Goal: Transaction & Acquisition: Purchase product/service

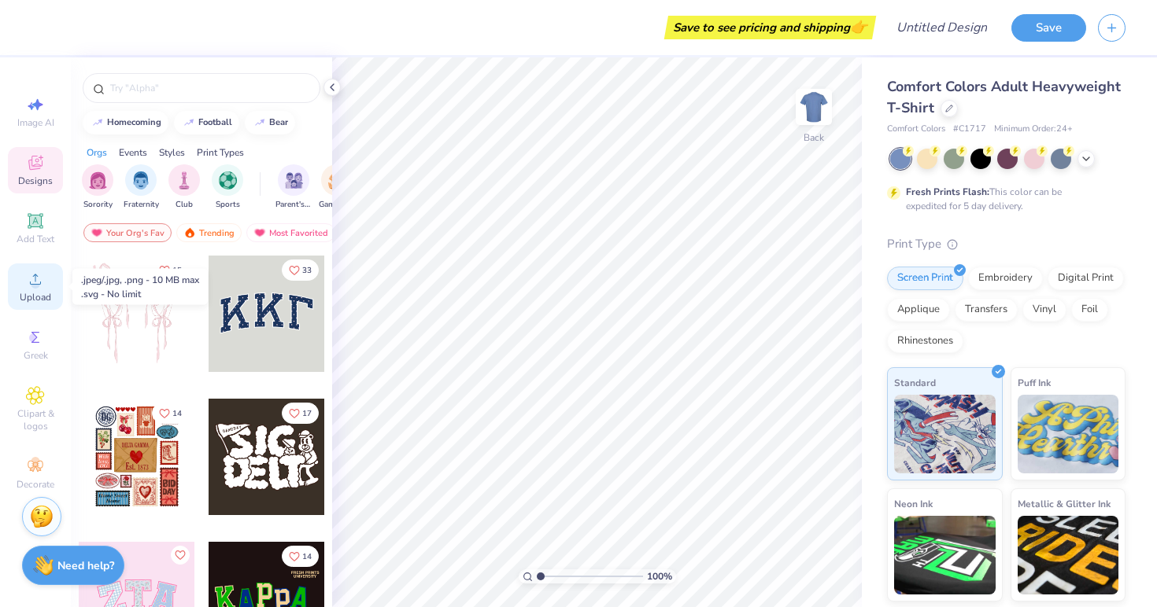
click at [43, 294] on span "Upload" at bounding box center [35, 297] width 31 height 13
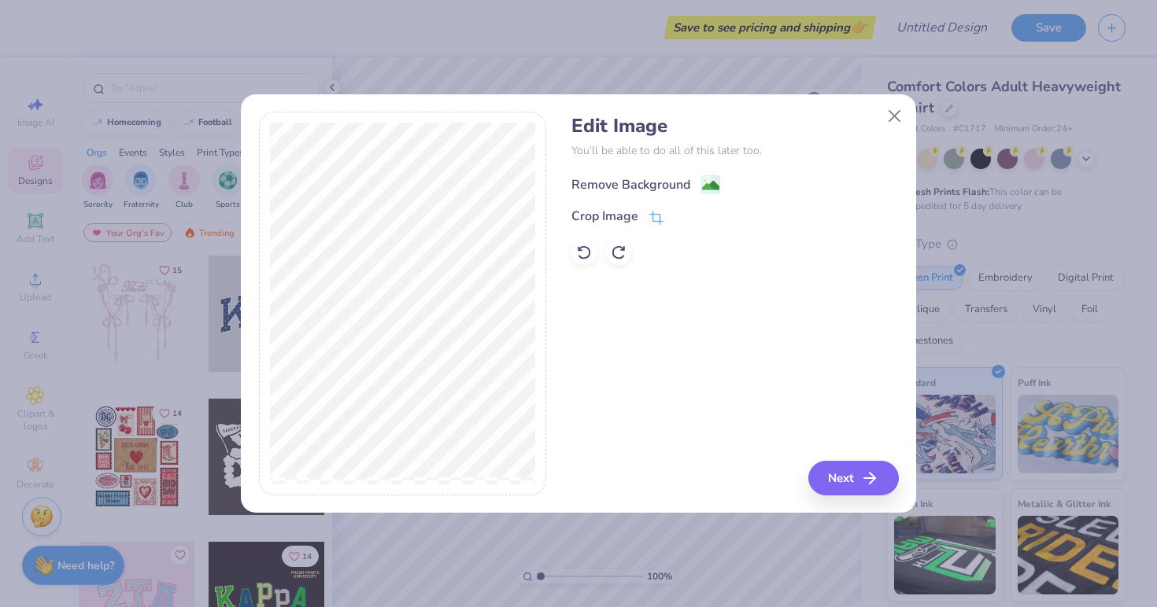
click at [647, 189] on div "Remove Background" at bounding box center [630, 184] width 119 height 19
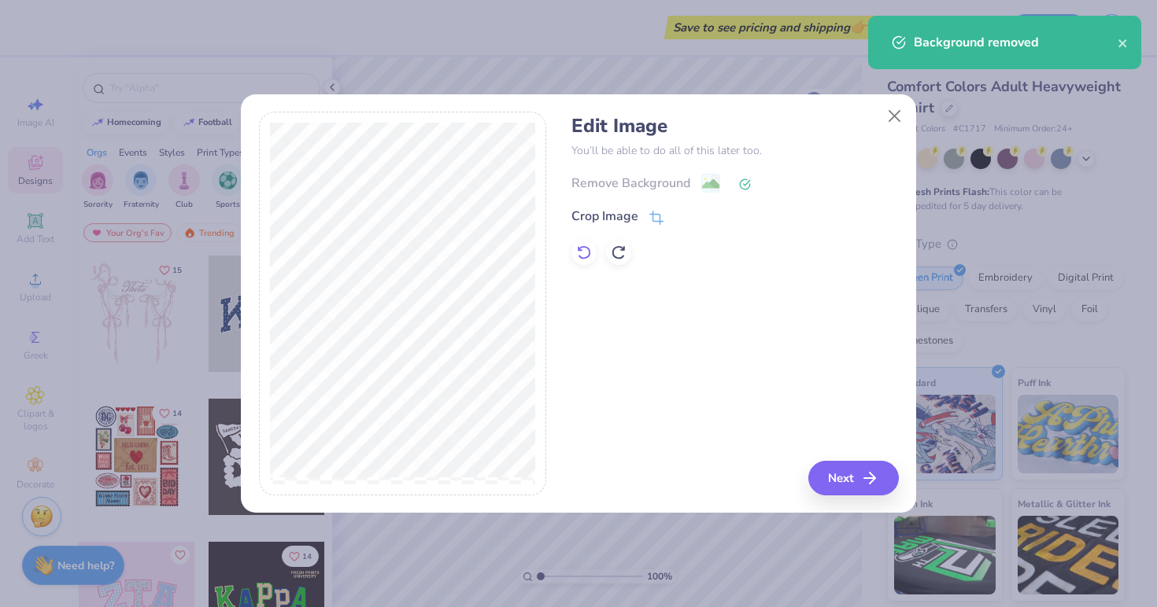
click at [585, 247] on icon at bounding box center [584, 253] width 13 height 14
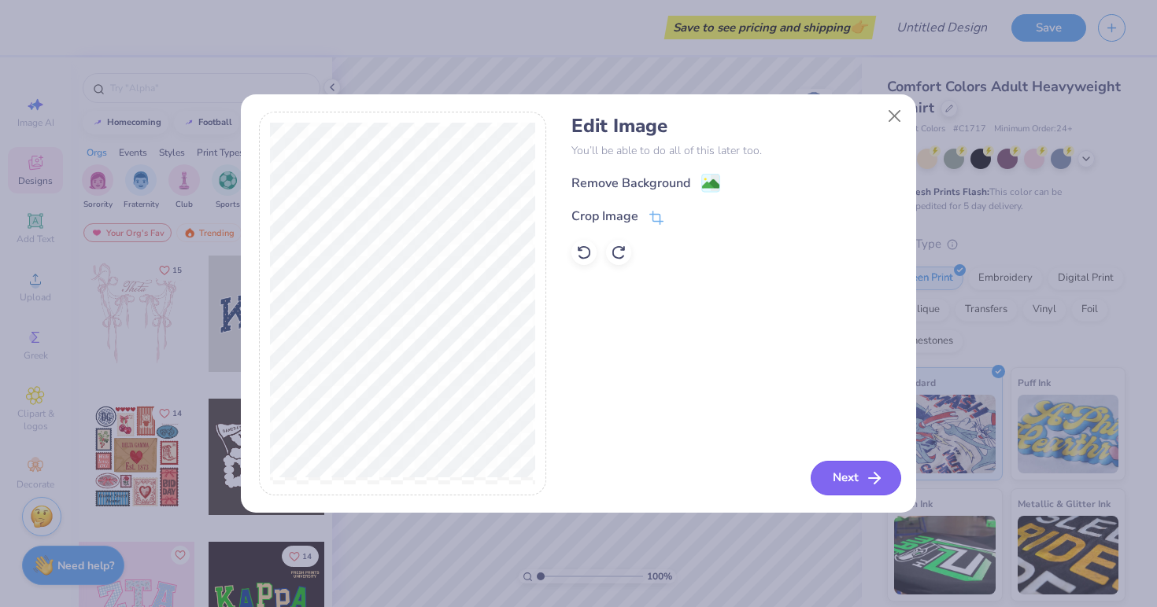
click at [836, 479] on button "Next" at bounding box center [855, 478] width 90 height 35
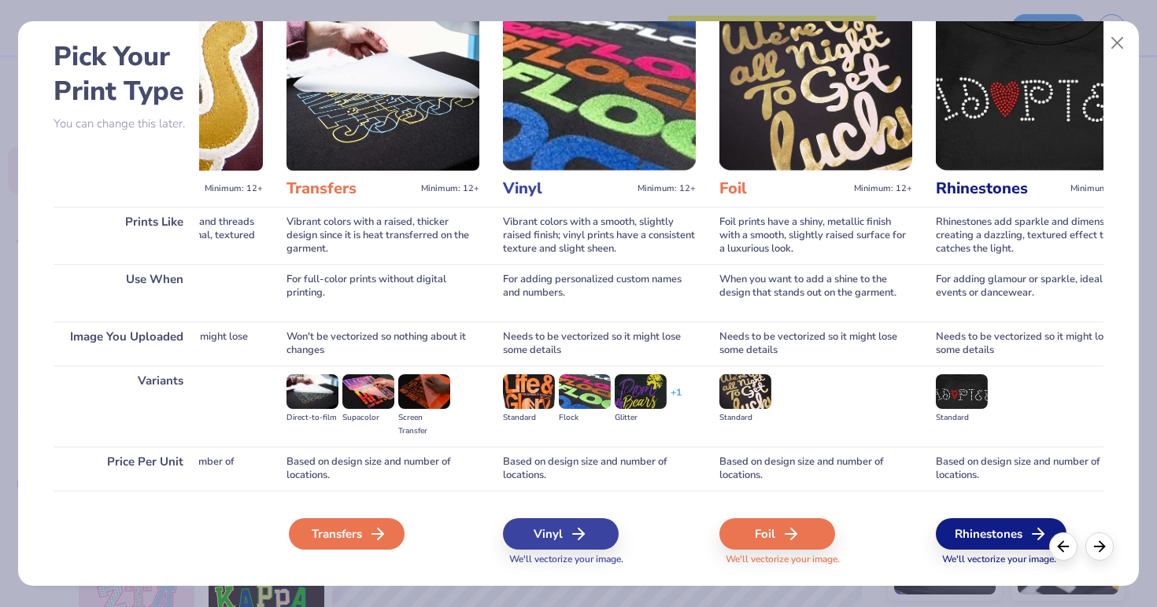
scroll to position [0, 799]
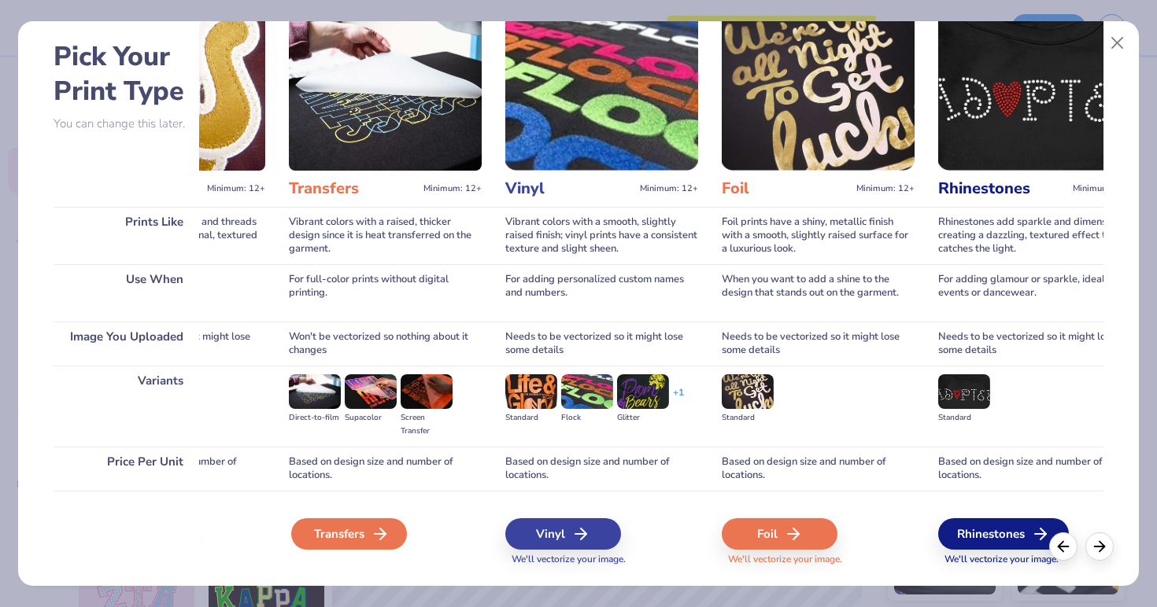
click at [370, 531] on div "Transfers" at bounding box center [349, 534] width 116 height 31
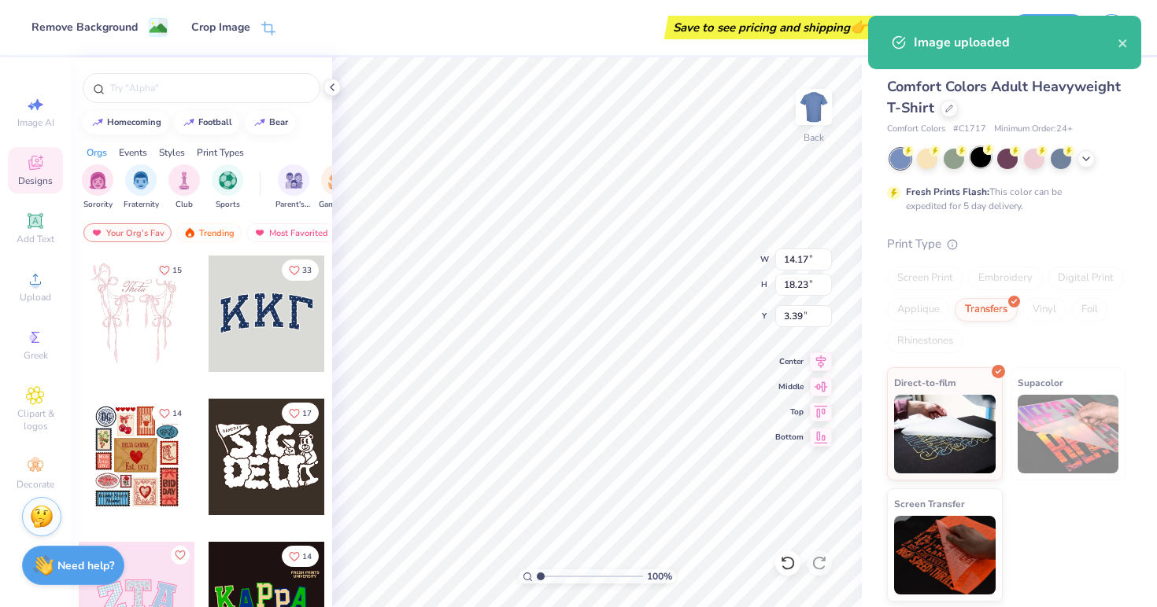
click at [985, 162] on div at bounding box center [980, 157] width 20 height 20
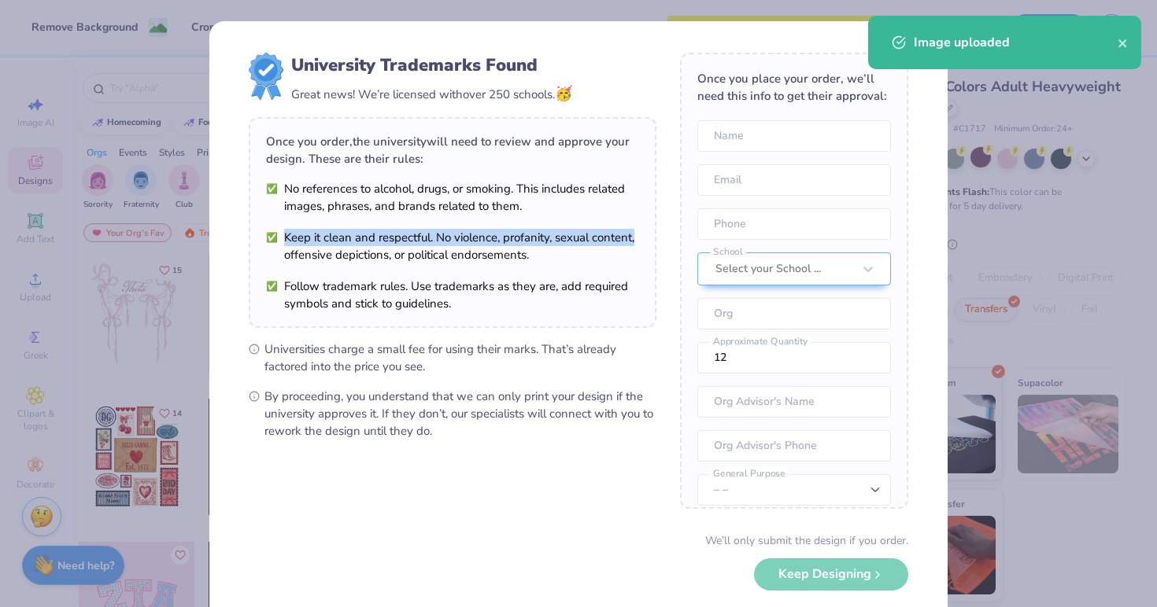
click at [639, 214] on div "Once you order, the university will need to review and approve your design. The…" at bounding box center [453, 222] width 408 height 211
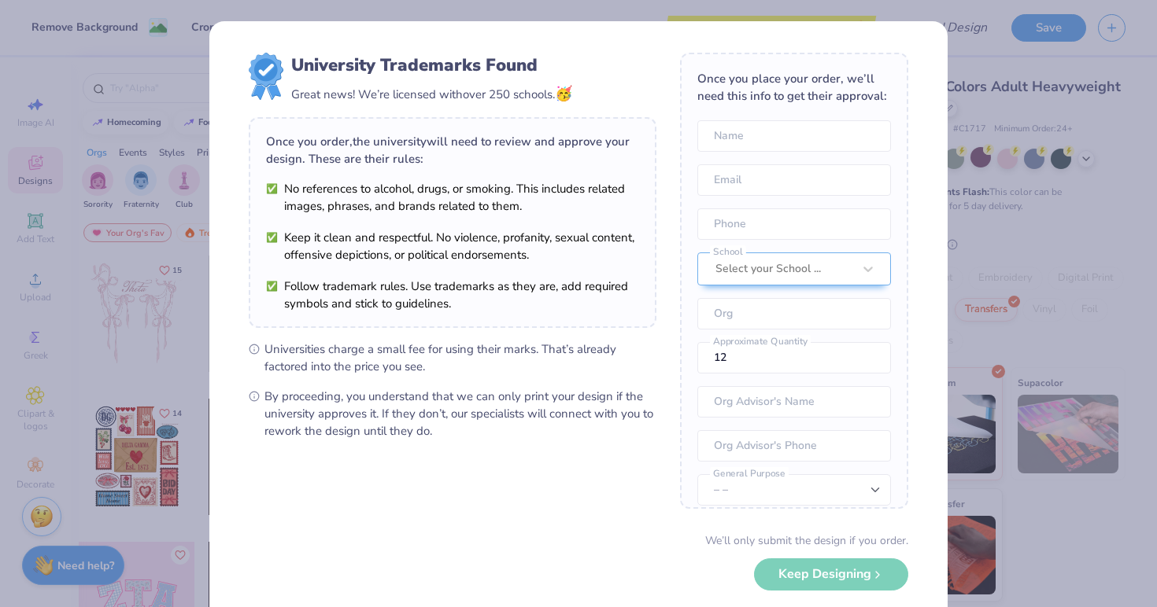
click at [840, 576] on div "We’ll only submit the design if you order. Keep Designing No Collegiate marks i…" at bounding box center [578, 582] width 659 height 99
click at [815, 575] on div "We’ll only submit the design if you order. Keep Designing No Collegiate marks i…" at bounding box center [578, 582] width 659 height 99
click at [834, 260] on div "Select your School ..." at bounding box center [794, 269] width 194 height 33
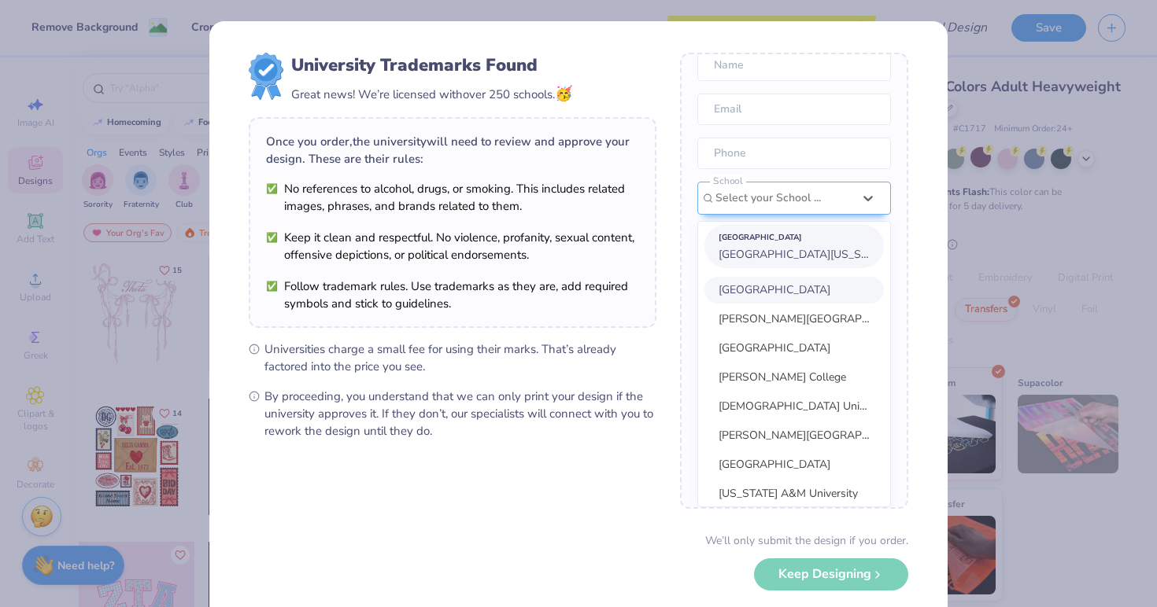
click at [835, 250] on span "[GEOGRAPHIC_DATA][US_STATE]" at bounding box center [803, 254] width 171 height 15
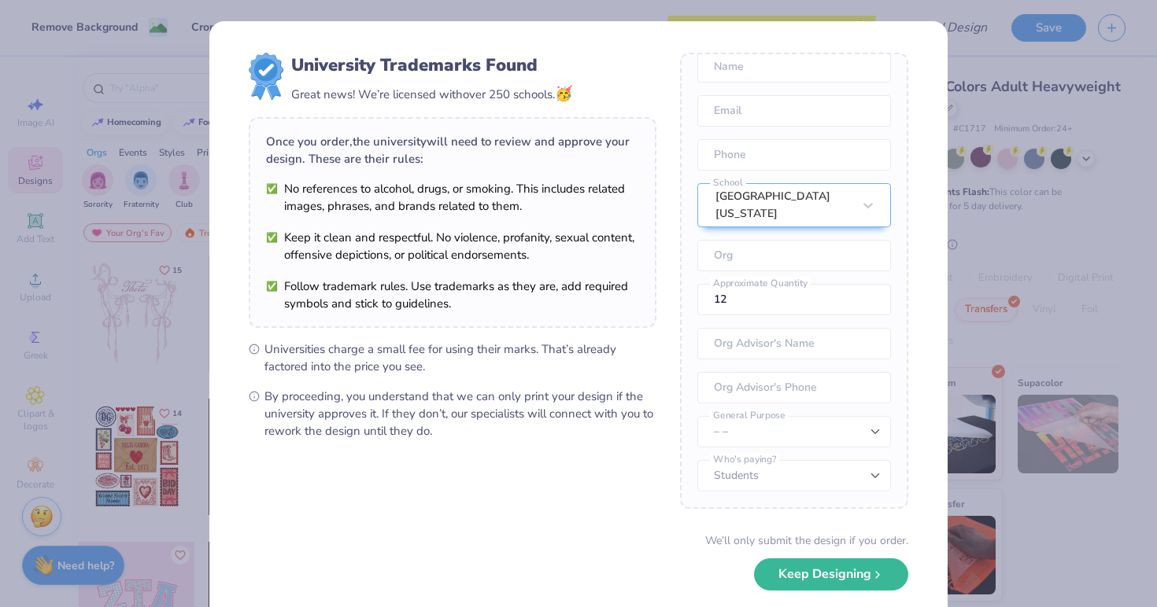
scroll to position [69, 0]
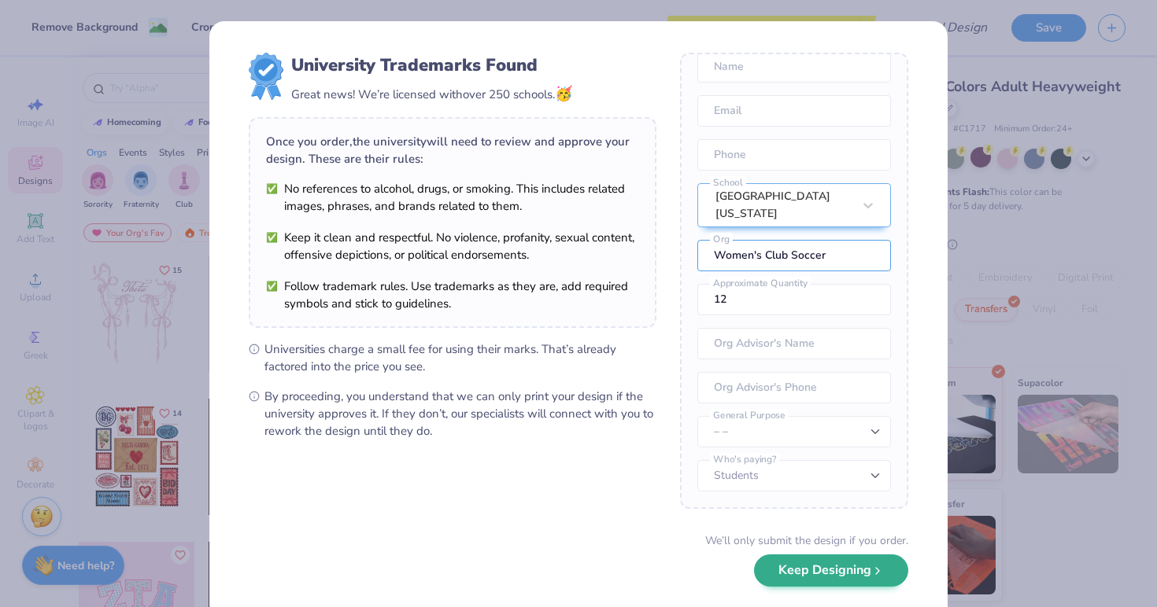
type input "Women's Club Soccer"
click at [814, 578] on button "Keep Designing" at bounding box center [831, 571] width 154 height 32
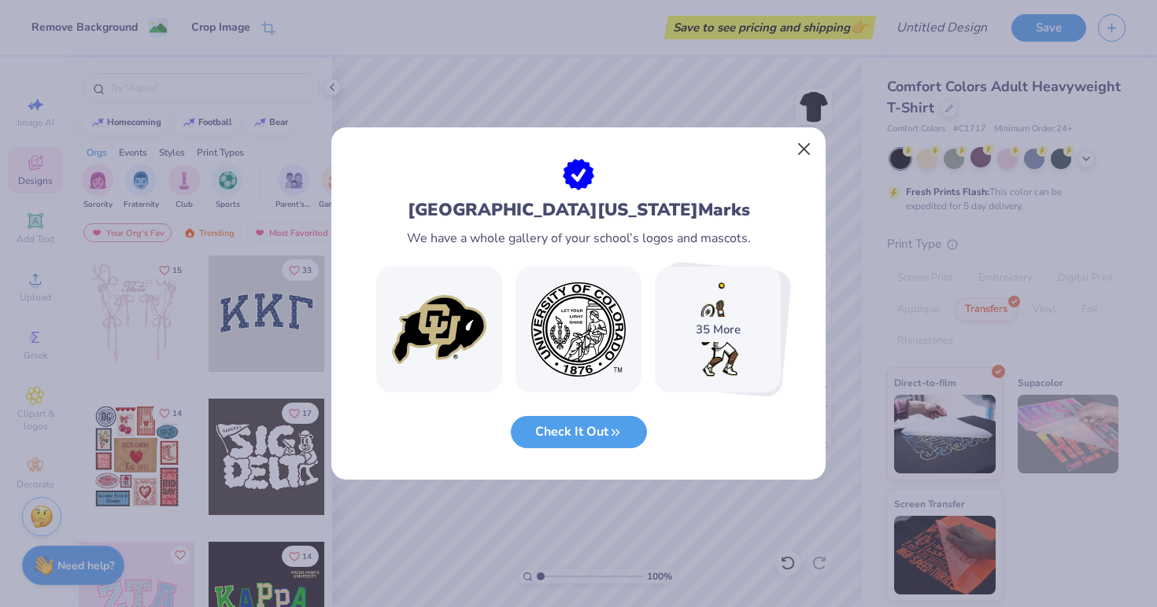
click at [799, 146] on button "Close" at bounding box center [804, 150] width 30 height 30
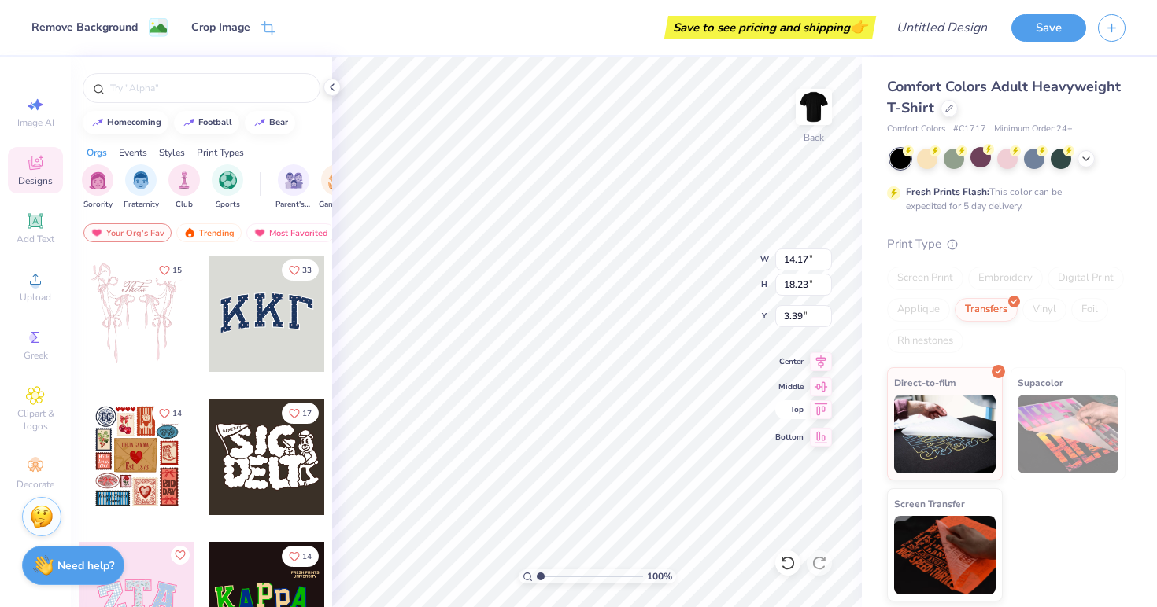
click at [787, 412] on span "Top" at bounding box center [789, 409] width 28 height 11
type input "0.50"
type input "13.49"
type input "17.35"
type input "1.37"
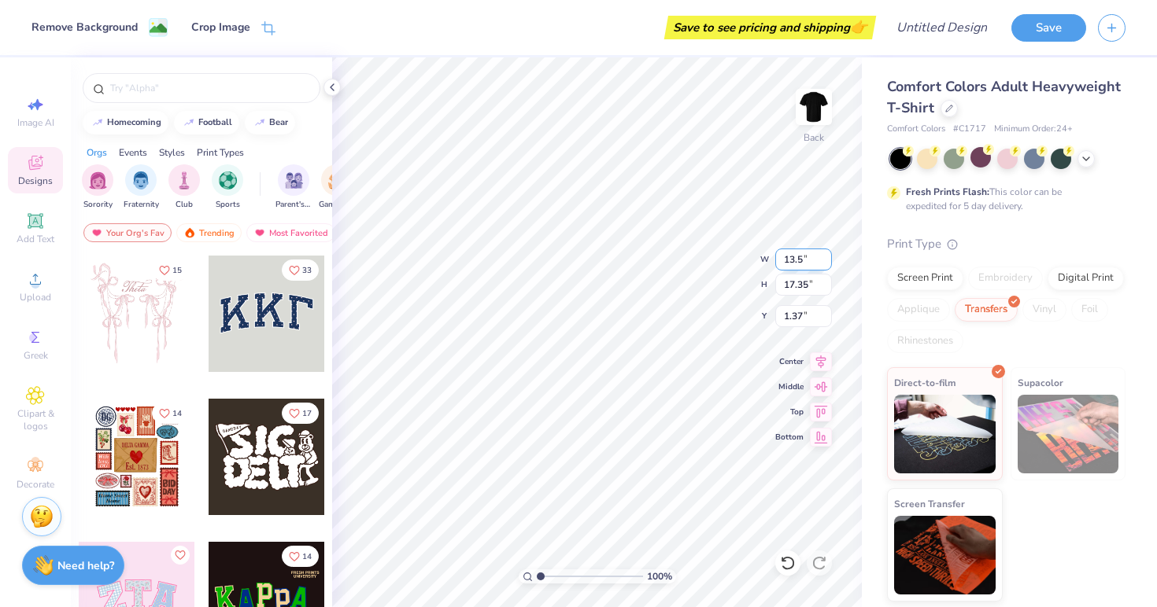
click at [825, 256] on input "13.5" at bounding box center [803, 260] width 57 height 22
click at [825, 256] on input "13.51" at bounding box center [803, 260] width 57 height 22
type input "13.52"
click at [825, 256] on input "13.52" at bounding box center [803, 260] width 57 height 22
click at [825, 282] on input "17.36" at bounding box center [803, 285] width 57 height 22
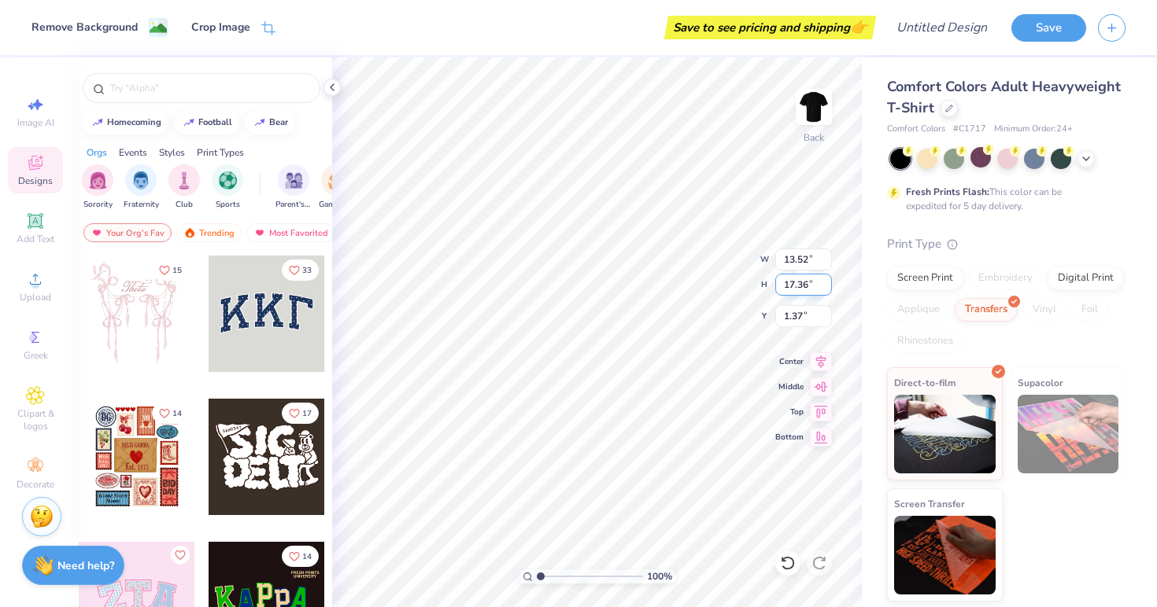
type input "17.39"
type input "1.36"
click at [825, 282] on input "17.4" at bounding box center [803, 285] width 57 height 22
click at [825, 282] on input "17.41" at bounding box center [803, 285] width 57 height 22
click at [825, 282] on input "17.42" at bounding box center [803, 285] width 57 height 22
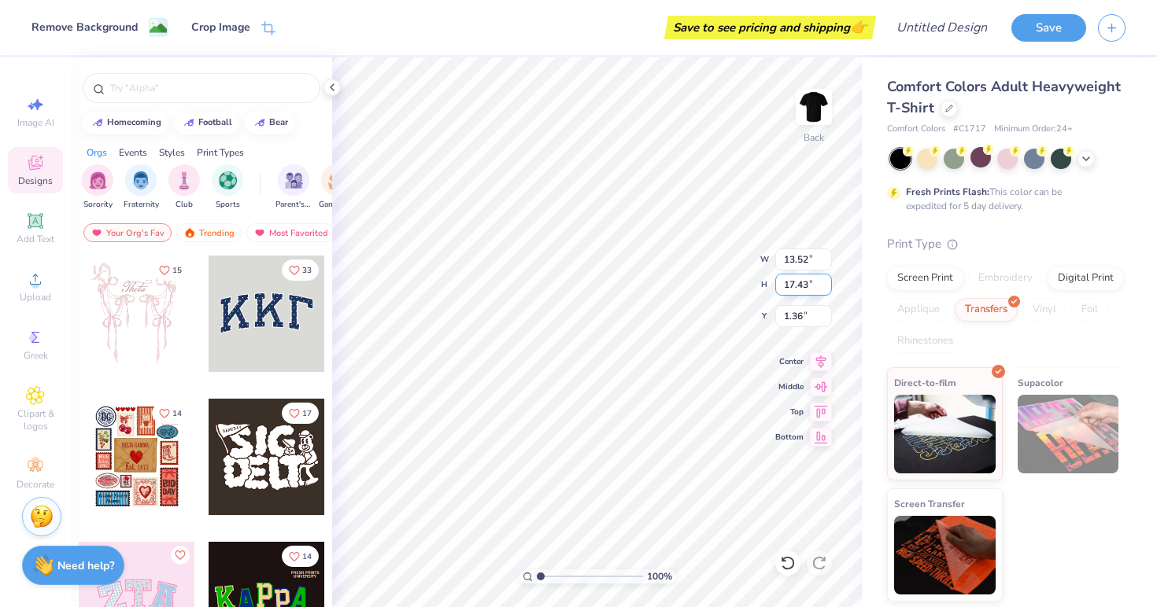
click at [825, 282] on input "17.43" at bounding box center [803, 285] width 57 height 22
click at [825, 282] on input "17.44" at bounding box center [803, 285] width 57 height 22
click at [825, 282] on input "17.45" at bounding box center [803, 285] width 57 height 22
click at [825, 282] on input "17.46" at bounding box center [803, 285] width 57 height 22
click at [825, 282] on input "17.47" at bounding box center [803, 285] width 57 height 22
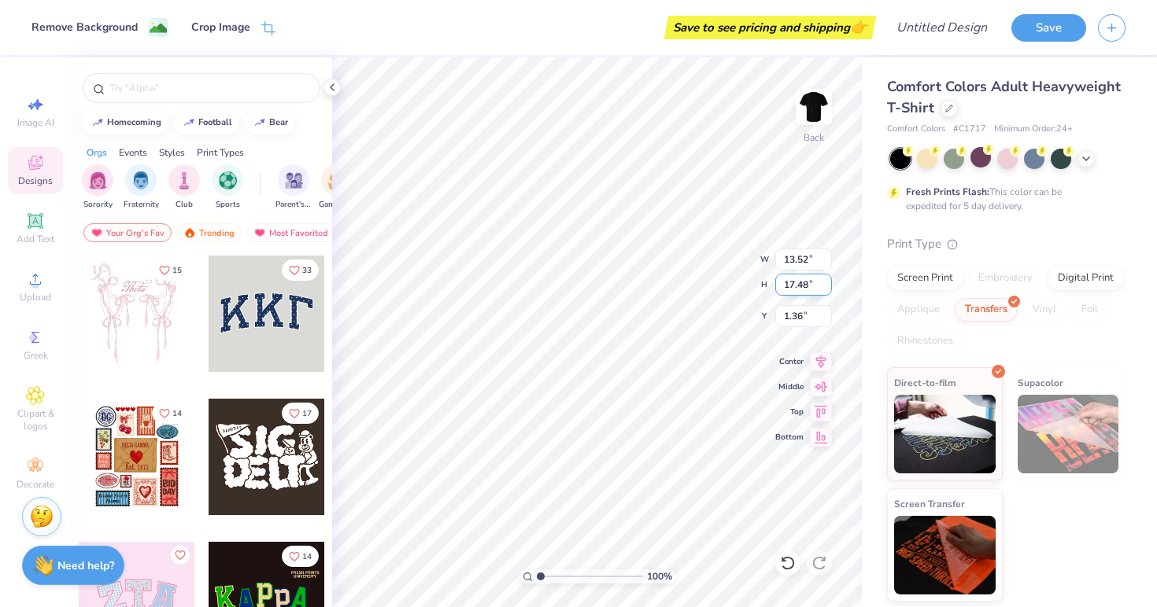
click at [825, 282] on input "17.48" at bounding box center [803, 285] width 57 height 22
type input "17.49"
click at [825, 282] on input "17.49" at bounding box center [803, 285] width 57 height 22
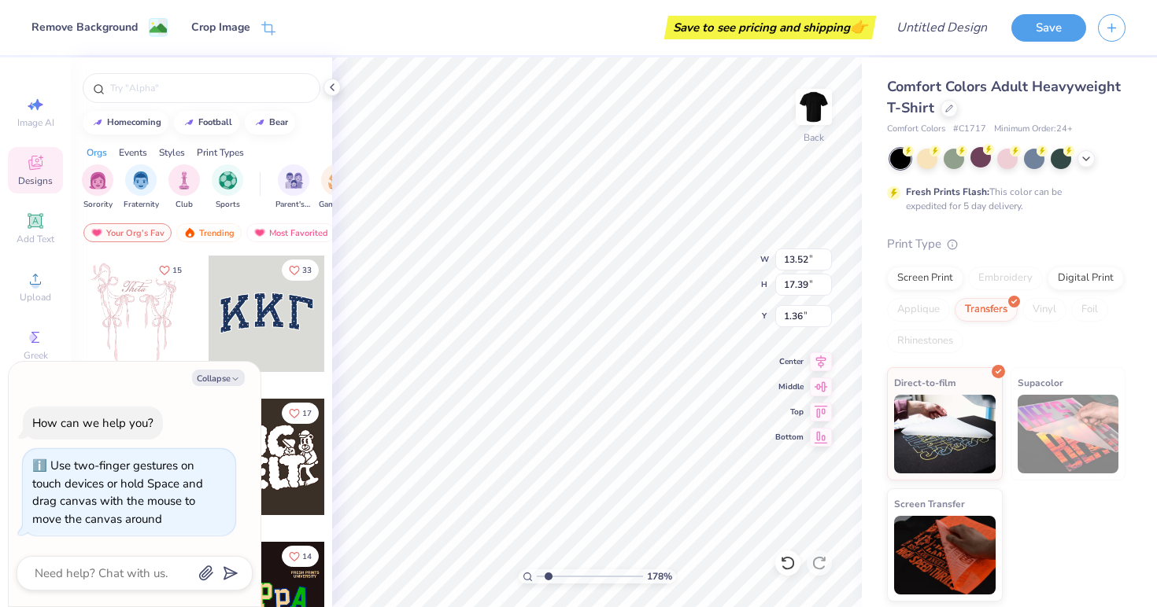
type input "2.68"
type textarea "x"
type input "1"
click at [536, 577] on div "100 %" at bounding box center [597, 577] width 157 height 14
type textarea "x"
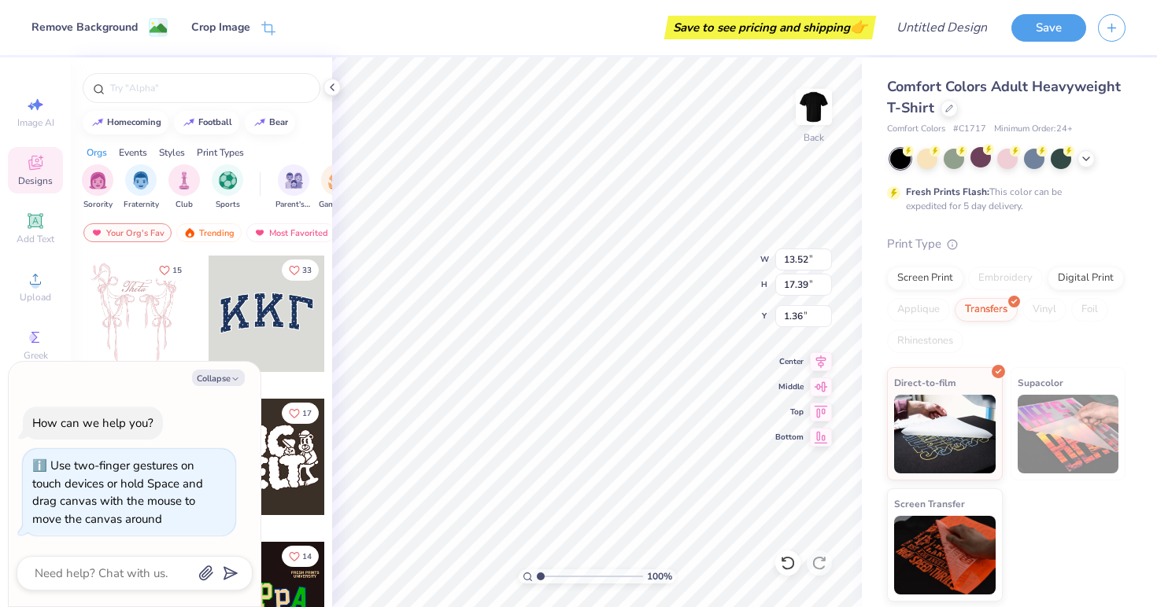
type input "0.50"
click at [223, 378] on button "Collapse" at bounding box center [218, 378] width 53 height 17
type textarea "x"
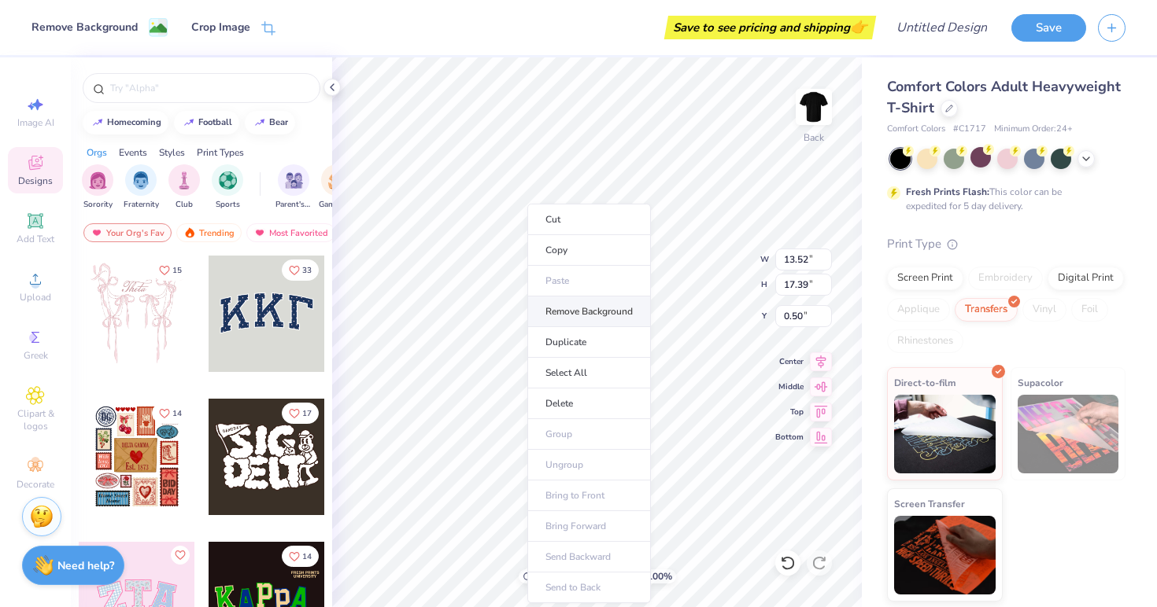
click at [580, 313] on li "Remove Background" at bounding box center [589, 312] width 124 height 31
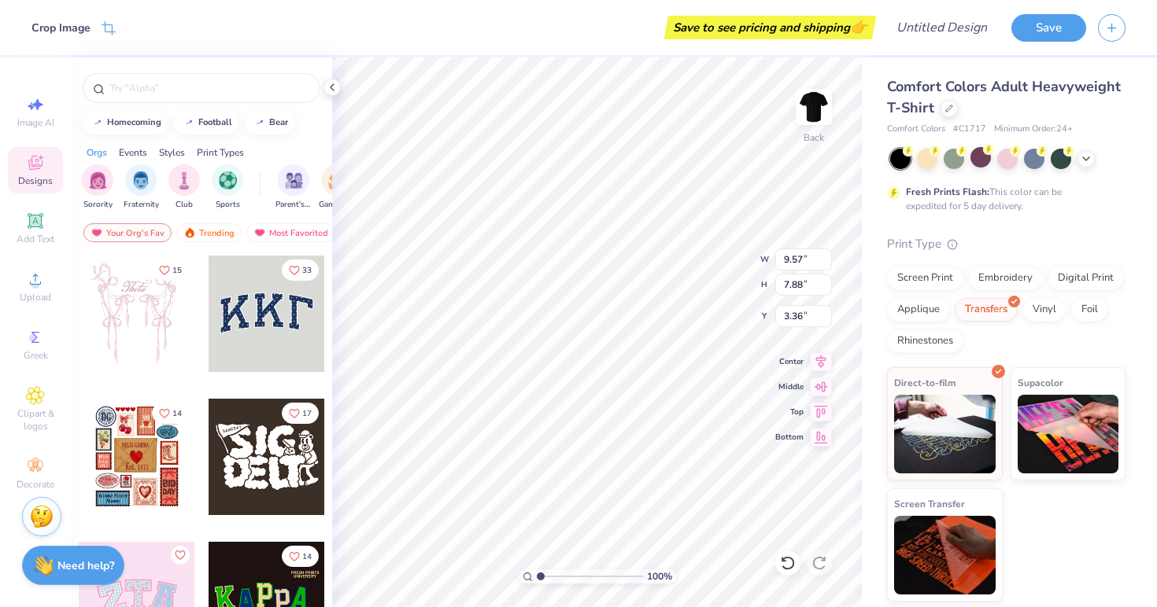
type input "3.00"
type input "11.61"
type input "9.54"
type input "2.22"
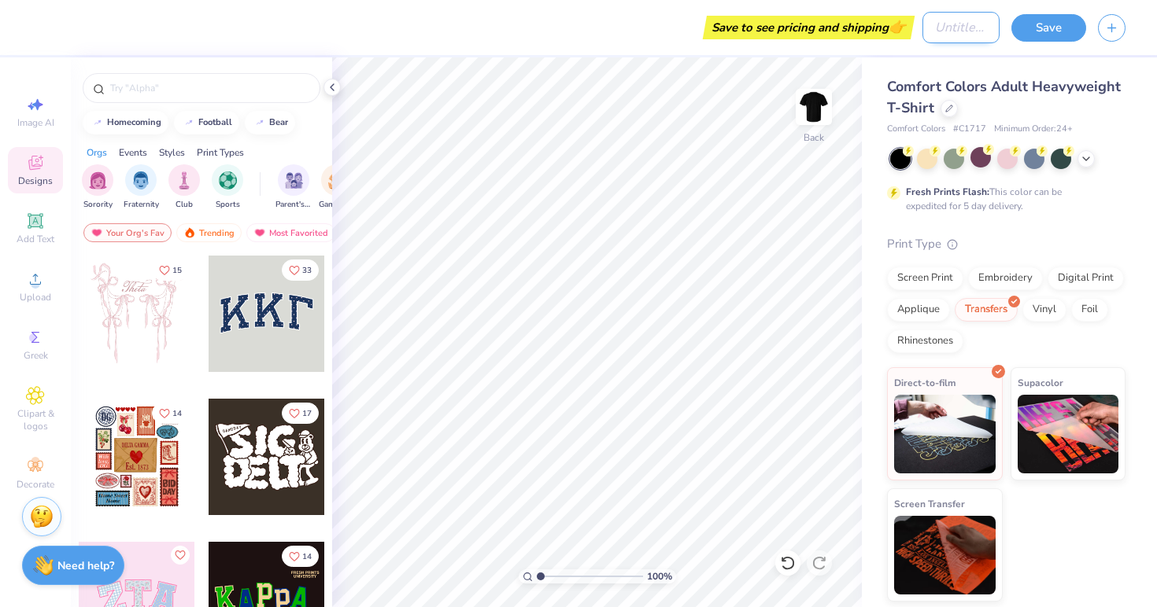
click at [951, 27] on input "Design Title" at bounding box center [960, 27] width 77 height 31
type input "Club Soccer Shirt"
click at [1066, 23] on button "Save" at bounding box center [1048, 26] width 75 height 28
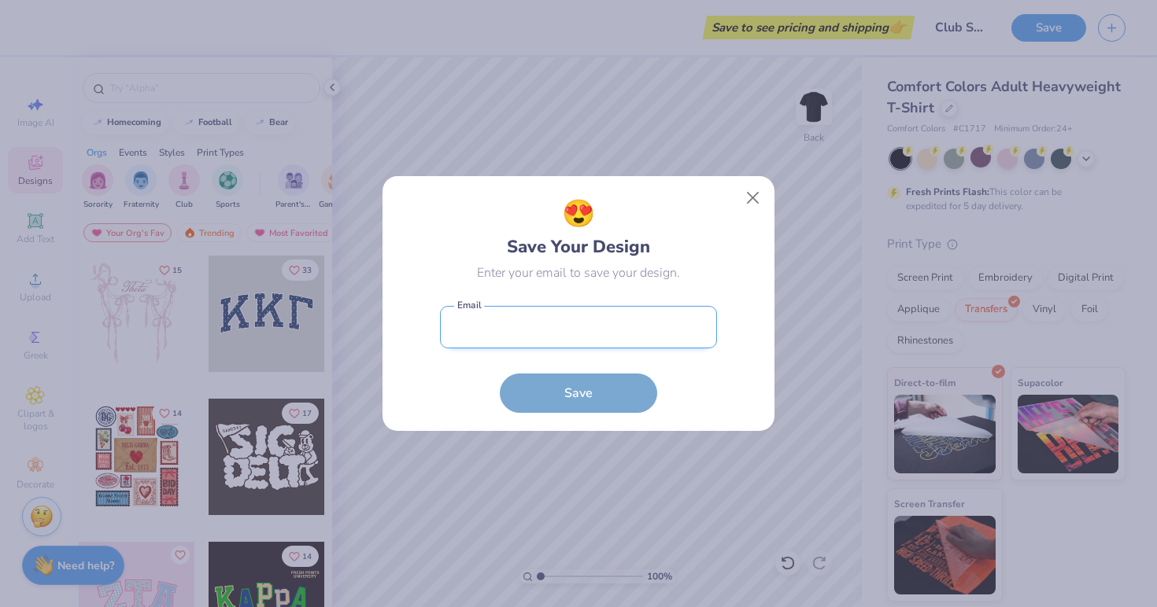
click at [516, 323] on input "email" at bounding box center [578, 327] width 277 height 43
type input "b"
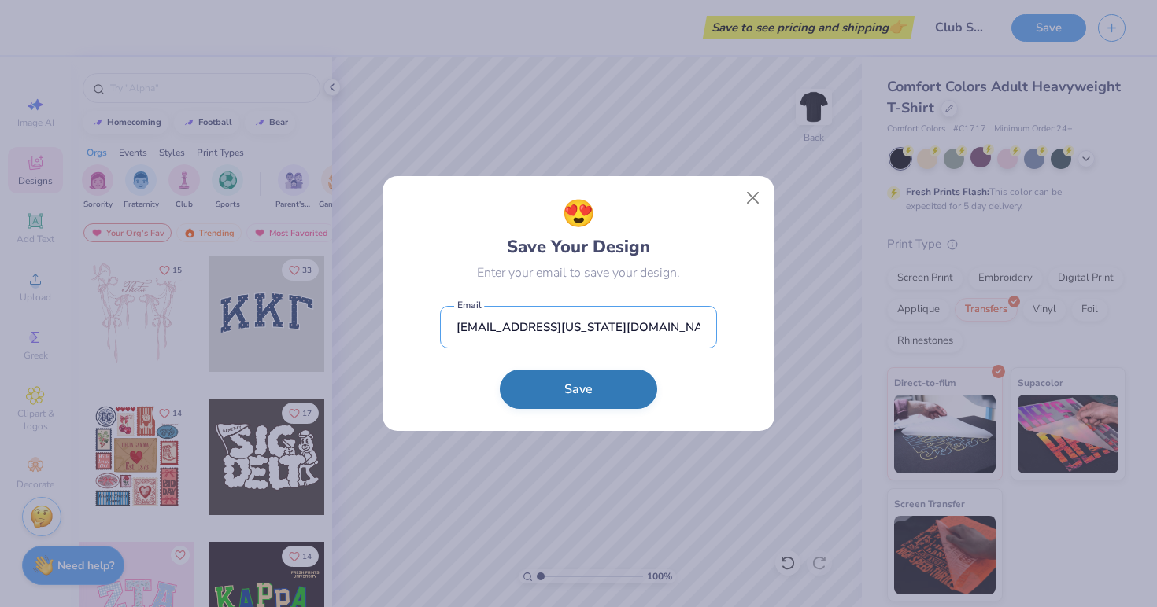
type input "isbu8473@colorado.edu"
click at [530, 396] on button "Save" at bounding box center [578, 389] width 157 height 39
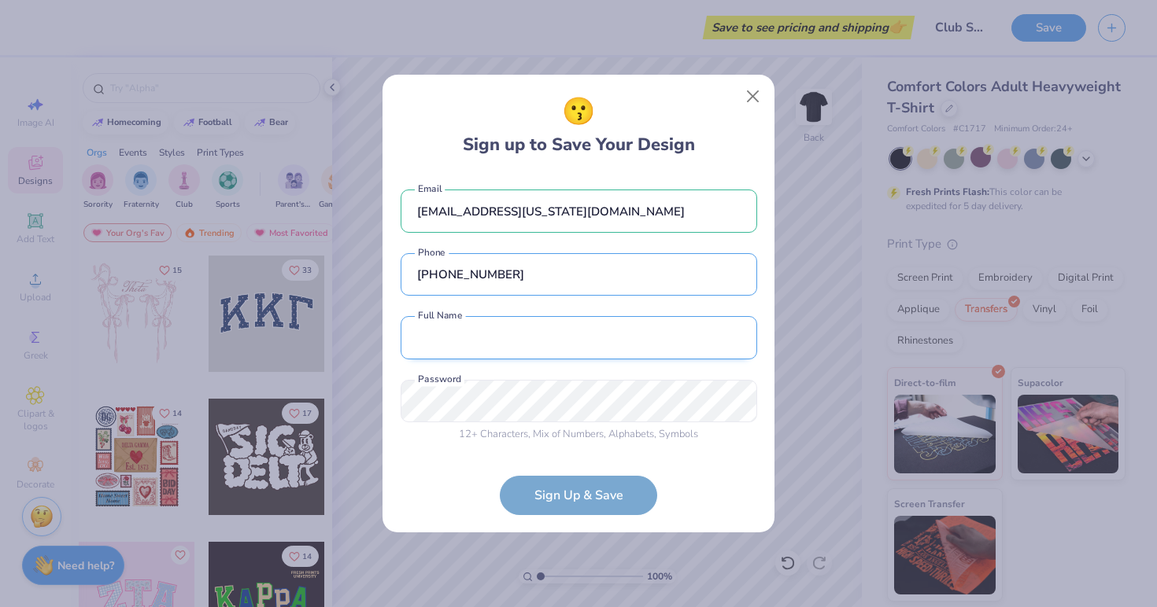
type input "(720) 737-5672"
type input "Bella Bumann"
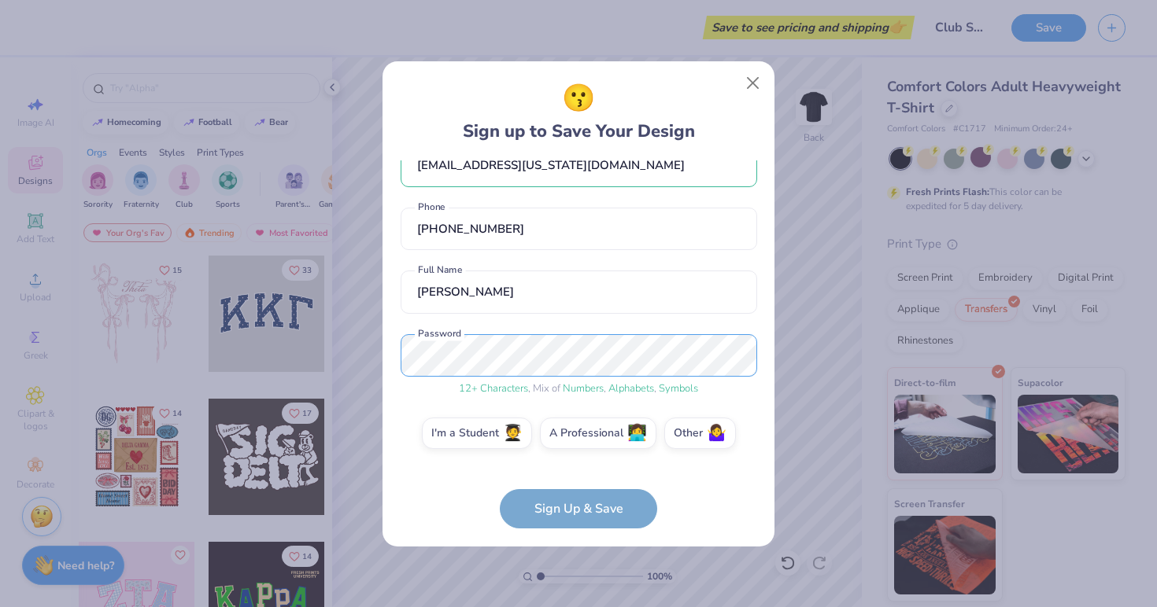
scroll to position [0, 0]
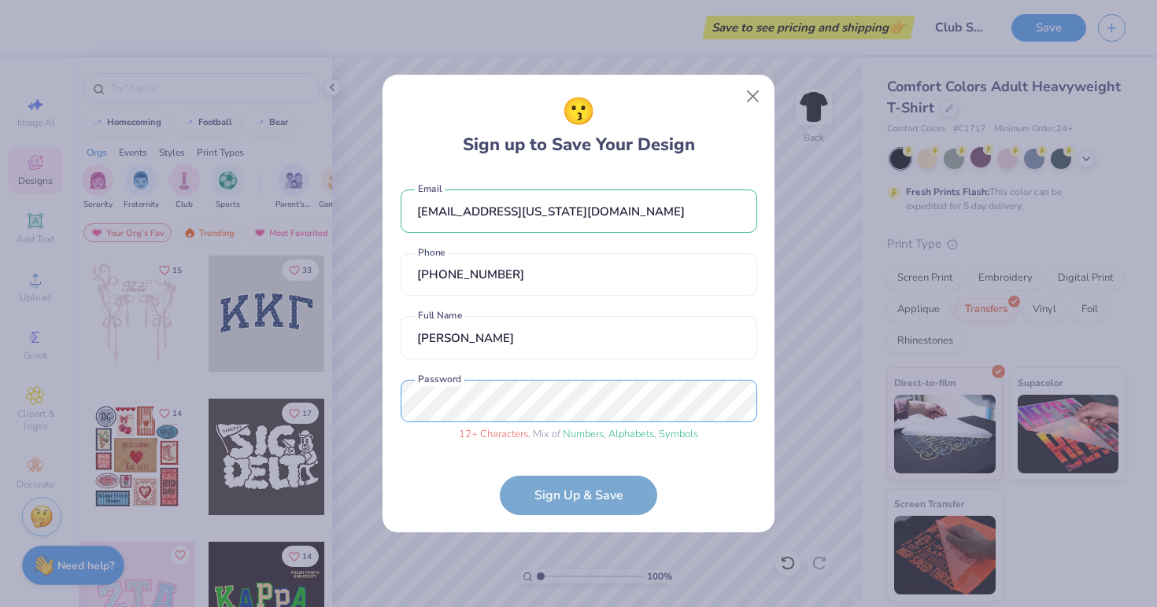
click at [303, 401] on div "😗 Sign up to Save Your Design isbu8473@colorado.edu Email (720) 737-5672 Phone …" at bounding box center [578, 303] width 1157 height 607
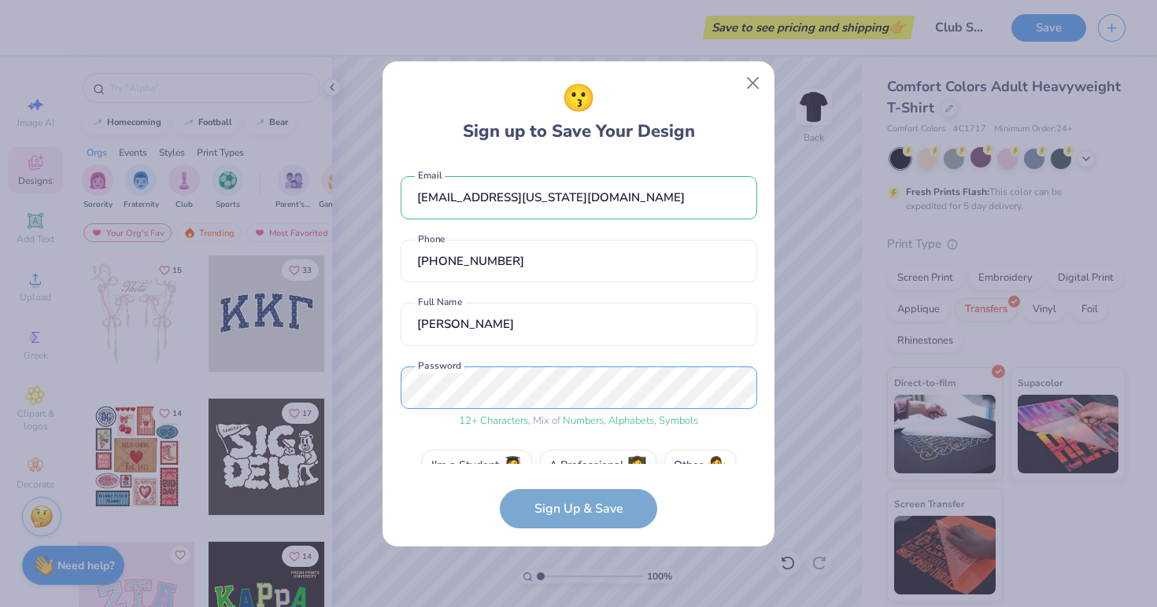
scroll to position [32, 0]
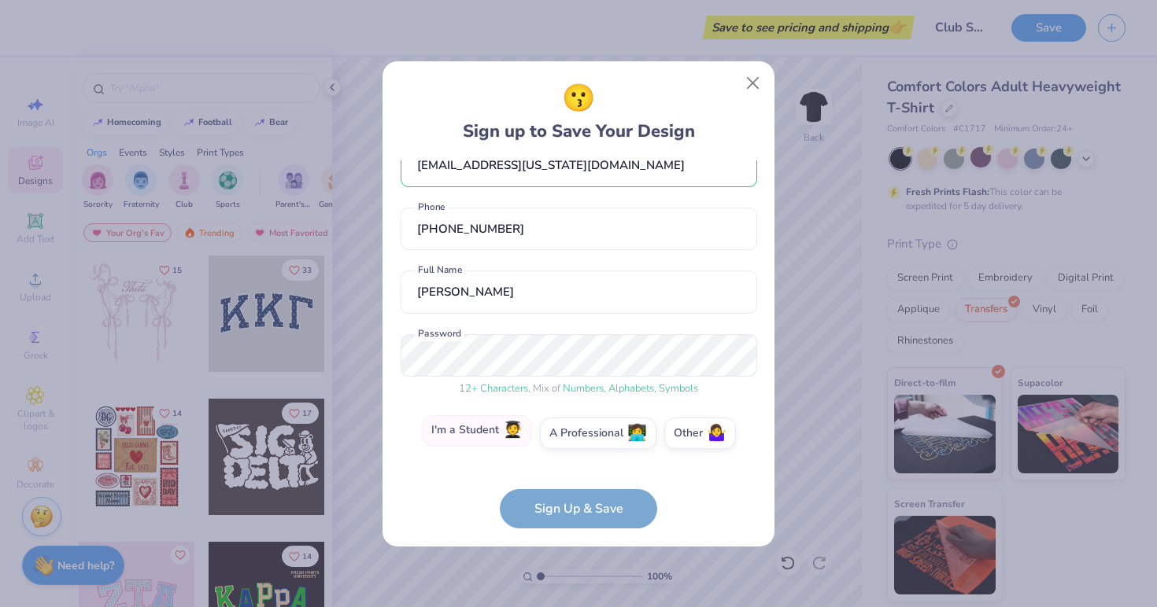
click at [483, 435] on label "I'm a Student 🧑‍🎓" at bounding box center [477, 430] width 110 height 31
click at [574, 464] on input "I'm a Student 🧑‍🎓" at bounding box center [579, 469] width 10 height 10
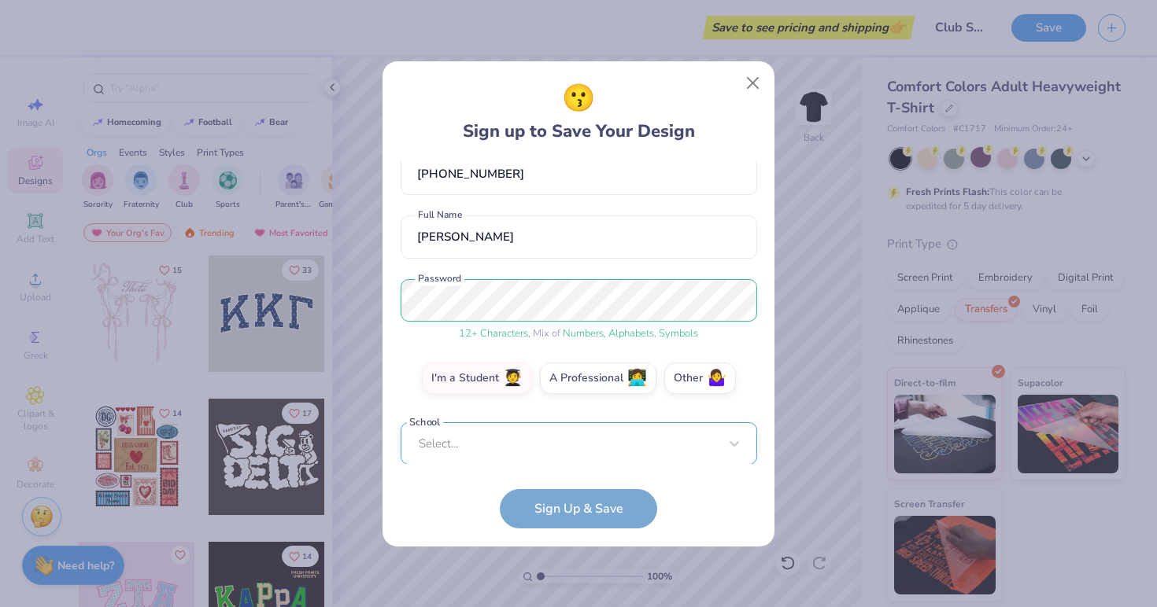
click at [540, 449] on div "Select..." at bounding box center [579, 444] width 356 height 43
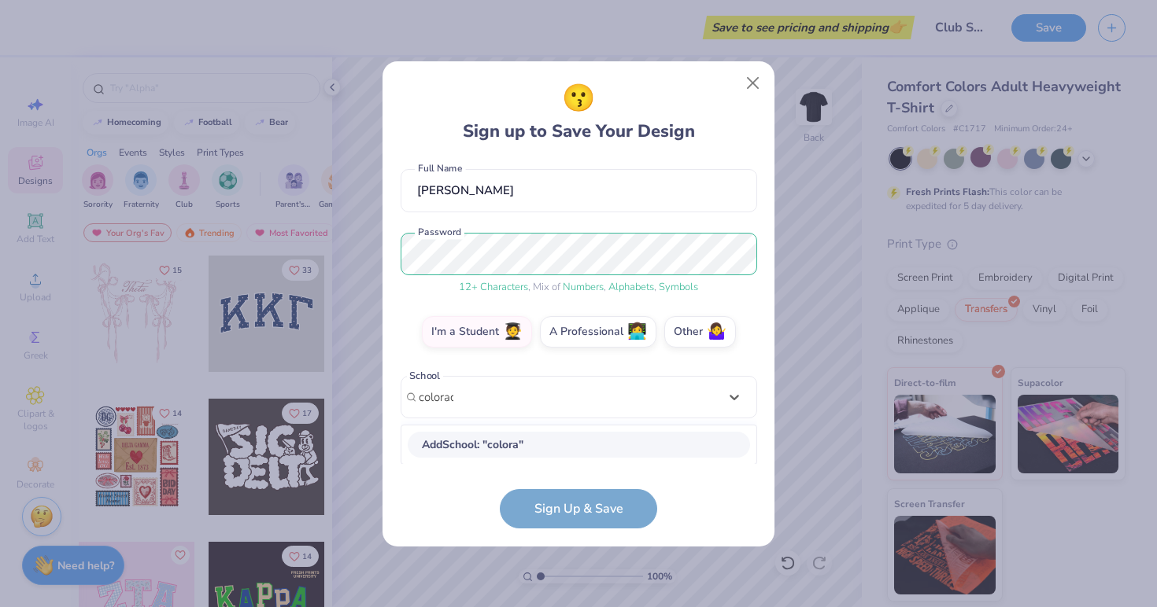
type input "[US_STATE]"
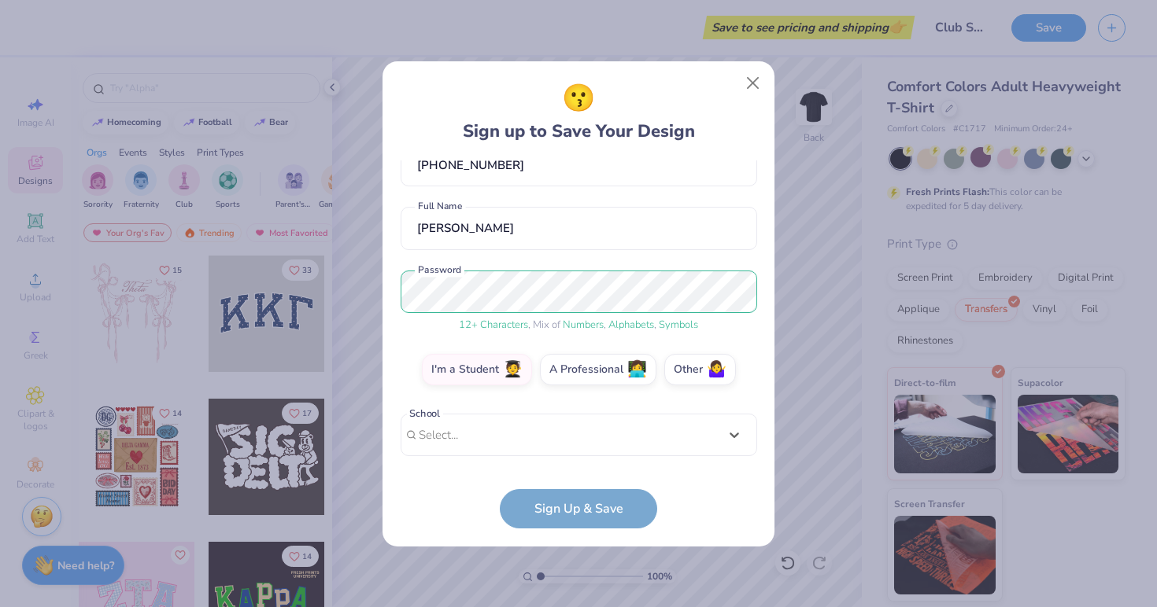
drag, startPoint x: 529, startPoint y: 398, endPoint x: 351, endPoint y: 395, distance: 177.9
click at [351, 395] on div "😗 Sign up to Save Your Design isbu8473@colorado.edu Email (720) 737-5672 Phone …" at bounding box center [578, 303] width 1157 height 607
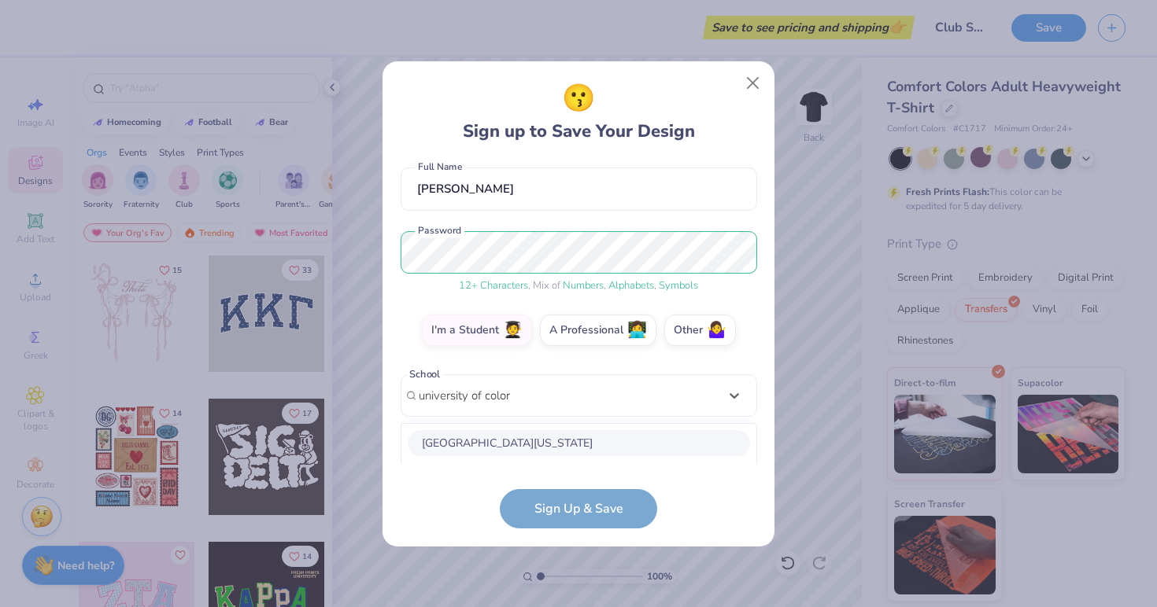
scroll to position [332, 0]
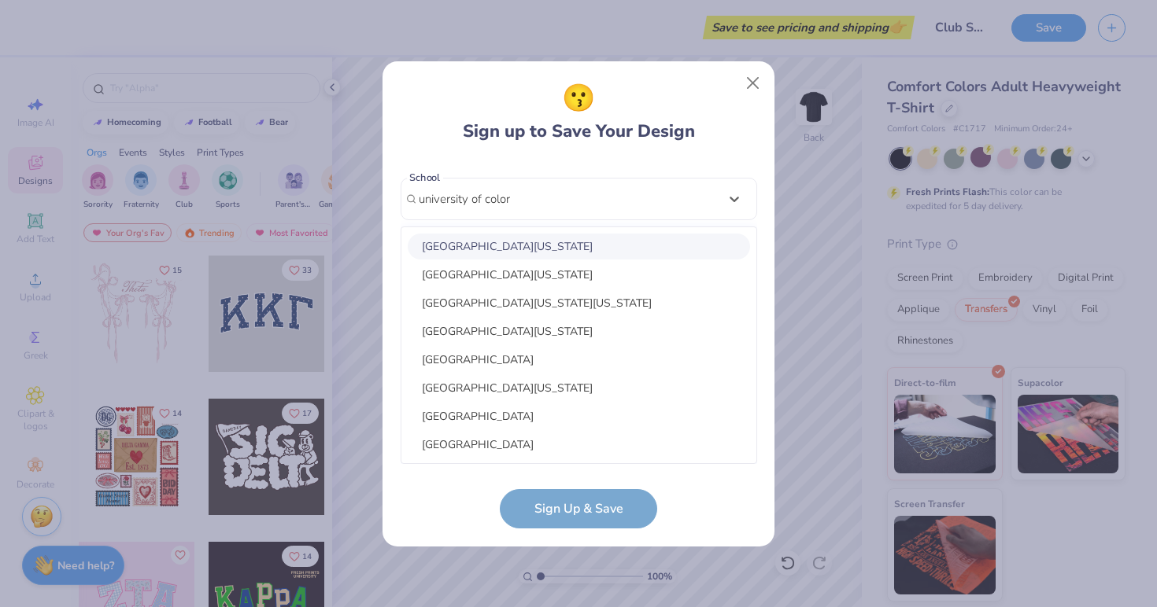
click at [527, 242] on div "[GEOGRAPHIC_DATA][US_STATE]" at bounding box center [579, 247] width 342 height 26
type input "university of color"
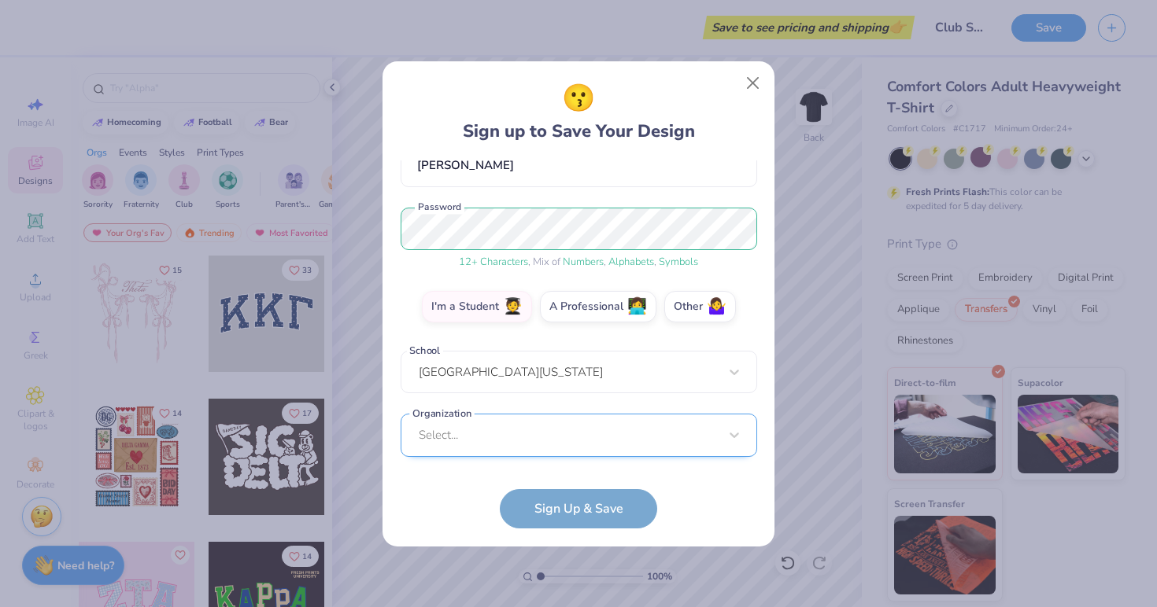
click at [537, 446] on div "Select..." at bounding box center [579, 435] width 356 height 43
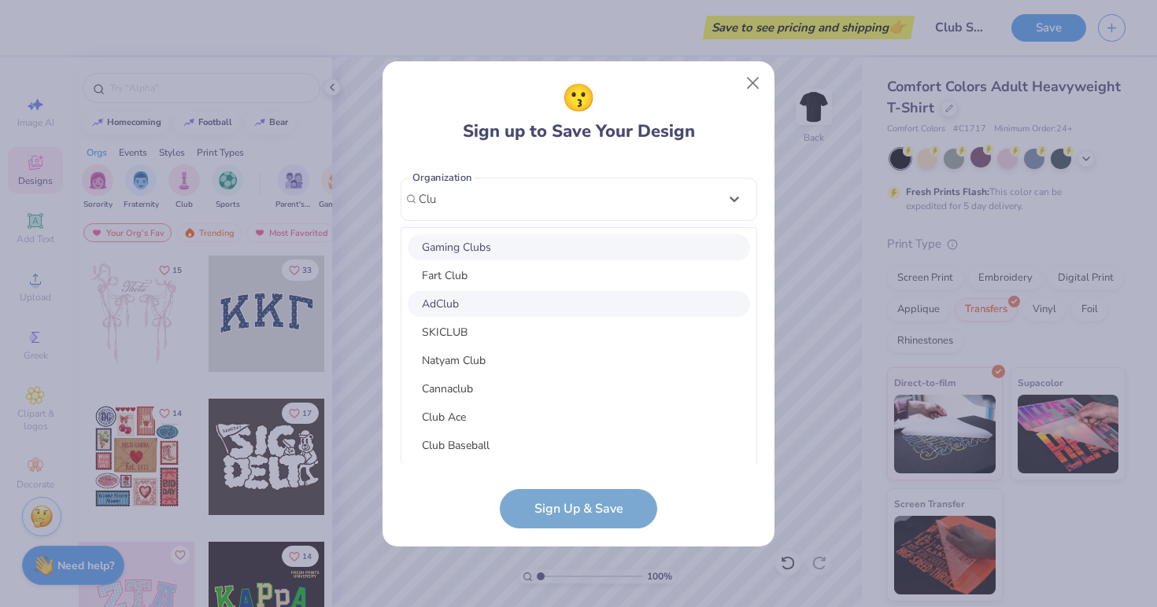
scroll to position [212, 0]
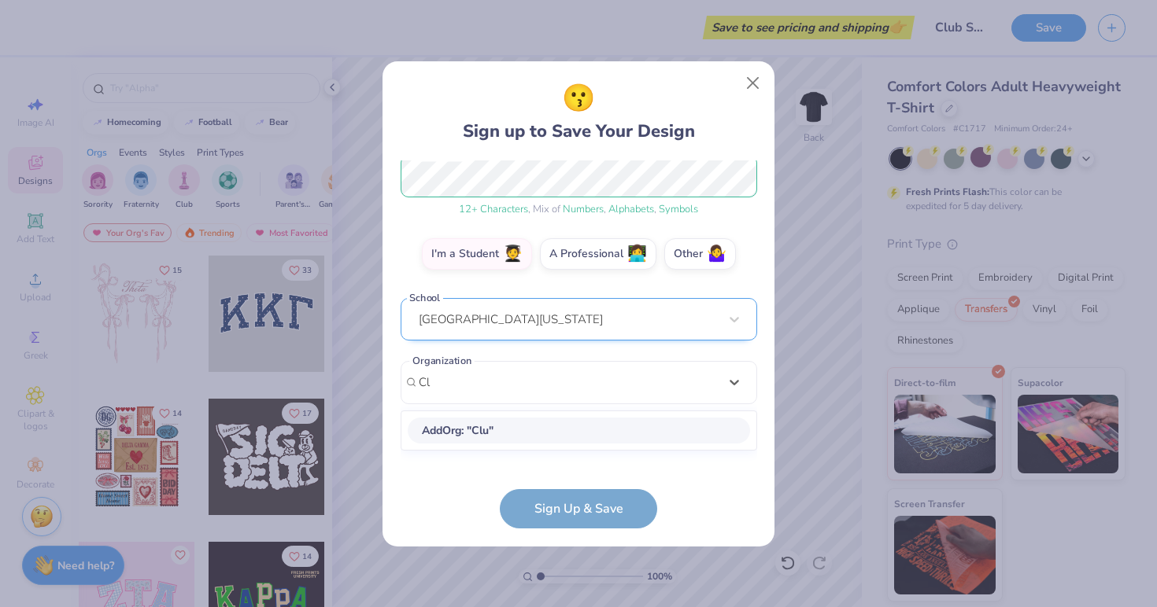
type input "C"
type input "Soccer"
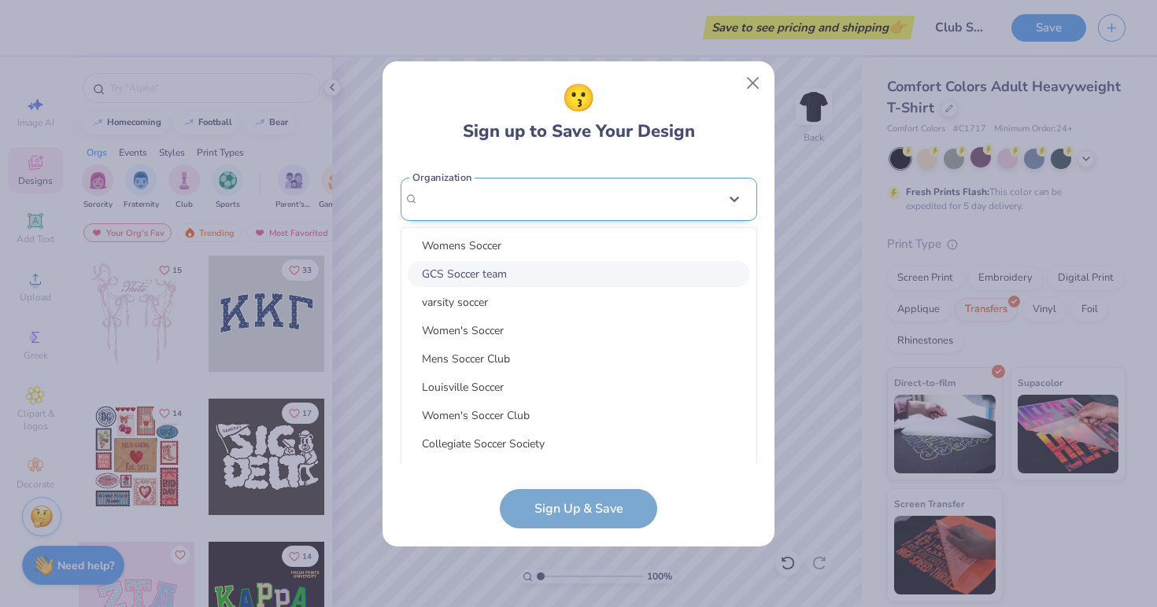
scroll to position [159, 0]
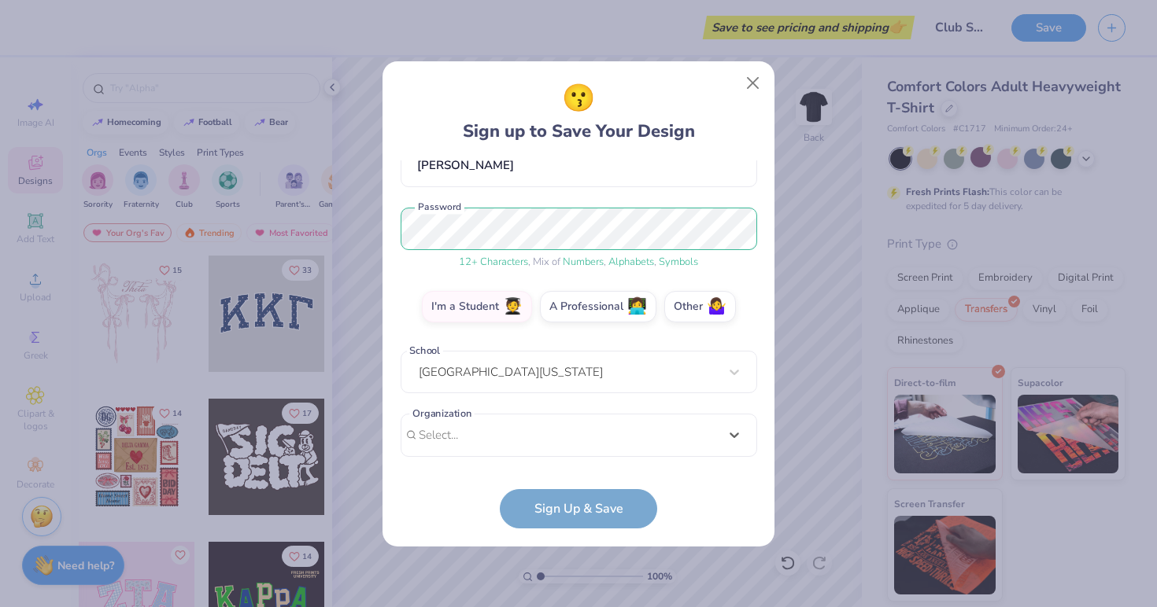
drag, startPoint x: 488, startPoint y: 196, endPoint x: 380, endPoint y: 198, distance: 107.8
click at [380, 198] on div "😗 Sign up to Save Your Design isbu8473@colorado.edu Email (720) 737-5672 Phone …" at bounding box center [578, 303] width 1157 height 607
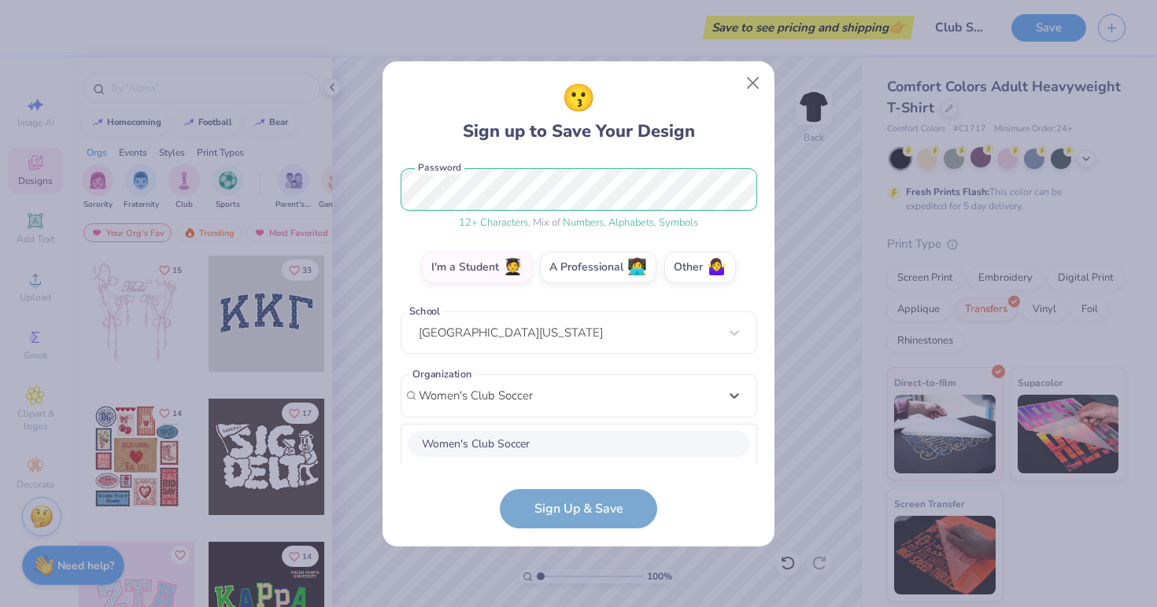
scroll to position [395, 0]
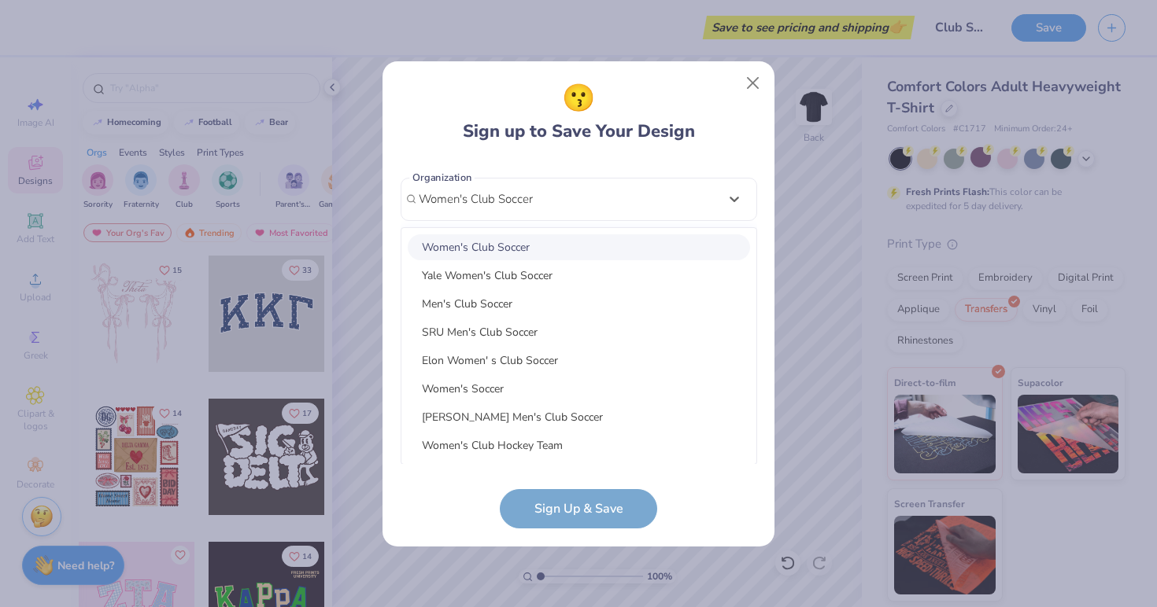
click at [533, 256] on div "Women's Club Soccer" at bounding box center [579, 247] width 342 height 26
type input "Women's Club Soccer"
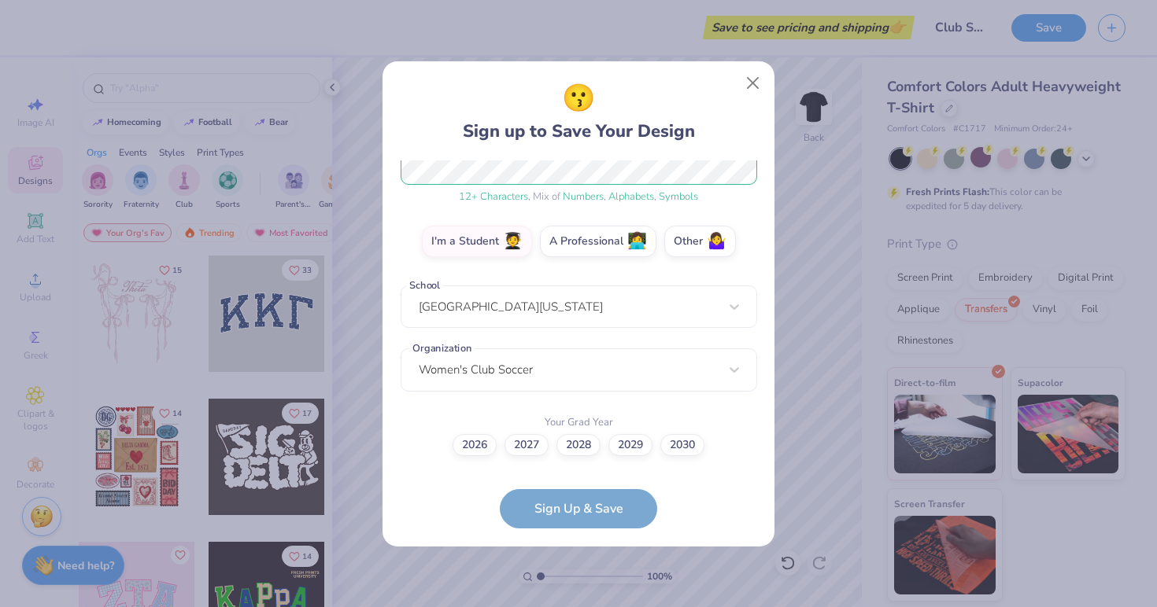
scroll to position [223, 0]
click at [477, 449] on label "2026" at bounding box center [474, 444] width 44 height 22
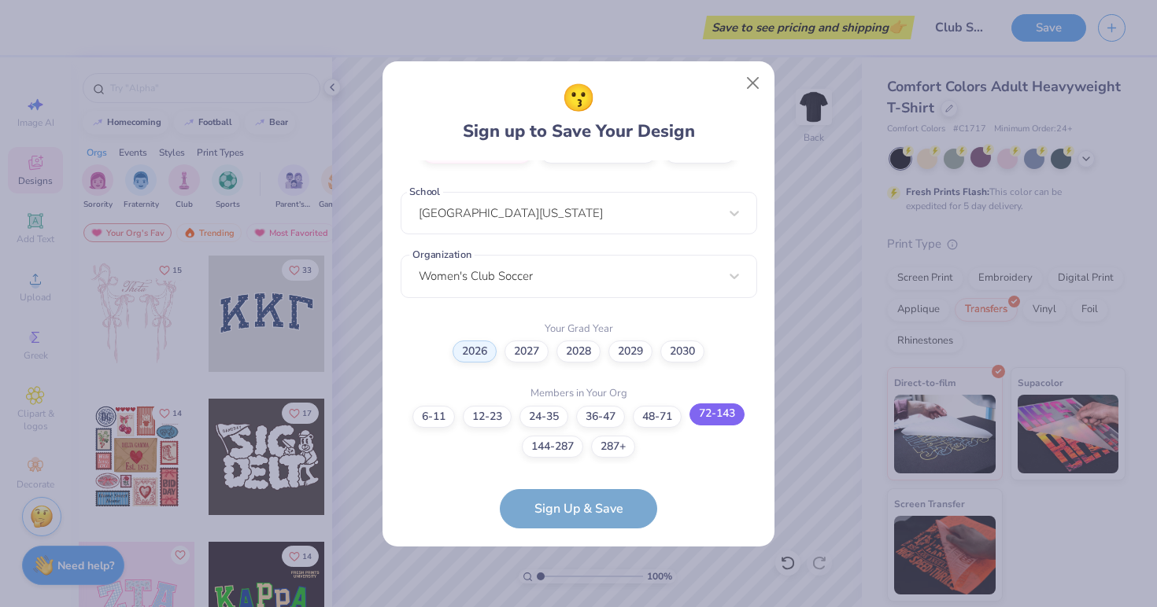
click at [722, 412] on label "72-143" at bounding box center [716, 415] width 55 height 22
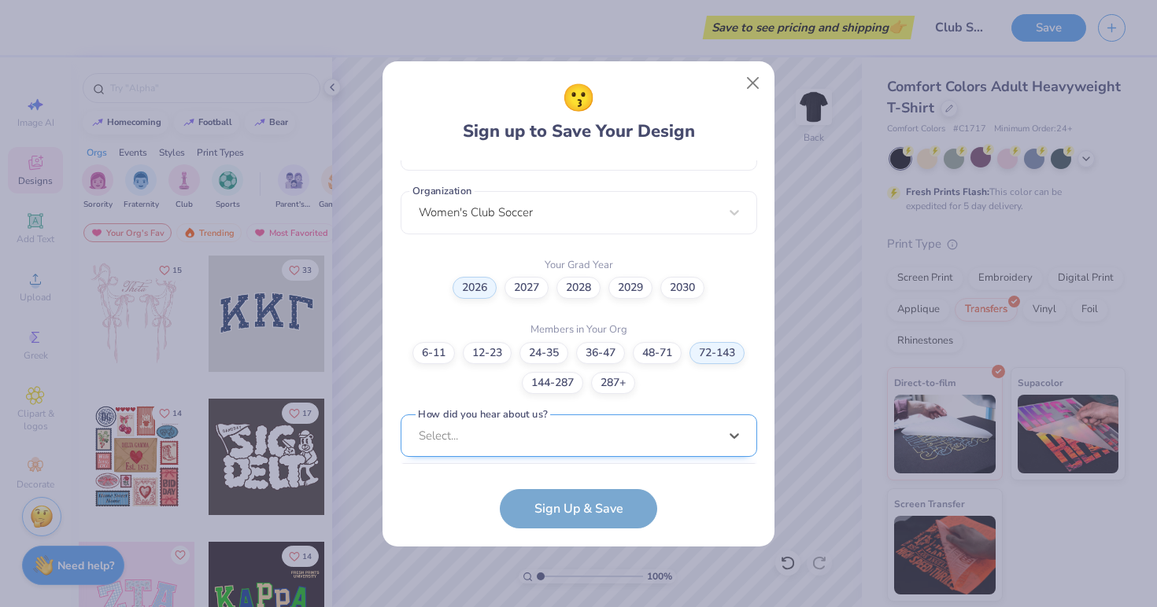
scroll to position [617, 0]
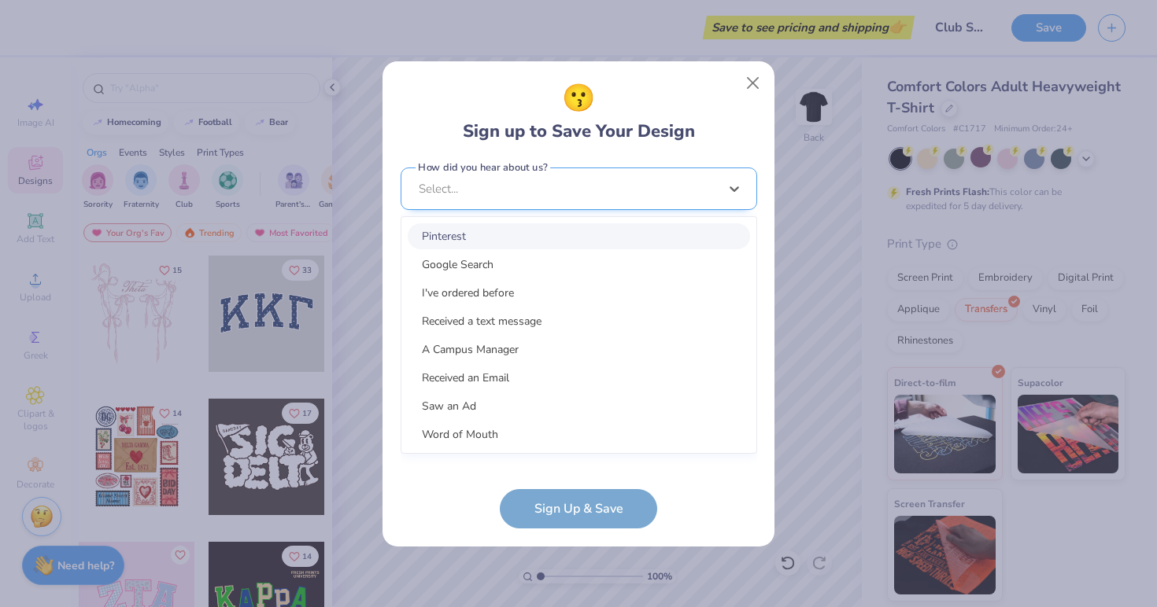
click at [683, 434] on div "option Pinterest focused, 1 of 15. 15 results available. Use Up and Down to cho…" at bounding box center [579, 311] width 356 height 287
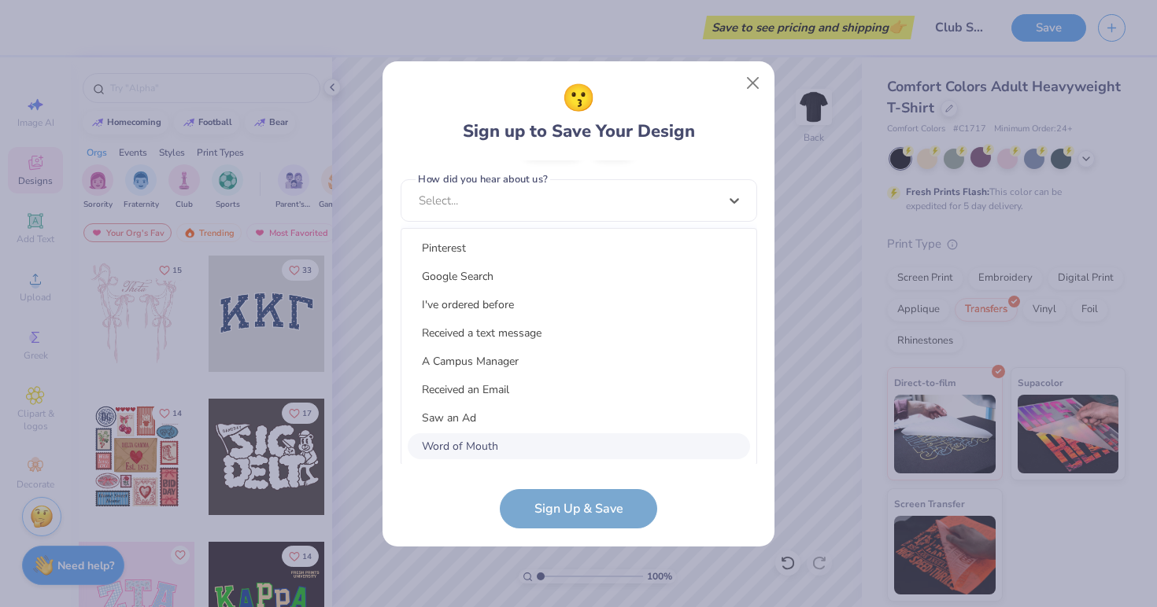
click at [494, 436] on div "Word of Mouth" at bounding box center [579, 447] width 342 height 26
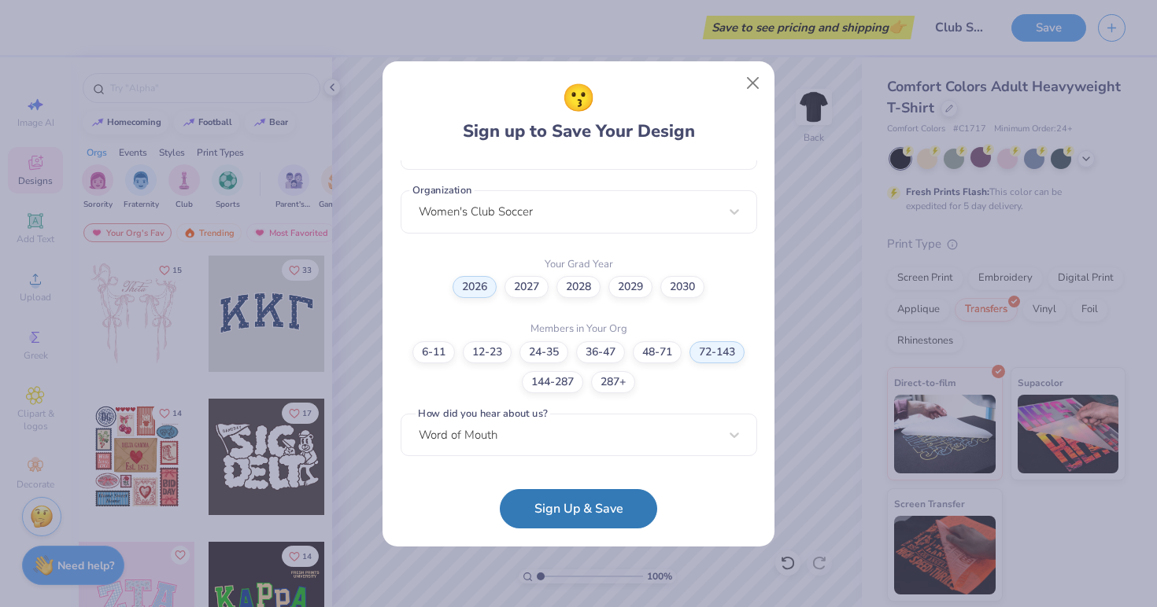
scroll to position [382, 0]
click at [598, 505] on button "Sign Up & Save" at bounding box center [578, 504] width 157 height 39
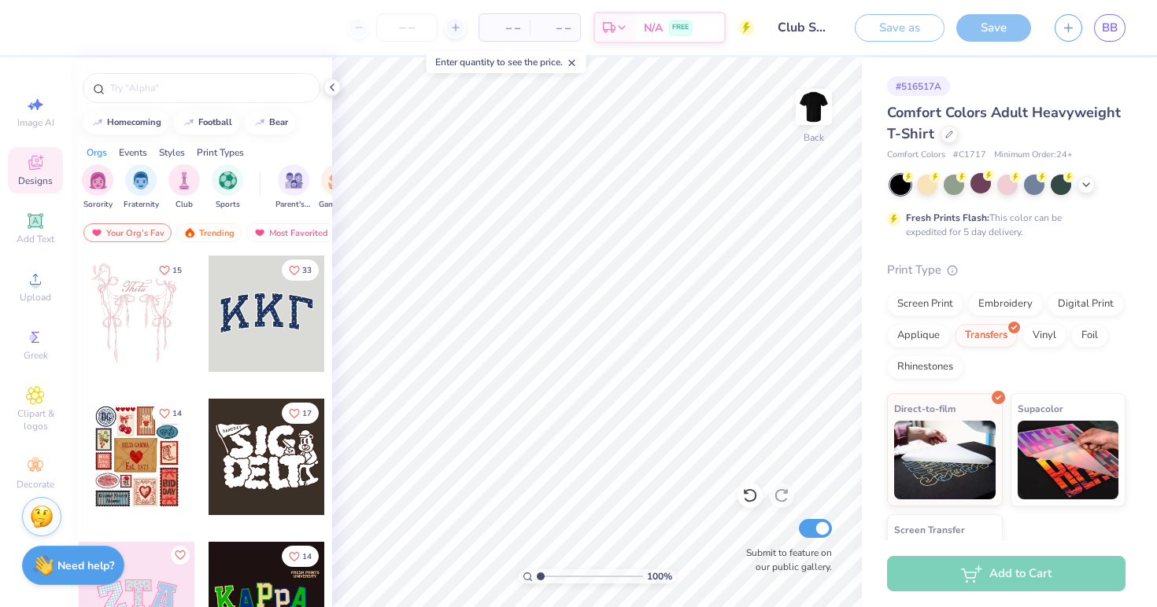
click at [519, 30] on div "– – Per Item – – Total Est. Delivery N/A FREE" at bounding box center [398, 27] width 711 height 55
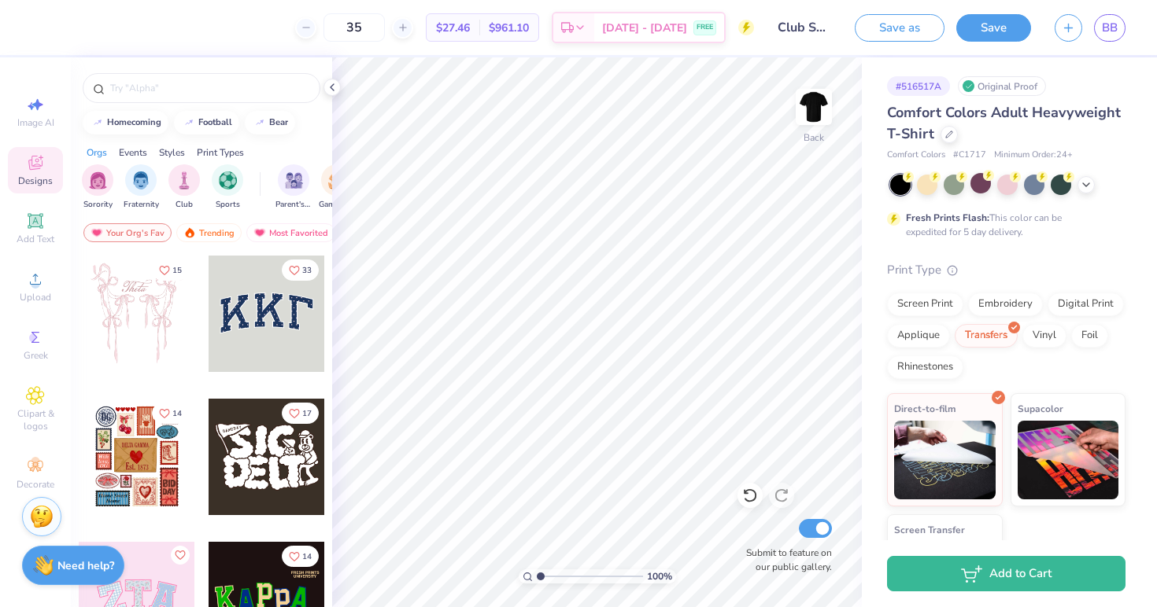
type input "35"
click at [470, 28] on span "$27.46" at bounding box center [453, 28] width 34 height 17
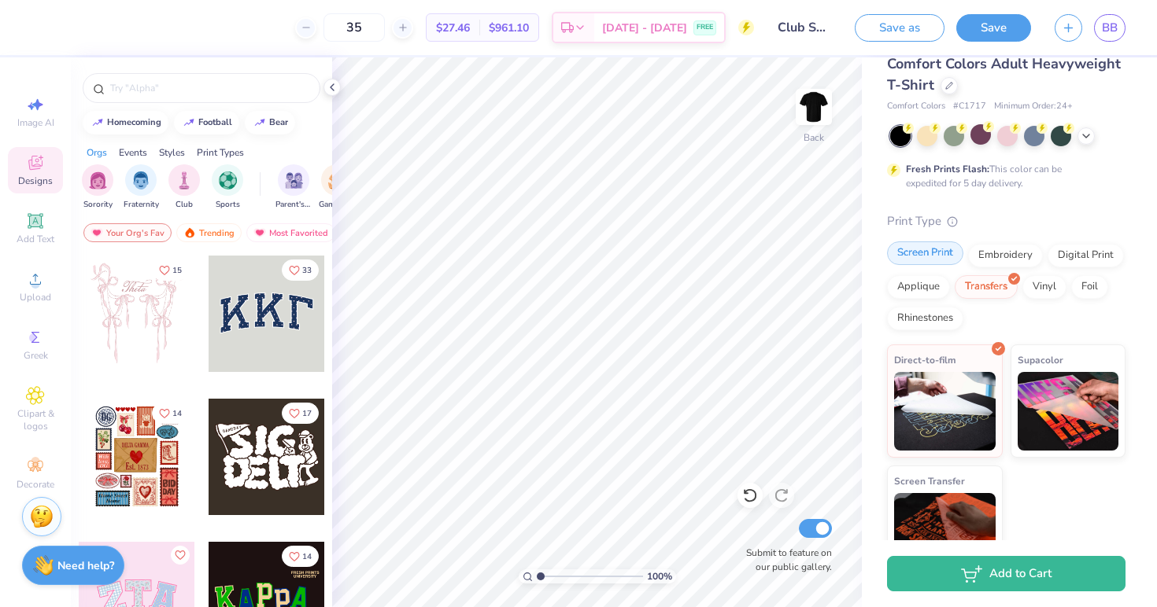
click at [937, 259] on div "Screen Print" at bounding box center [925, 254] width 76 height 24
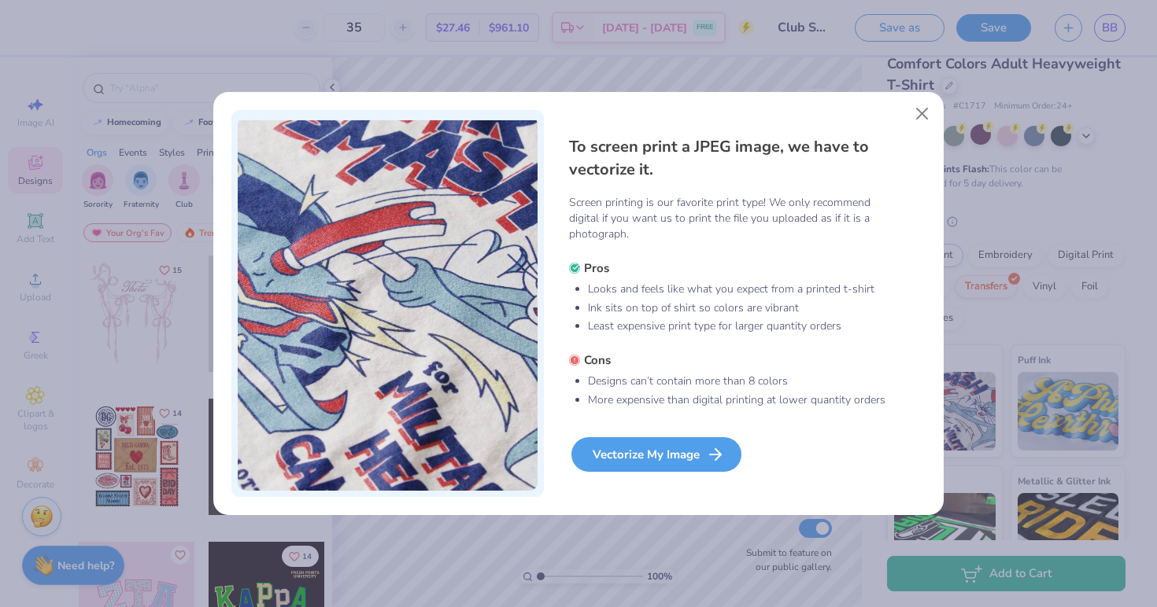
click at [689, 454] on div "Vectorize My Image" at bounding box center [656, 454] width 170 height 35
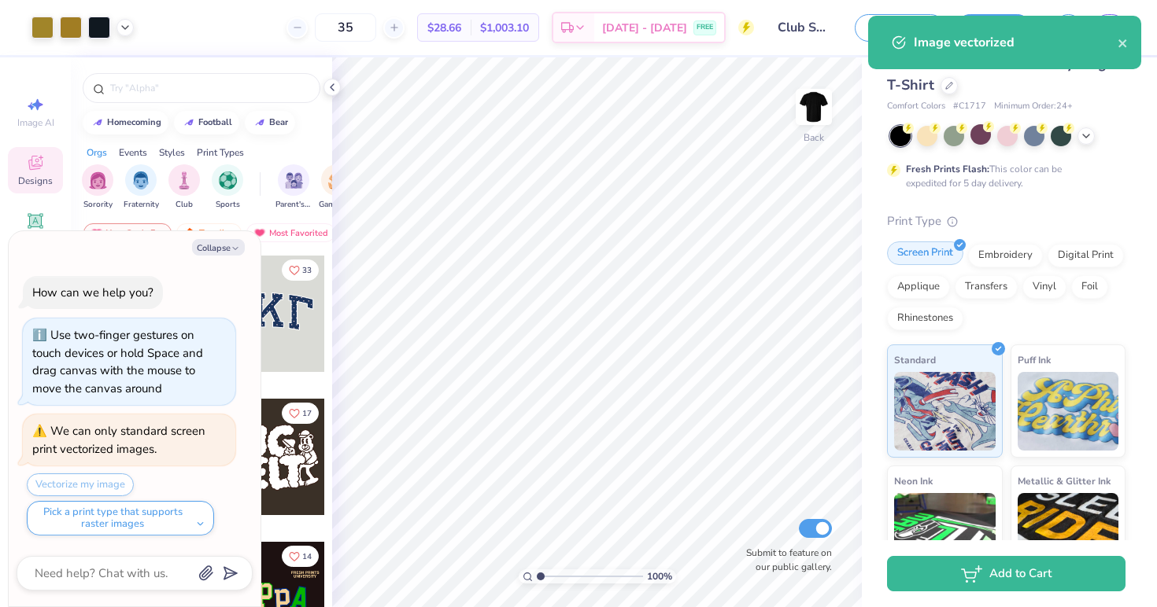
click at [928, 253] on div "Screen Print" at bounding box center [925, 254] width 76 height 24
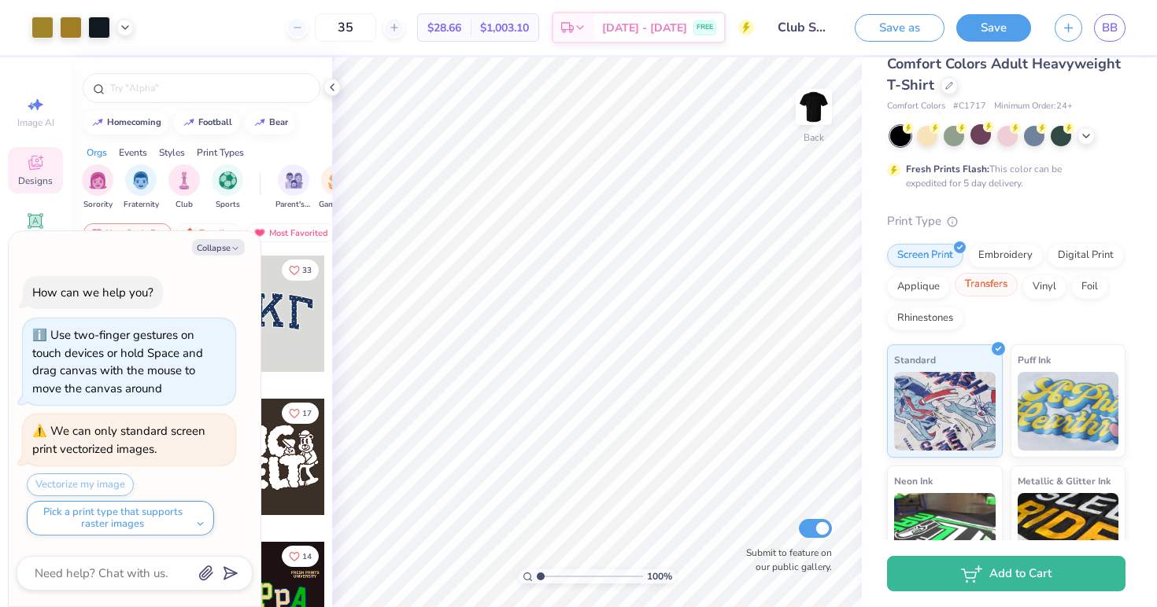
click at [999, 287] on div "Transfers" at bounding box center [985, 285] width 63 height 24
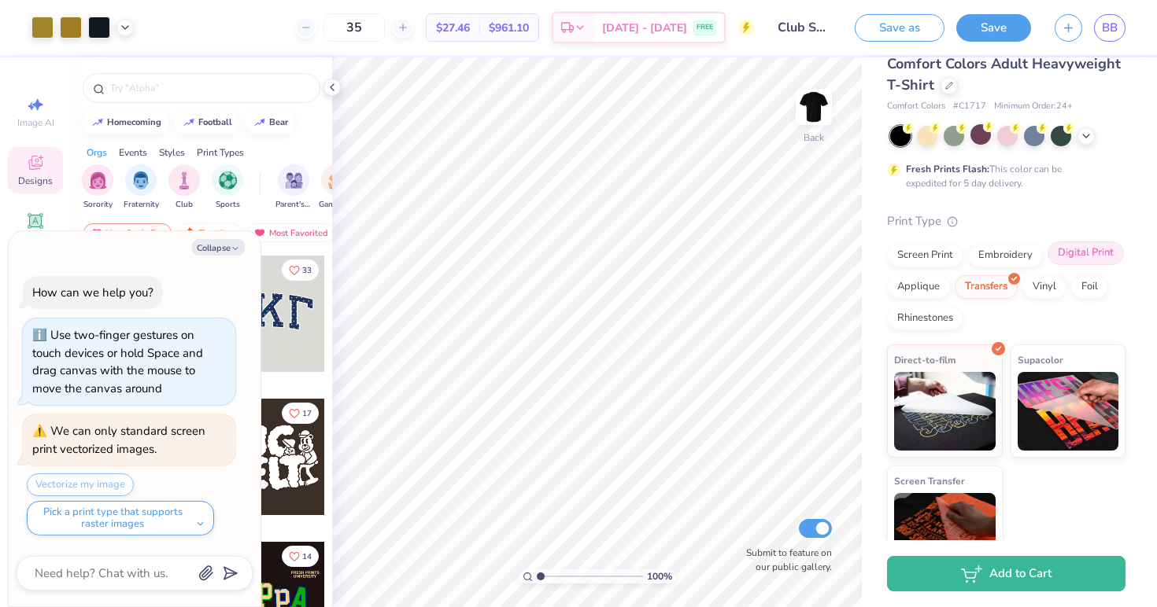
click at [1091, 256] on div "Digital Print" at bounding box center [1085, 254] width 76 height 24
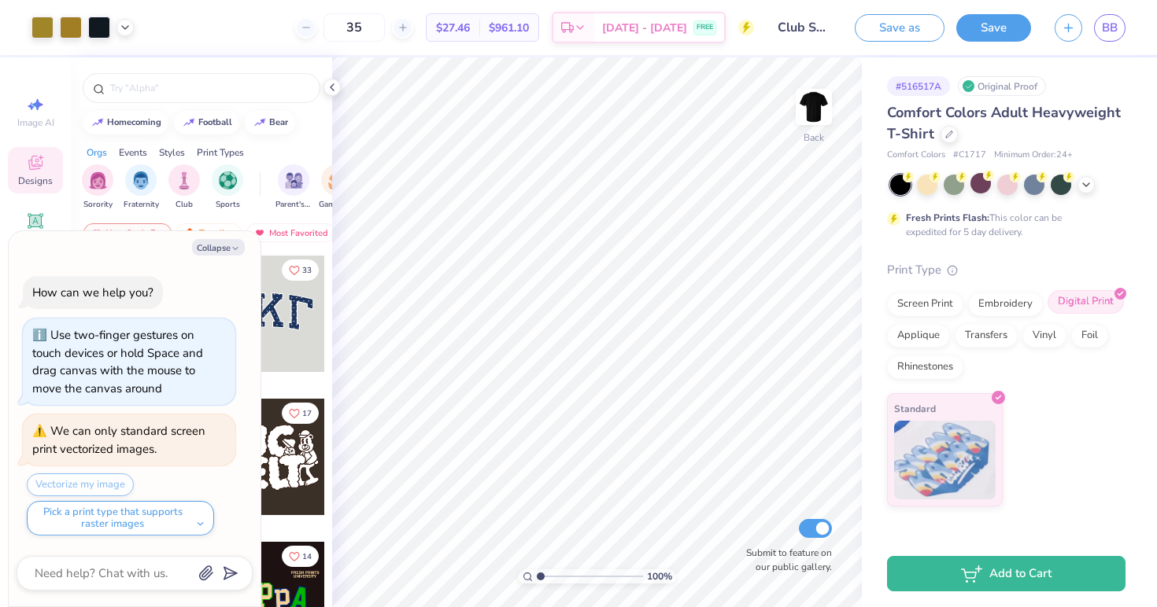
scroll to position [0, 0]
click at [982, 333] on div "Transfers" at bounding box center [985, 334] width 63 height 24
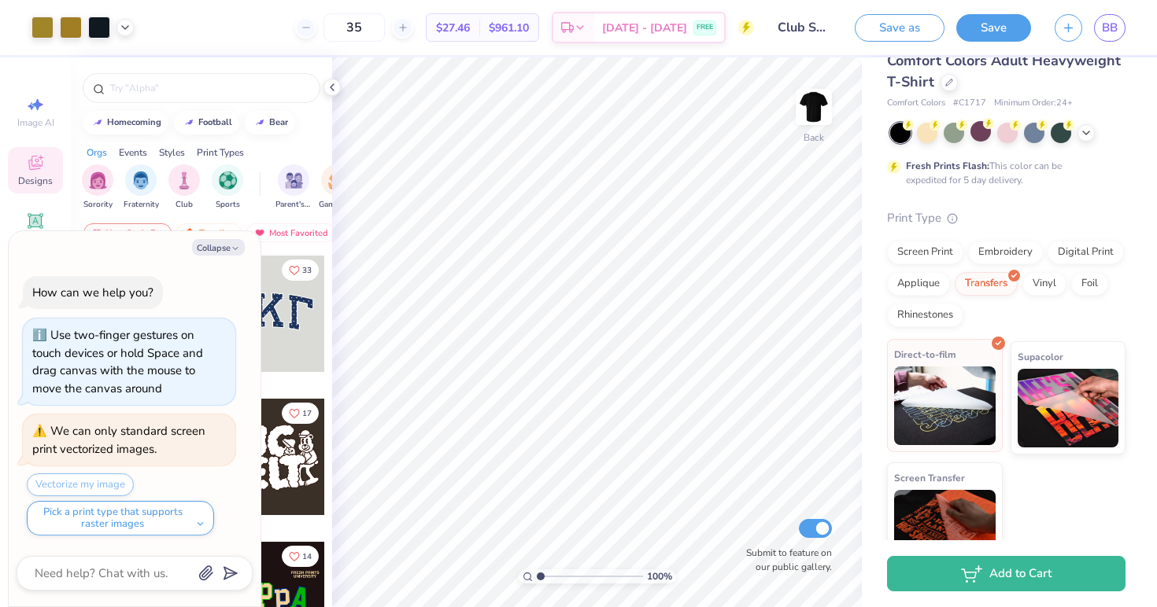
scroll to position [60, 0]
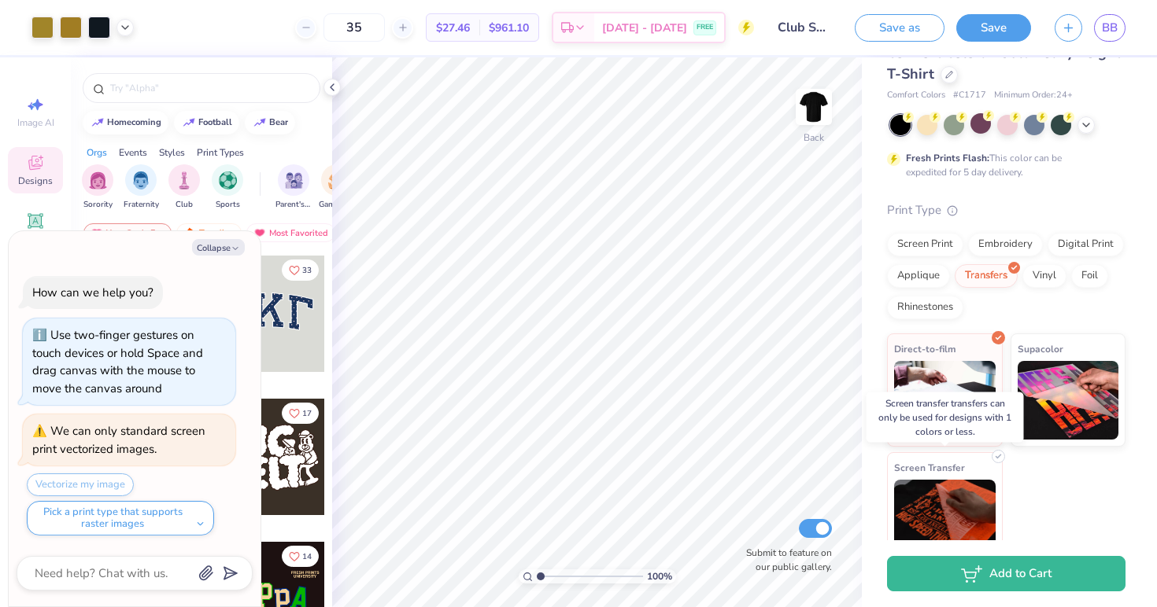
click at [962, 480] on img at bounding box center [945, 519] width 102 height 79
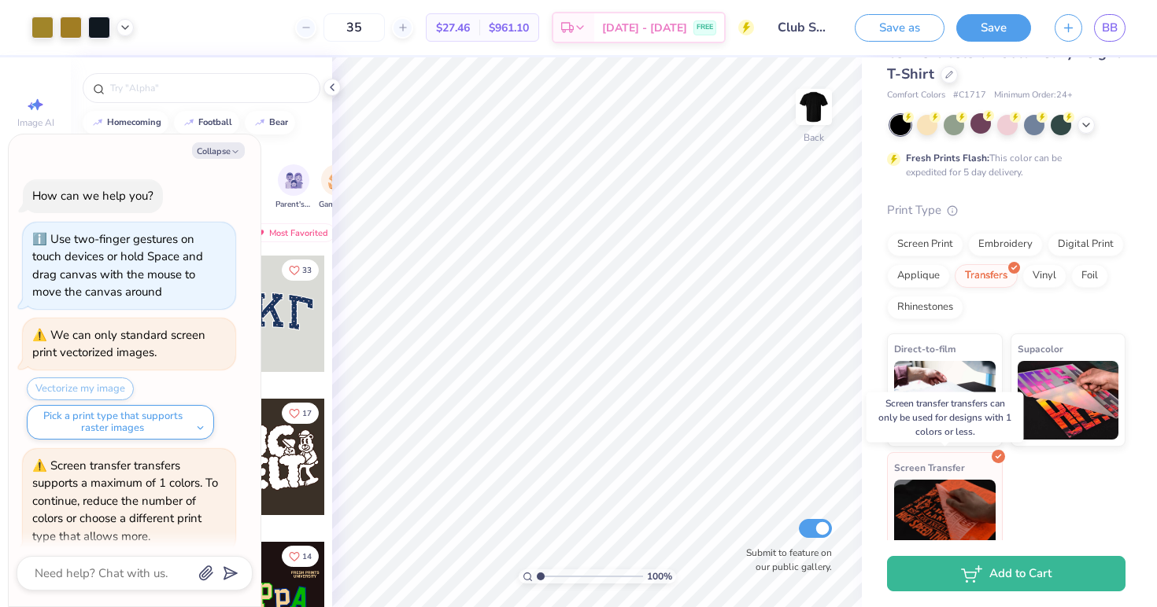
scroll to position [55, 0]
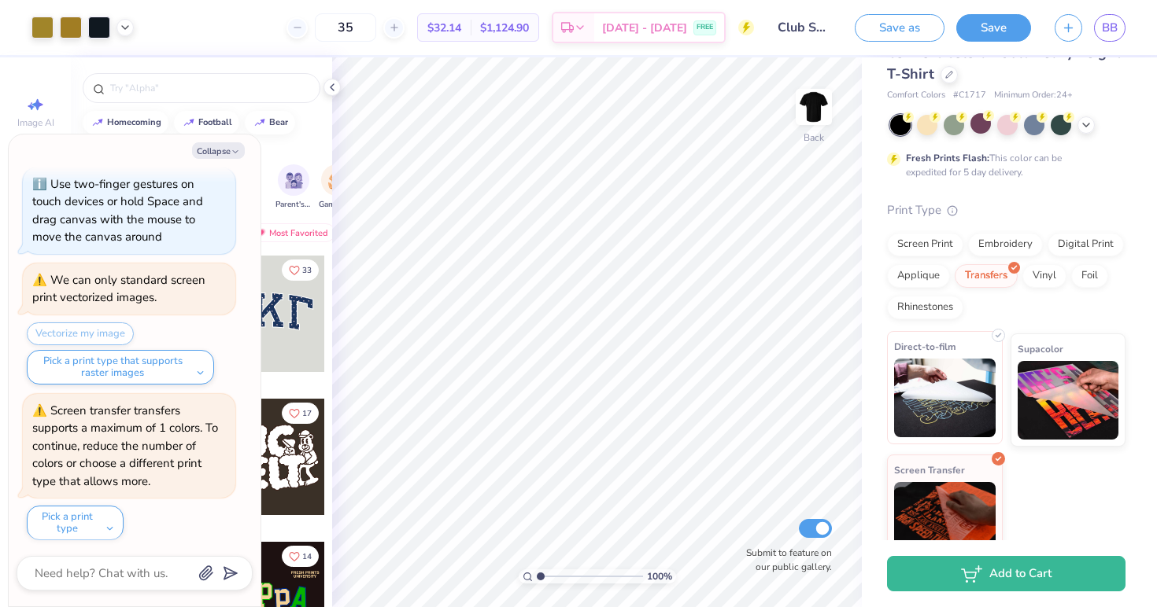
click at [978, 386] on img at bounding box center [945, 398] width 102 height 79
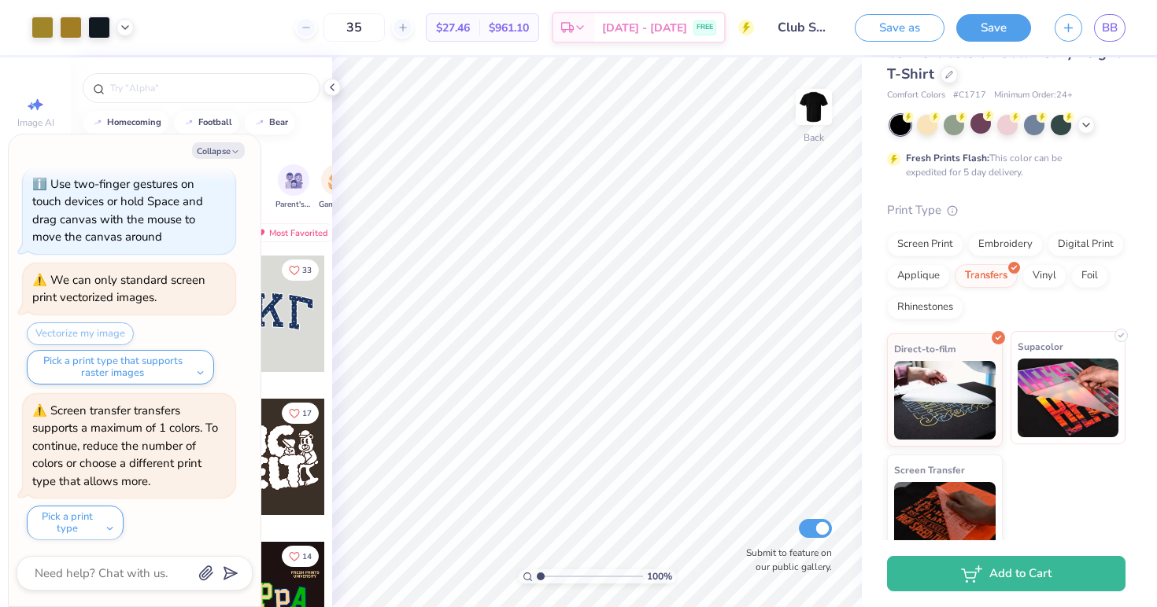
click at [1063, 384] on img at bounding box center [1068, 398] width 102 height 79
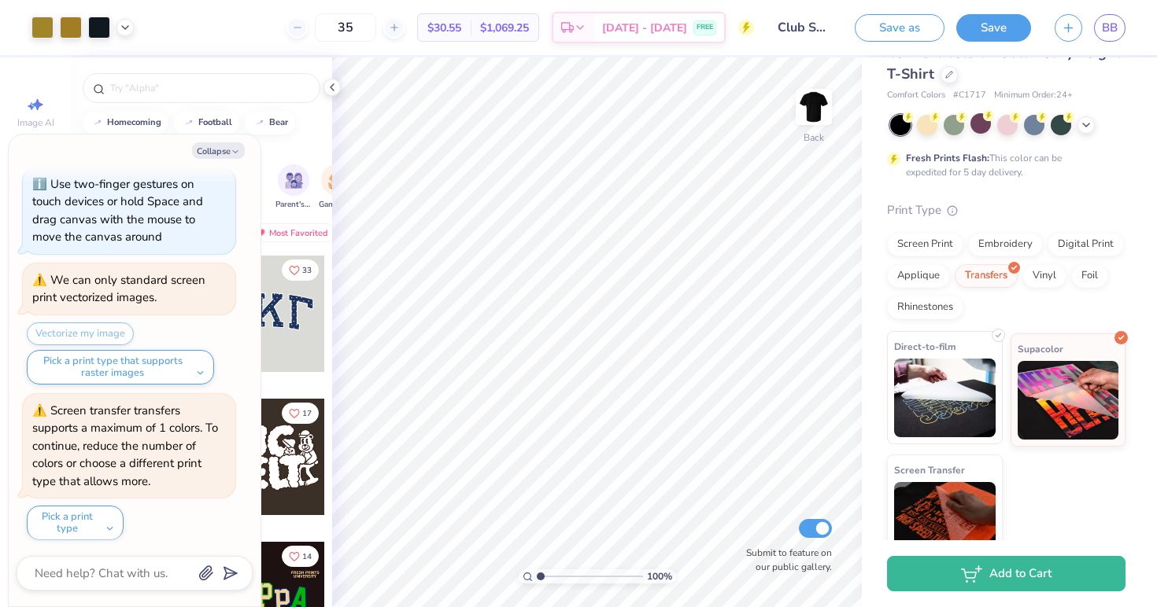
click at [969, 382] on img at bounding box center [945, 398] width 102 height 79
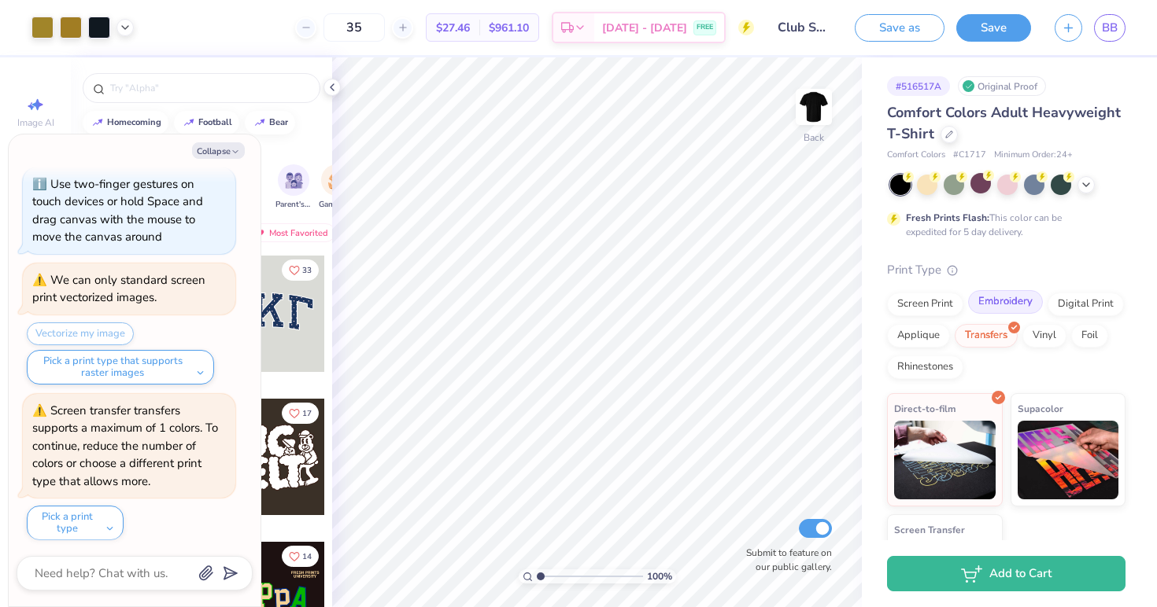
scroll to position [0, 0]
click at [1002, 301] on div "Embroidery" at bounding box center [1005, 302] width 75 height 24
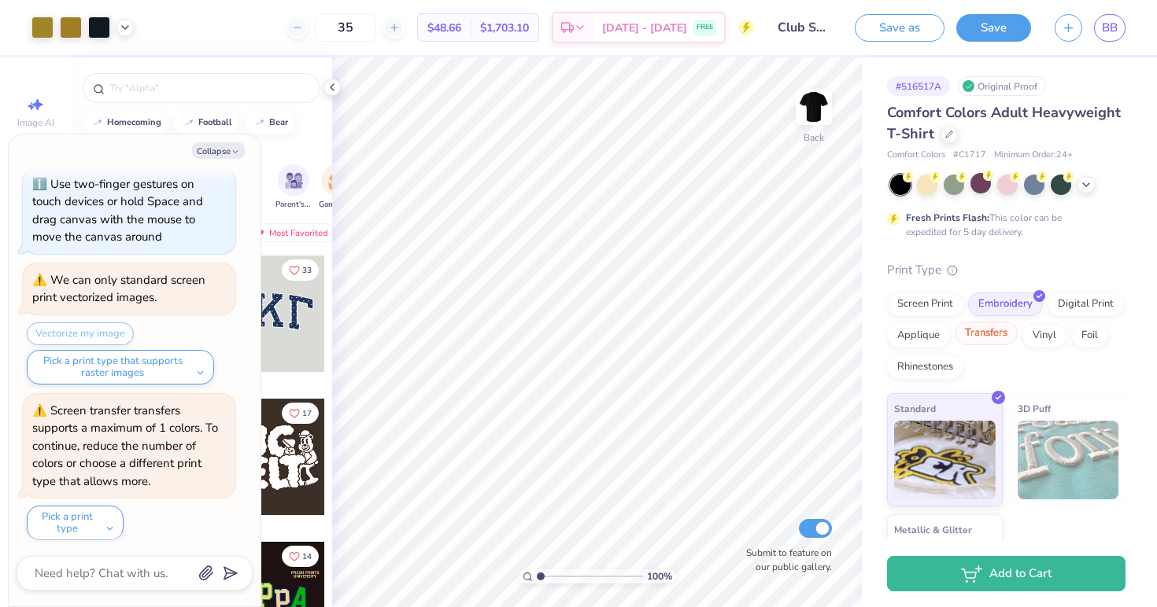
click at [999, 330] on div "Transfers" at bounding box center [985, 334] width 63 height 24
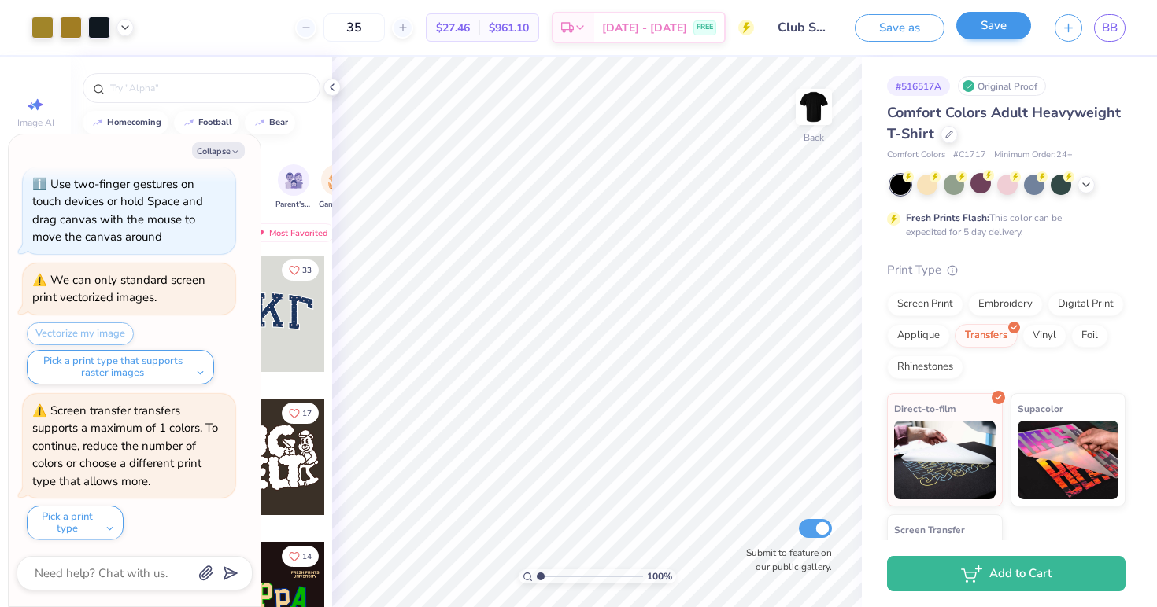
click at [991, 32] on button "Save" at bounding box center [993, 26] width 75 height 28
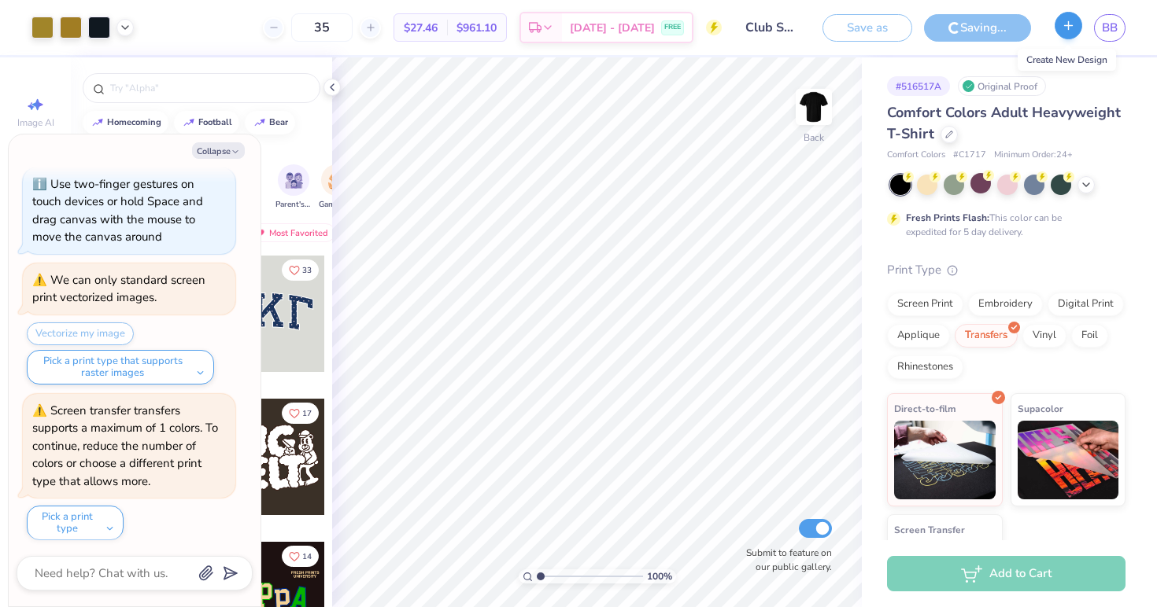
click at [1074, 29] on icon "button" at bounding box center [1067, 25] width 13 height 13
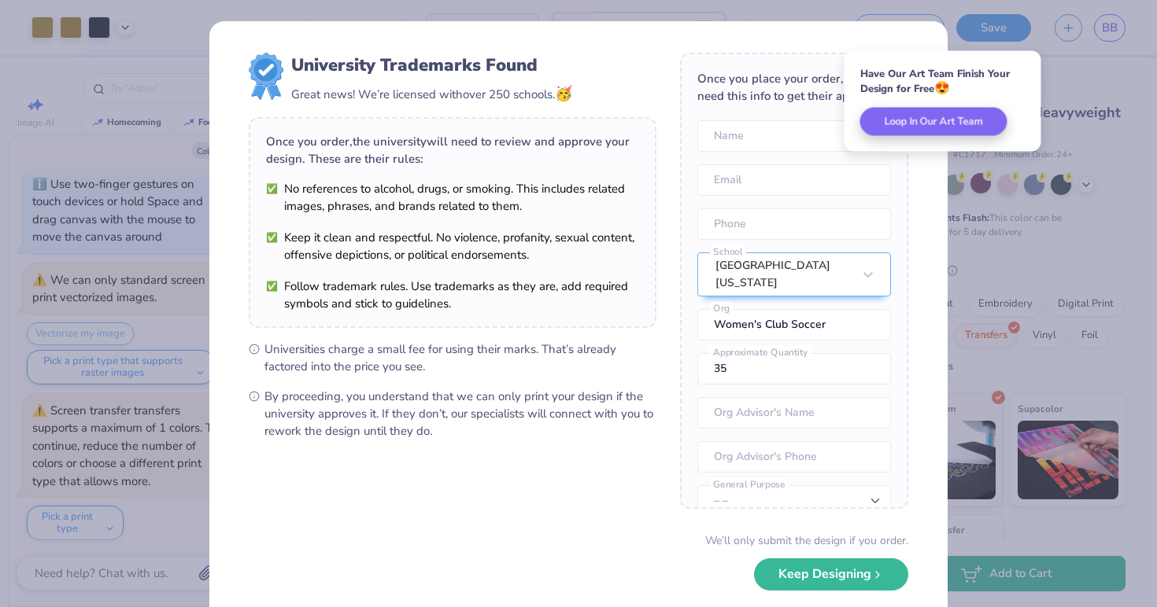
click at [953, 24] on div "University Trademarks Found Great news! We’re licensed with over 250 schools. 🥳…" at bounding box center [578, 303] width 1157 height 607
click at [826, 573] on button "Keep Designing" at bounding box center [831, 571] width 154 height 32
type textarea "x"
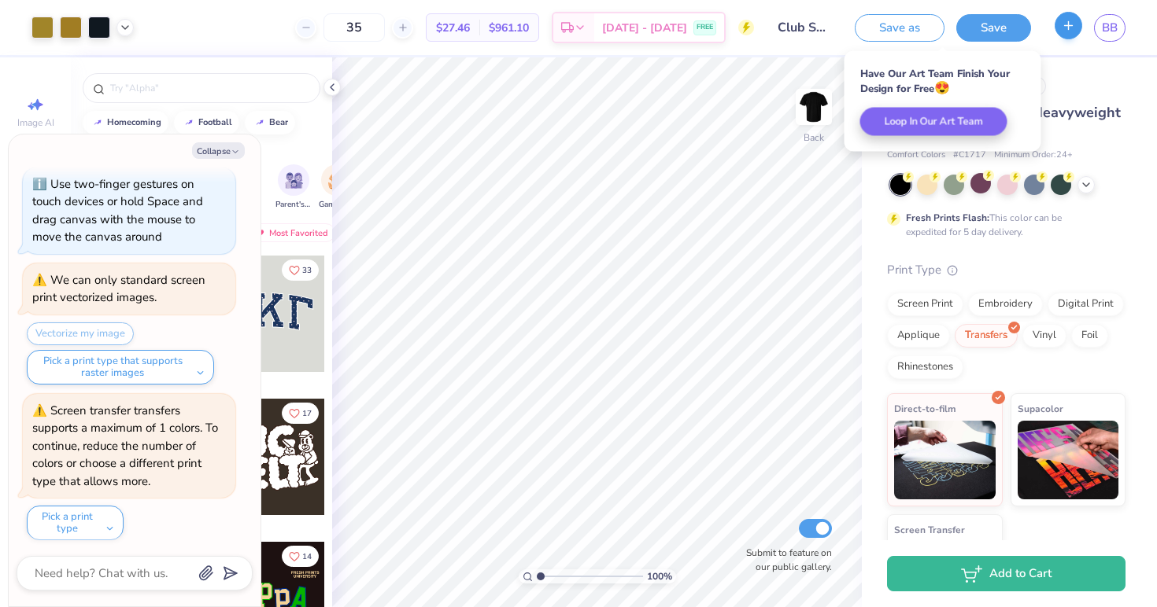
click at [1066, 28] on icon "button" at bounding box center [1067, 25] width 13 height 13
type textarea "x"
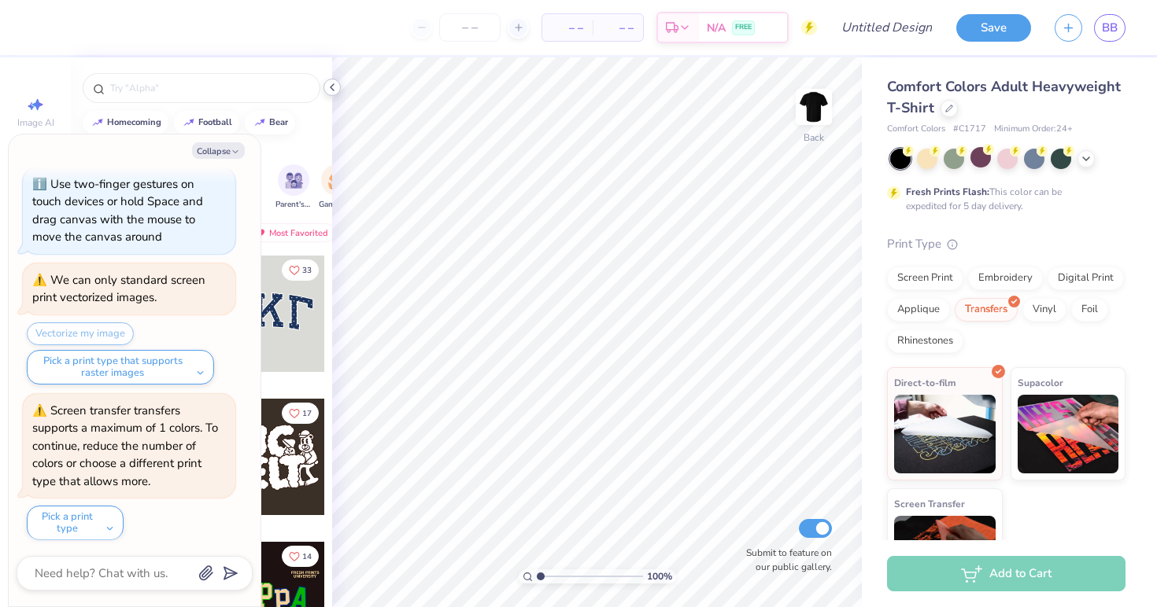
click at [325, 83] on div at bounding box center [331, 87] width 17 height 17
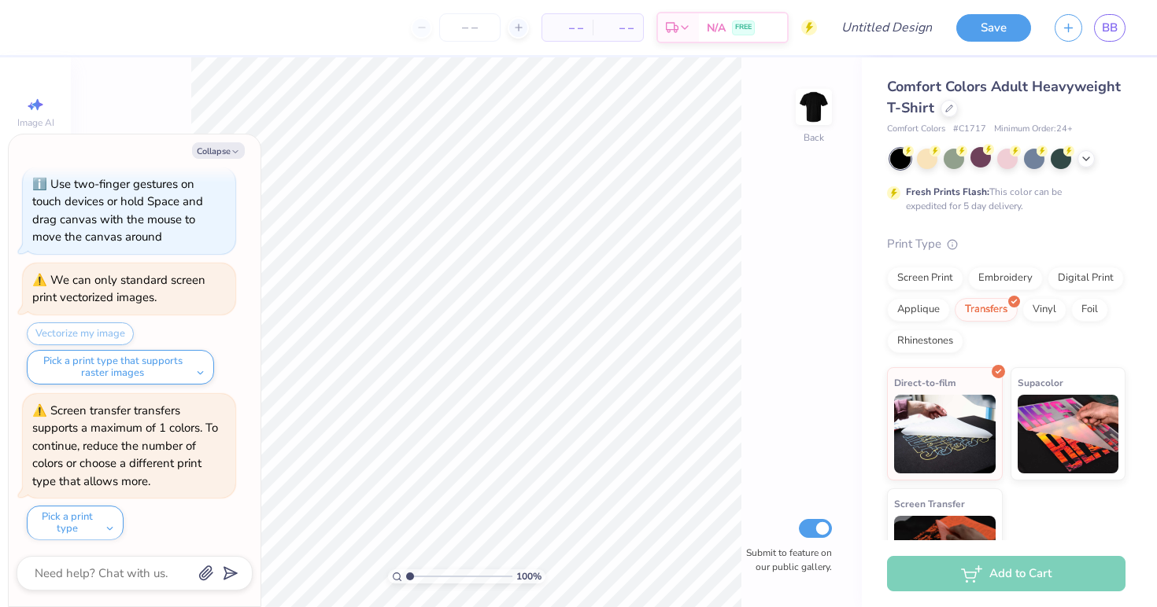
click at [194, 272] on div "We can only standard screen print vectorized images." at bounding box center [118, 289] width 173 height 34
click at [213, 156] on button "Collapse" at bounding box center [218, 150] width 53 height 17
type textarea "x"
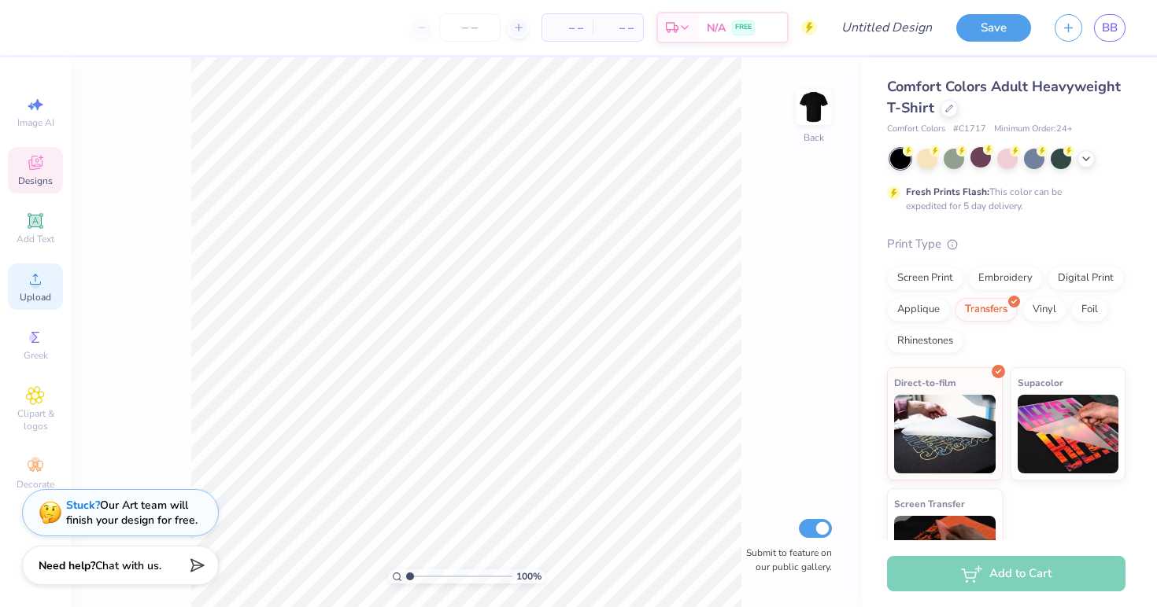
click at [34, 283] on circle at bounding box center [35, 284] width 9 height 9
click at [32, 166] on icon at bounding box center [35, 163] width 14 height 14
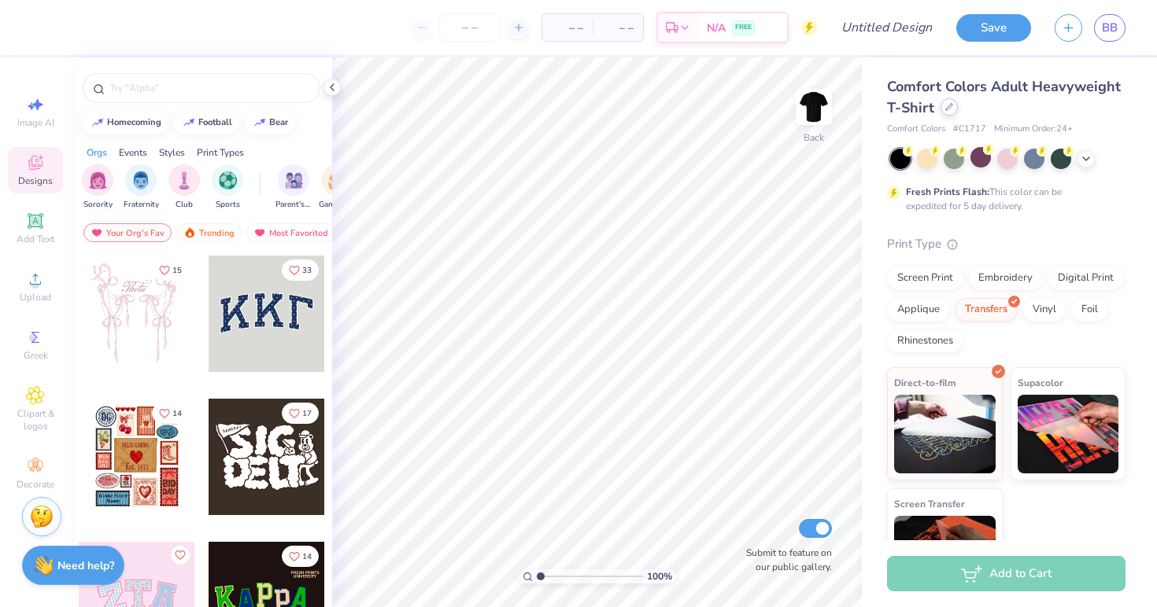
click at [951, 112] on div at bounding box center [948, 106] width 17 height 17
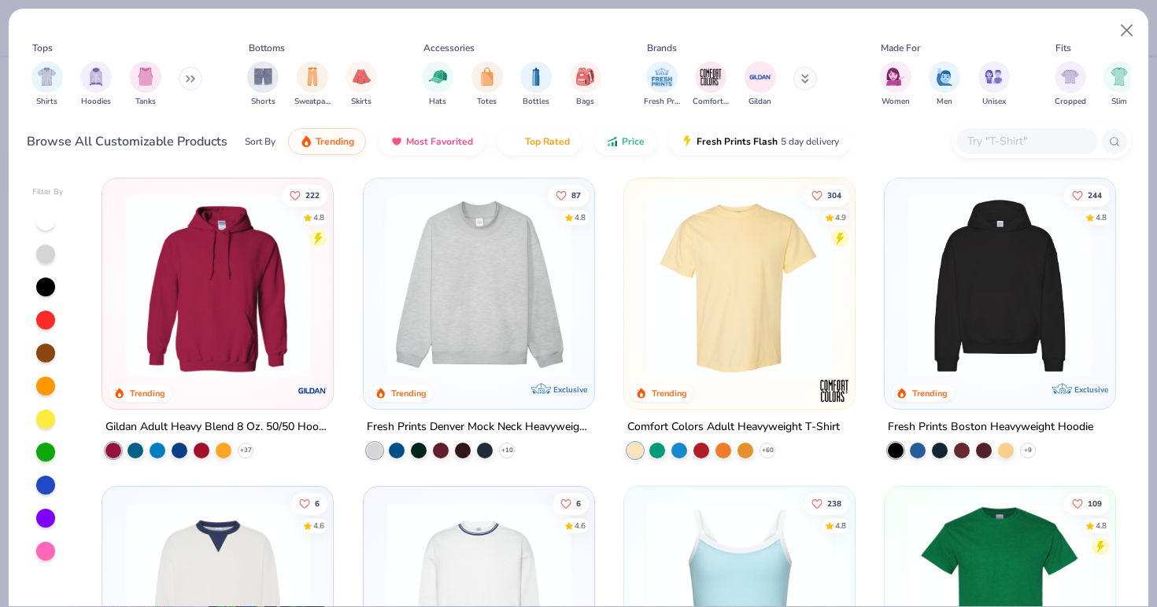
scroll to position [2, 0]
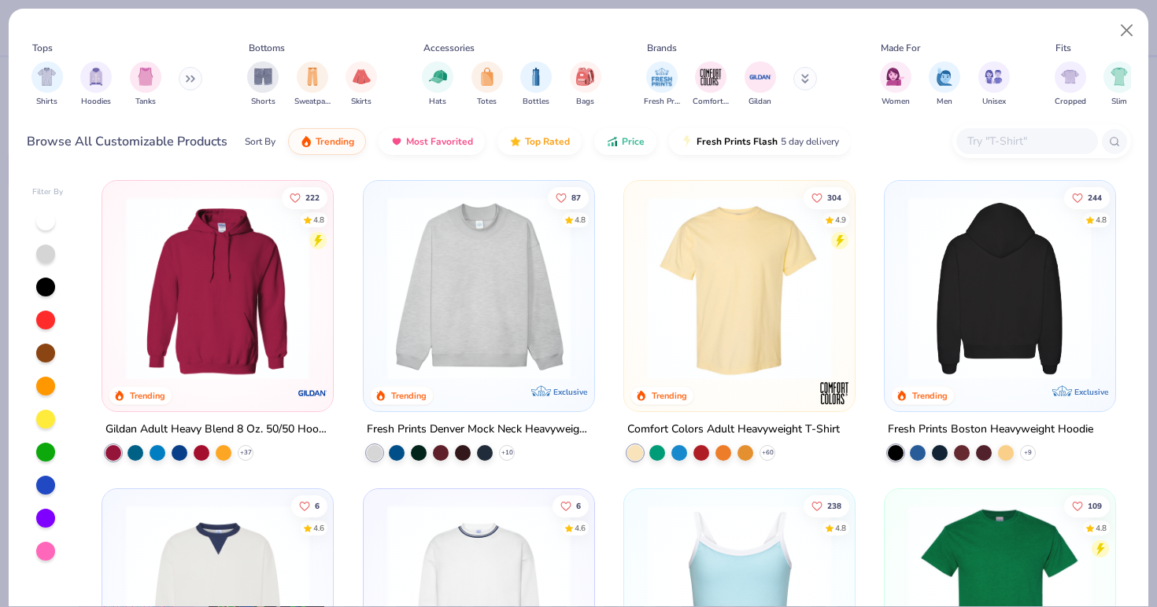
click at [994, 314] on img at bounding box center [999, 288] width 199 height 183
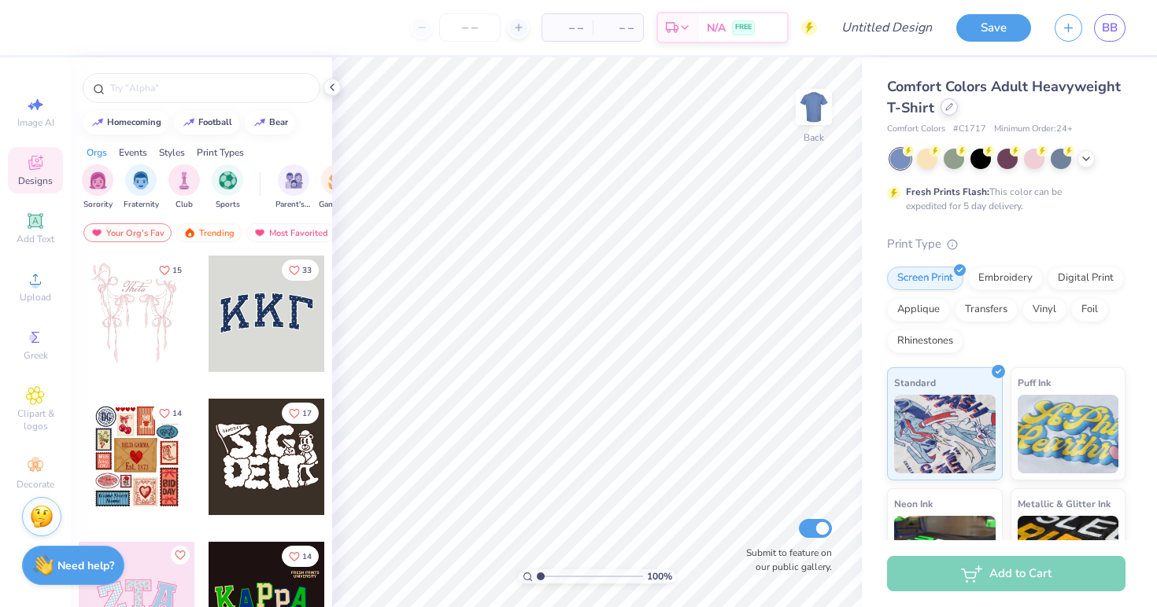
click at [947, 111] on div at bounding box center [948, 106] width 17 height 17
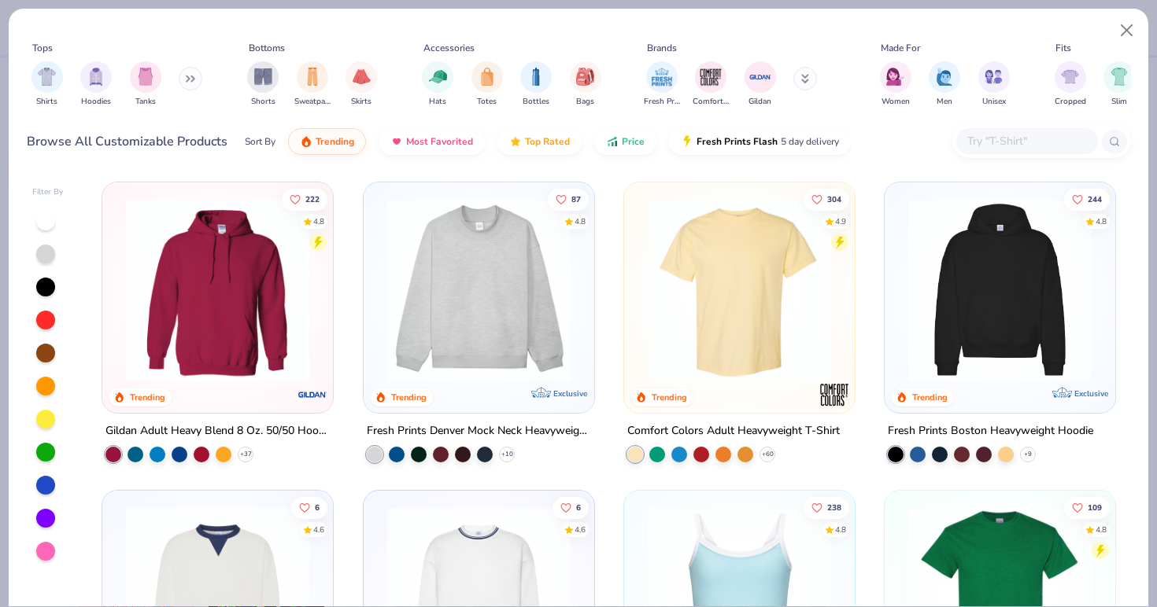
click at [271, 325] on img at bounding box center [217, 289] width 199 height 183
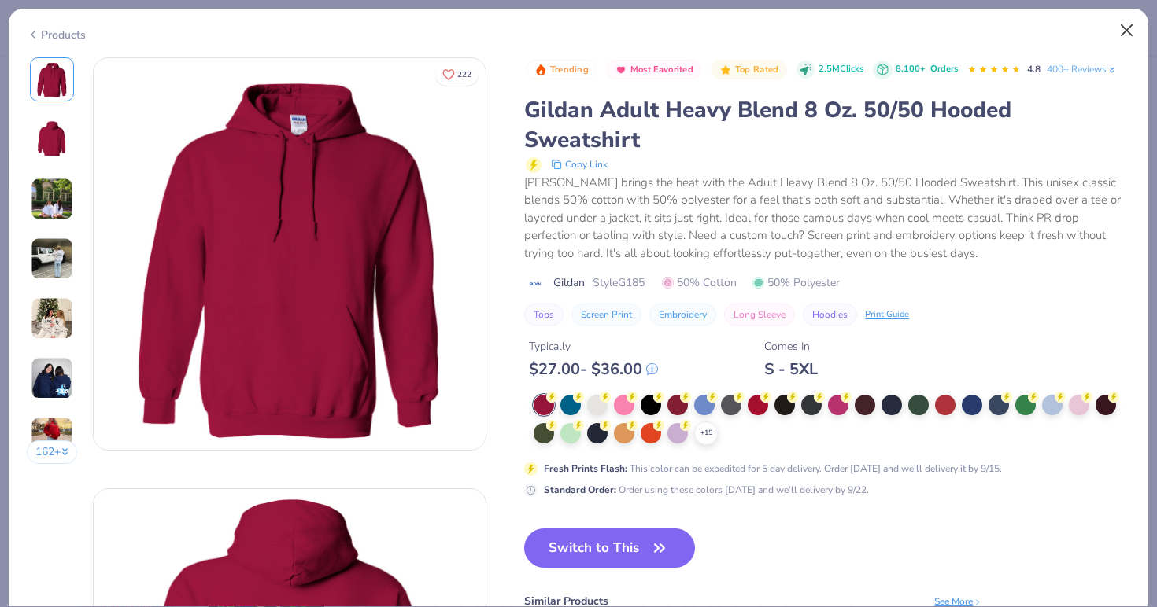
click at [1128, 27] on button "Close" at bounding box center [1127, 31] width 30 height 30
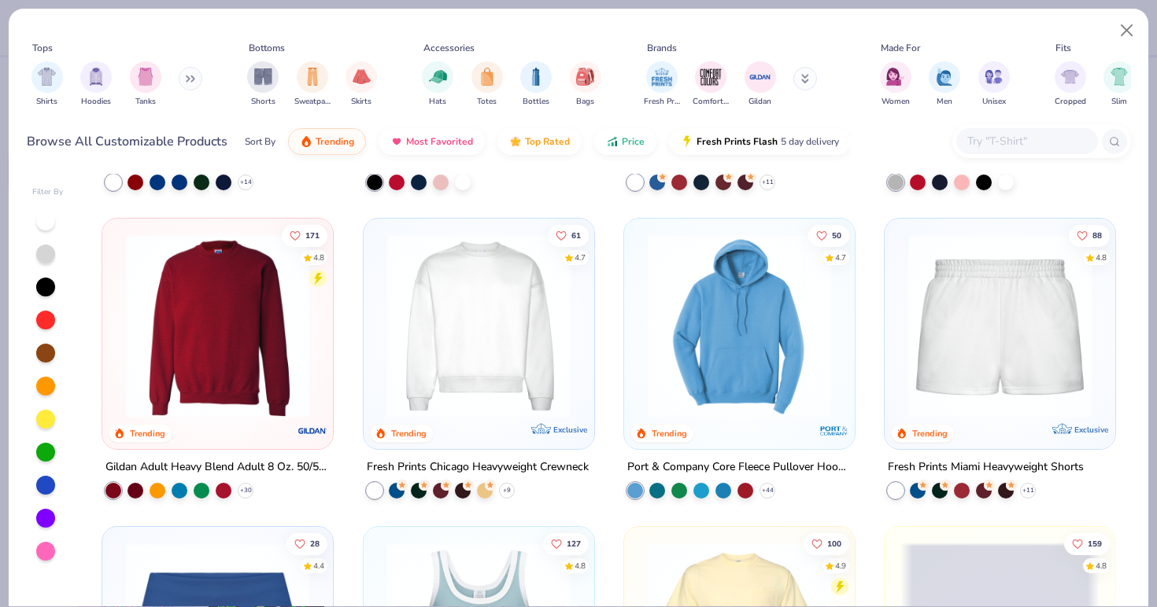
scroll to position [892, 0]
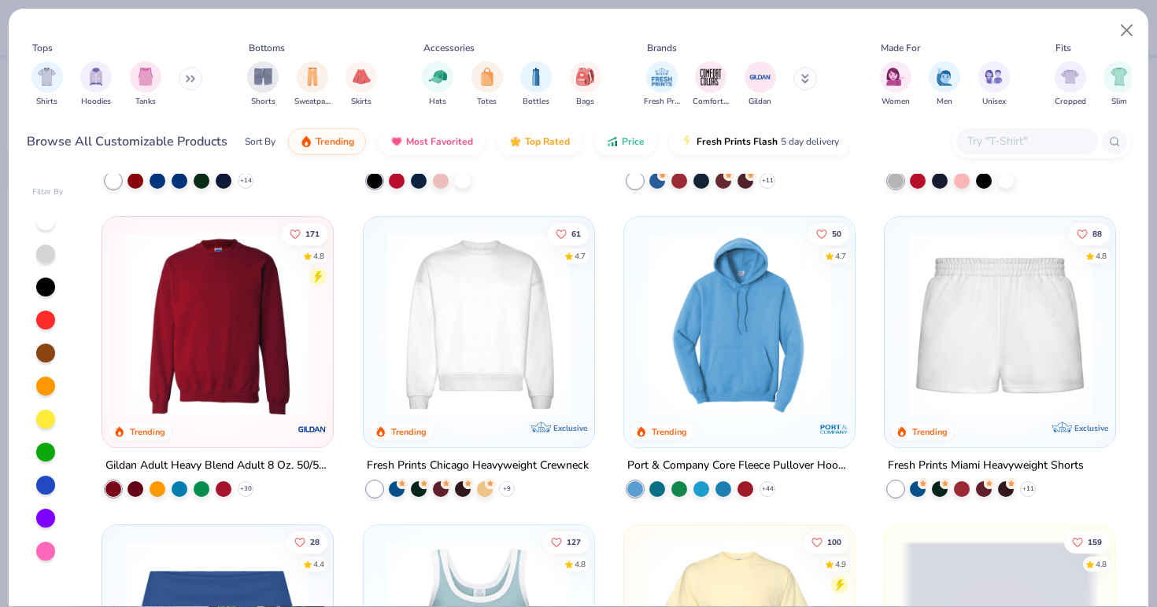
click at [735, 368] on img at bounding box center [739, 324] width 199 height 183
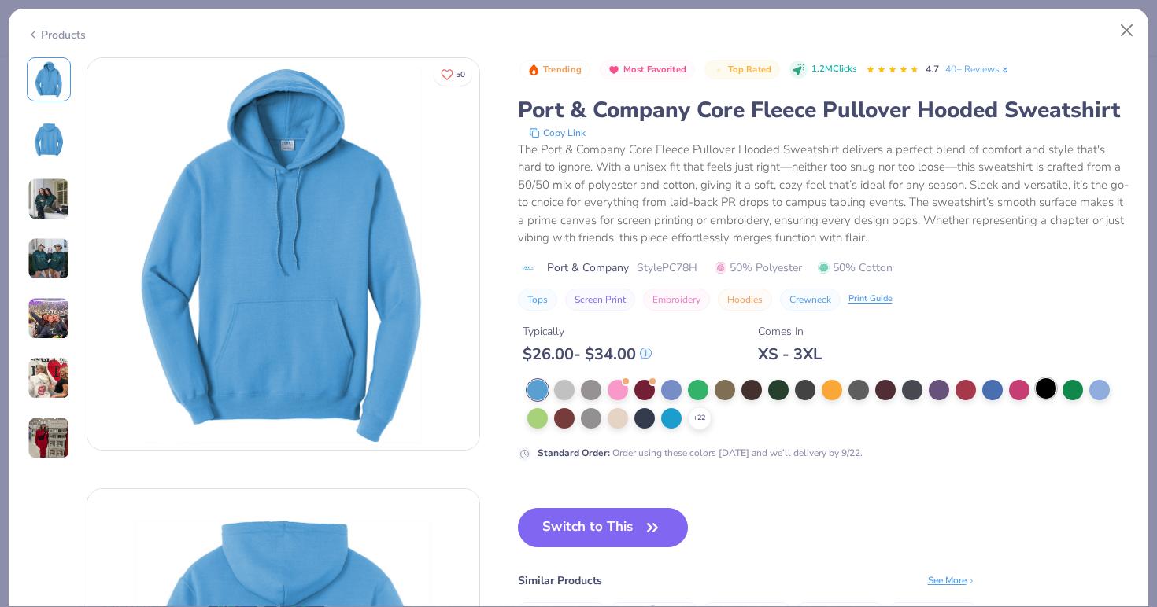
click at [1045, 388] on div at bounding box center [1046, 388] width 20 height 20
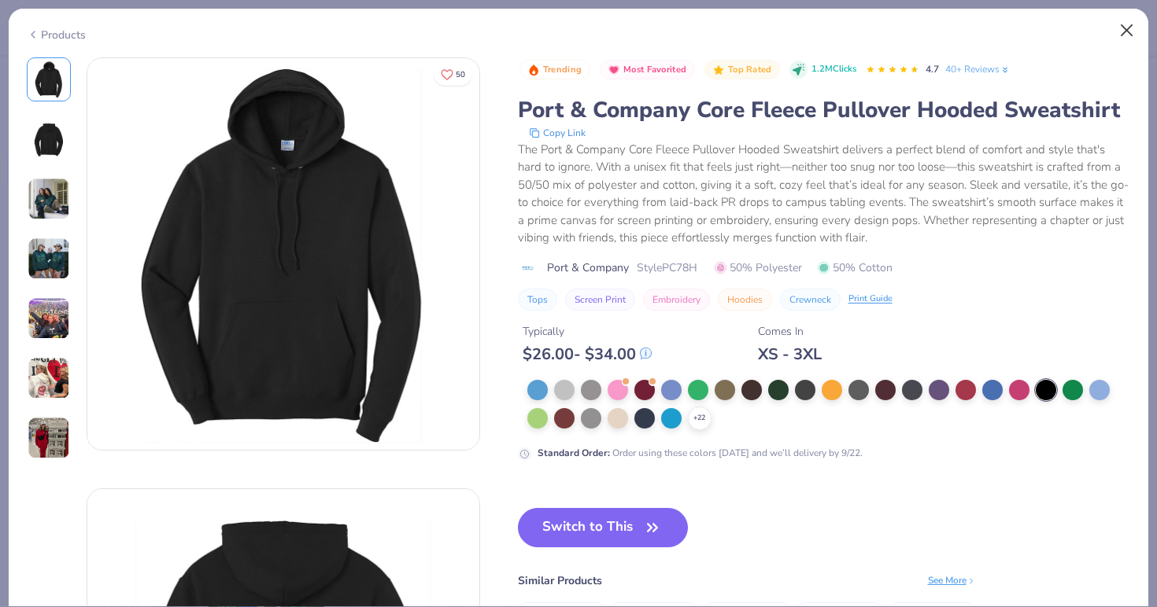
click at [1125, 33] on button "Close" at bounding box center [1127, 31] width 30 height 30
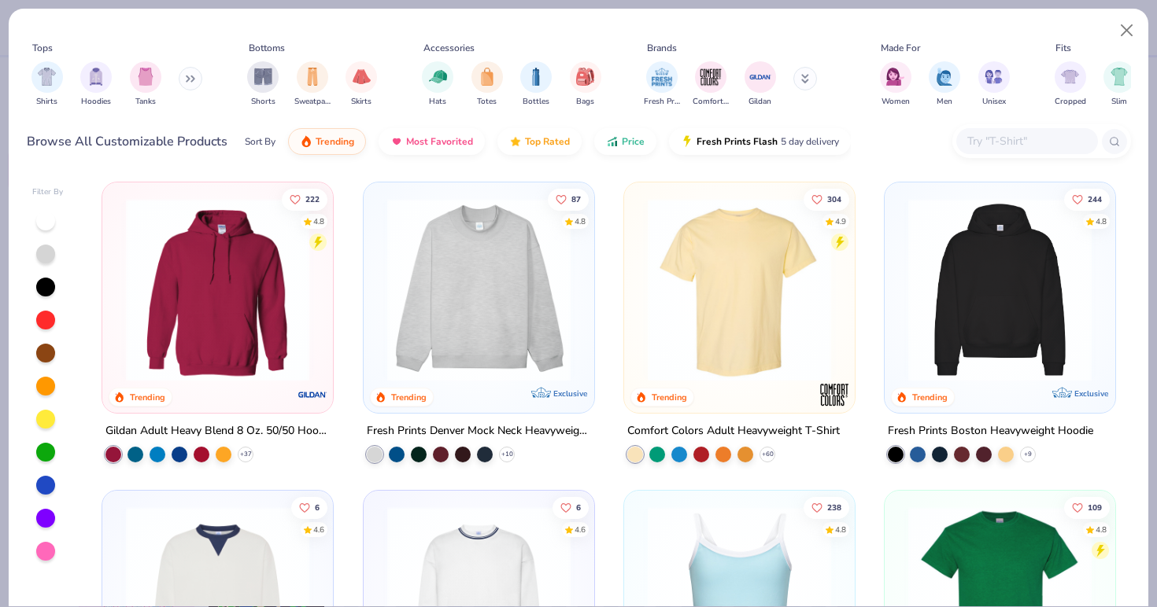
click at [810, 81] on button at bounding box center [805, 79] width 24 height 24
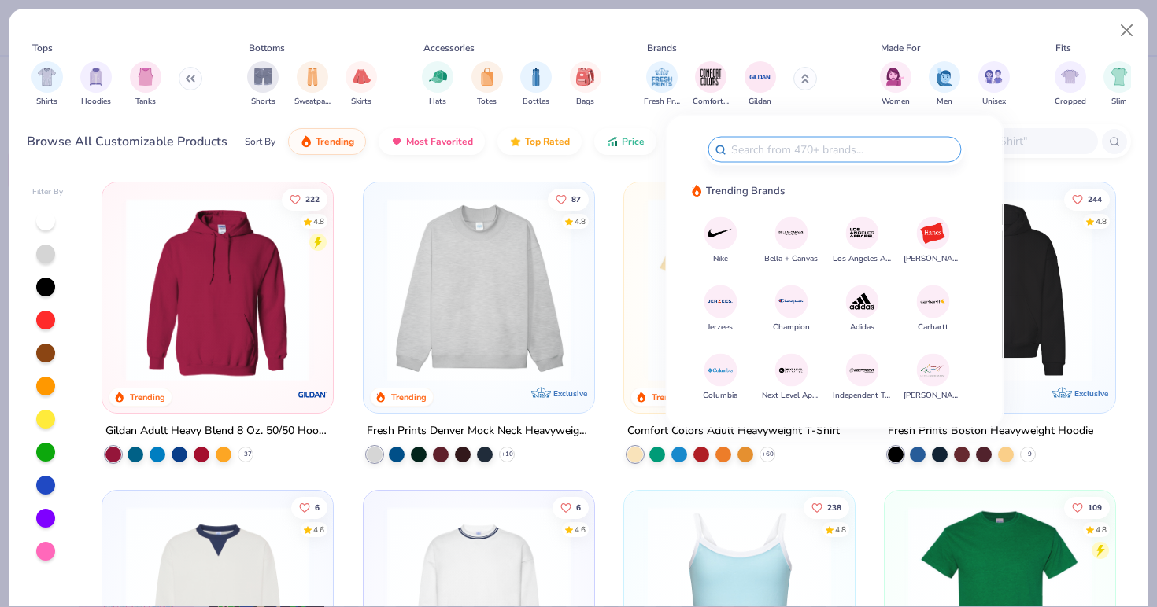
click at [725, 231] on img at bounding box center [721, 234] width 28 height 28
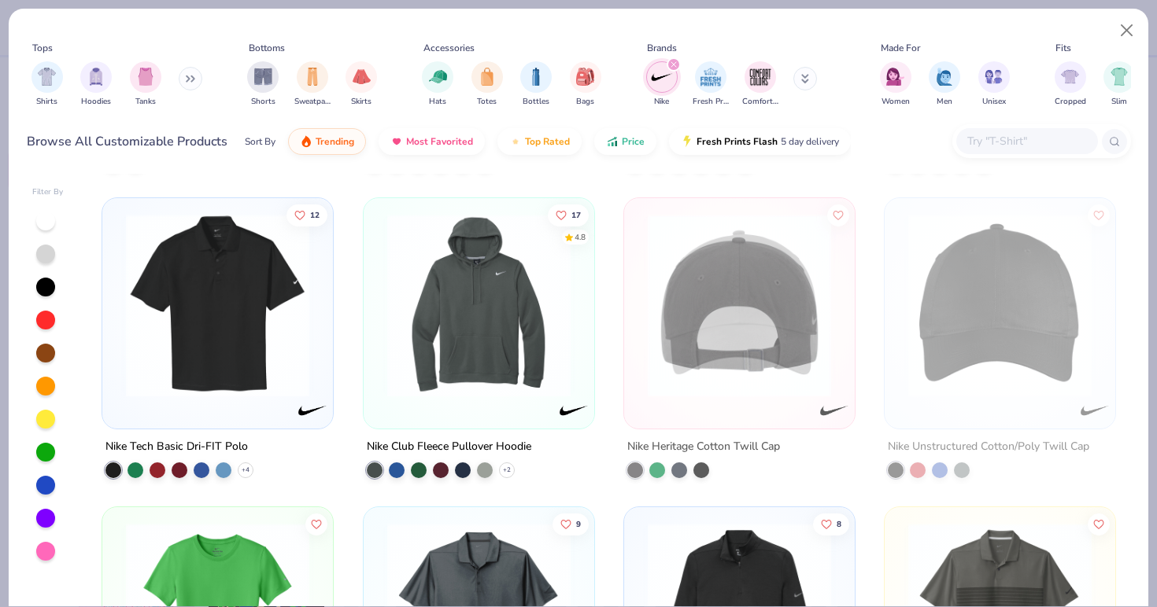
scroll to position [275, 0]
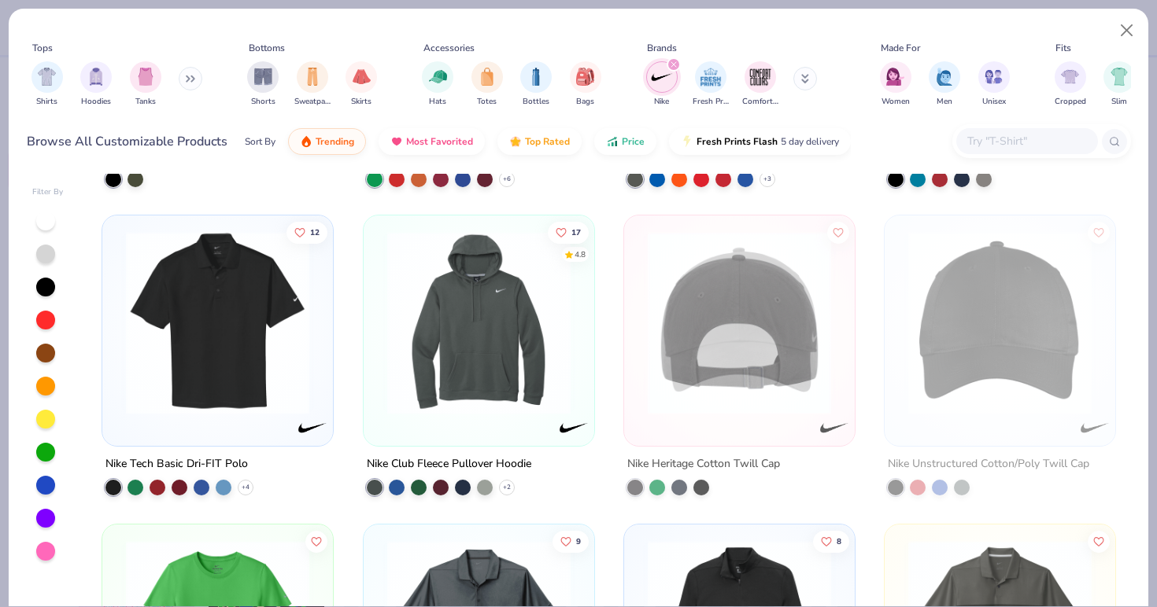
click at [671, 65] on icon "filter for Nike" at bounding box center [673, 64] width 6 height 6
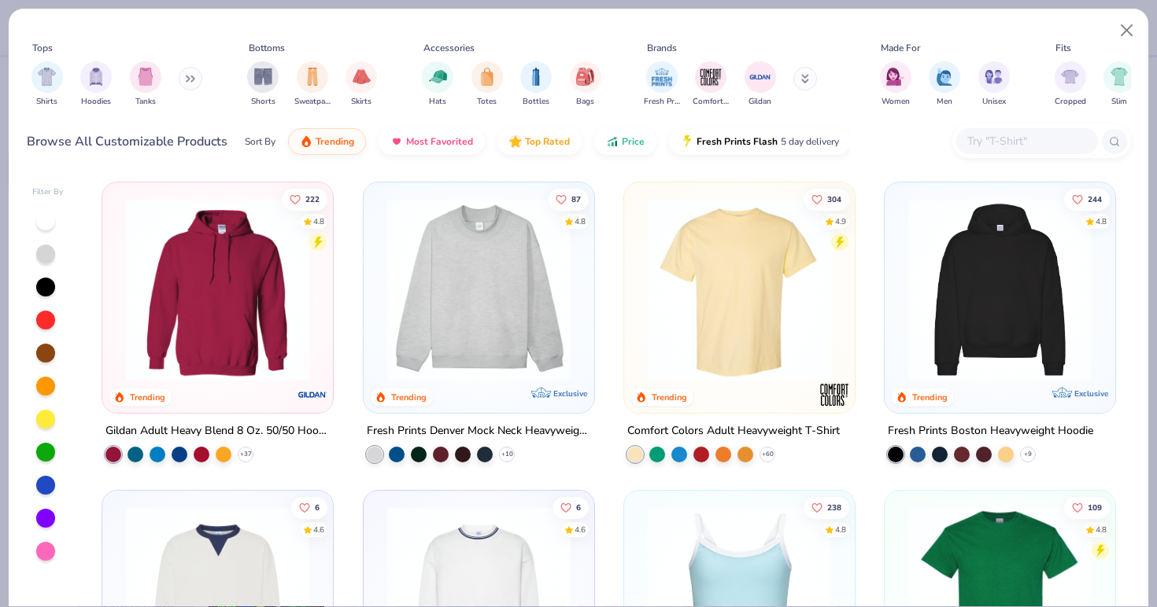
click at [185, 79] on button at bounding box center [191, 79] width 24 height 24
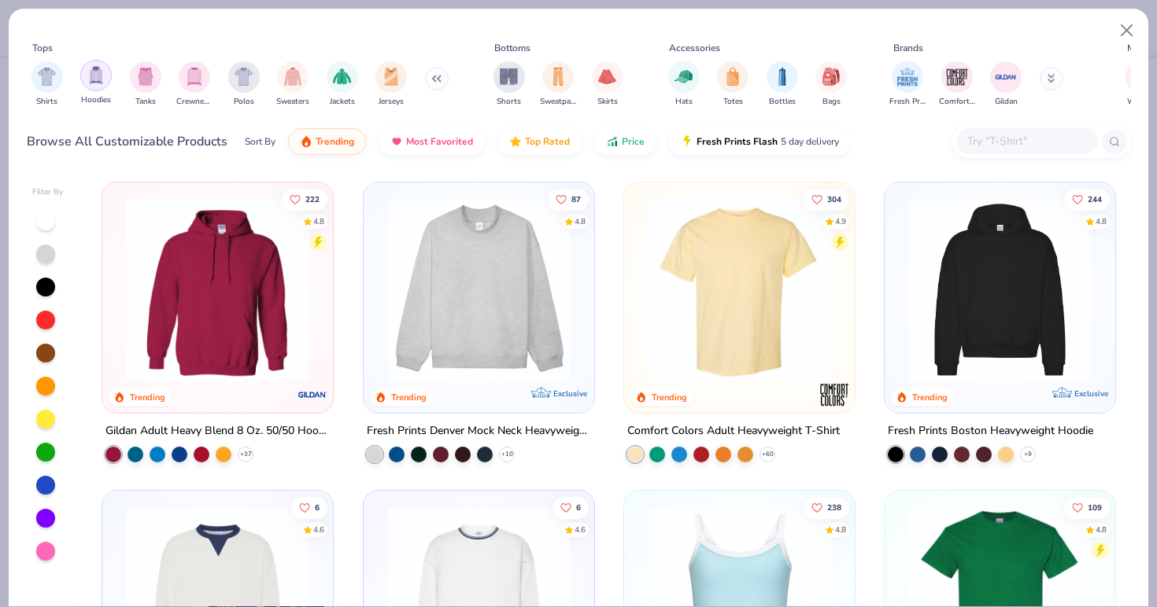
click at [97, 83] on img "filter for Hoodies" at bounding box center [95, 75] width 17 height 18
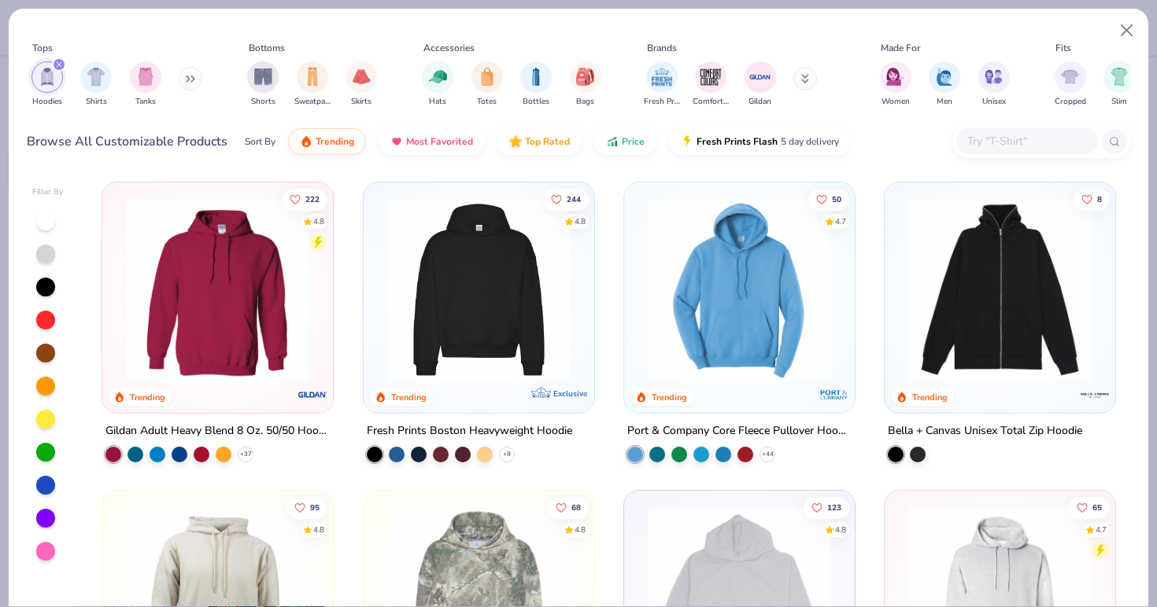
scroll to position [34, 0]
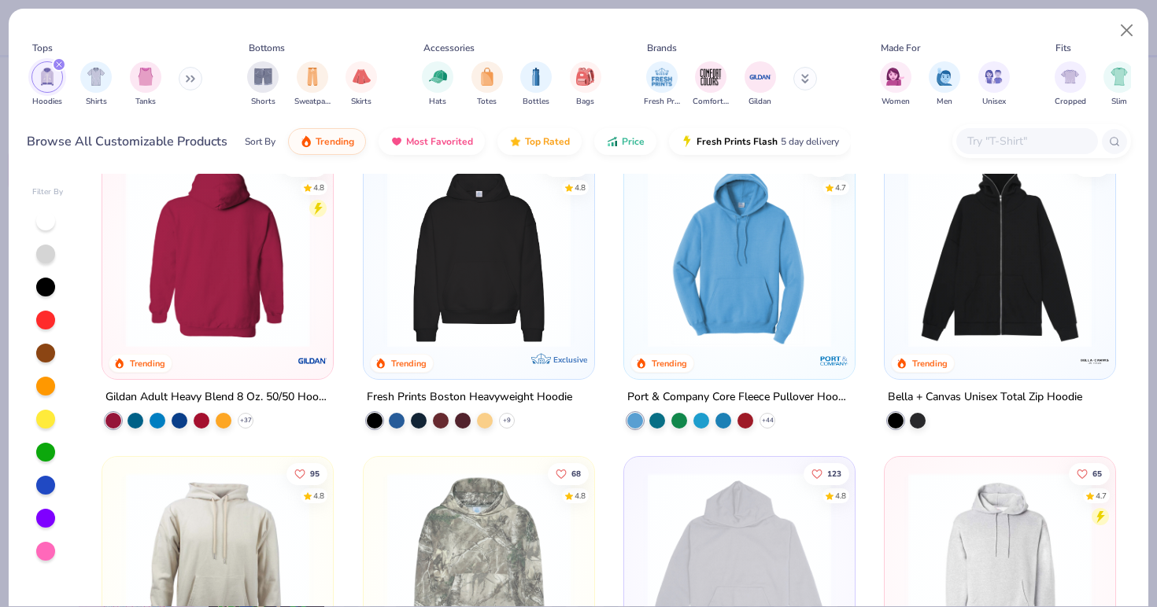
click at [252, 301] on img at bounding box center [217, 255] width 199 height 183
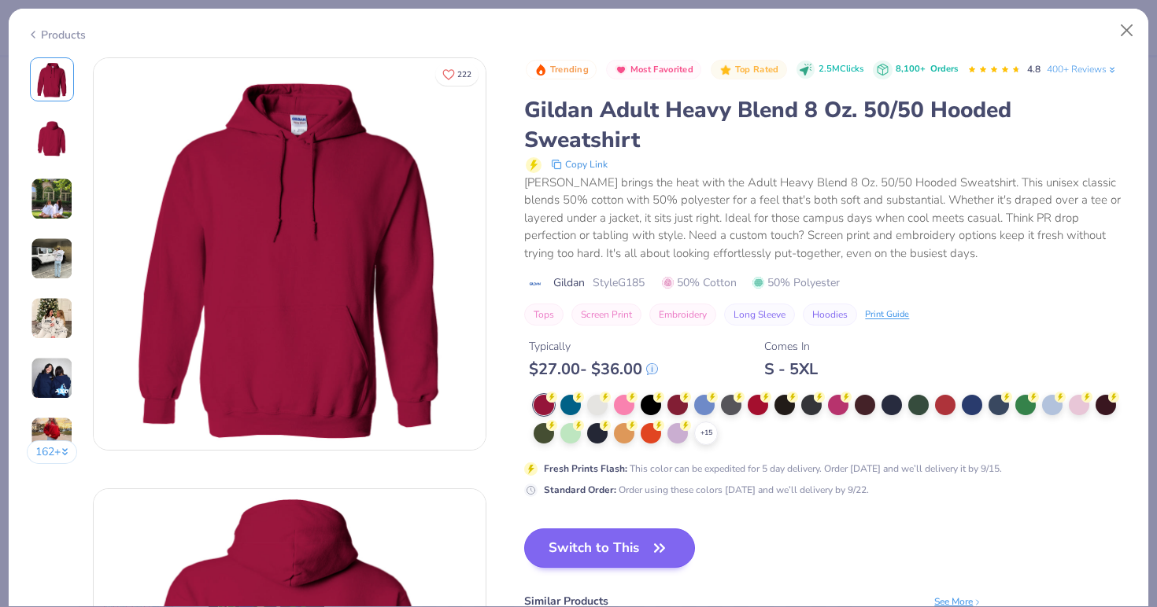
click at [620, 555] on button "Switch to This" at bounding box center [609, 548] width 171 height 39
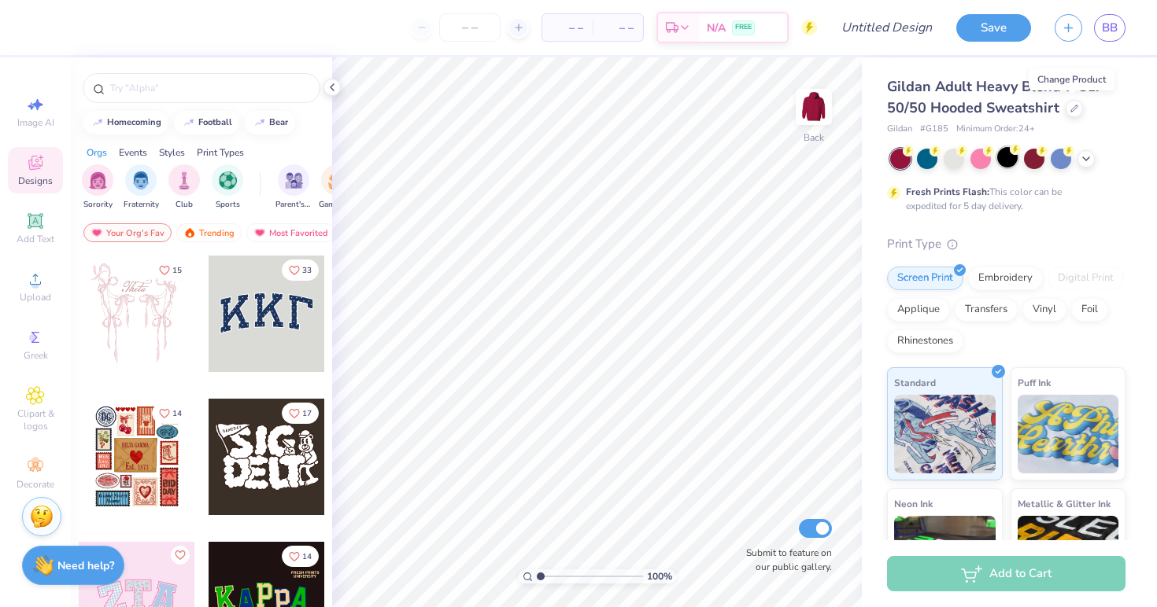
click at [1010, 161] on div at bounding box center [1007, 157] width 20 height 20
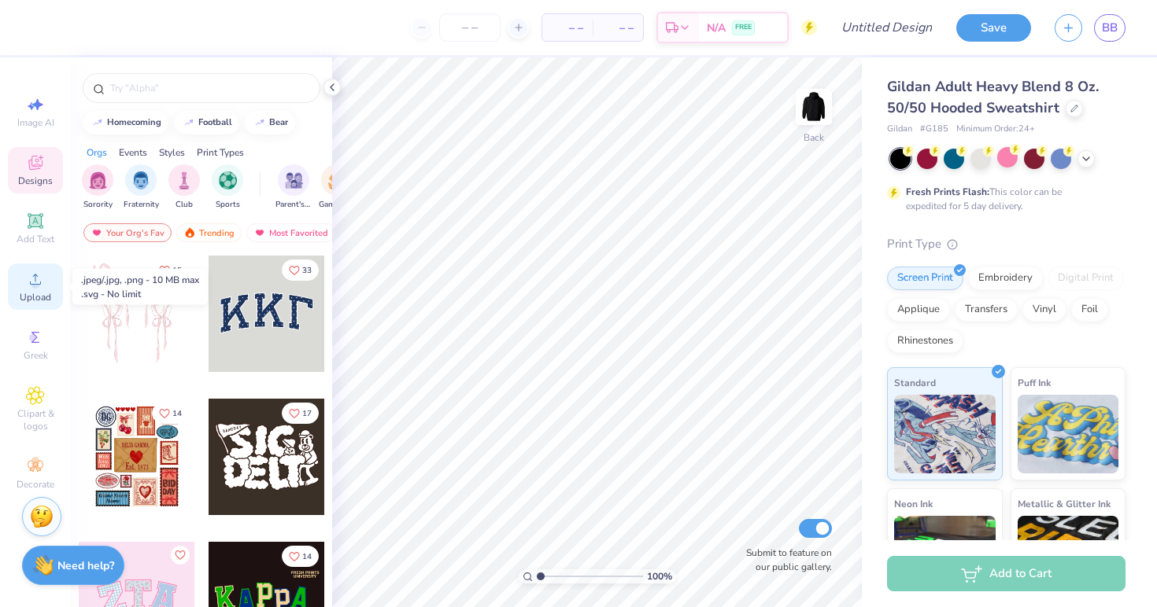
click at [25, 290] on div "Upload" at bounding box center [35, 287] width 55 height 46
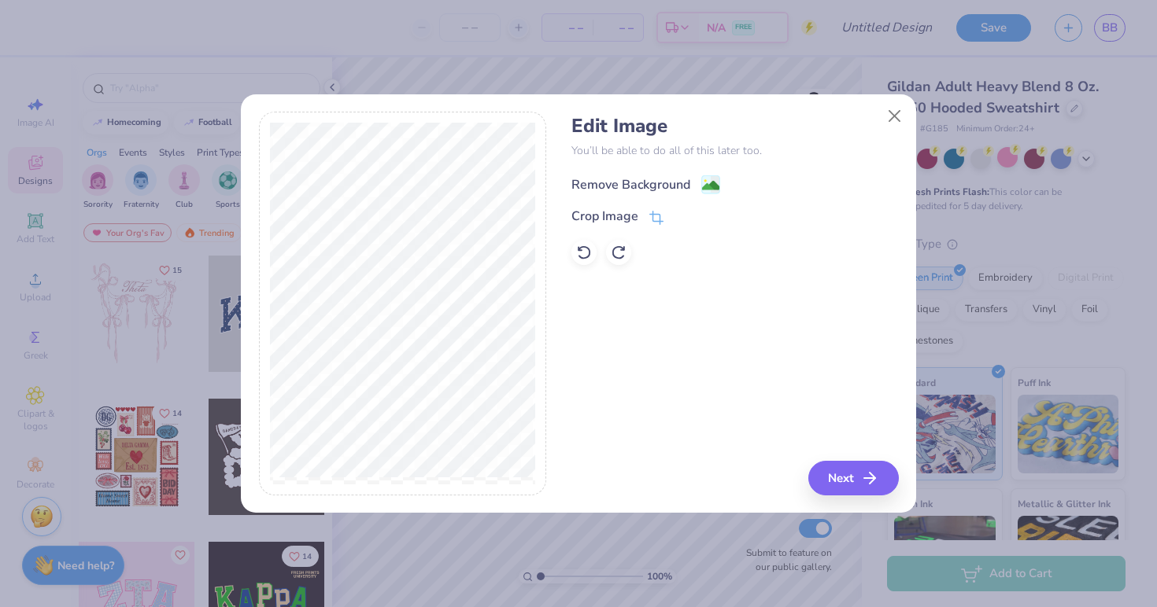
click at [602, 189] on div "Remove Background" at bounding box center [630, 184] width 119 height 19
click at [835, 474] on button "Next" at bounding box center [855, 478] width 90 height 35
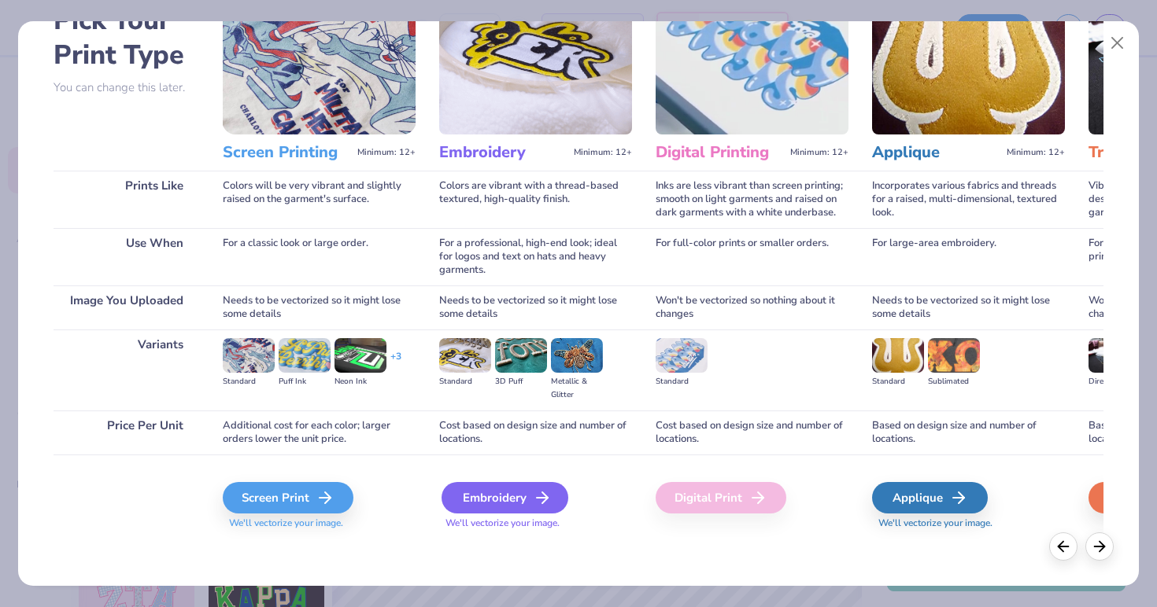
scroll to position [98, 0]
click at [477, 504] on div "Embroidery" at bounding box center [504, 497] width 127 height 31
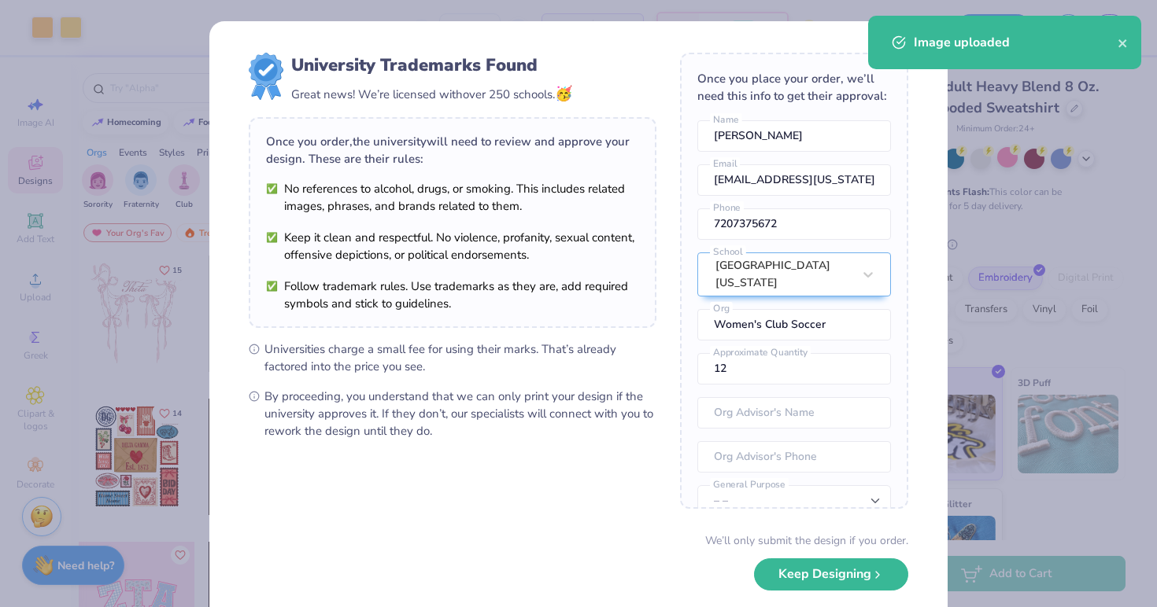
click at [607, 299] on body "Art colors – – Per Item – – Total Est. Delivery N/A FREE Design Title Save BB I…" at bounding box center [578, 303] width 1157 height 607
type input "5.25"
type input "4.54"
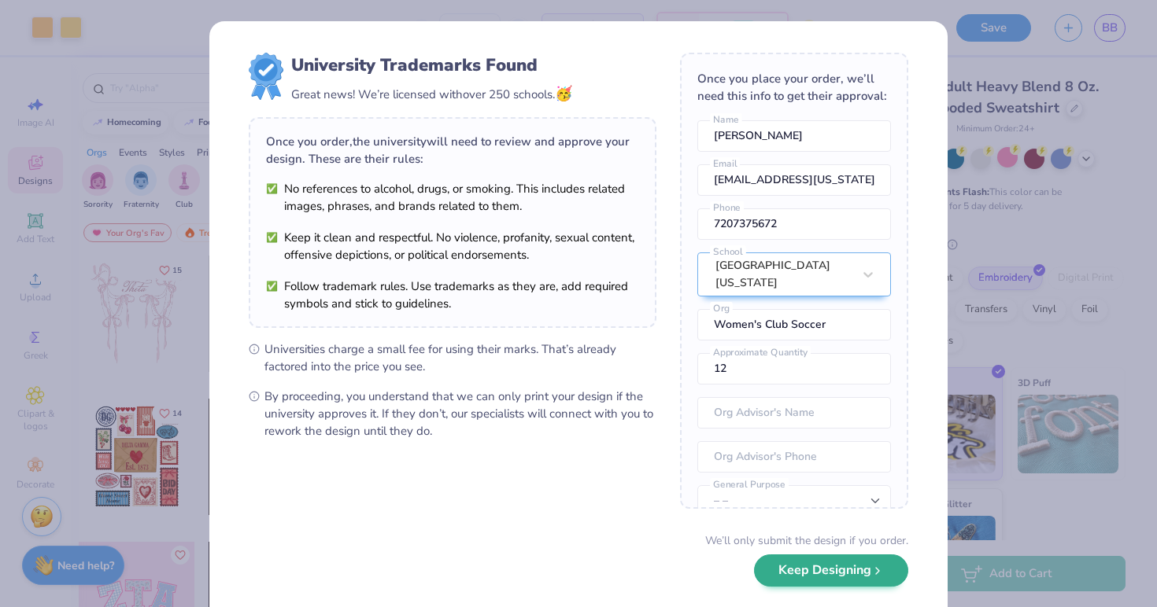
click at [799, 580] on button "Keep Designing" at bounding box center [831, 571] width 154 height 32
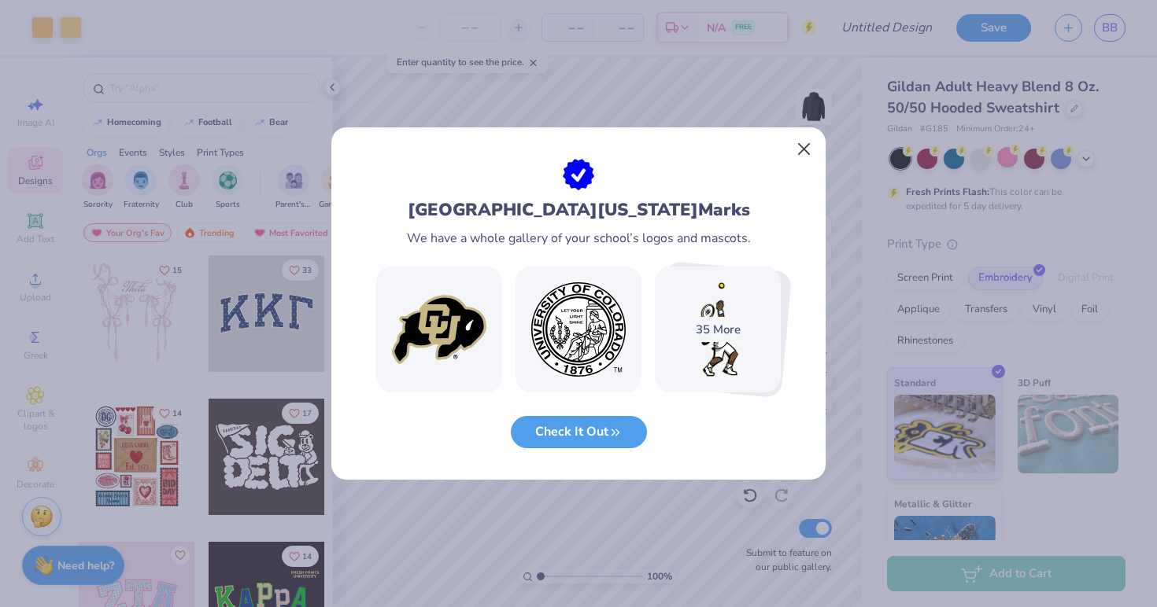
click at [813, 144] on button "Close" at bounding box center [804, 150] width 30 height 30
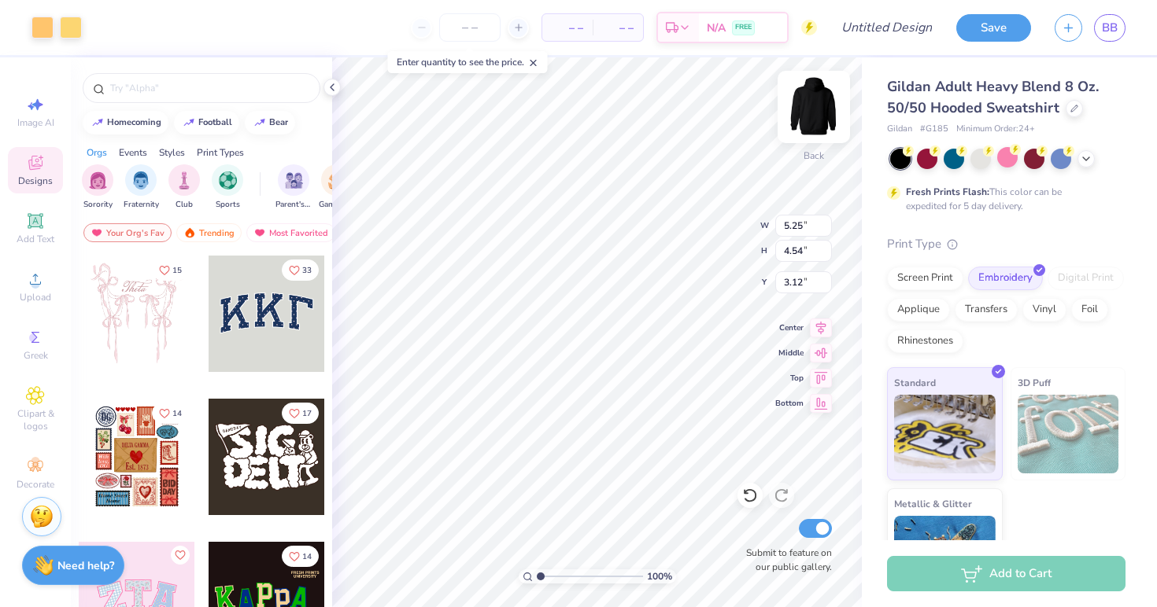
type input "1.86"
type input "3.25"
type input "2.81"
type input "2.11"
click at [474, 28] on input "number" at bounding box center [469, 27] width 61 height 28
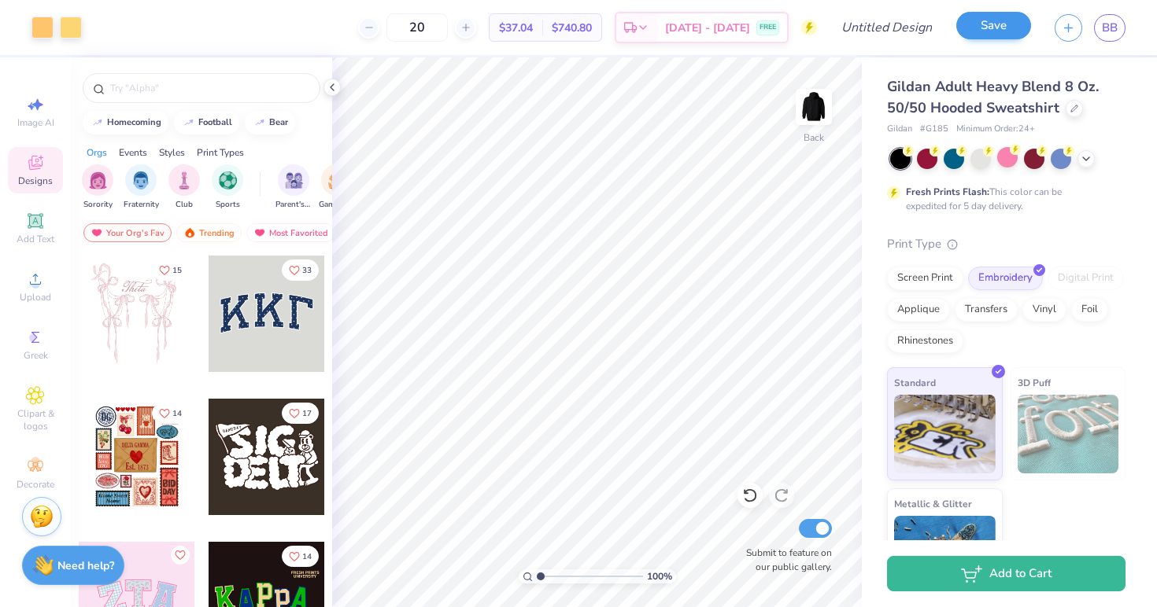
type input "20"
click at [973, 36] on button "Save" at bounding box center [993, 26] width 75 height 28
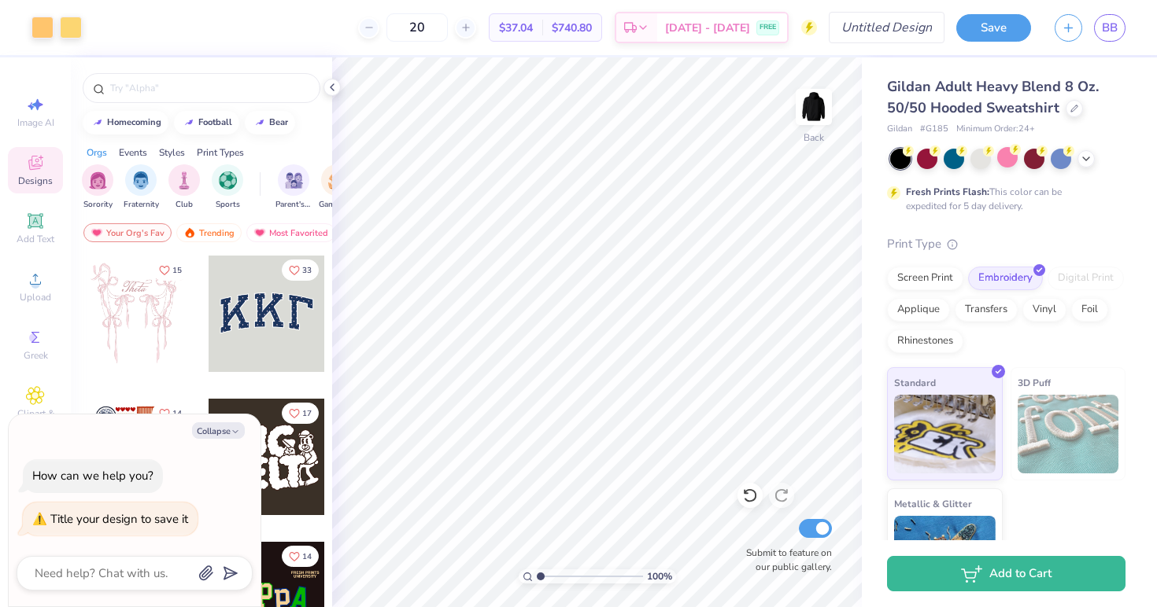
type textarea "x"
click at [911, 31] on input "Design Title" at bounding box center [905, 27] width 77 height 31
type input "E"
type textarea "x"
type input "Em"
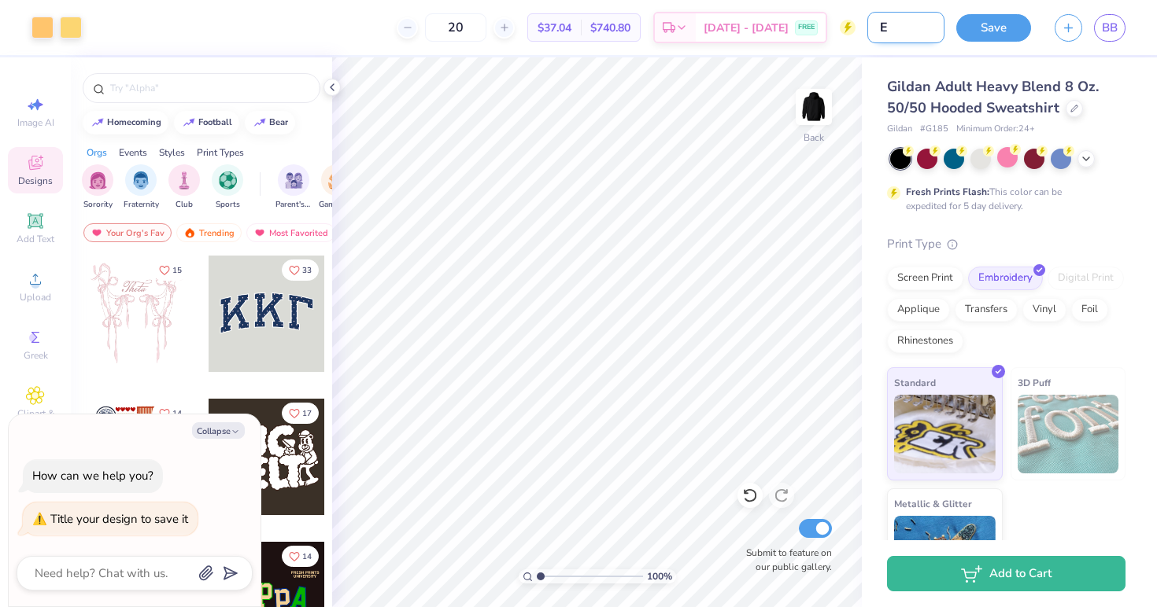
type textarea "x"
type input "Emb"
type textarea "x"
type input "Embr"
type textarea "x"
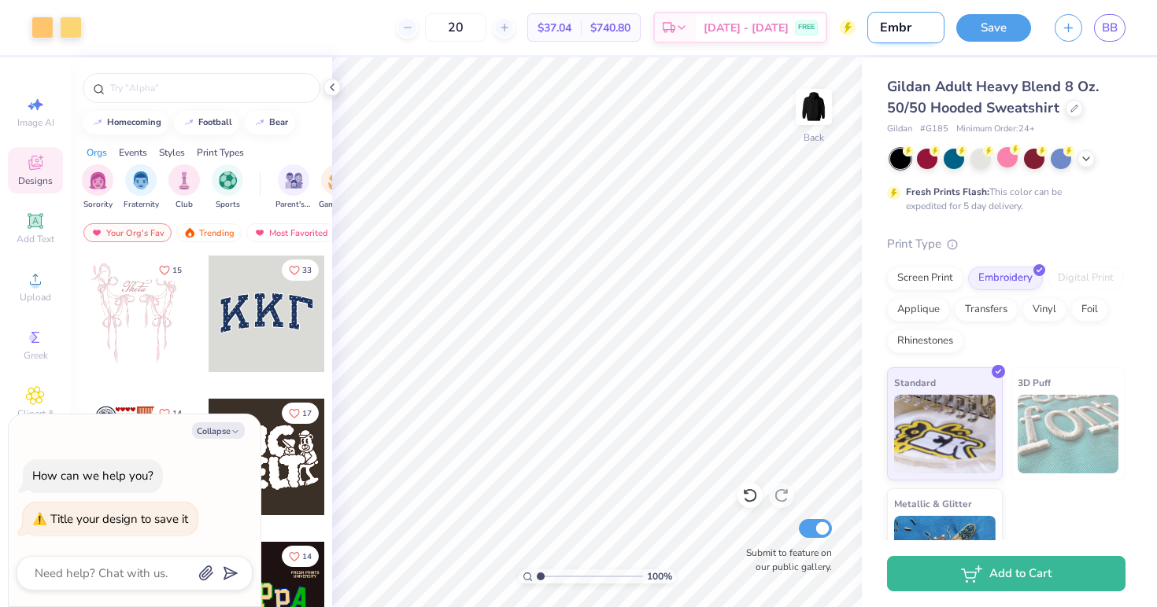
type input "Embri"
type textarea "x"
type input "Embr"
type textarea "x"
type input "Embro"
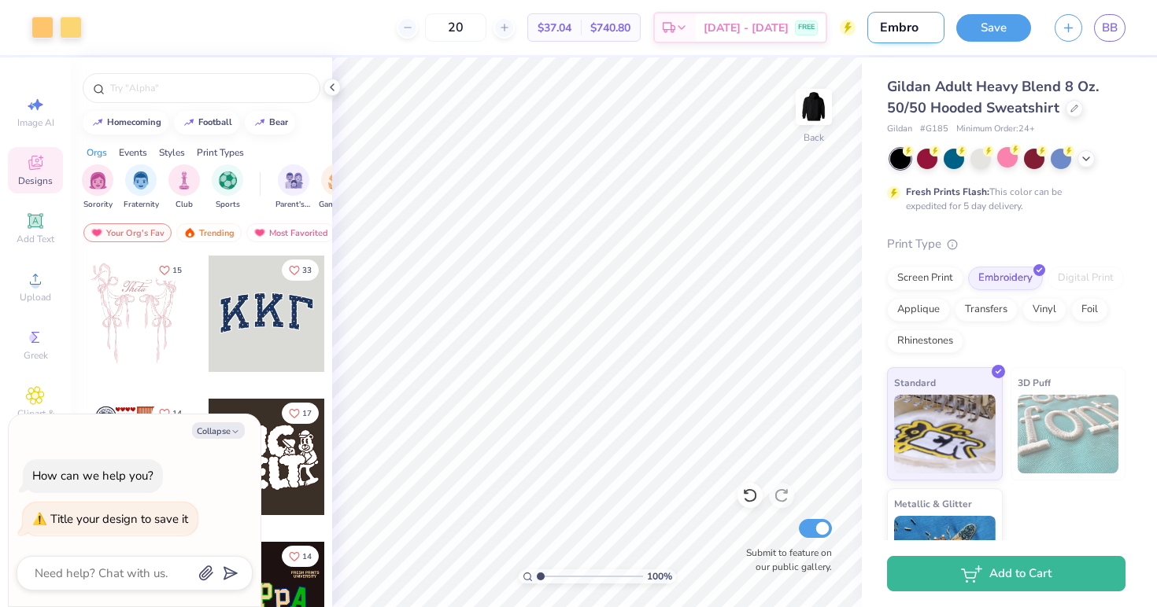
type textarea "x"
type input "Embroi"
type textarea "x"
type input "Embroid"
type textarea "x"
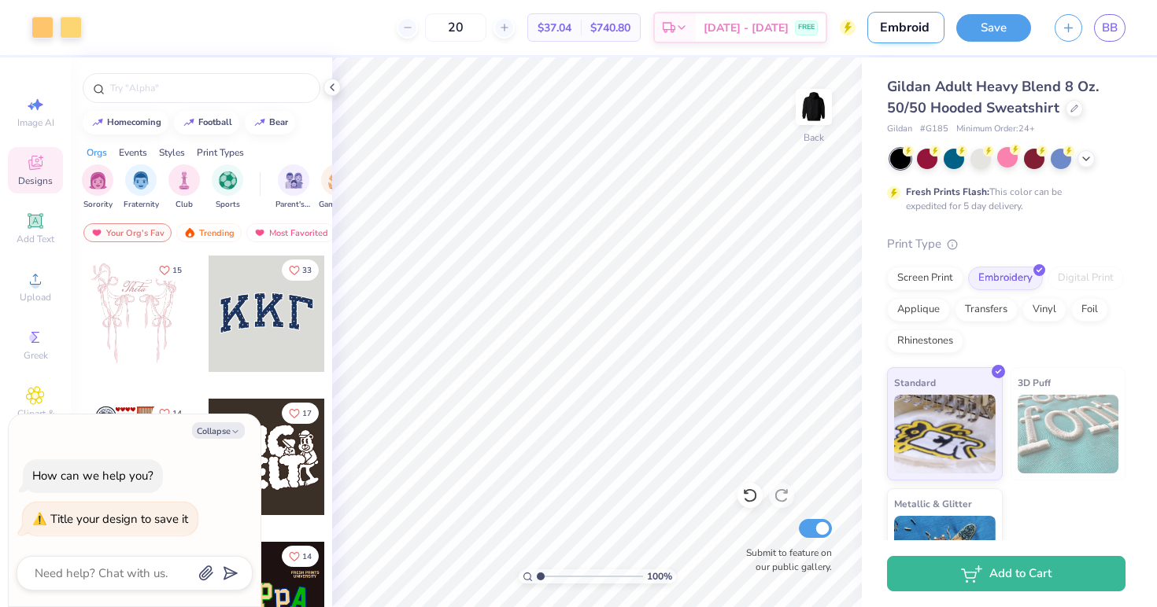
type input "Embroide"
type textarea "x"
type input "Embroider"
type textarea "x"
type input "Embroider"
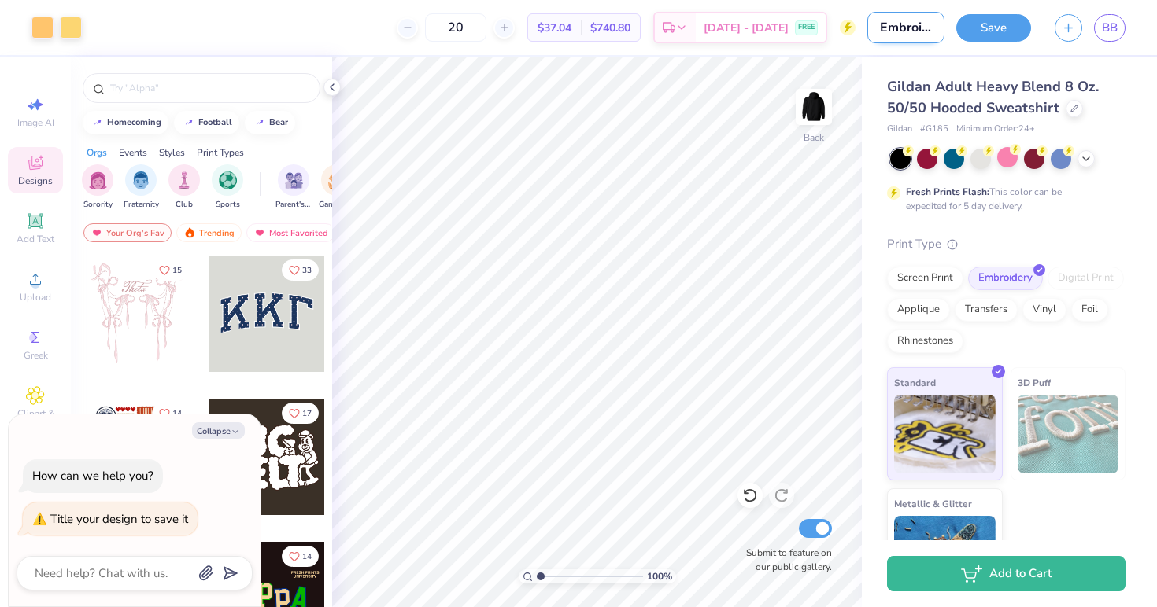
type textarea "x"
type input "Embroider c"
type textarea "x"
type input "Embroider cl"
type textarea "x"
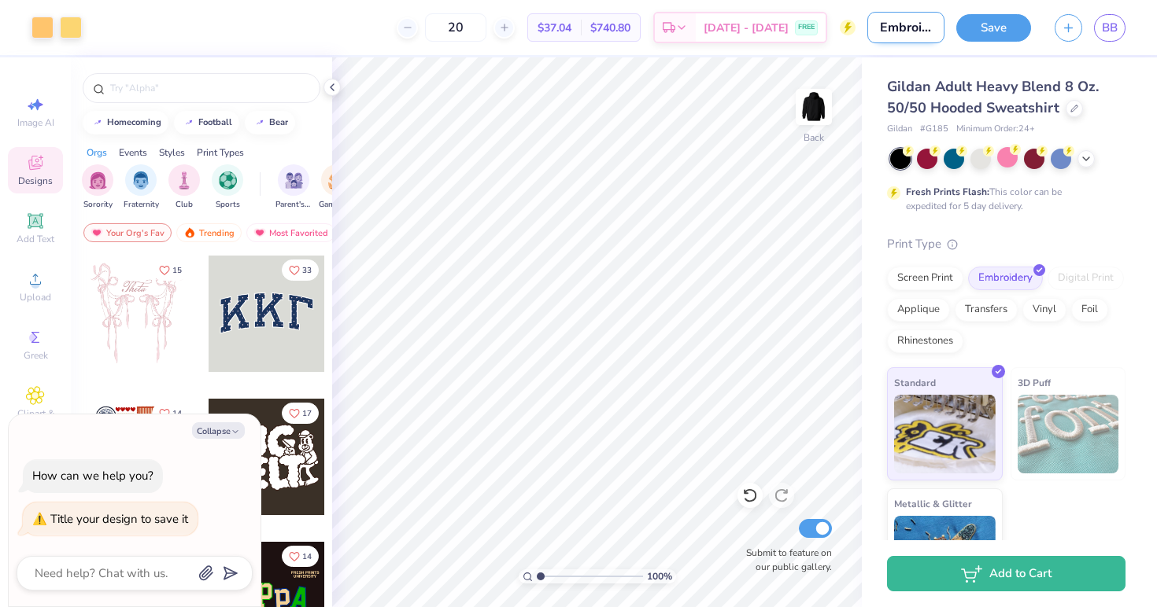
type input "Embroider clu"
type textarea "x"
type input "Embroider club"
type textarea "x"
type input "Embroider club"
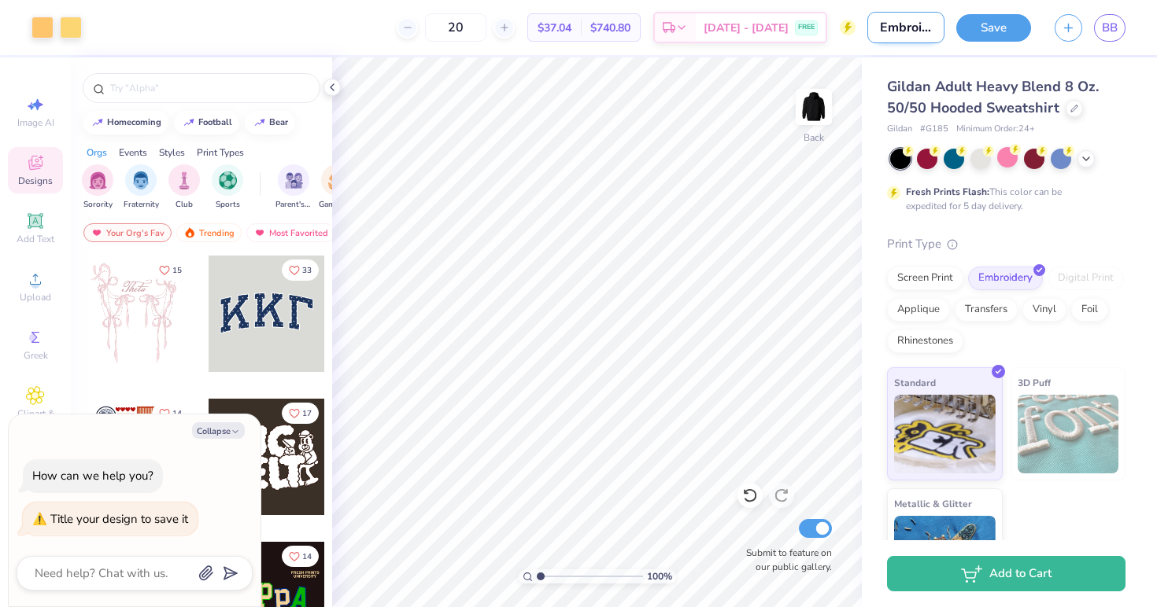
type textarea "x"
type input "Embroider club s"
type textarea "x"
type input "Embroider club so"
type textarea "x"
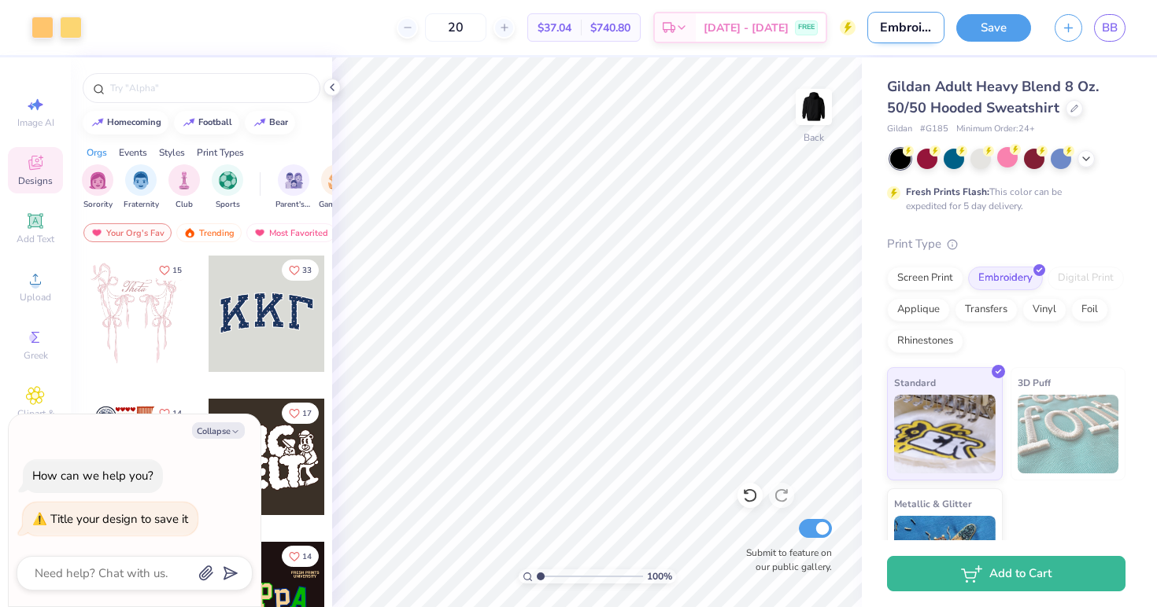
type input "Embroider club soc"
type textarea "x"
type input "Embroider club socc"
type textarea "x"
type input "Embroider club socce"
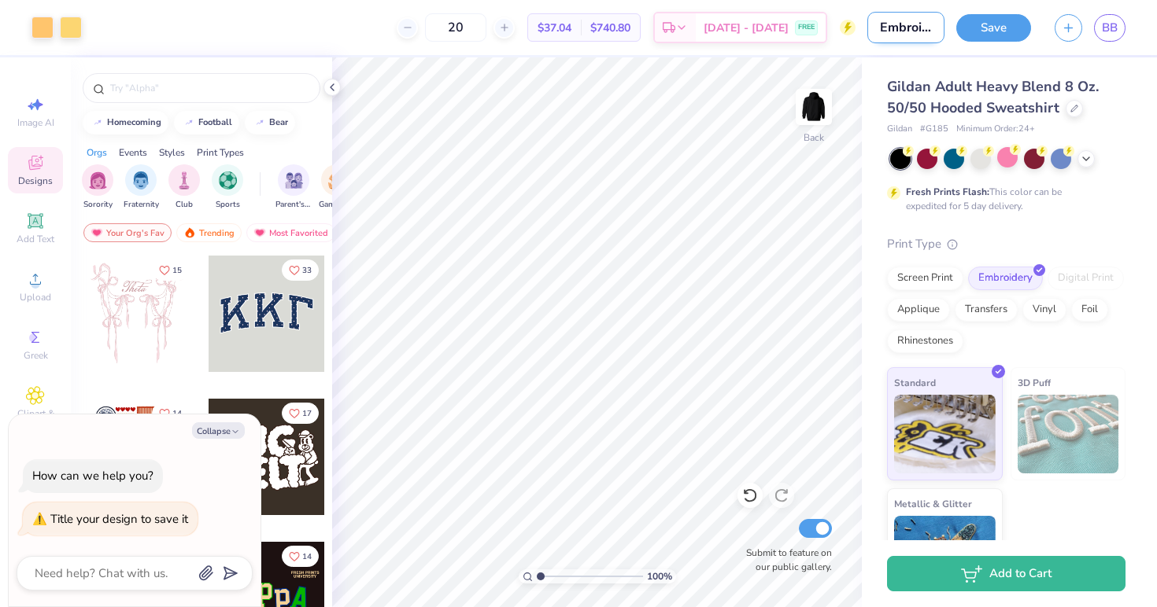
type textarea "x"
type input "Embroider club soccer"
type textarea "x"
type input "Embroider club soccer"
type textarea "x"
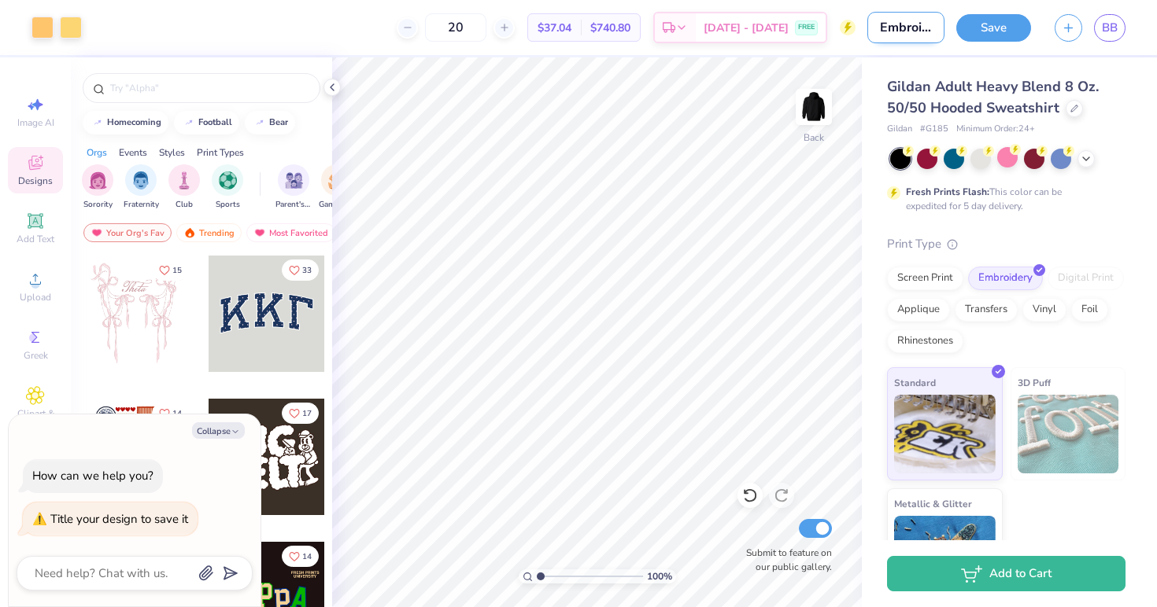
type input "Embroider club soccer h"
type textarea "x"
type input "Embroider club soccer ho"
type textarea "x"
type input "Embroider club soccer hoo"
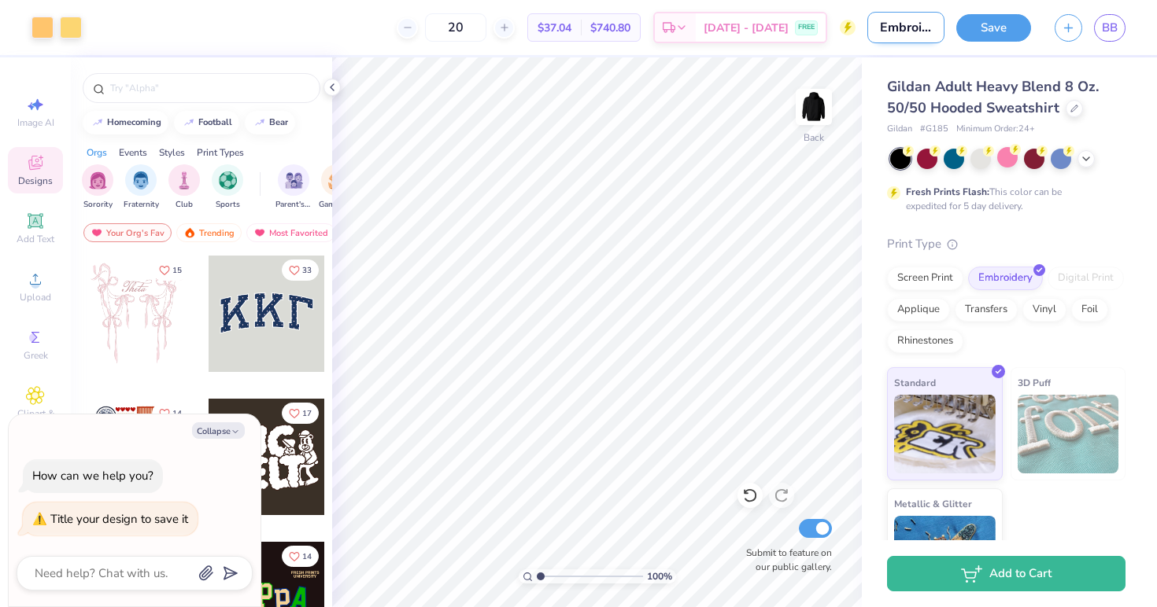
type textarea "x"
type input "Embroider club soccer hood"
type textarea "x"
type input "Embroider club soccer hoodi"
type textarea "x"
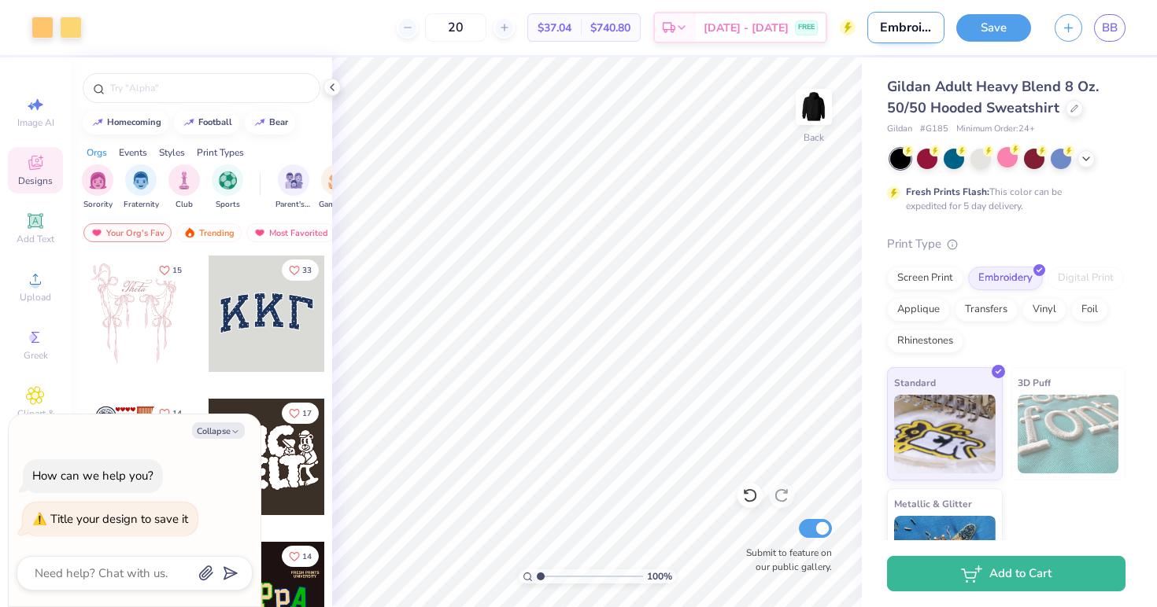
type input "Embroider club soccer hoodie"
type textarea "x"
type input "Embroider club soccer hoodie"
click at [995, 31] on button "Save" at bounding box center [993, 26] width 75 height 28
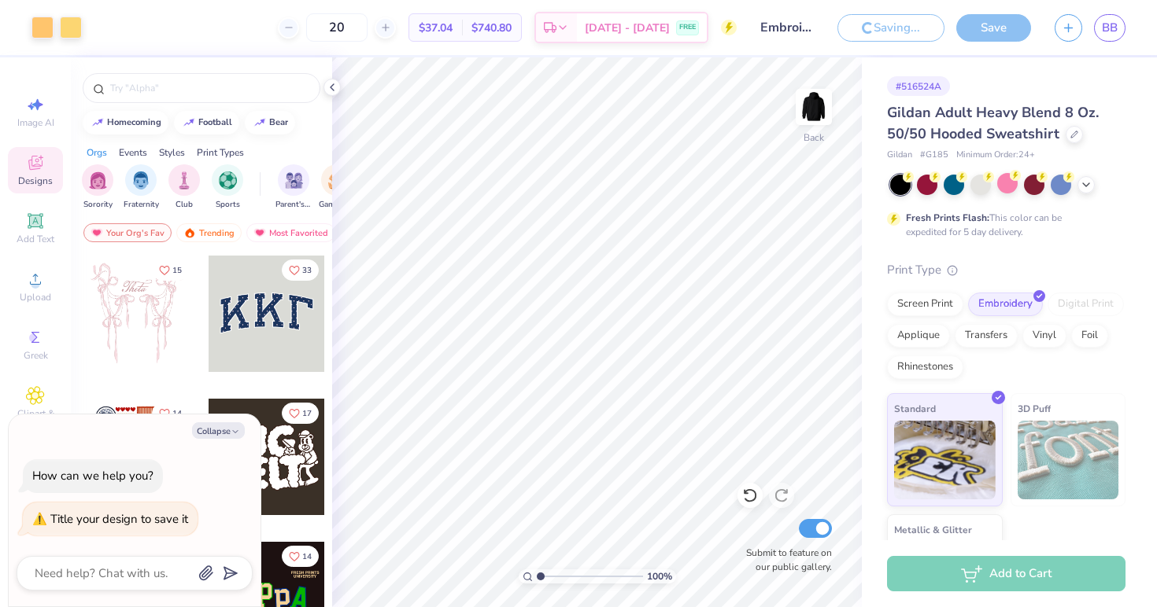
type textarea "x"
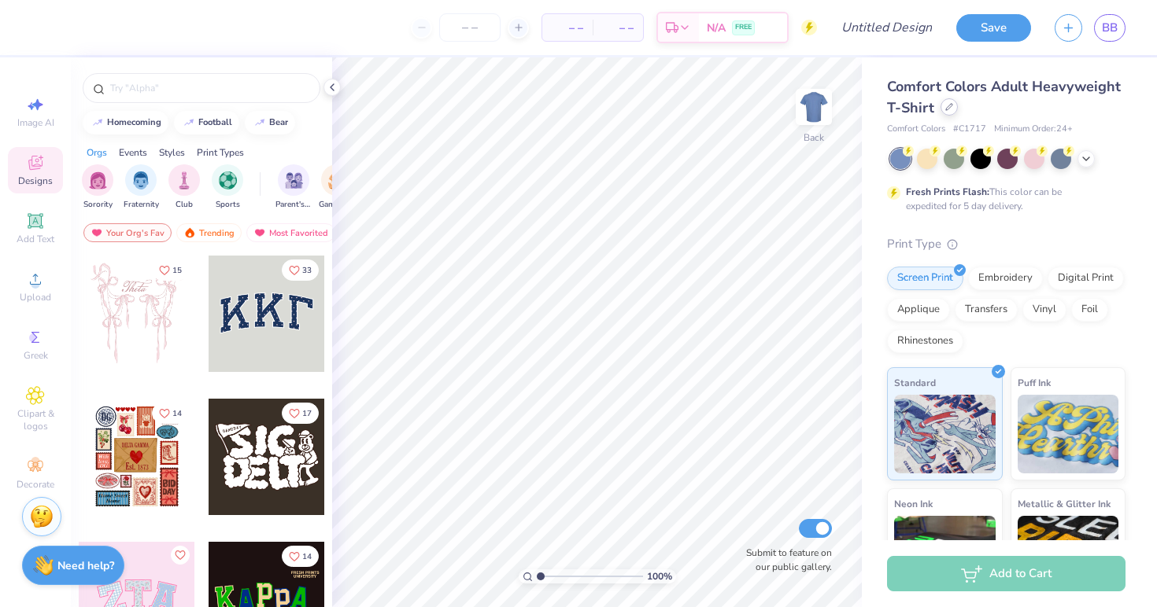
click at [946, 110] on icon at bounding box center [949, 107] width 6 height 6
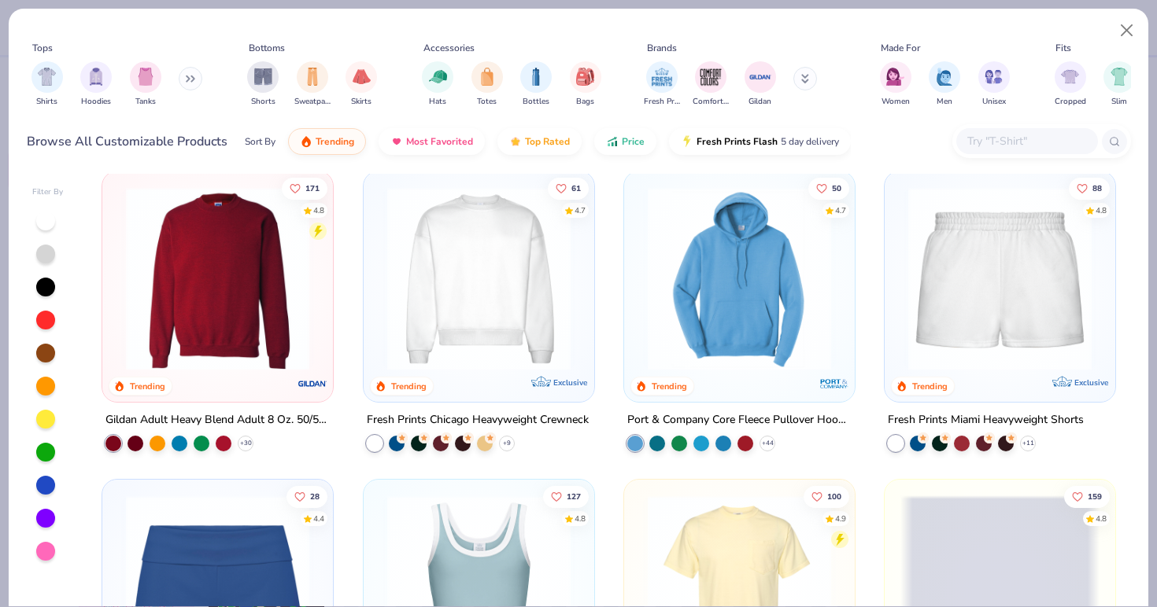
scroll to position [932, 0]
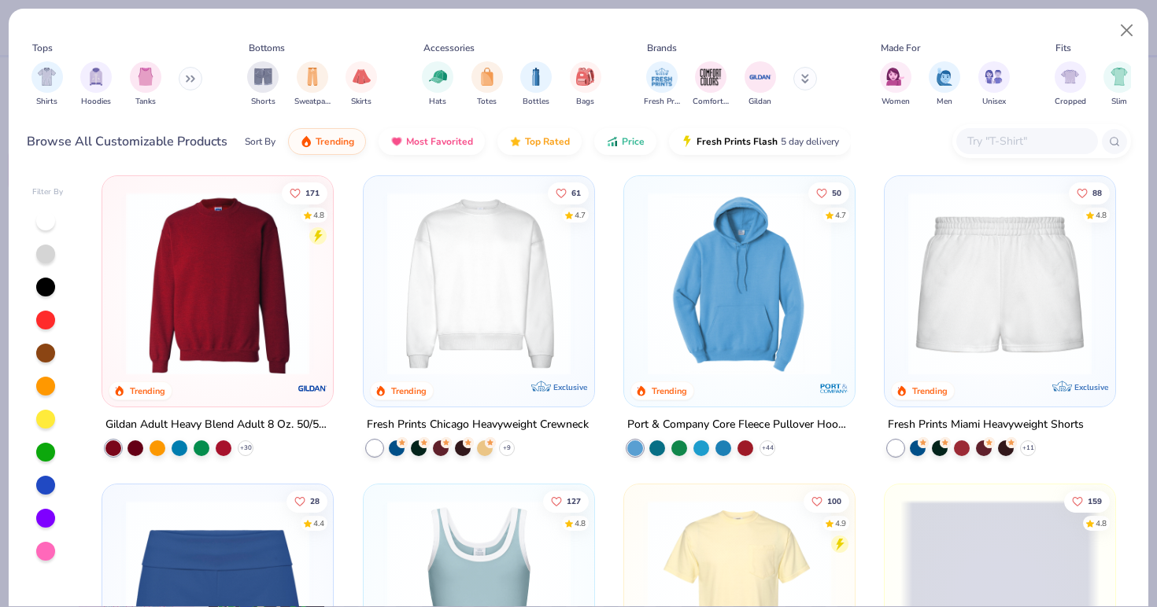
click at [1026, 302] on img at bounding box center [999, 283] width 199 height 183
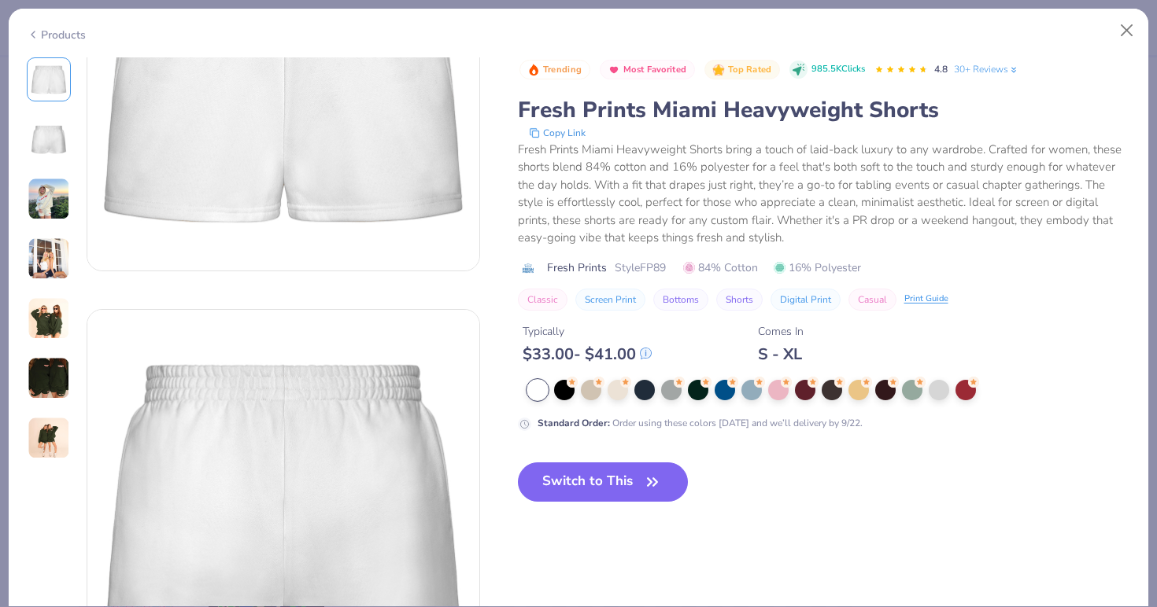
scroll to position [248, 0]
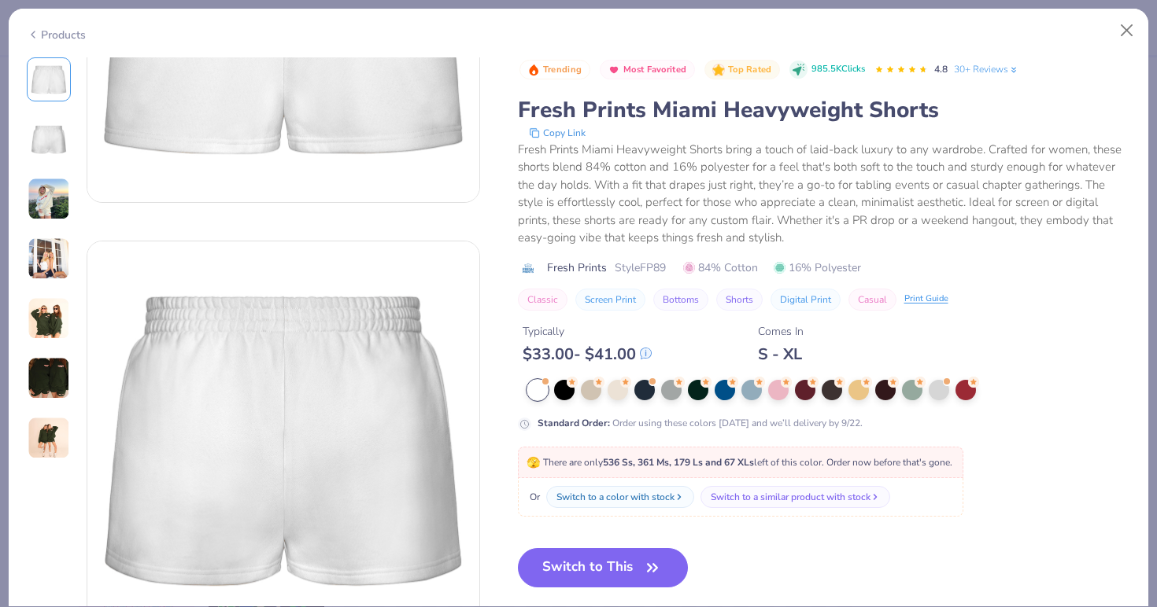
click at [41, 212] on img at bounding box center [49, 199] width 42 height 42
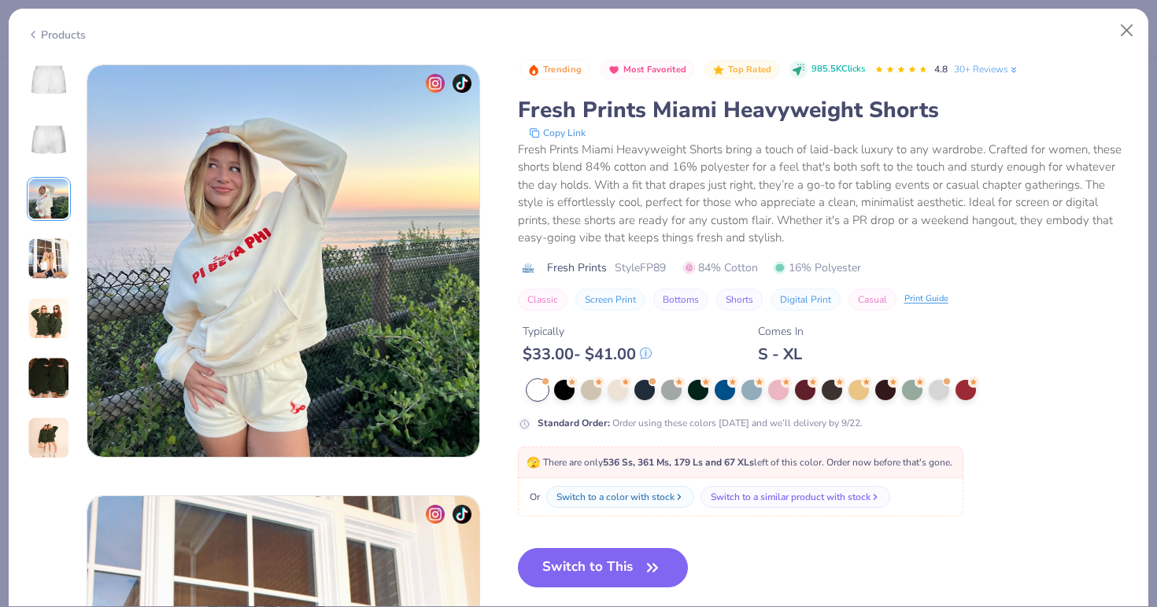
scroll to position [862, 0]
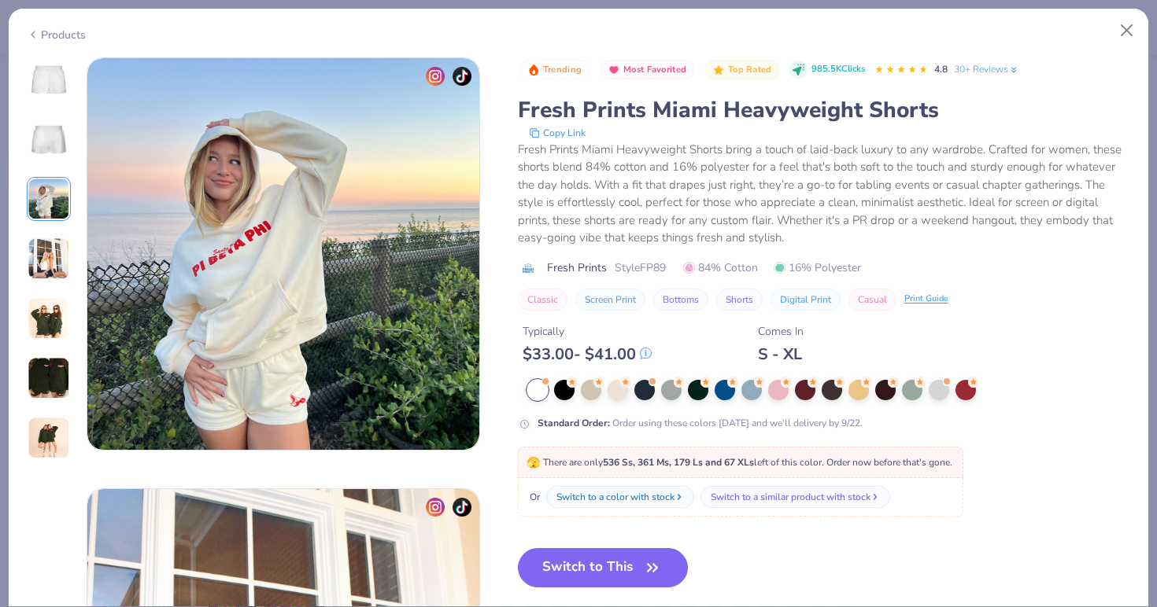
click at [53, 251] on img at bounding box center [49, 259] width 42 height 42
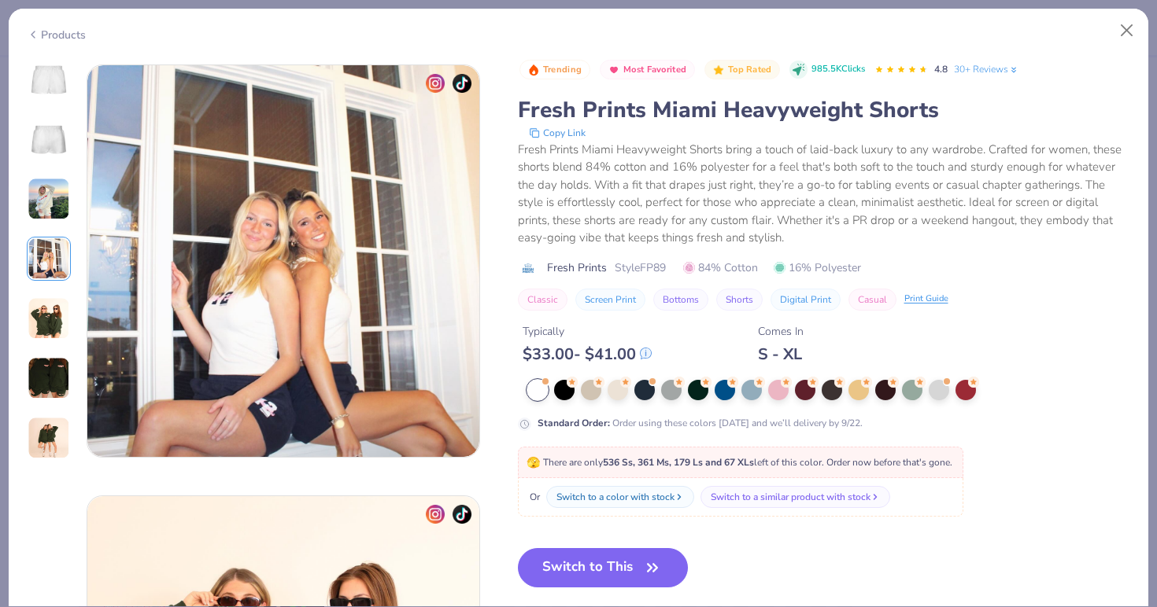
scroll to position [1294, 0]
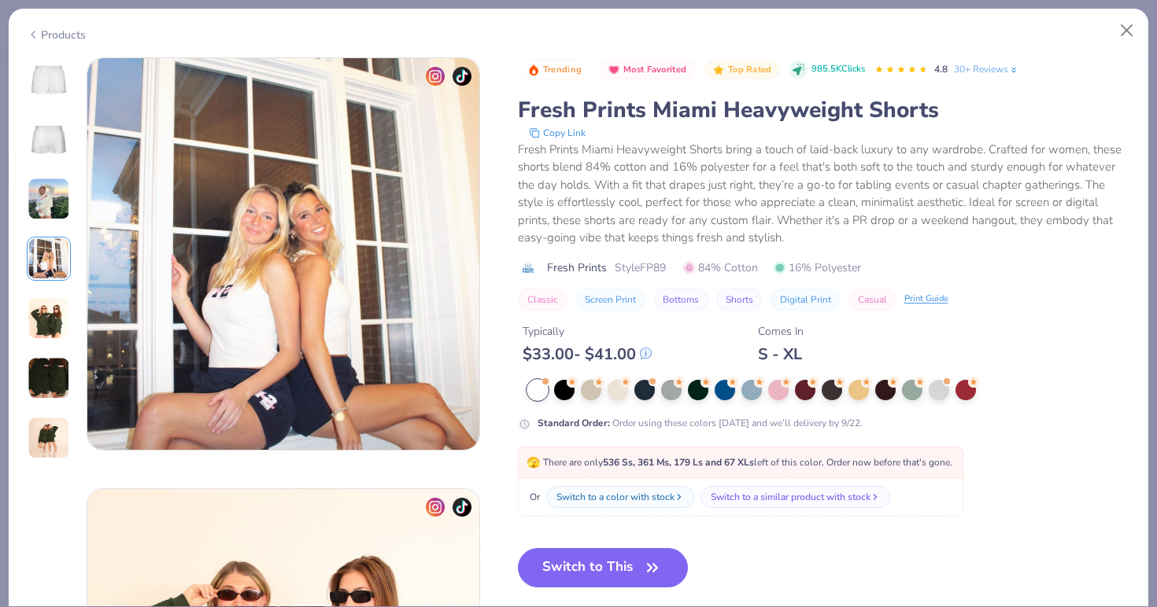
click at [45, 319] on img at bounding box center [49, 318] width 42 height 42
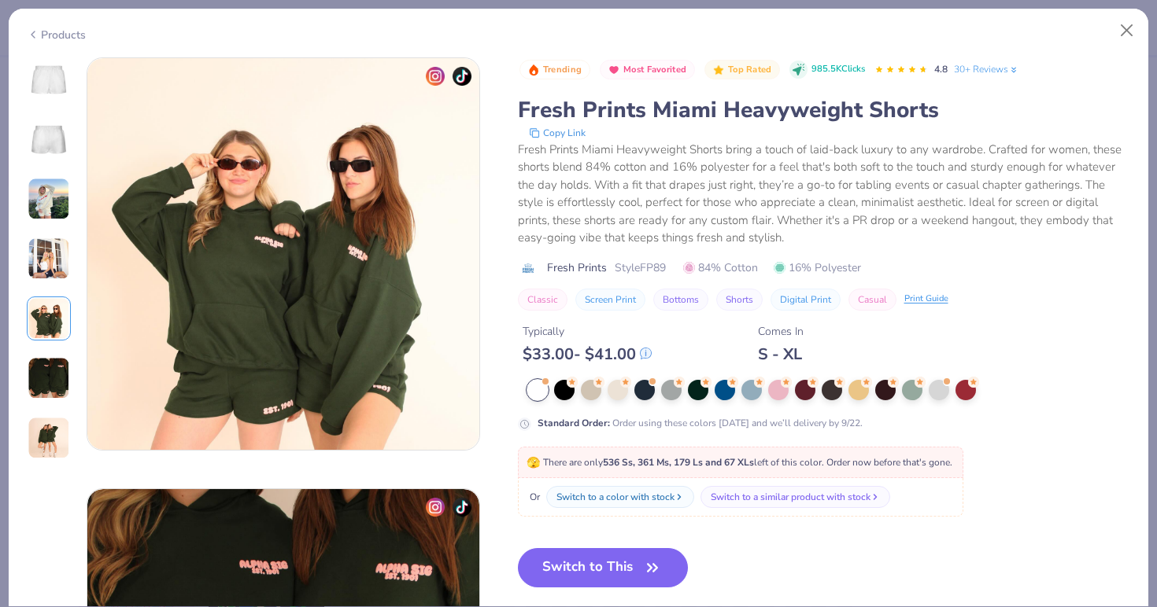
click at [44, 371] on img at bounding box center [49, 378] width 42 height 42
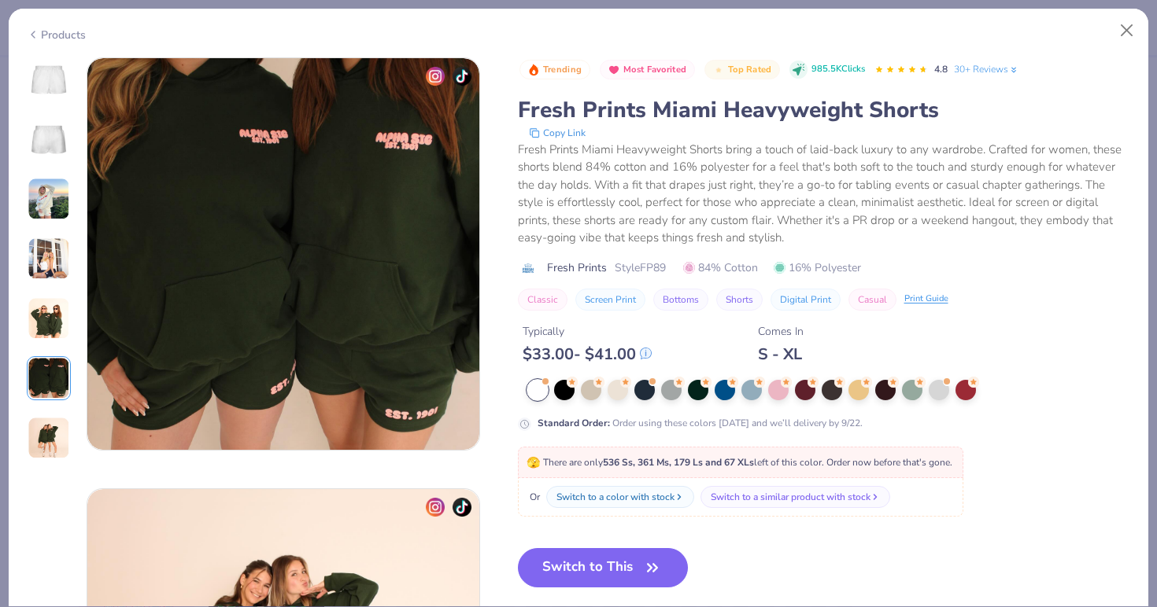
click at [42, 422] on img at bounding box center [49, 438] width 42 height 42
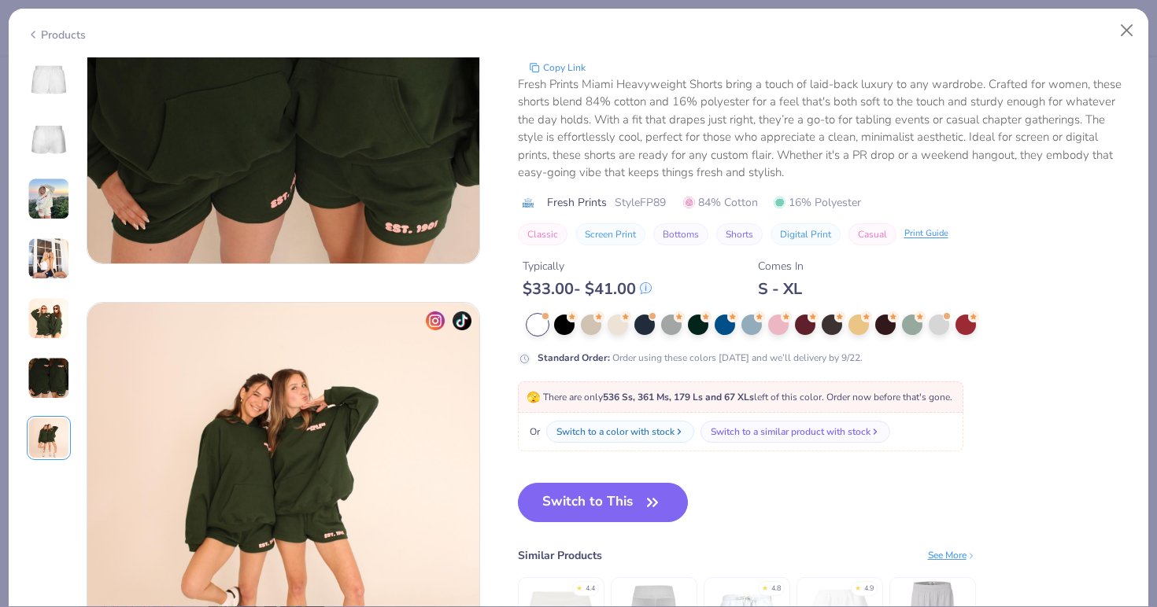
scroll to position [2259, 0]
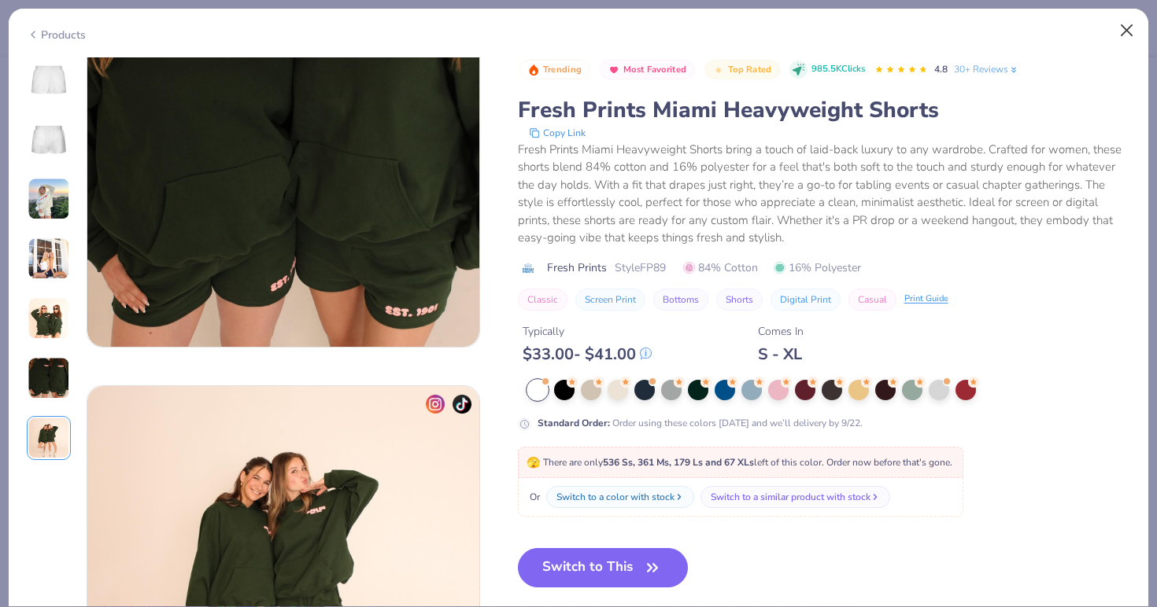
click at [1130, 31] on button "Close" at bounding box center [1127, 31] width 30 height 30
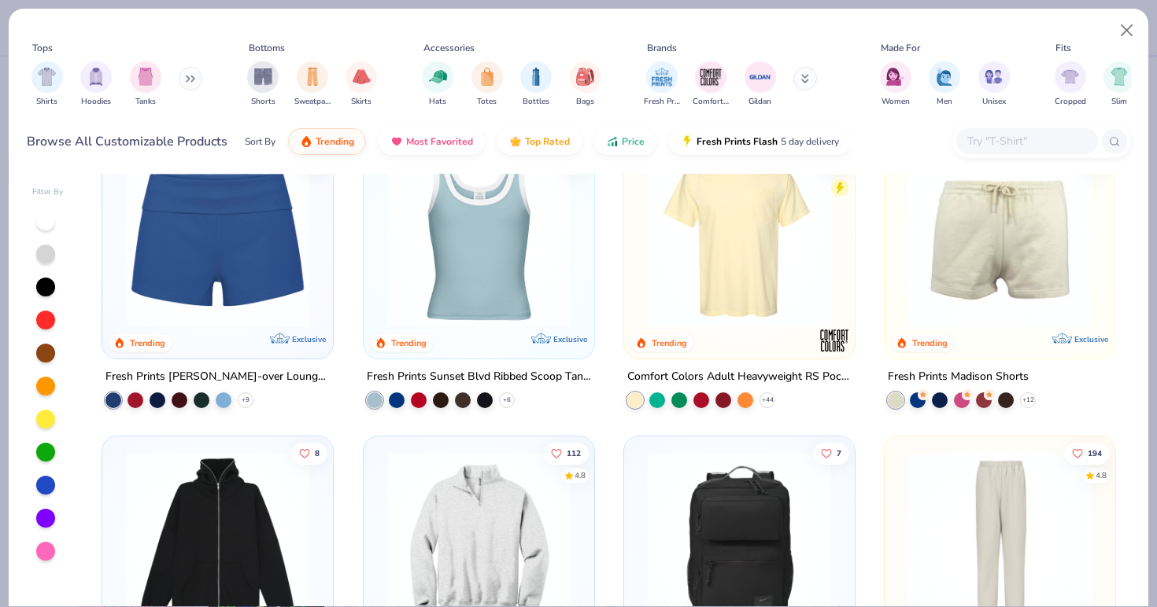
scroll to position [1257, 0]
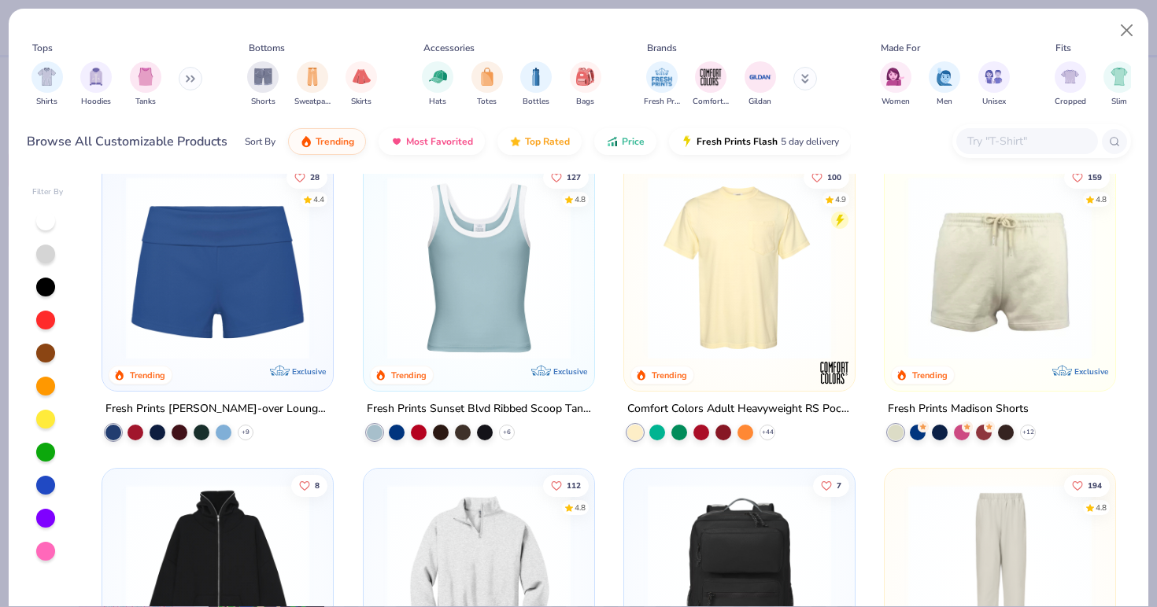
click at [954, 339] on img at bounding box center [999, 267] width 199 height 183
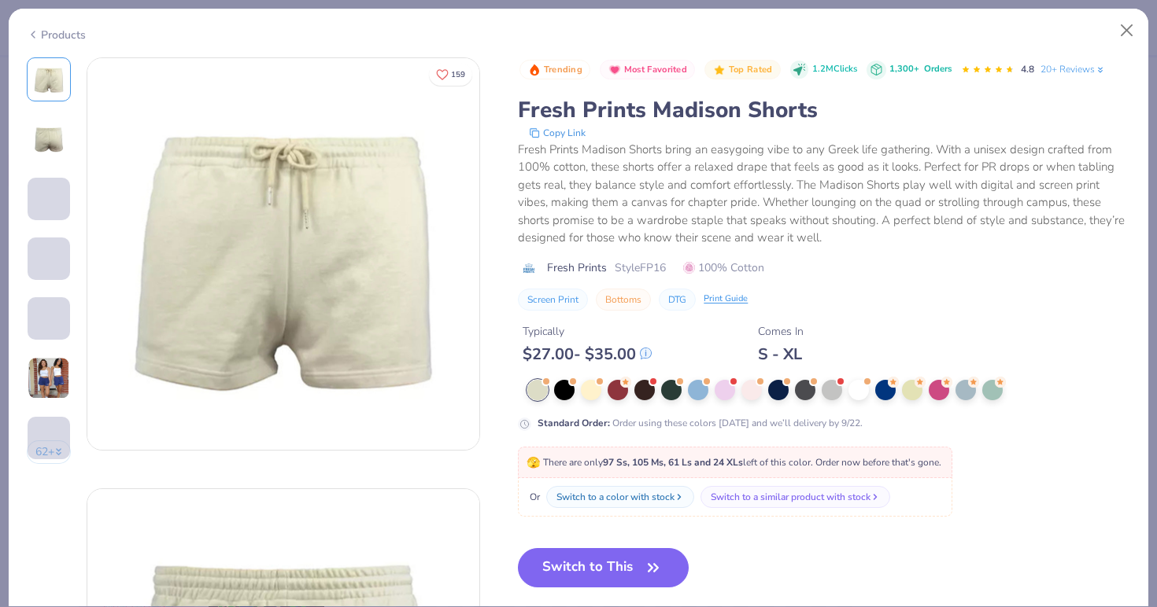
click at [57, 341] on div at bounding box center [49, 319] width 44 height 44
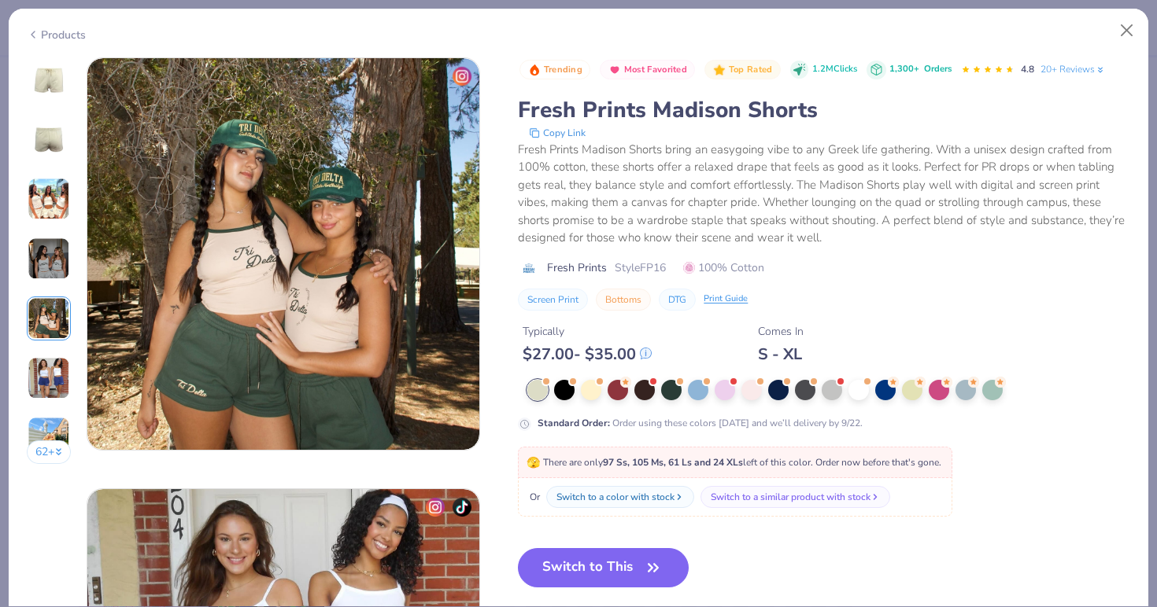
click at [52, 380] on img at bounding box center [49, 378] width 42 height 42
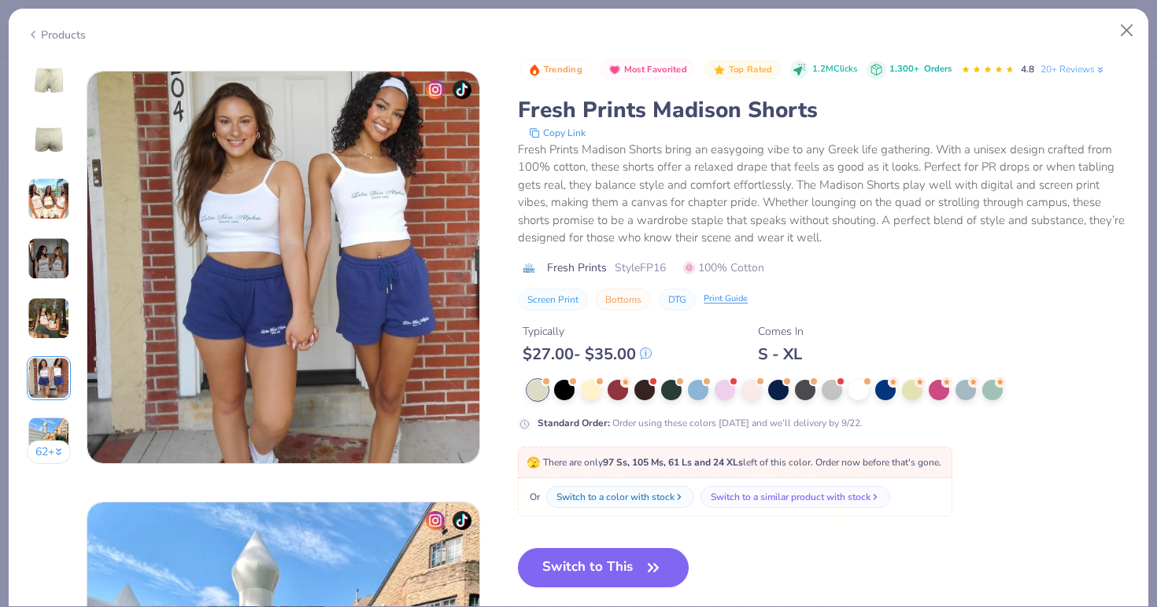
scroll to position [2156, 0]
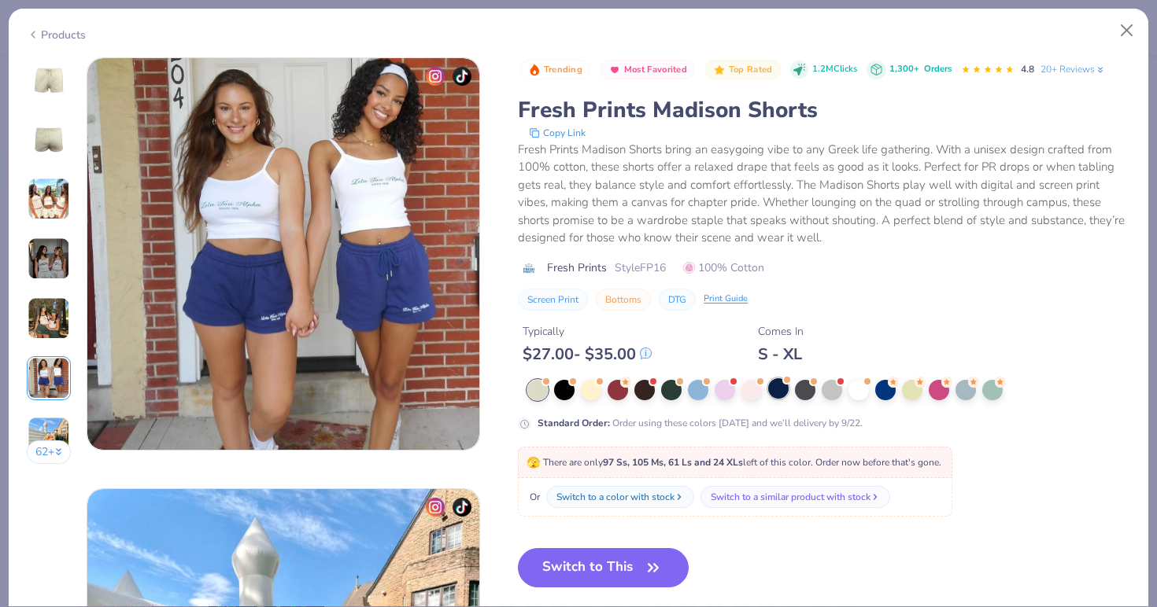
click at [774, 393] on div at bounding box center [778, 388] width 20 height 20
click at [563, 390] on div at bounding box center [564, 388] width 20 height 20
click at [588, 570] on button "Switch to This" at bounding box center [603, 567] width 171 height 39
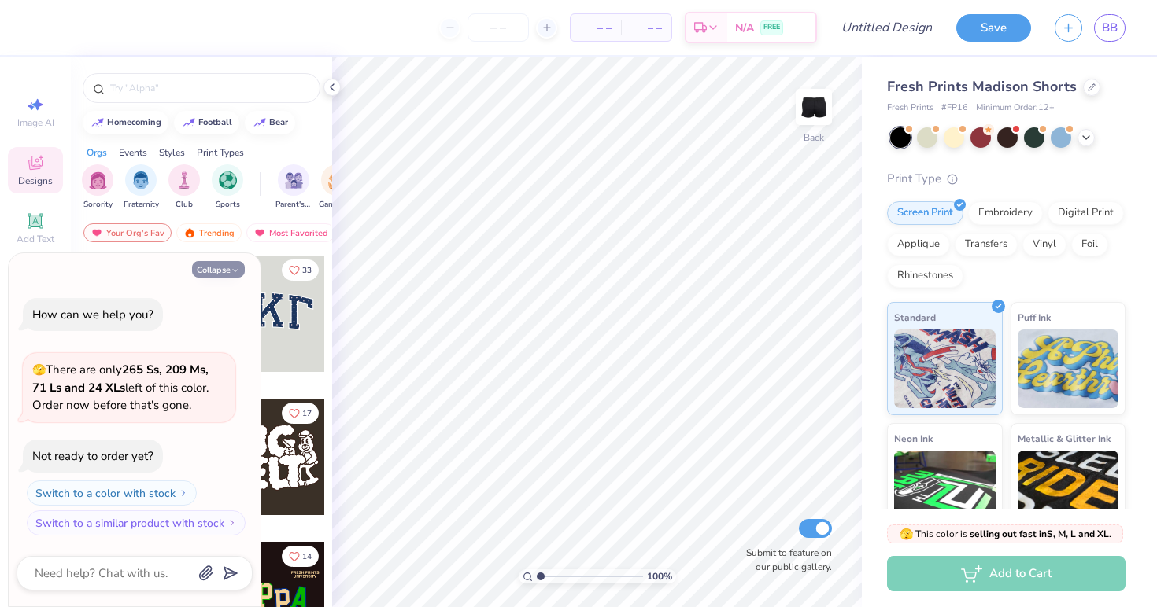
click at [223, 271] on button "Collapse" at bounding box center [218, 269] width 53 height 17
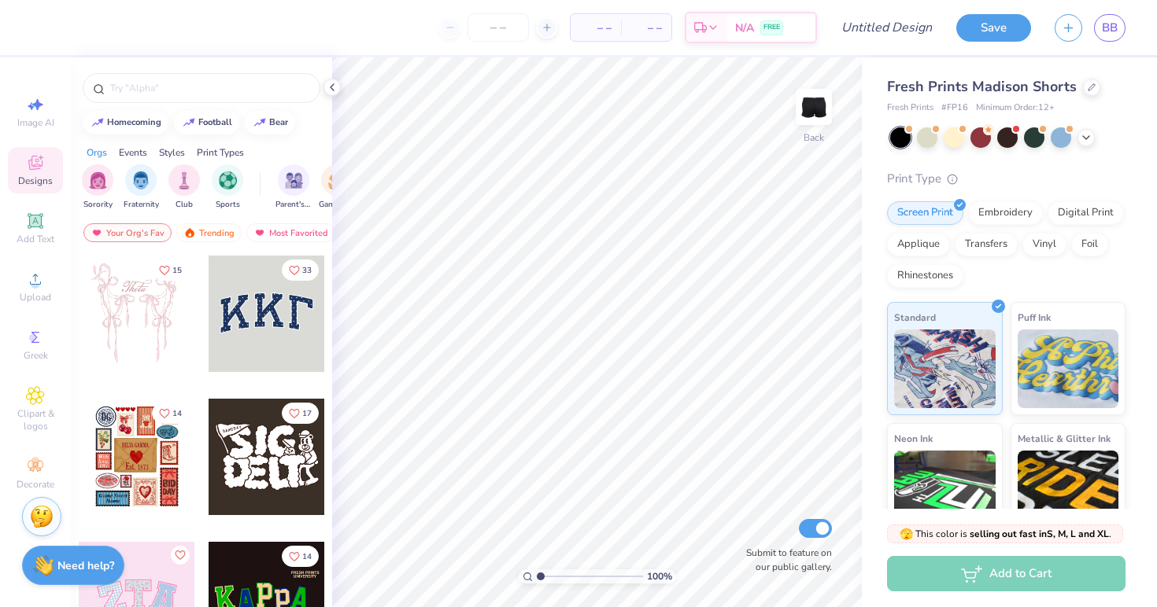
type textarea "x"
click at [41, 287] on icon at bounding box center [35, 279] width 19 height 19
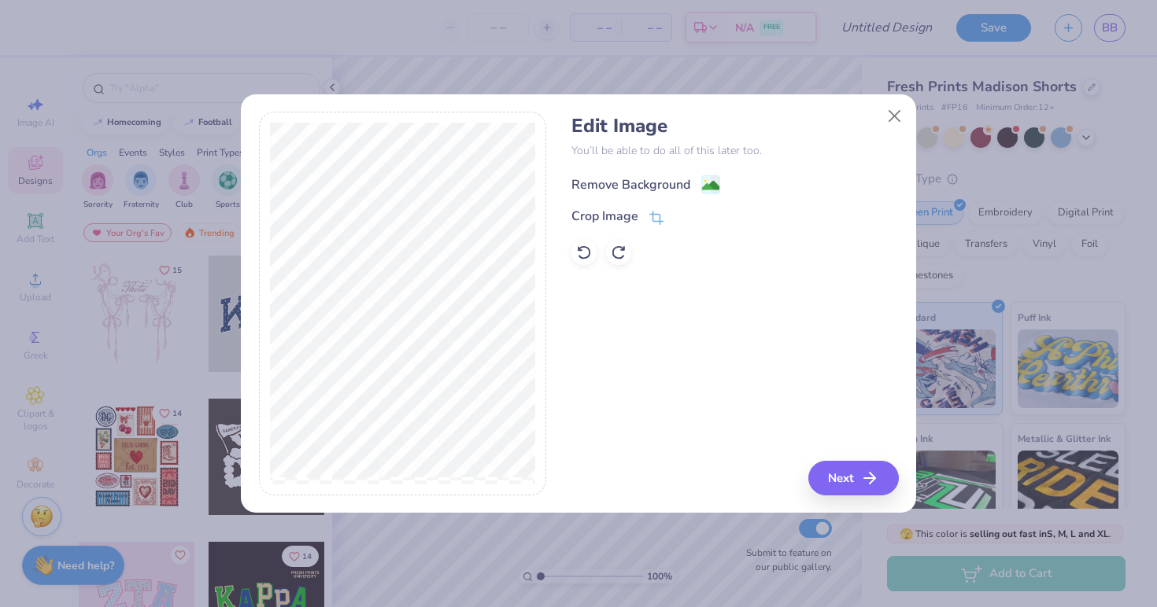
click at [662, 180] on div "Remove Background" at bounding box center [630, 184] width 119 height 19
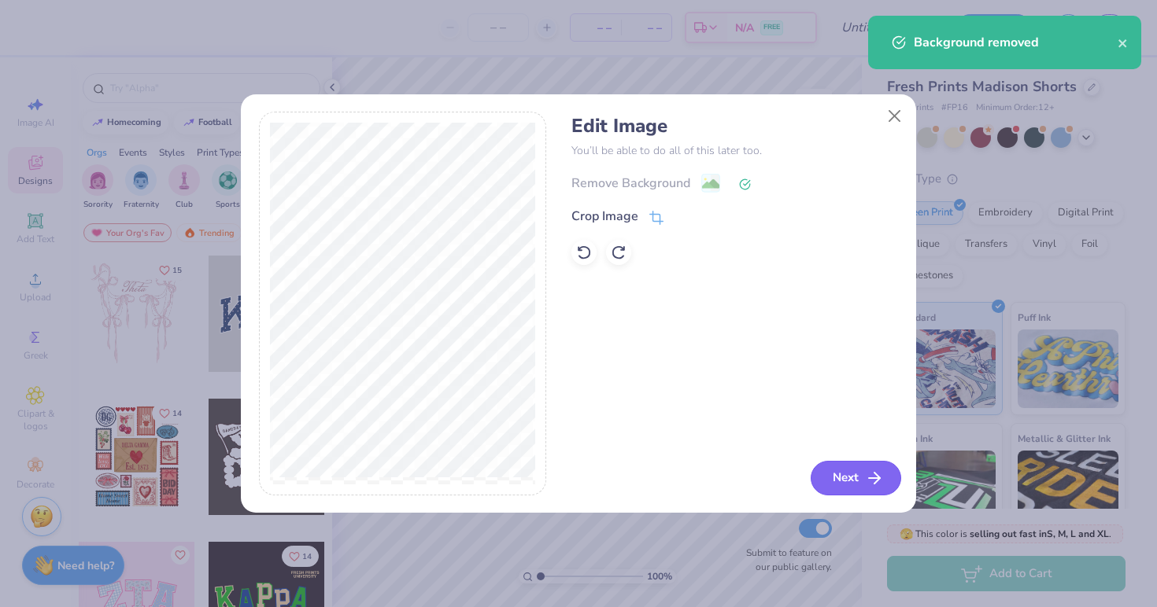
click at [857, 480] on button "Next" at bounding box center [855, 478] width 90 height 35
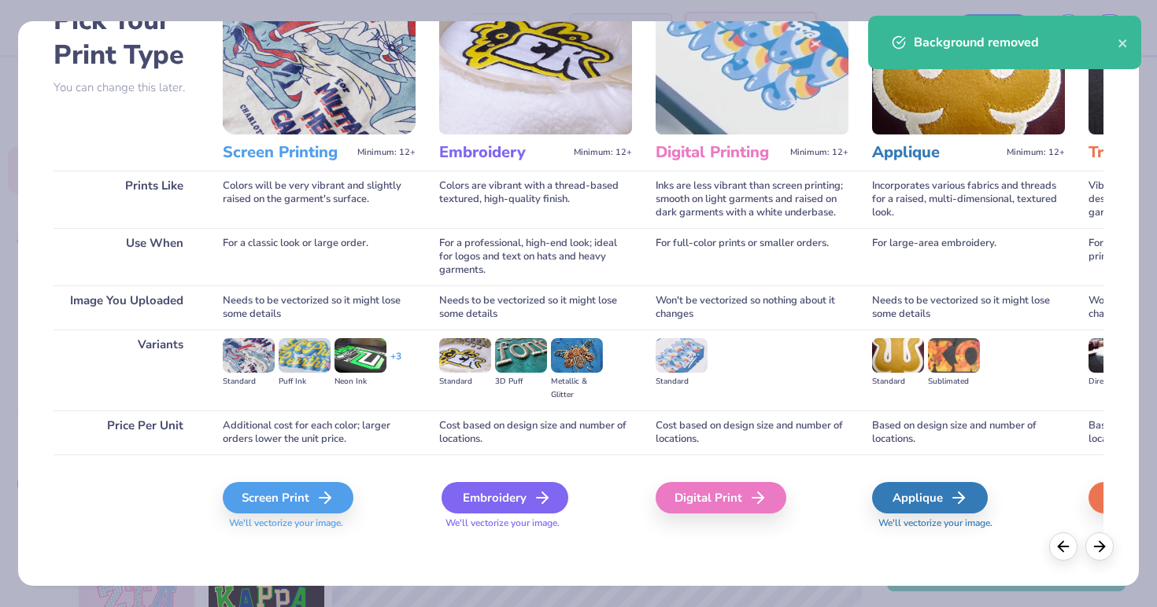
scroll to position [98, 0]
click at [481, 493] on div "Embroidery" at bounding box center [504, 497] width 127 height 31
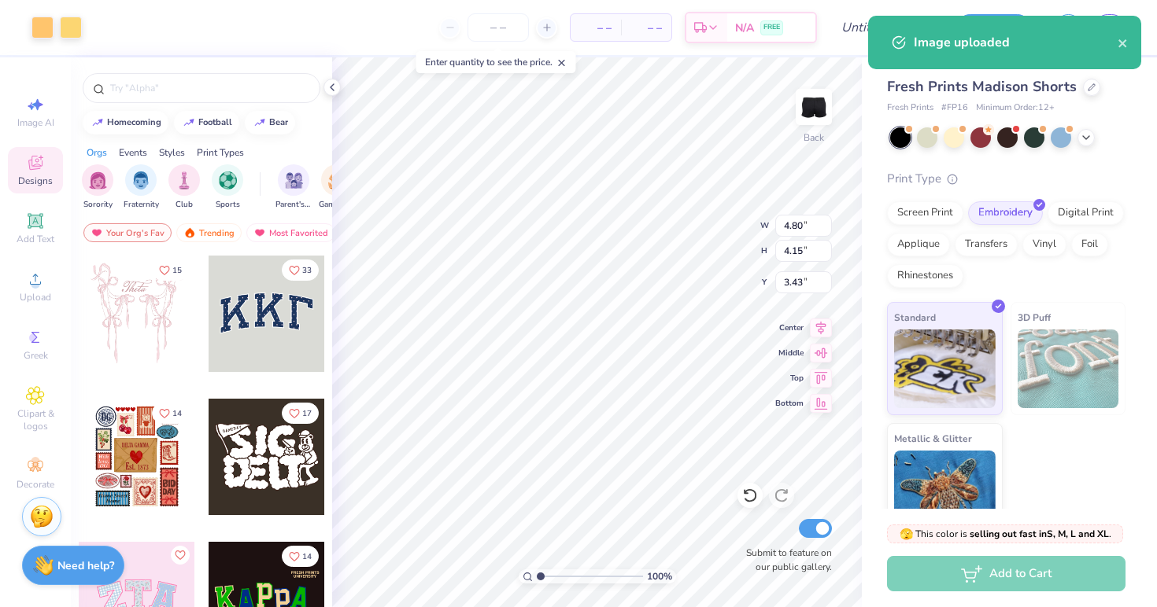
type input "5.50"
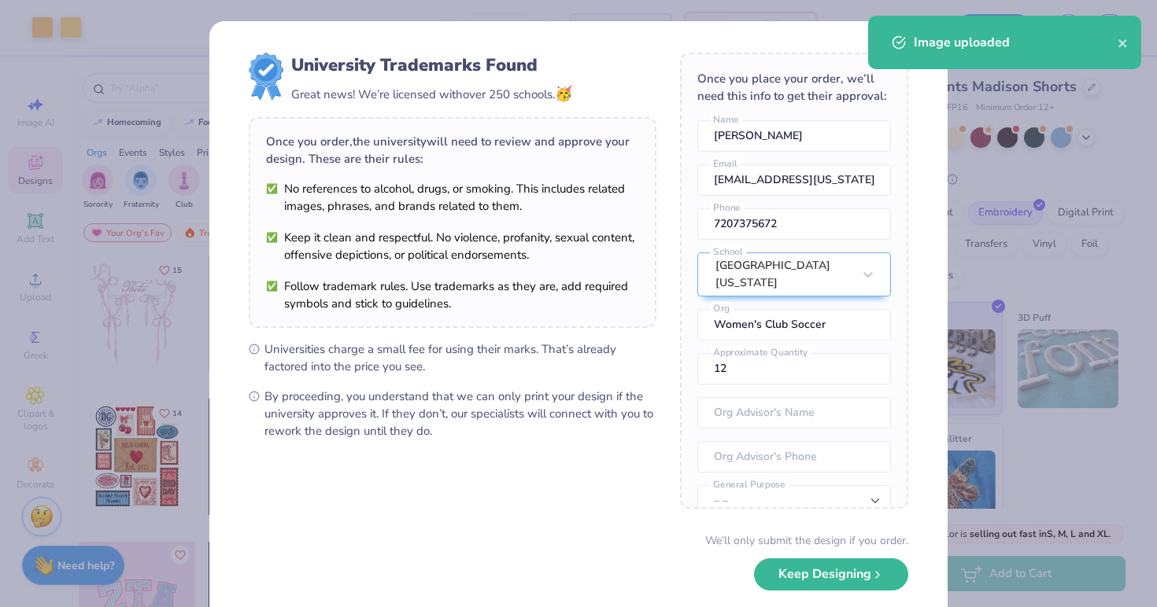
click at [538, 376] on ul "Universities charge a small fee for using their marks. That’s already factored …" at bounding box center [453, 390] width 408 height 99
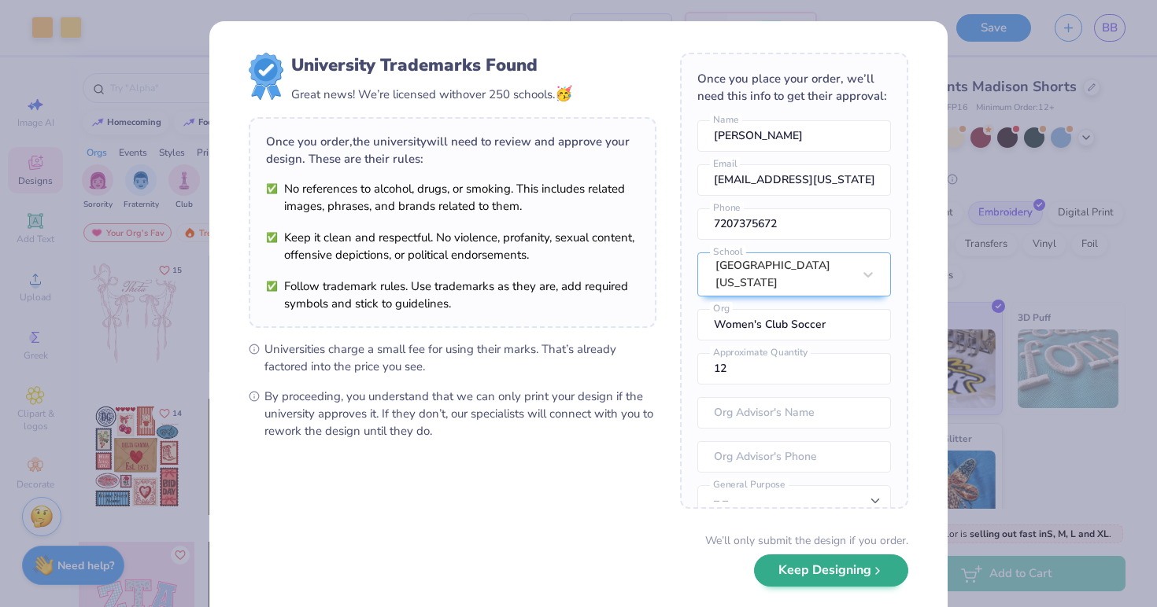
click at [793, 582] on button "Keep Designing" at bounding box center [831, 571] width 154 height 32
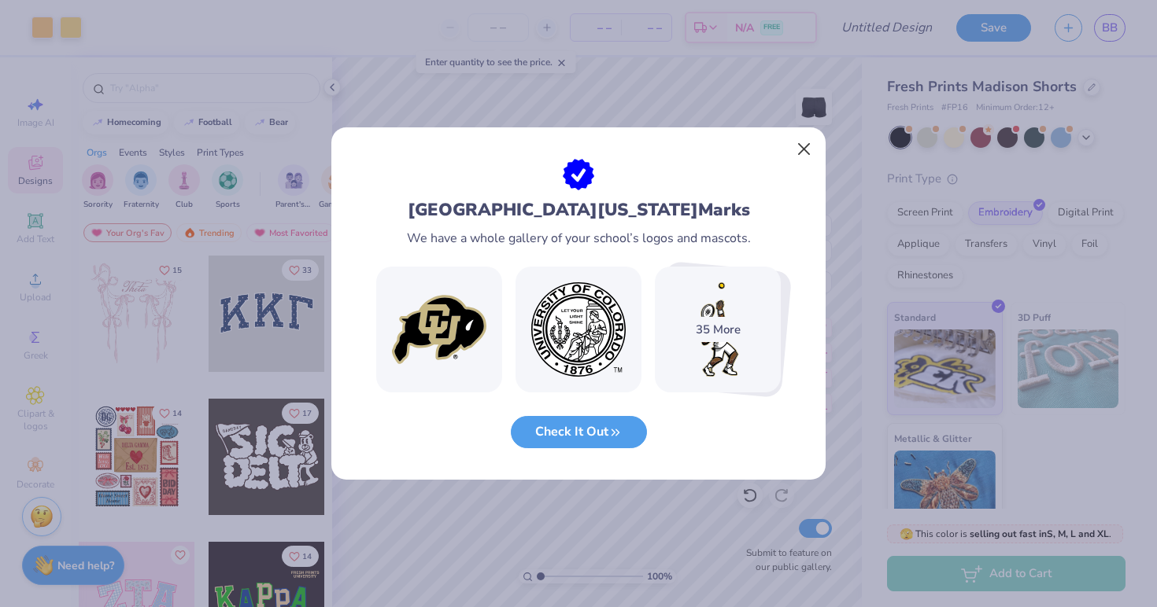
click at [800, 157] on button "Close" at bounding box center [804, 150] width 30 height 30
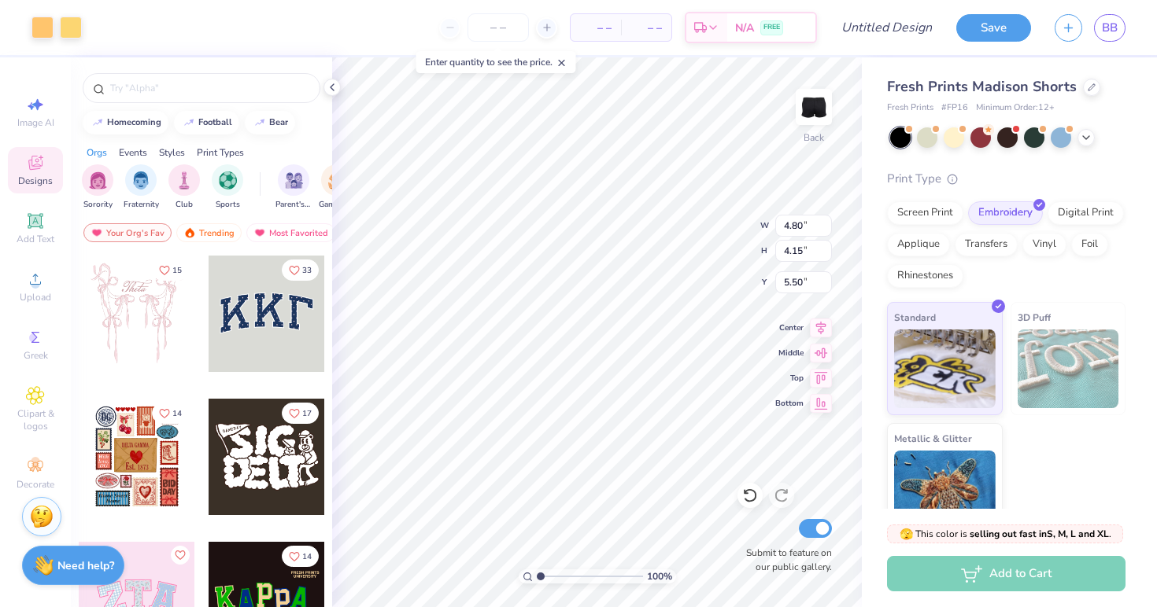
type input "2.47"
type input "2.14"
type input "7.43"
type input "7.46"
click at [492, 33] on input "number" at bounding box center [497, 27] width 61 height 28
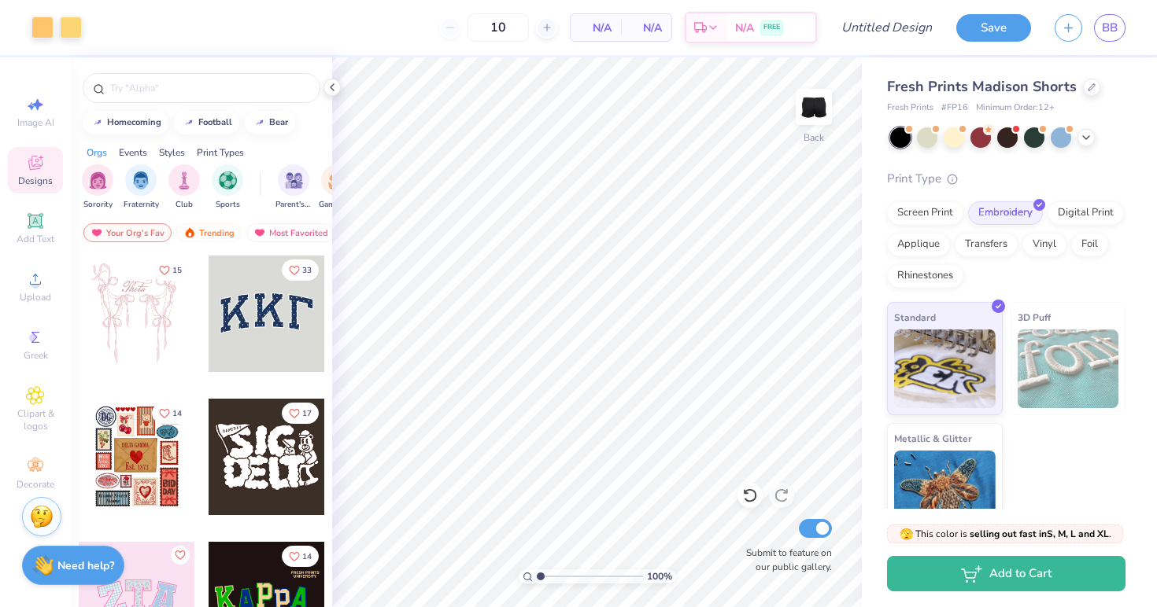
scroll to position [0, 0]
click at [598, 22] on span "N/A" at bounding box center [595, 28] width 31 height 17
click at [641, 28] on span "N/A" at bounding box center [645, 28] width 31 height 17
click at [545, 28] on line at bounding box center [546, 28] width 6 height 0
type input "11"
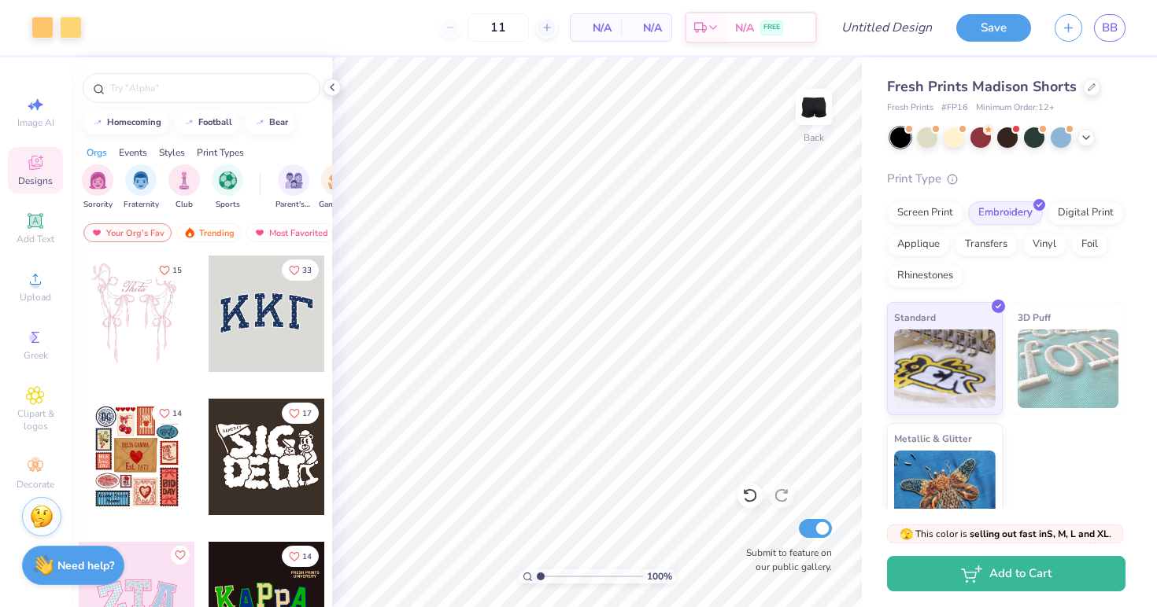
click at [446, 30] on div "11" at bounding box center [498, 27] width 118 height 28
drag, startPoint x: 507, startPoint y: 28, endPoint x: 481, endPoint y: 28, distance: 26.0
click at [481, 28] on input "11" at bounding box center [497, 27] width 61 height 28
type input "12"
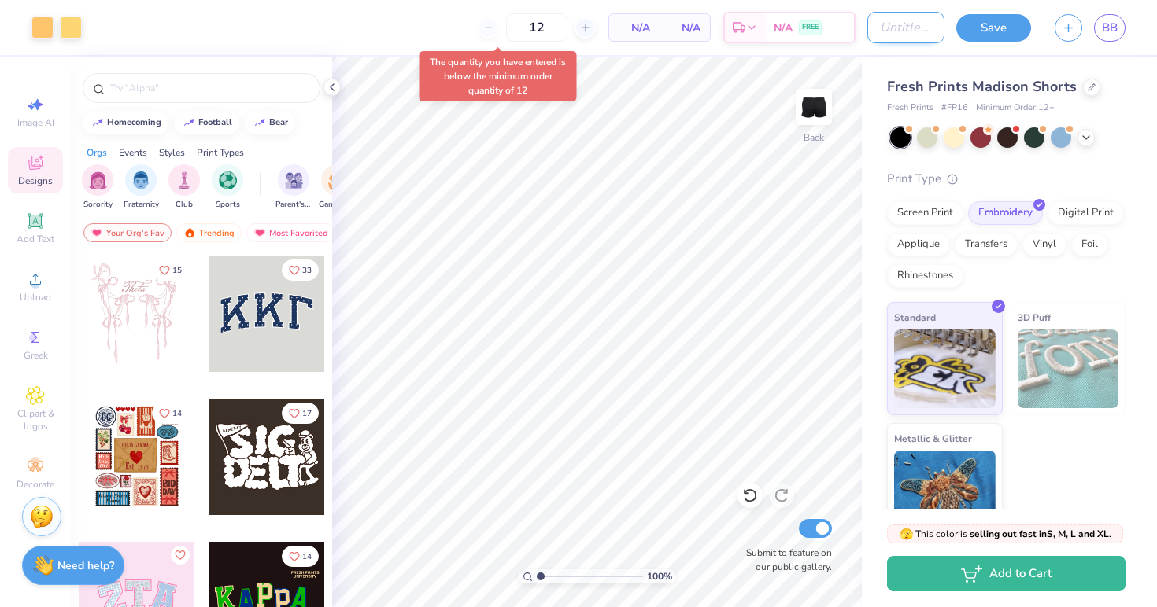
click at [871, 39] on input "Design Title" at bounding box center [905, 27] width 77 height 31
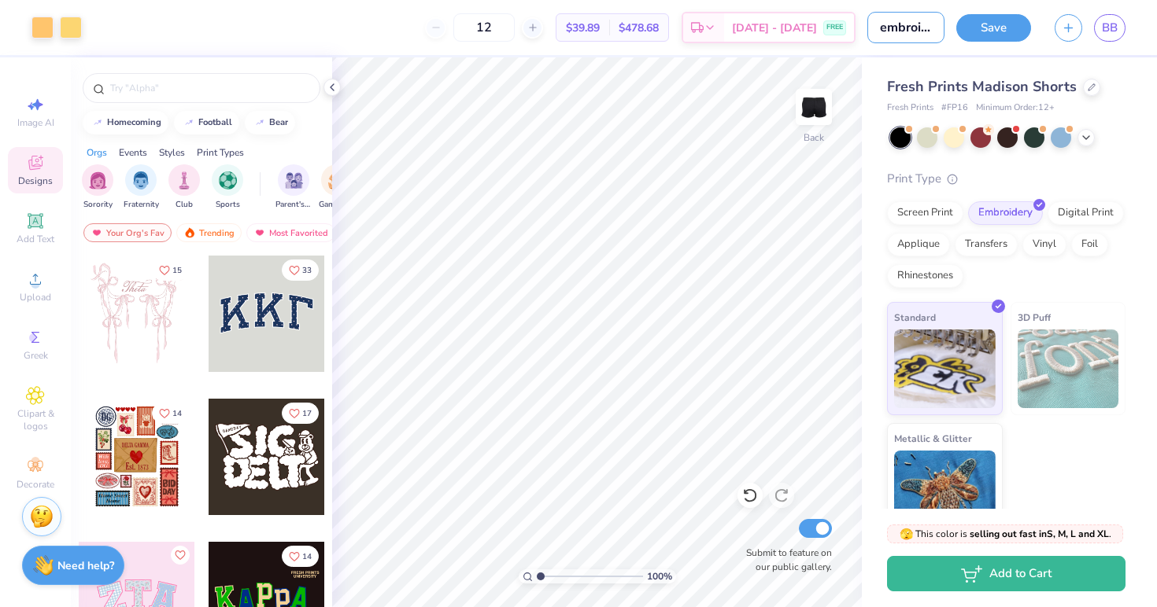
type input "embroidered shorts"
click at [986, 36] on button "Save" at bounding box center [993, 26] width 75 height 28
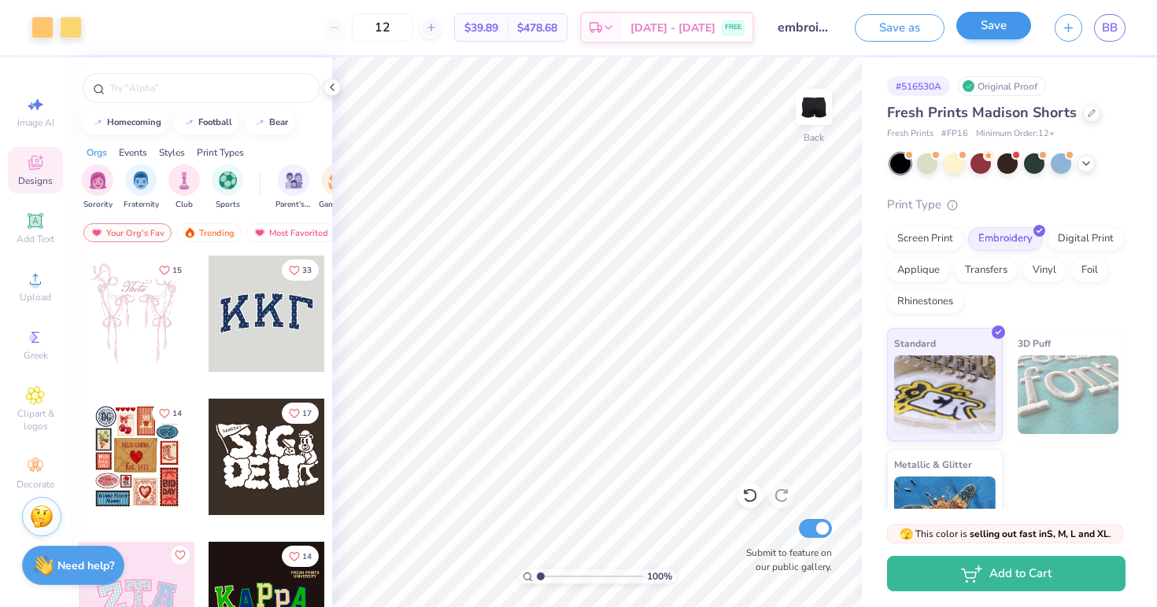
click at [991, 29] on button "Save" at bounding box center [993, 26] width 75 height 28
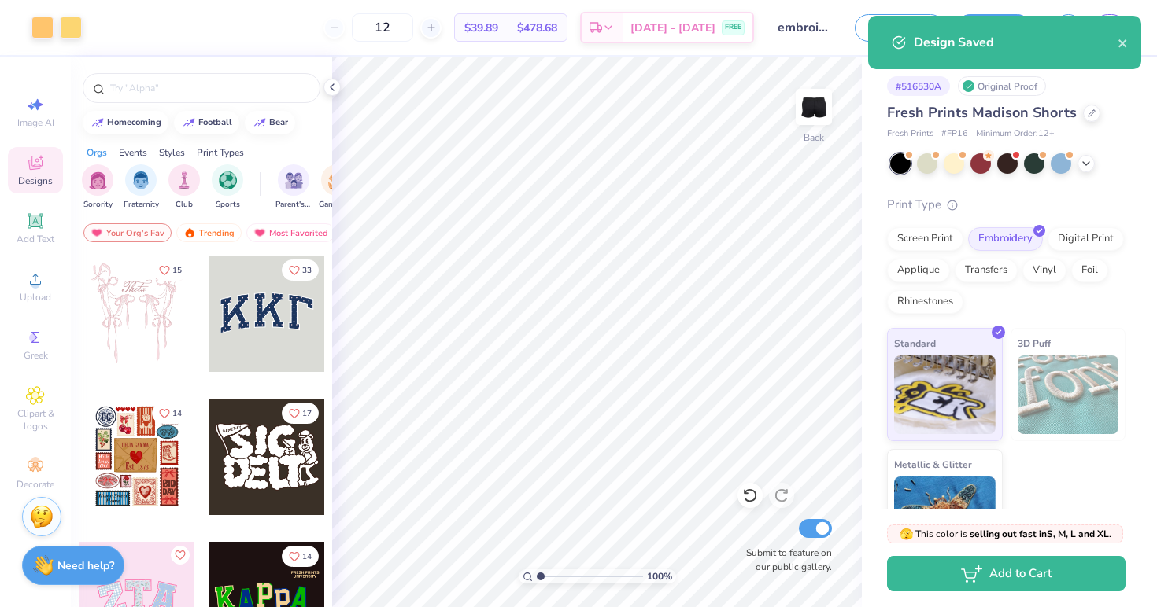
click at [1128, 46] on div "Design Saved" at bounding box center [1004, 43] width 273 height 54
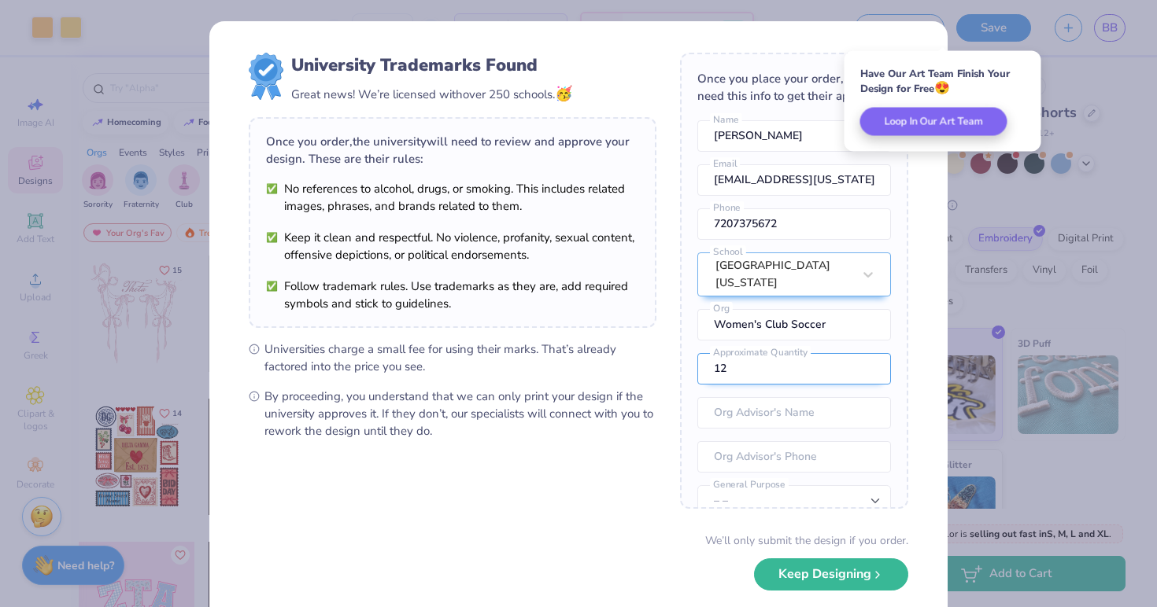
click at [787, 375] on input "12" at bounding box center [794, 368] width 194 height 31
type input "1"
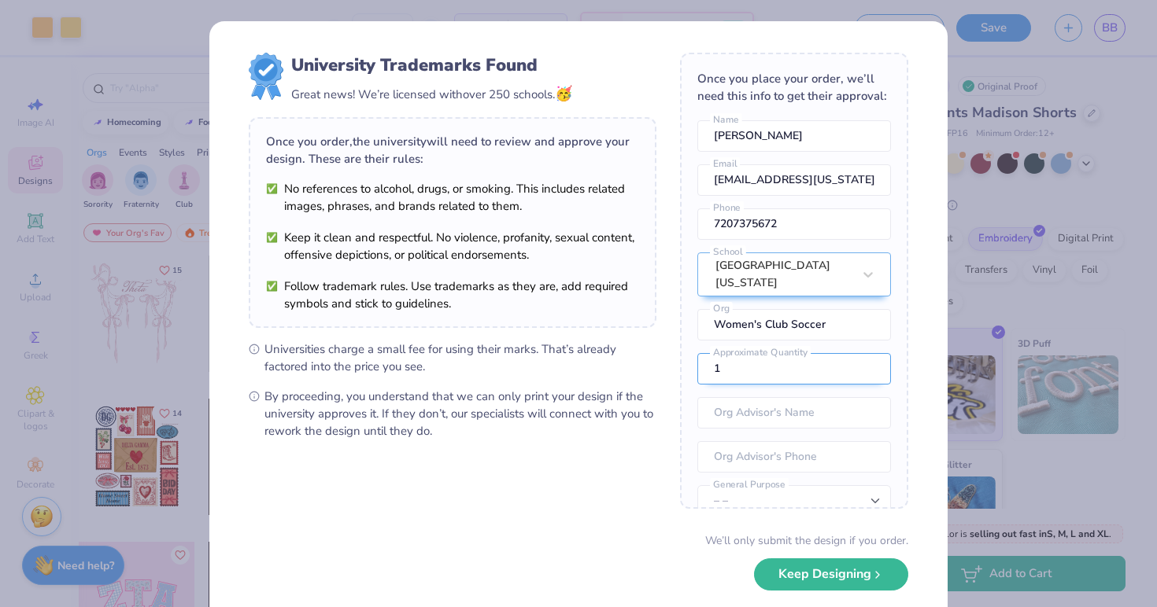
type input "10"
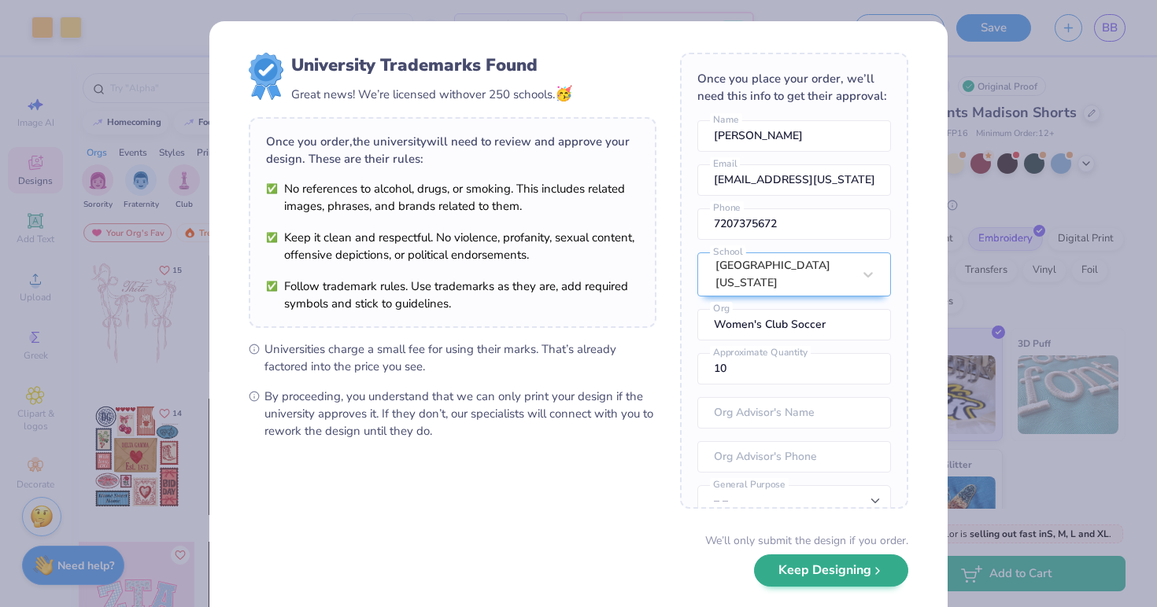
click at [807, 569] on button "Keep Designing" at bounding box center [831, 571] width 154 height 32
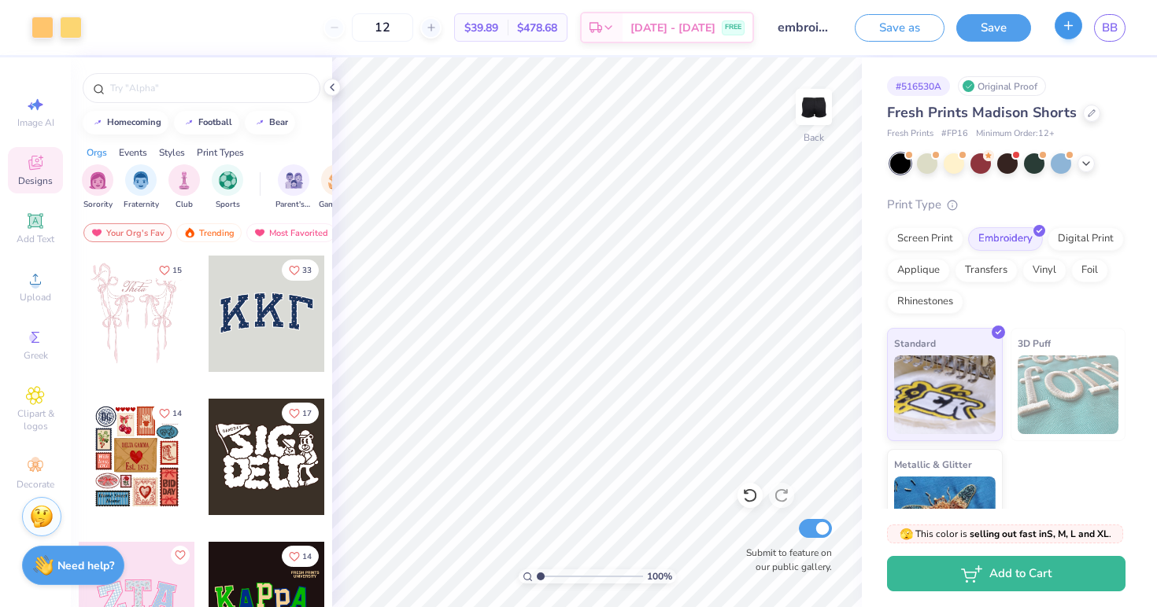
click at [1061, 32] on button "button" at bounding box center [1068, 26] width 28 height 28
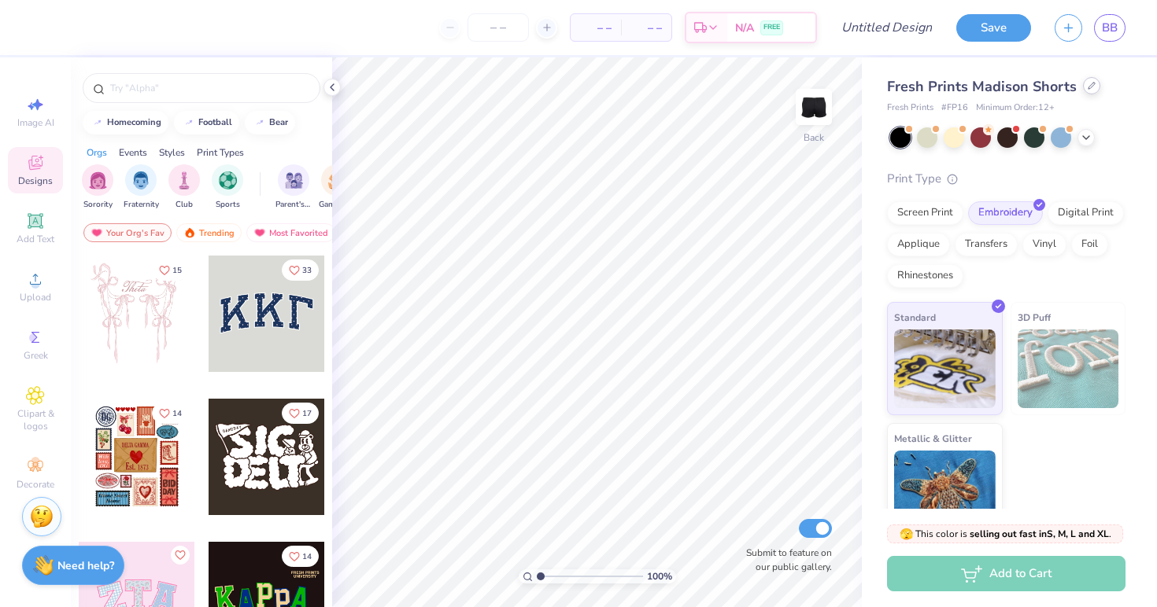
click at [1083, 93] on div at bounding box center [1091, 85] width 17 height 17
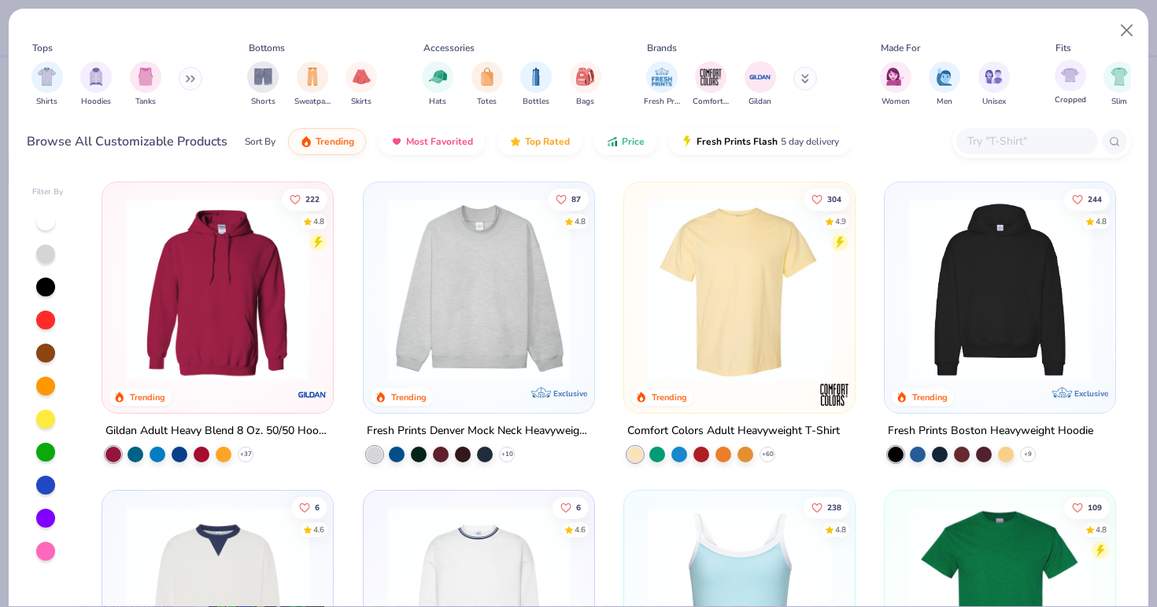
click at [1084, 90] on div "Cropped" at bounding box center [1069, 83] width 31 height 46
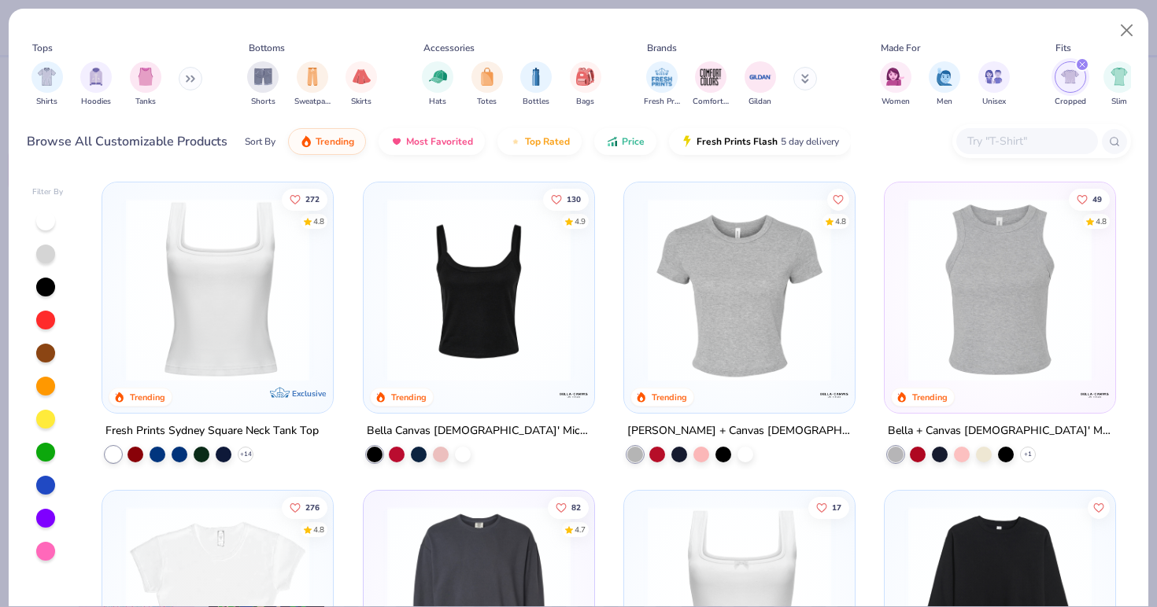
click at [1080, 65] on icon "filter for Cropped" at bounding box center [1082, 64] width 6 height 6
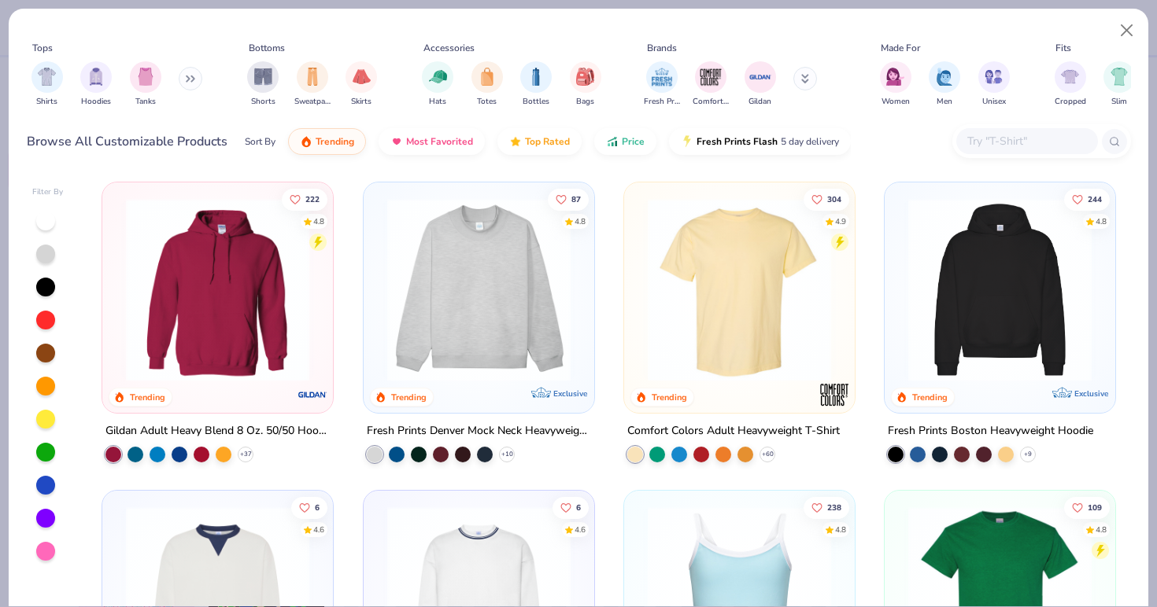
click at [799, 82] on button at bounding box center [805, 79] width 24 height 24
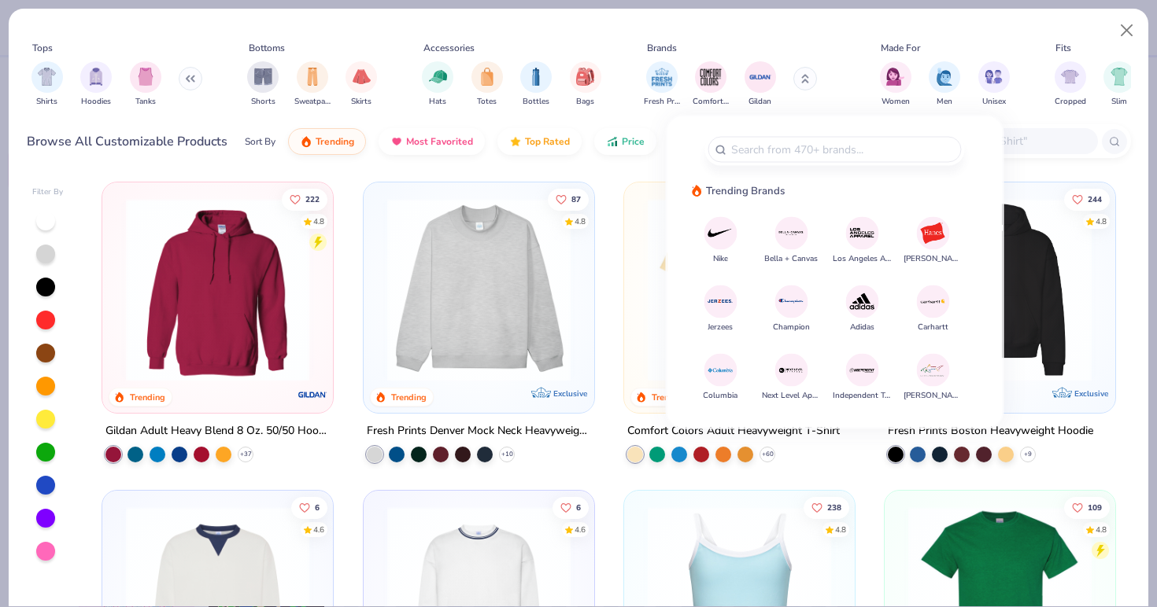
click at [718, 227] on img at bounding box center [721, 234] width 28 height 28
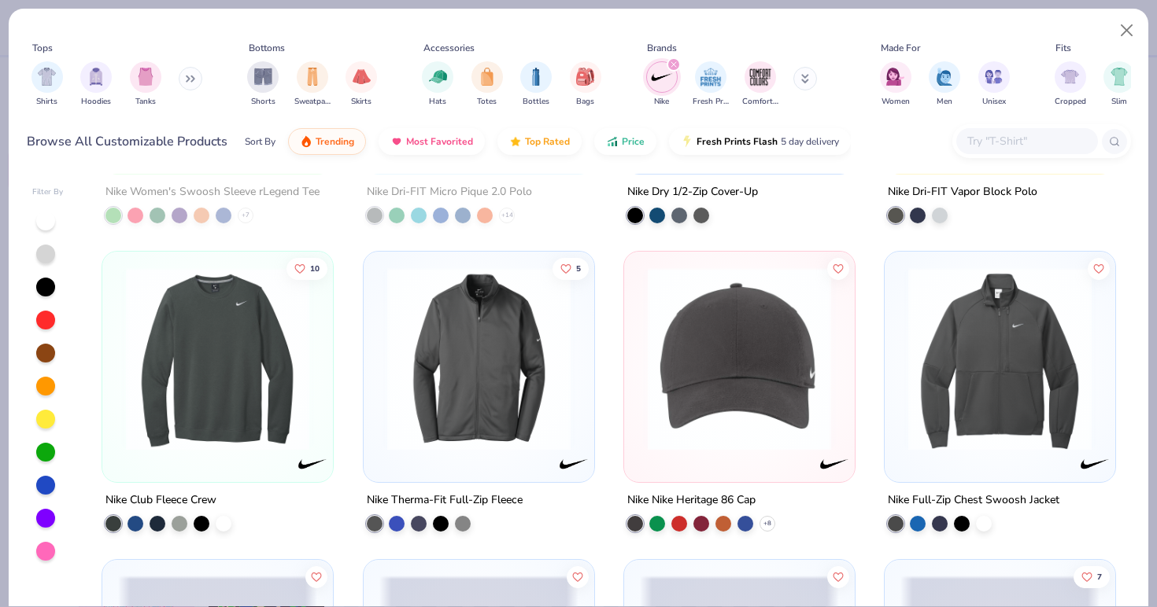
scroll to position [865, 0]
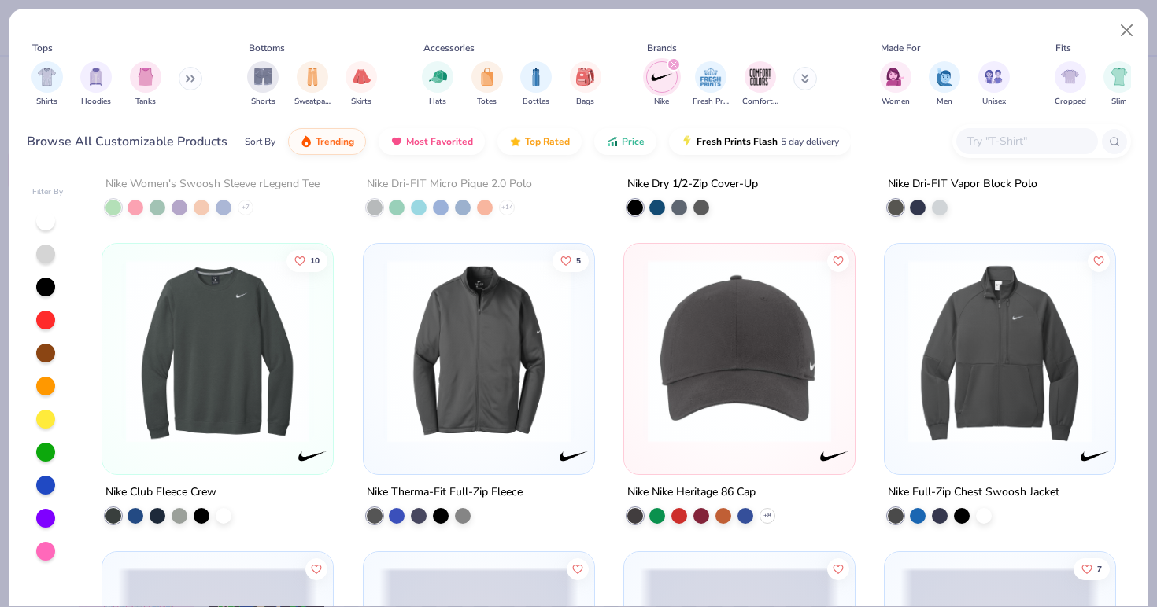
click at [236, 404] on img at bounding box center [217, 351] width 199 height 183
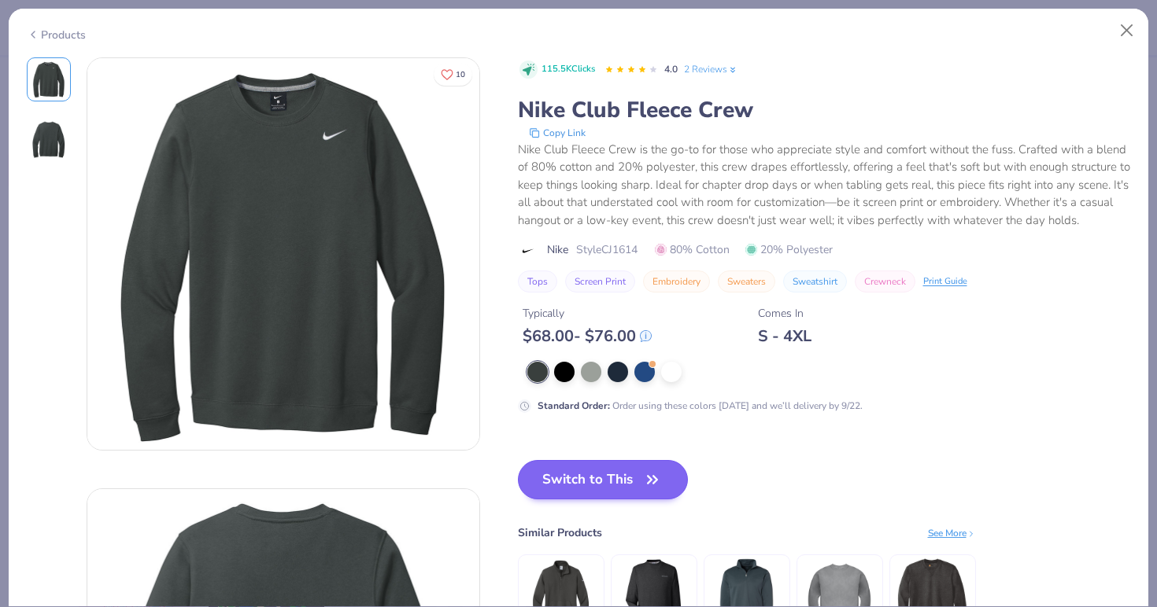
click at [575, 482] on button "Switch to This" at bounding box center [603, 479] width 171 height 39
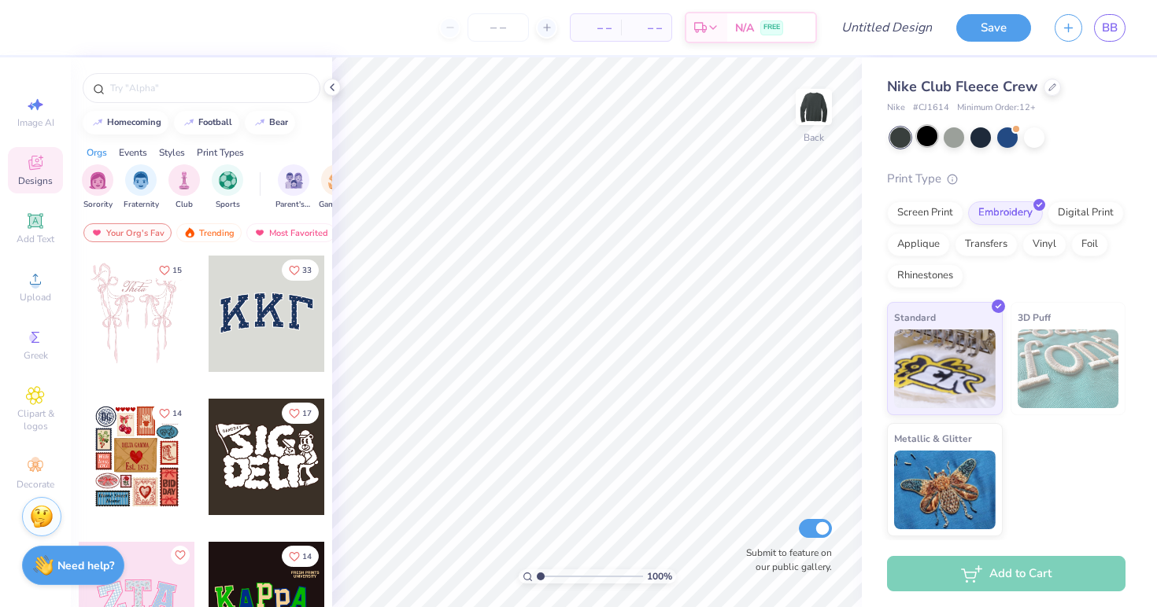
click at [929, 137] on div at bounding box center [927, 136] width 20 height 20
click at [28, 298] on span "Upload" at bounding box center [35, 297] width 31 height 13
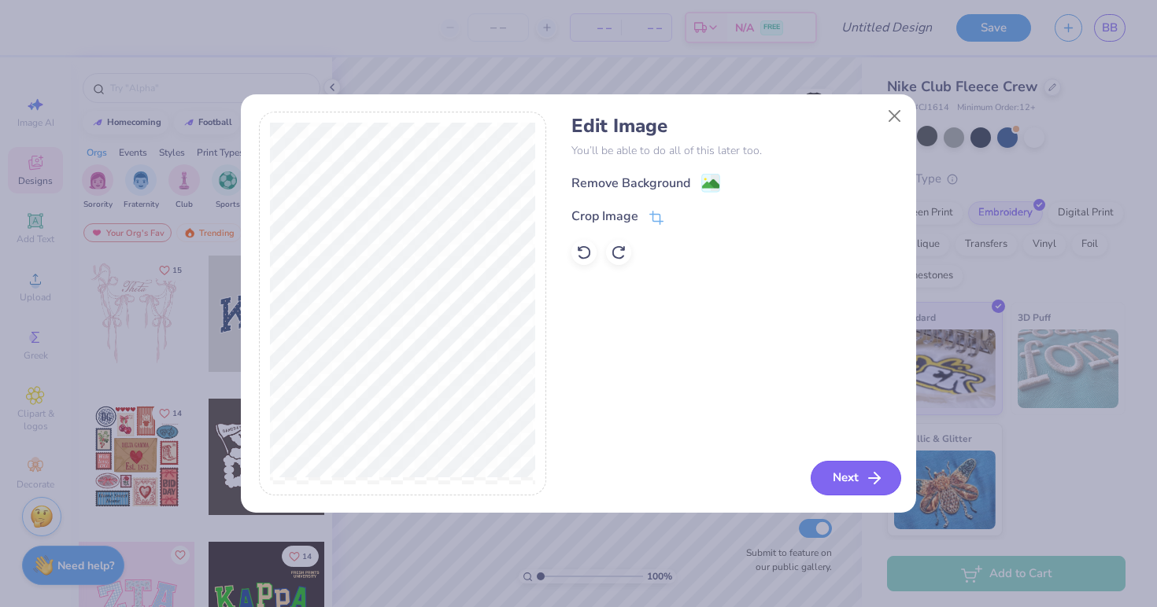
click at [831, 478] on button "Next" at bounding box center [855, 478] width 90 height 35
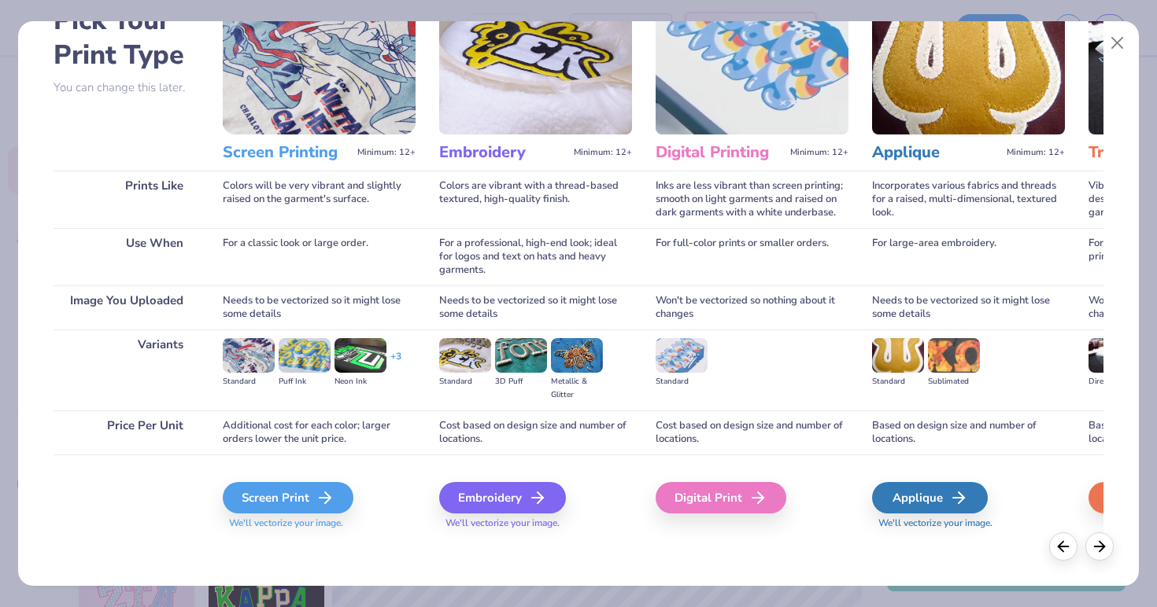
scroll to position [98, 0]
click at [297, 496] on div "Screen Print" at bounding box center [290, 497] width 131 height 31
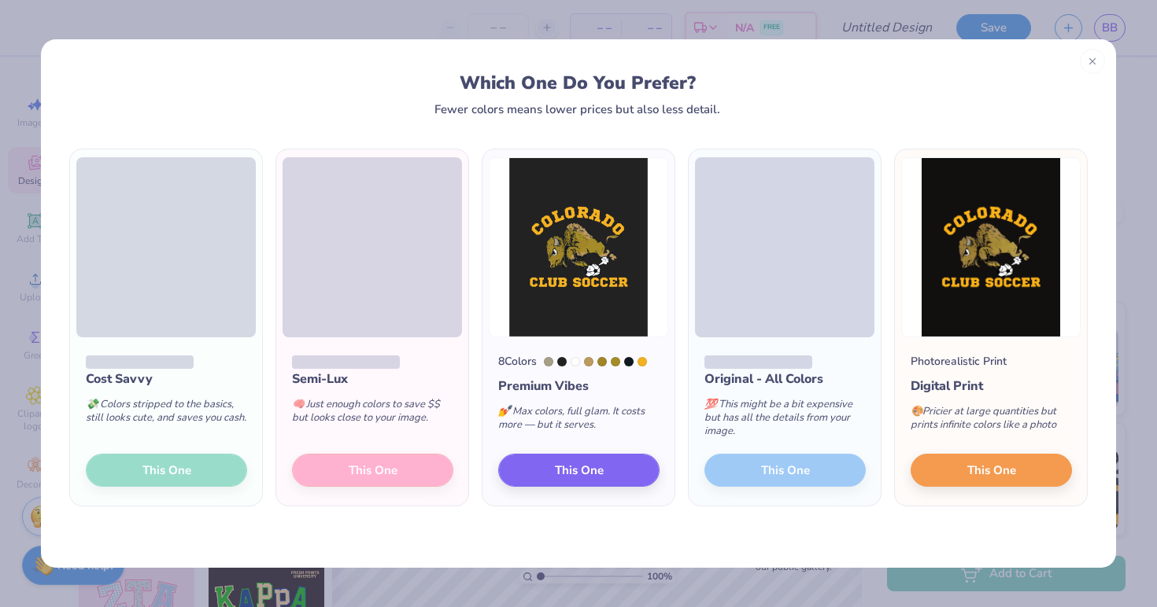
click at [198, 476] on div "Cost Savvy 💸 Colors stripped to the basics, still looks cute, and saves you cas…" at bounding box center [166, 422] width 192 height 168
click at [946, 468] on button "This One" at bounding box center [990, 468] width 161 height 33
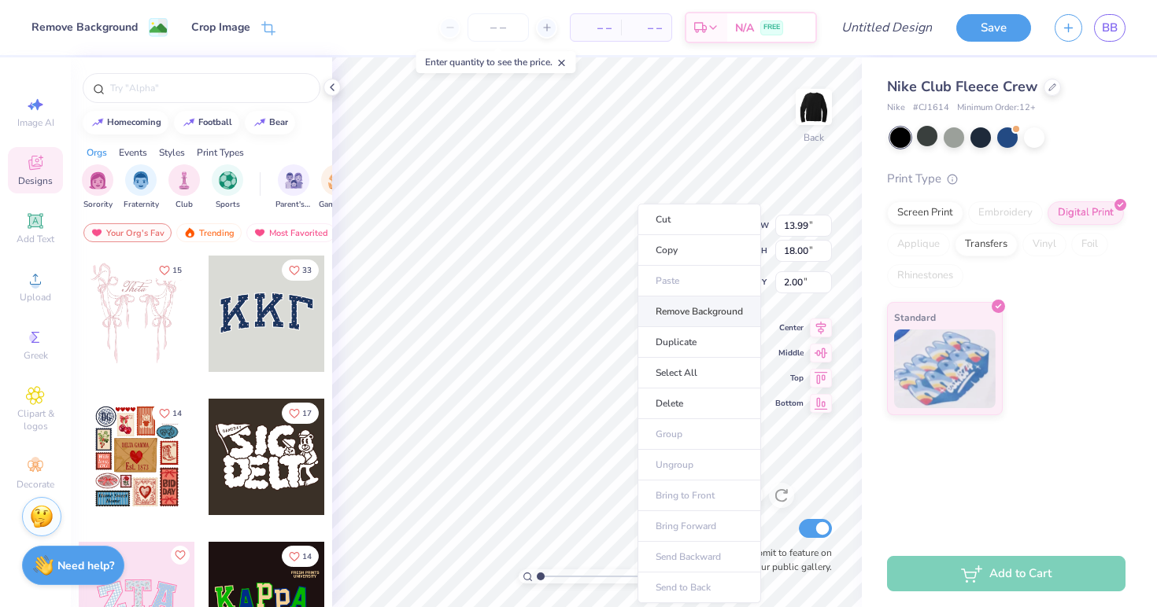
click at [677, 308] on li "Remove Background" at bounding box center [699, 312] width 124 height 31
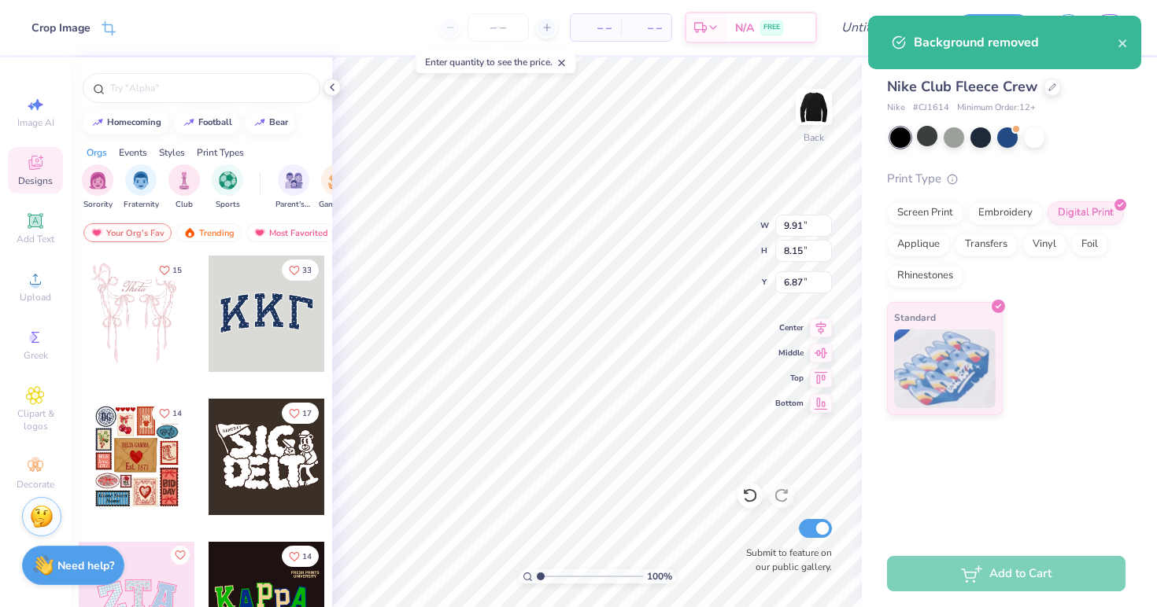
type input "1.92"
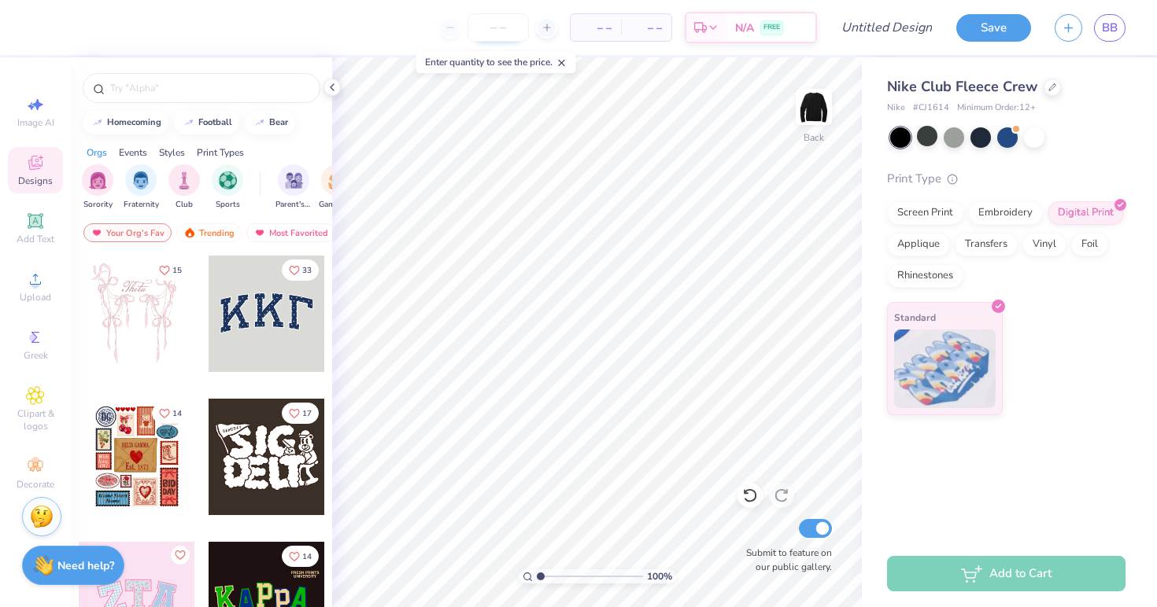
click at [504, 35] on input "number" at bounding box center [497, 27] width 61 height 28
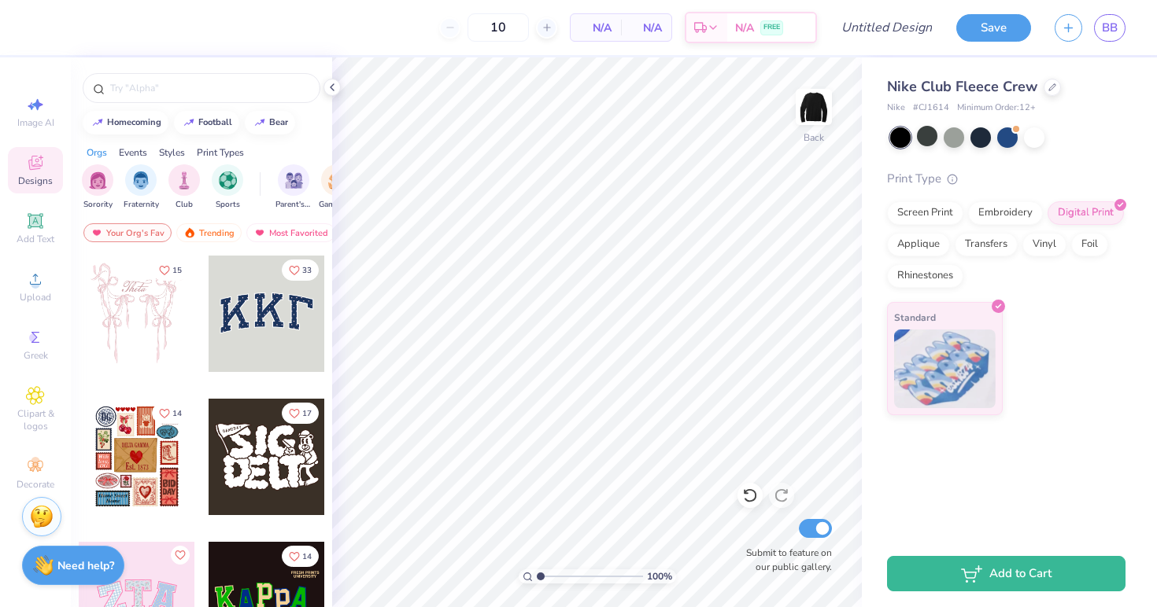
type input "12"
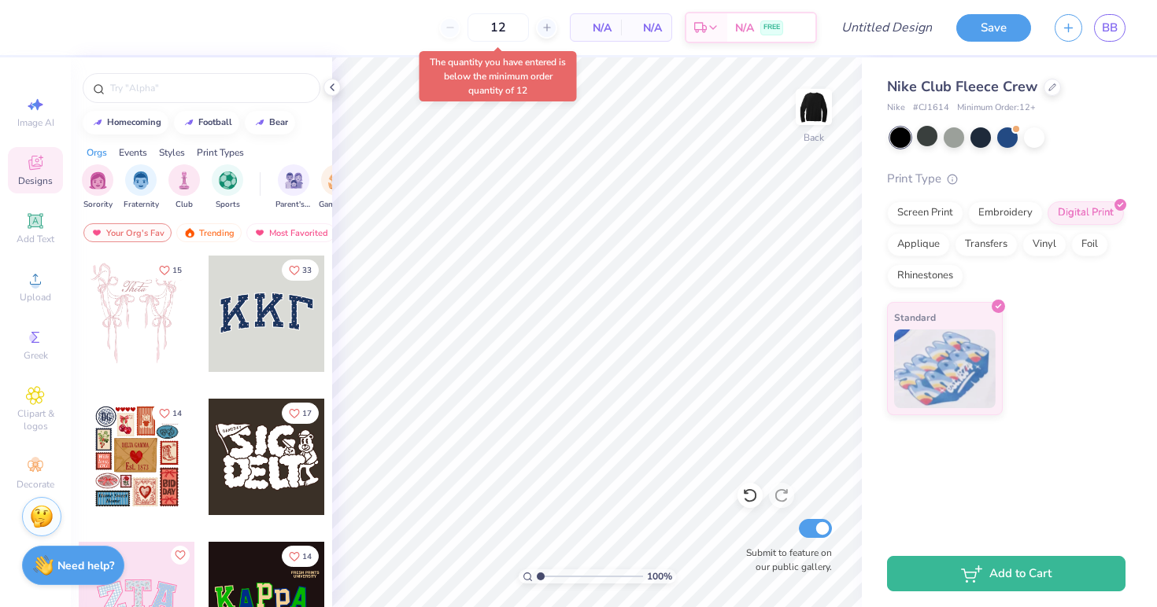
click at [409, 53] on div "12 N/A Per Item N/A Total Est. Delivery N/A FREE" at bounding box center [429, 27] width 773 height 55
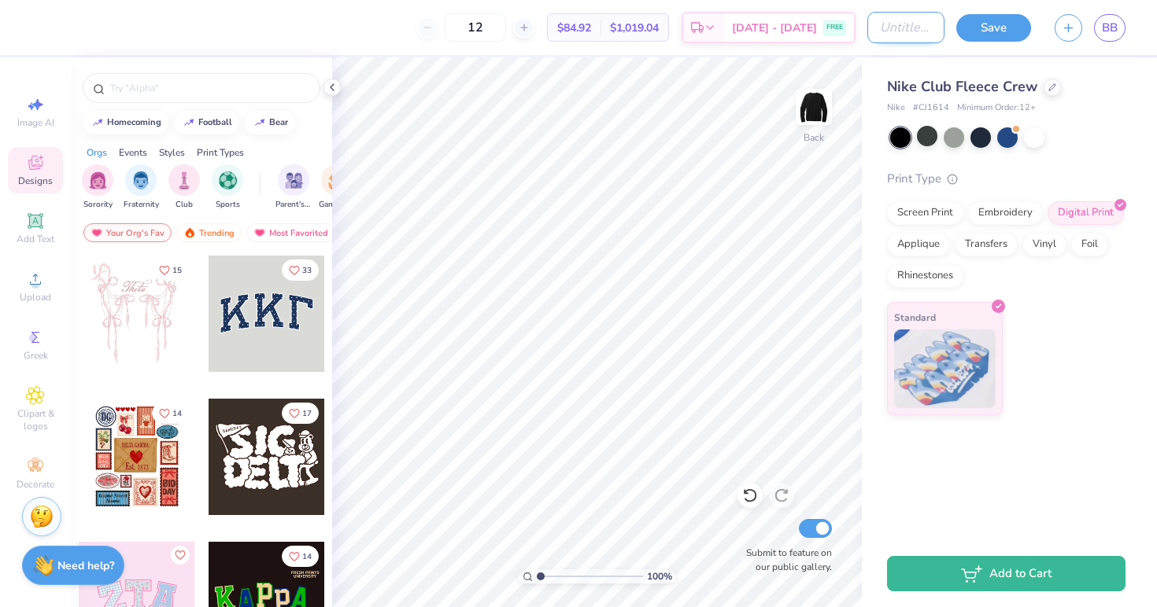
click at [895, 31] on input "Design Title" at bounding box center [905, 27] width 77 height 31
type input "nike crewneck"
click at [998, 19] on button "Save" at bounding box center [993, 26] width 75 height 28
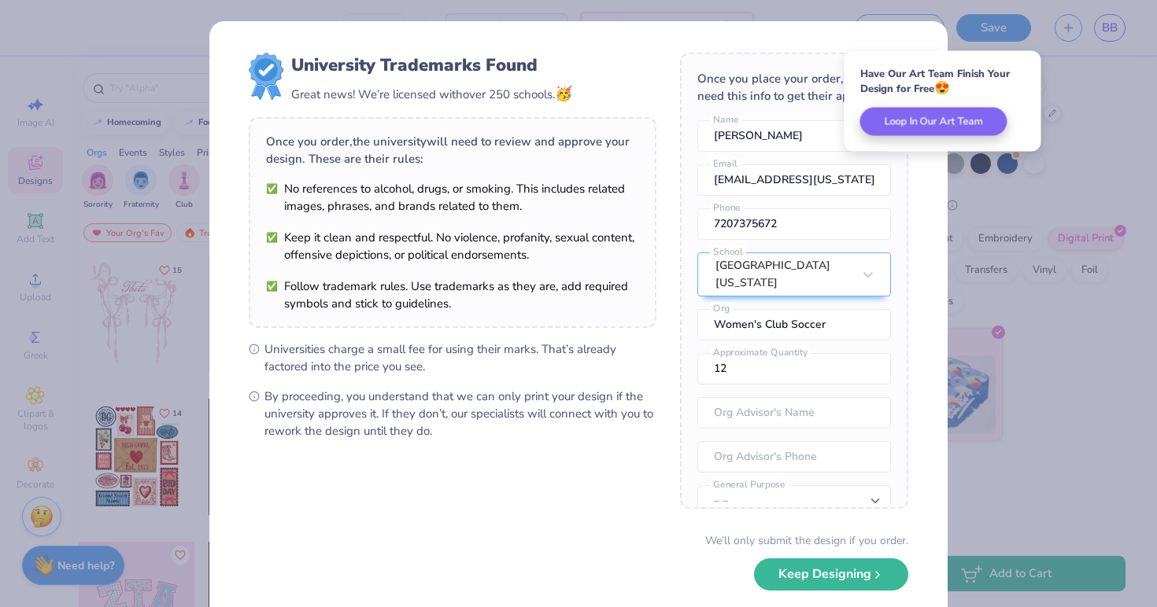
click at [858, 43] on div "University Trademarks Found Great news! We’re licensed with over 250 schools. 🥳…" at bounding box center [578, 342] width 738 height 642
click at [784, 567] on button "Keep Designing" at bounding box center [831, 571] width 154 height 32
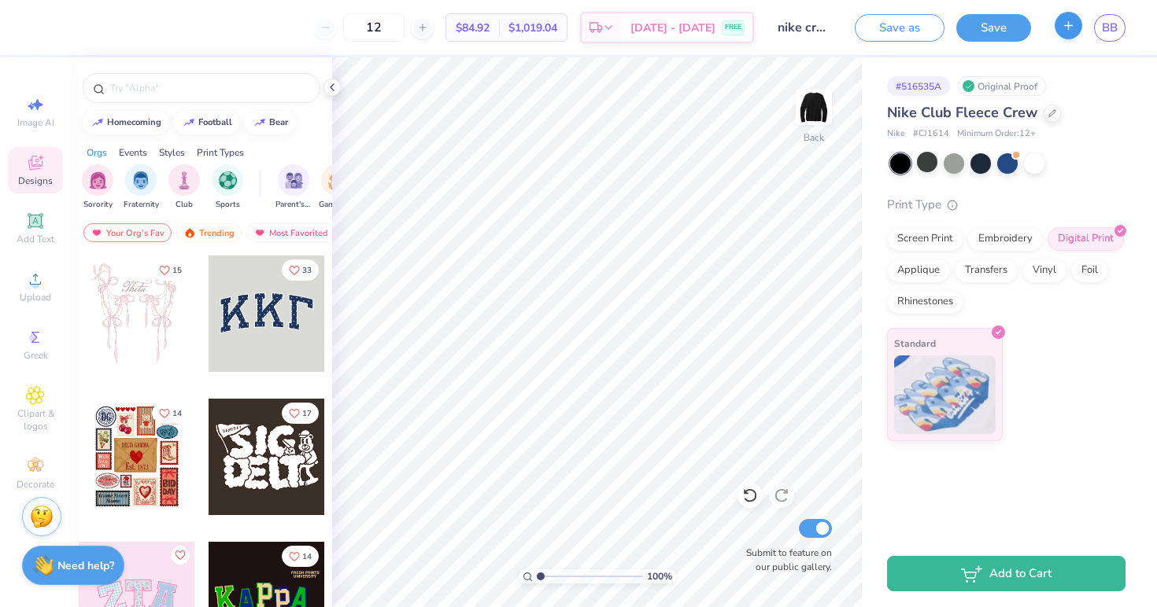
click at [1061, 31] on button "button" at bounding box center [1068, 26] width 28 height 28
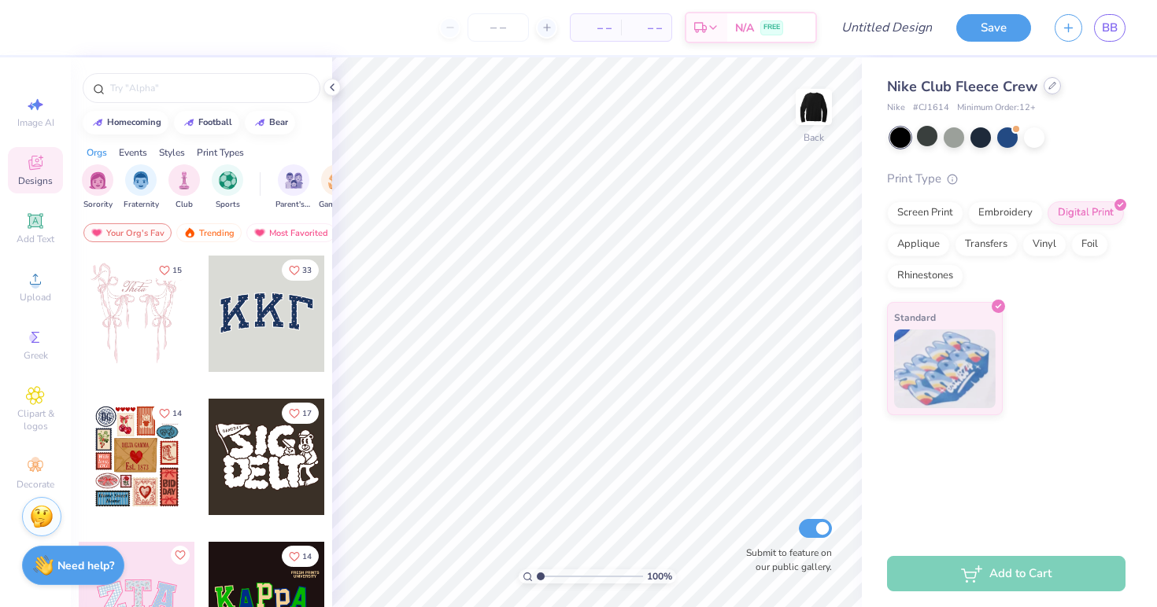
click at [1050, 85] on icon at bounding box center [1052, 86] width 6 height 6
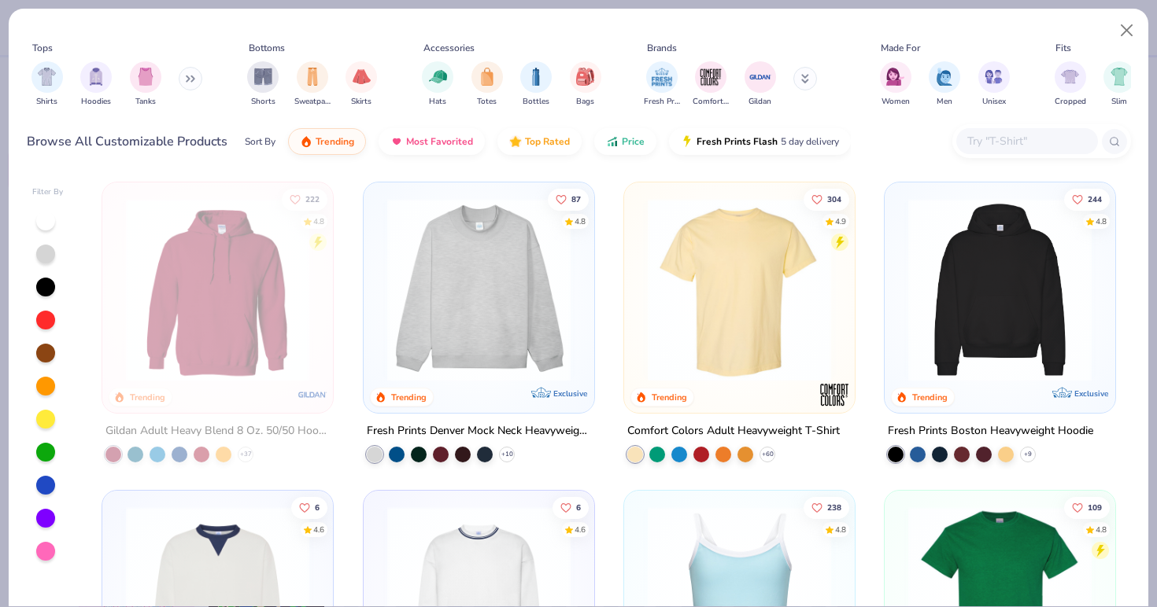
click at [188, 79] on button at bounding box center [191, 79] width 24 height 24
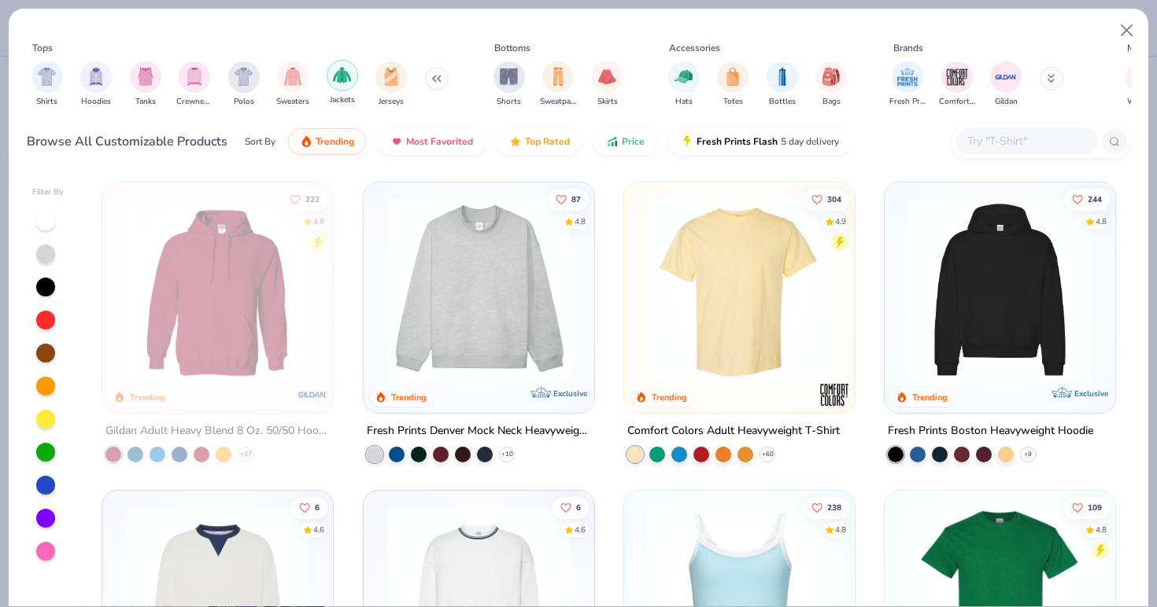
click at [345, 76] on img "filter for Jackets" at bounding box center [342, 75] width 18 height 18
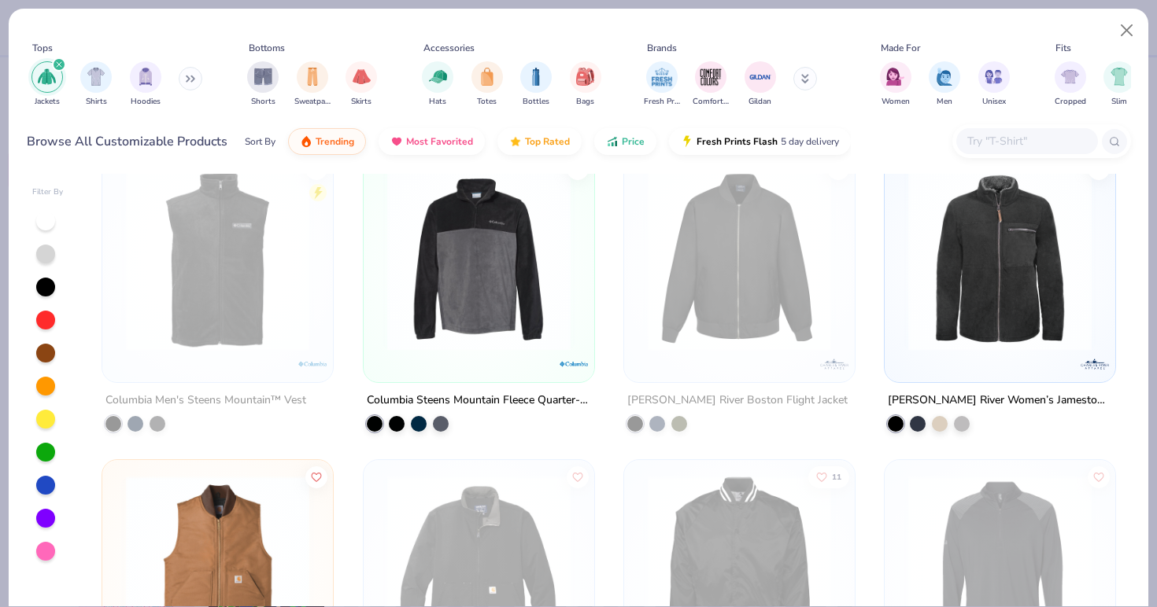
scroll to position [5599, 0]
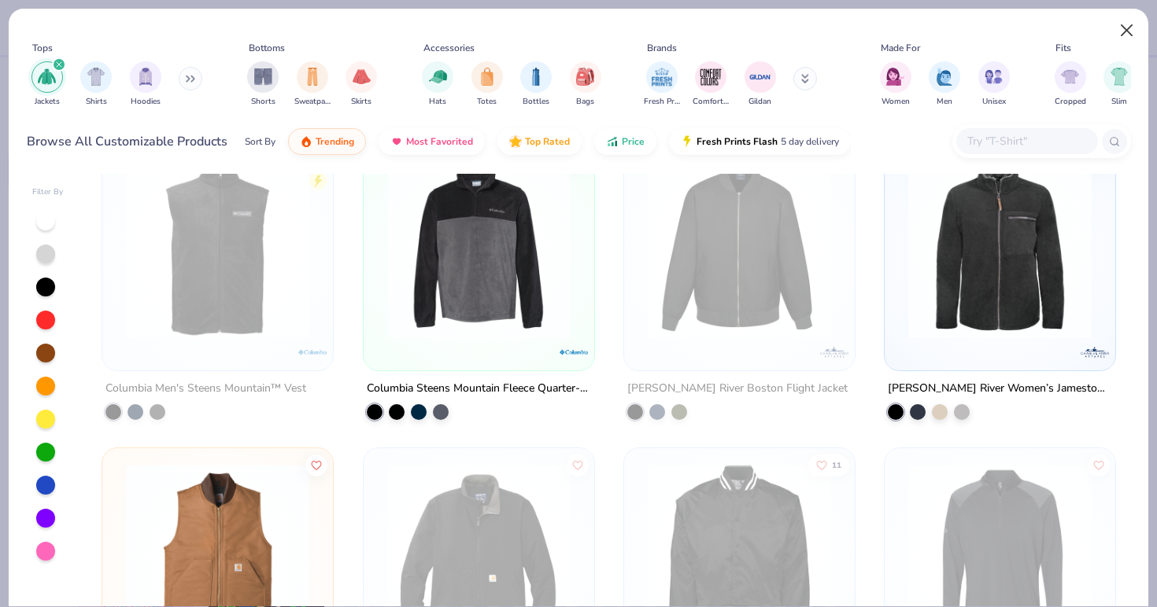
click at [1124, 26] on button "Close" at bounding box center [1127, 31] width 30 height 30
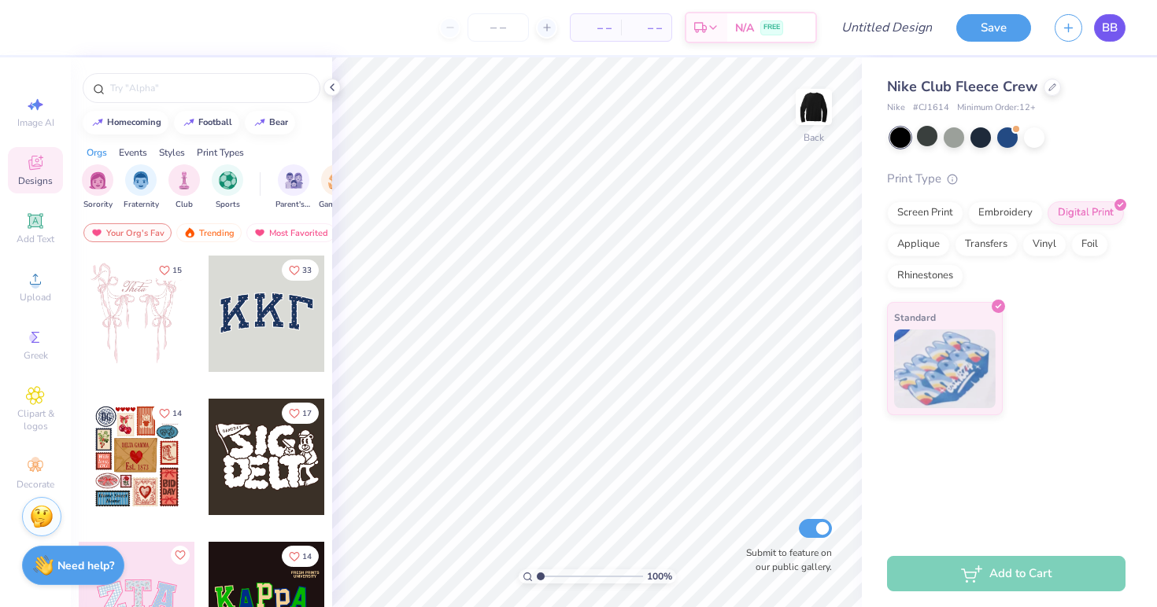
click at [1106, 27] on span "BB" at bounding box center [1110, 28] width 16 height 18
click at [1107, 22] on span "BB" at bounding box center [1110, 28] width 16 height 18
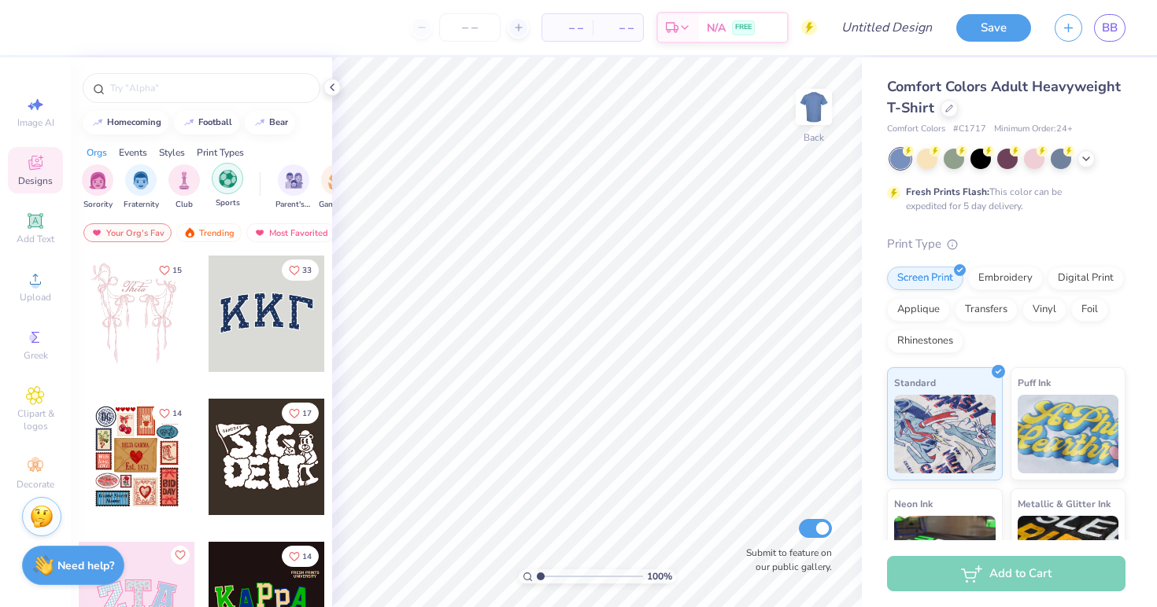
click at [231, 171] on img "filter for Sports" at bounding box center [228, 179] width 18 height 18
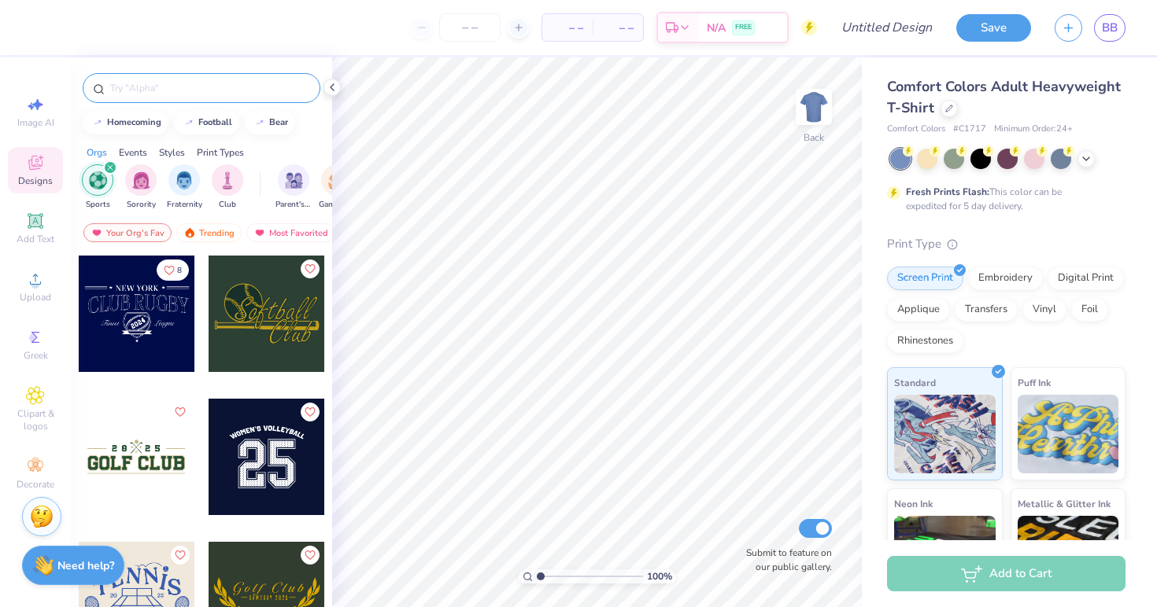
click at [206, 86] on input "text" at bounding box center [209, 88] width 201 height 16
type input "[US_STATE]"
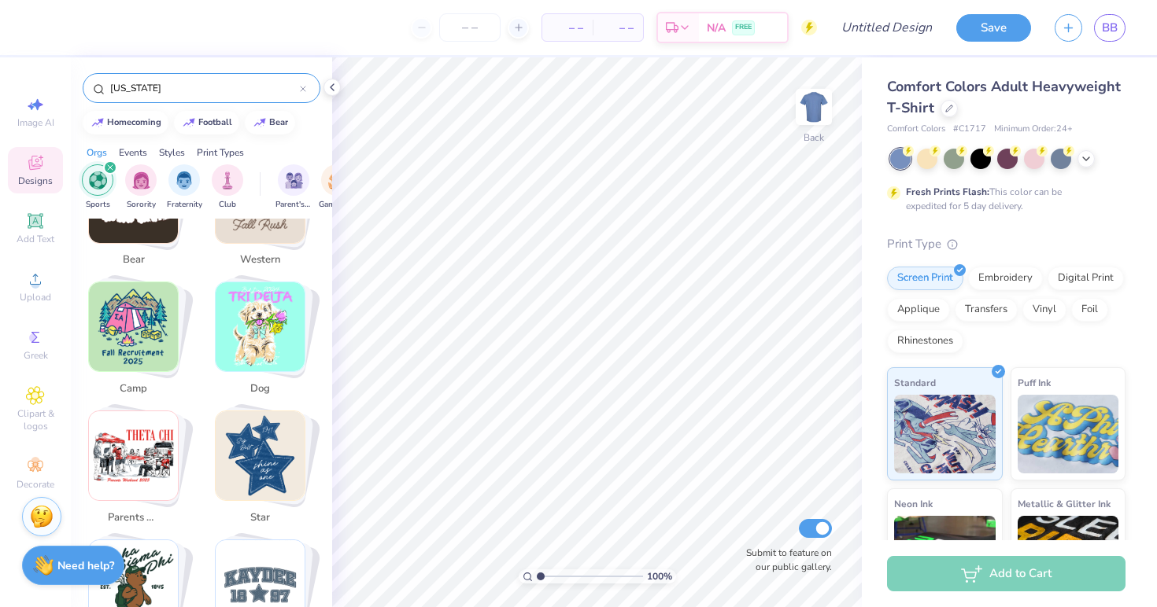
scroll to position [521, 0]
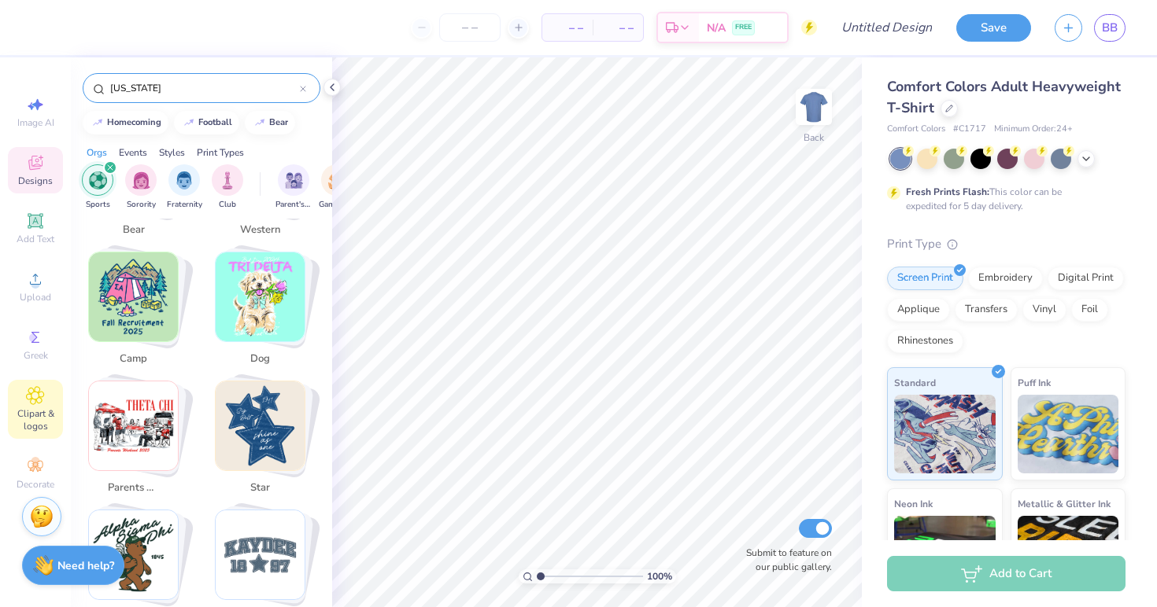
click at [41, 418] on span "Clipart & logos" at bounding box center [35, 420] width 55 height 25
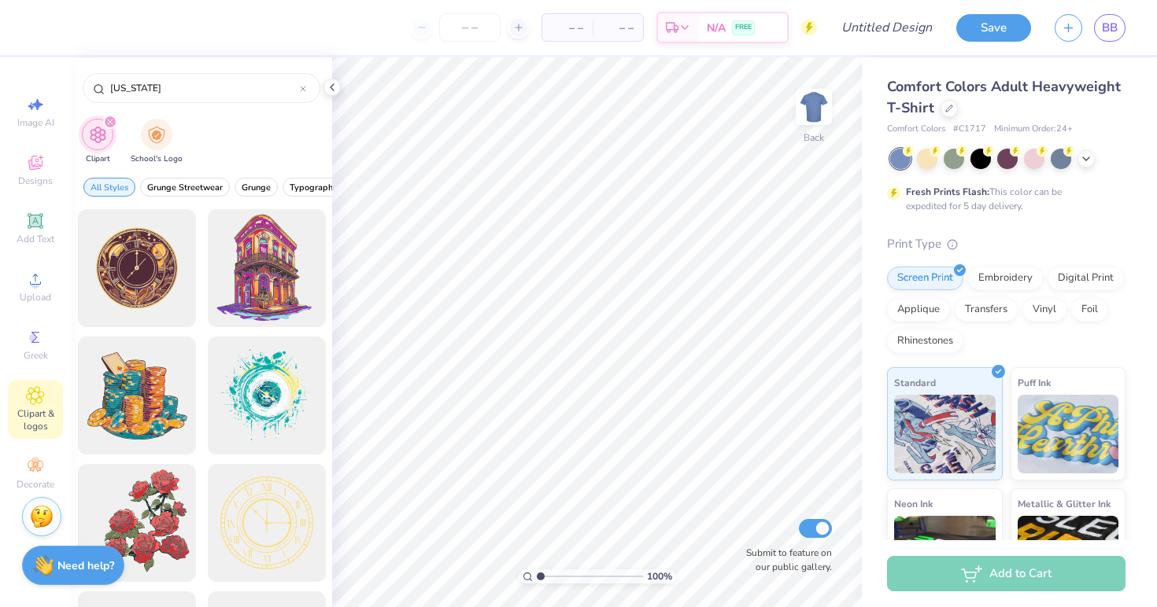
type input "[US_STATE]"
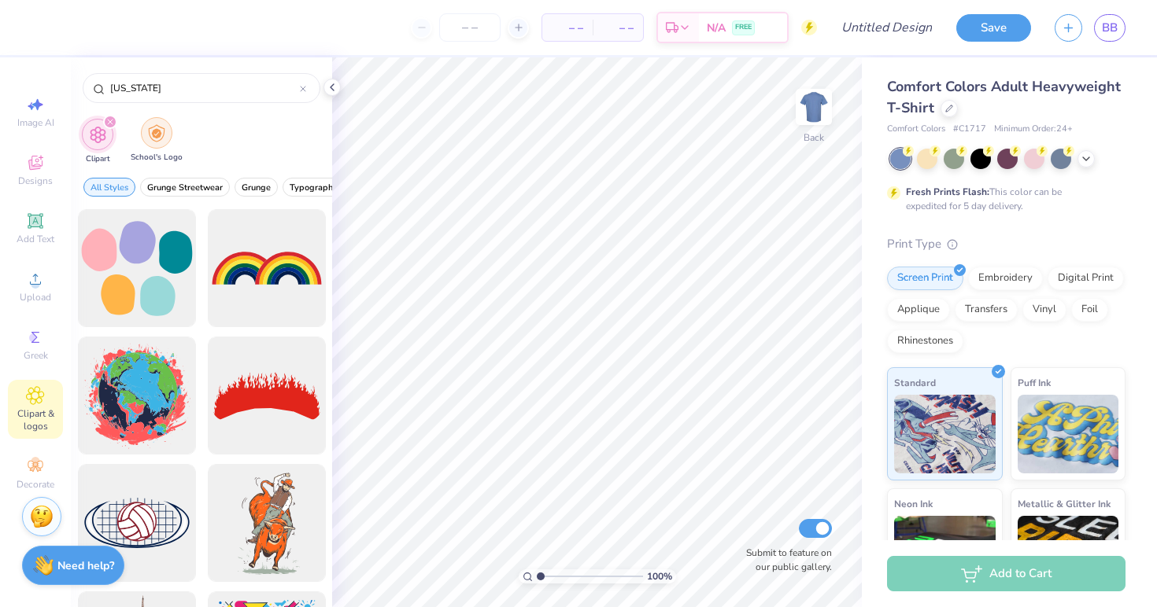
click at [164, 142] on div "filter for School's Logo" at bounding box center [156, 132] width 31 height 31
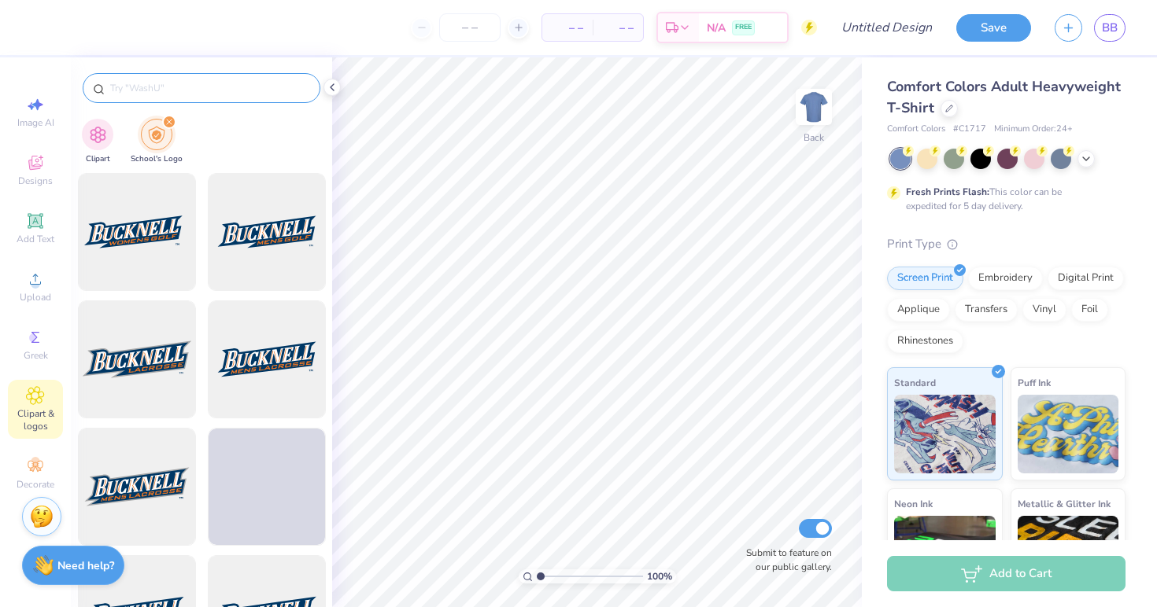
click at [189, 92] on input "text" at bounding box center [209, 88] width 201 height 16
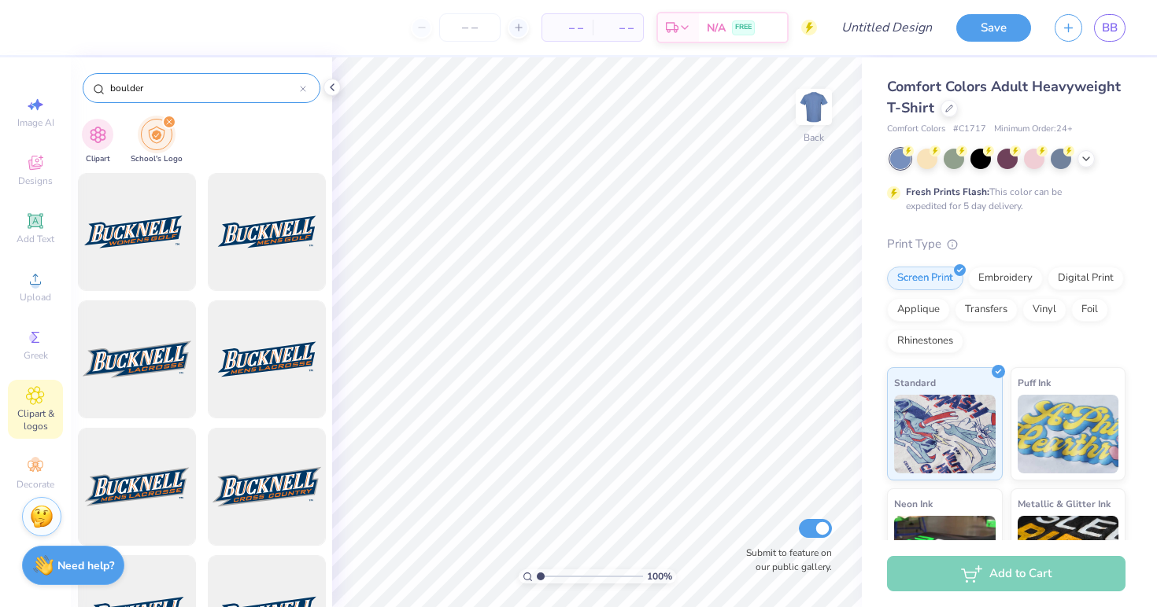
type input "boulder"
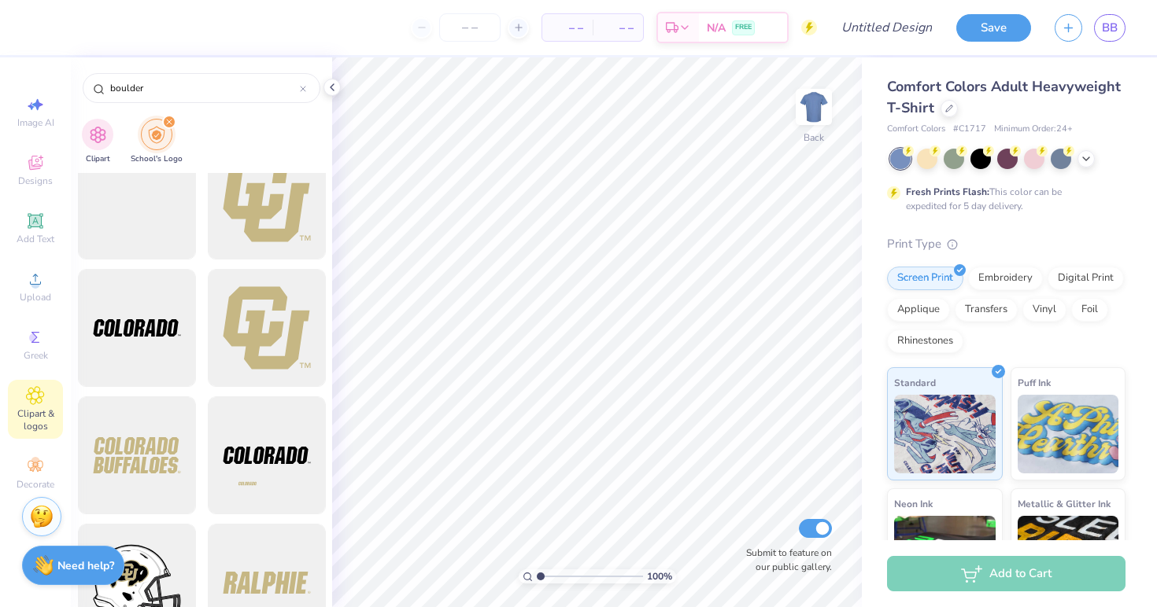
scroll to position [249, 0]
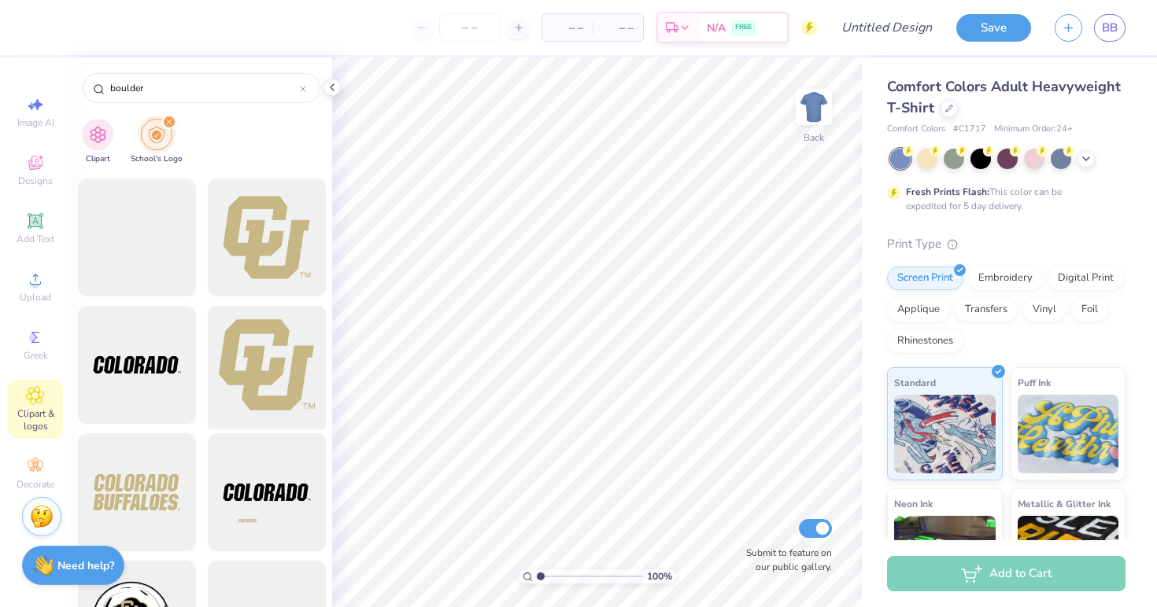
click at [261, 392] on div at bounding box center [266, 366] width 130 height 130
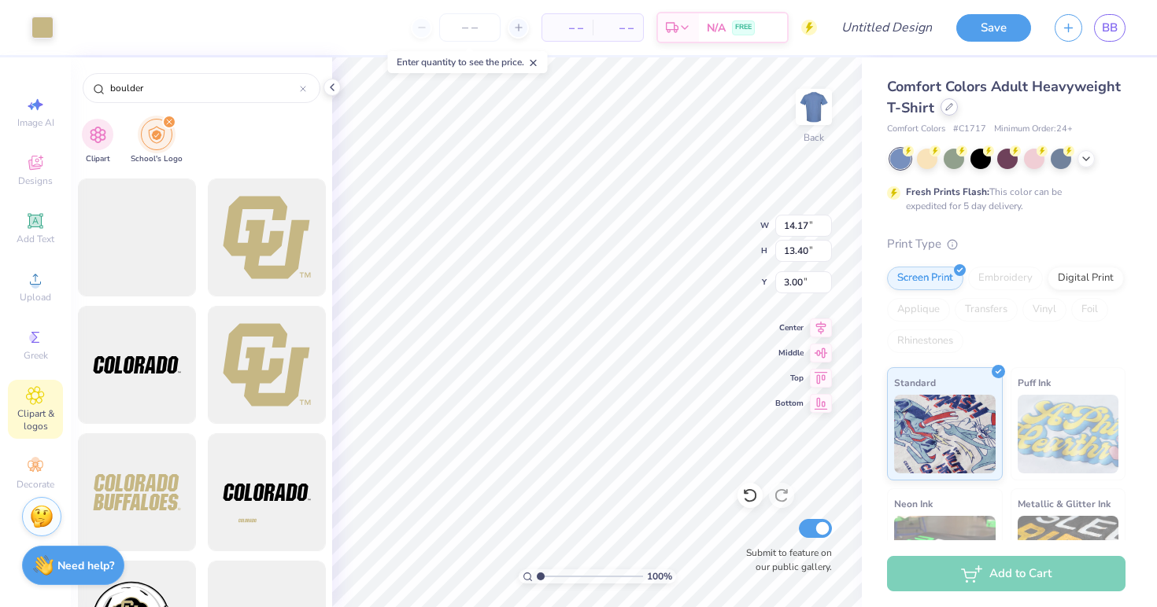
click at [951, 112] on div at bounding box center [948, 106] width 17 height 17
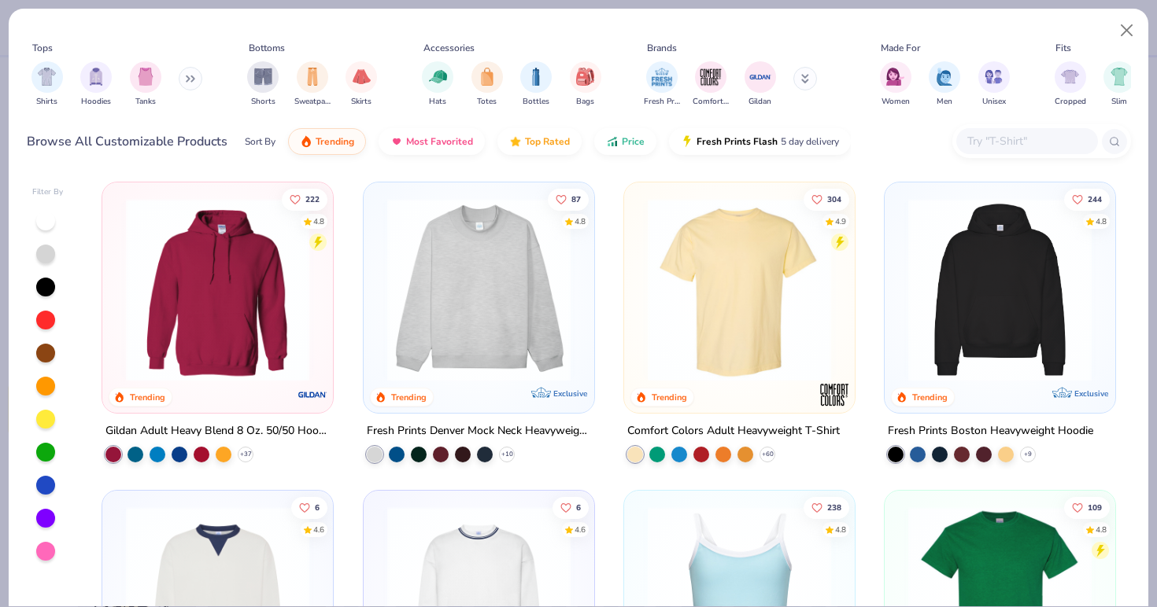
click at [509, 319] on img at bounding box center [478, 289] width 199 height 183
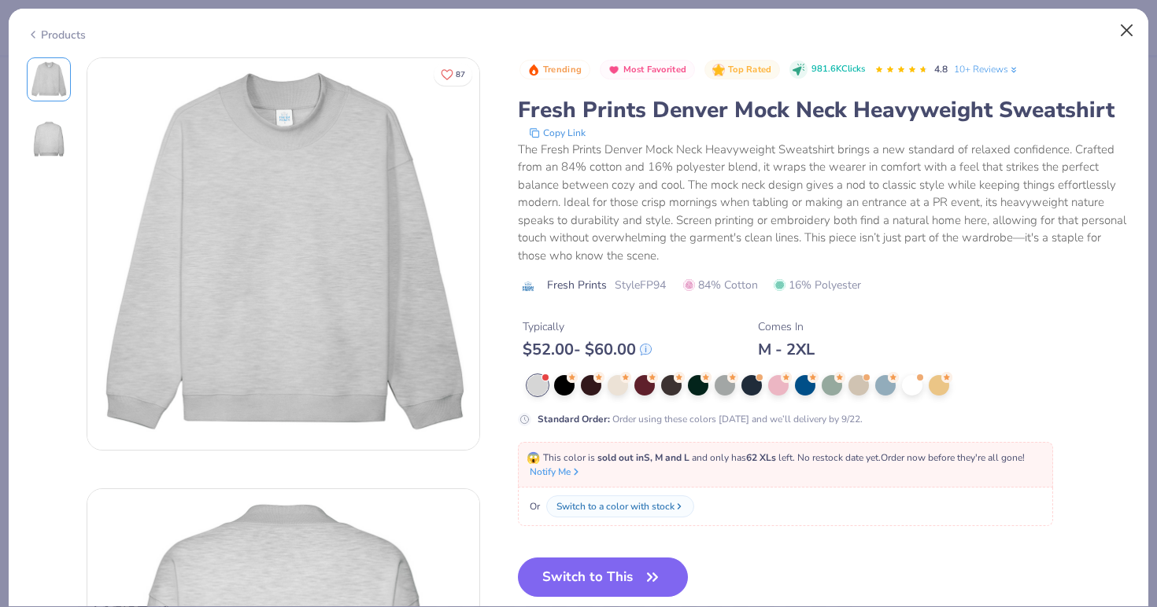
click at [1121, 32] on button "Close" at bounding box center [1127, 31] width 30 height 30
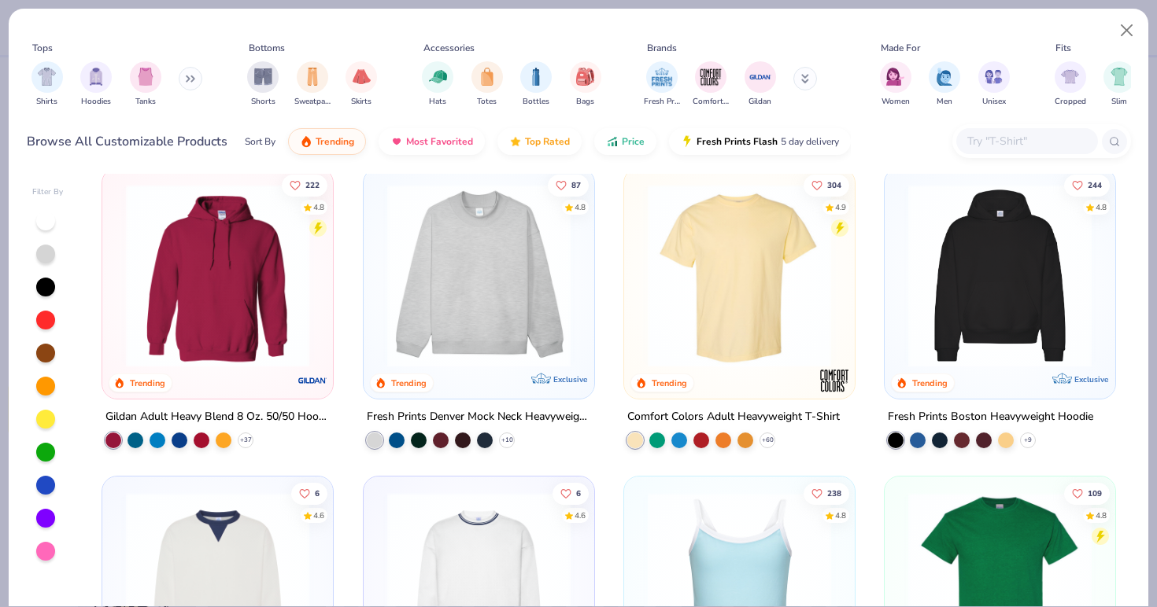
scroll to position [9, 0]
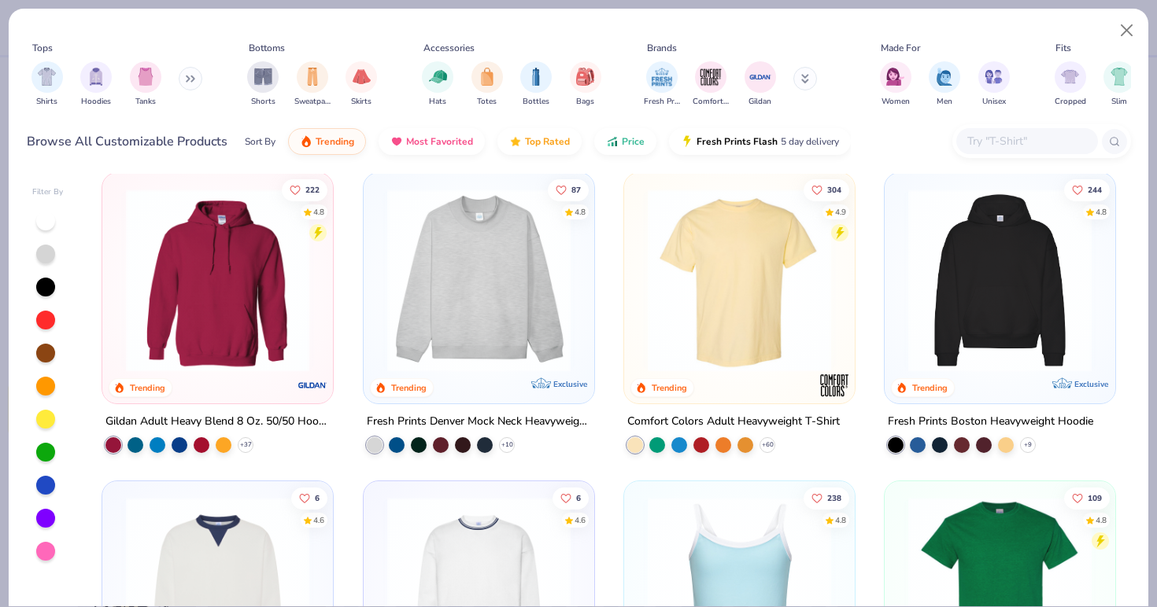
click at [995, 308] on img at bounding box center [999, 280] width 199 height 183
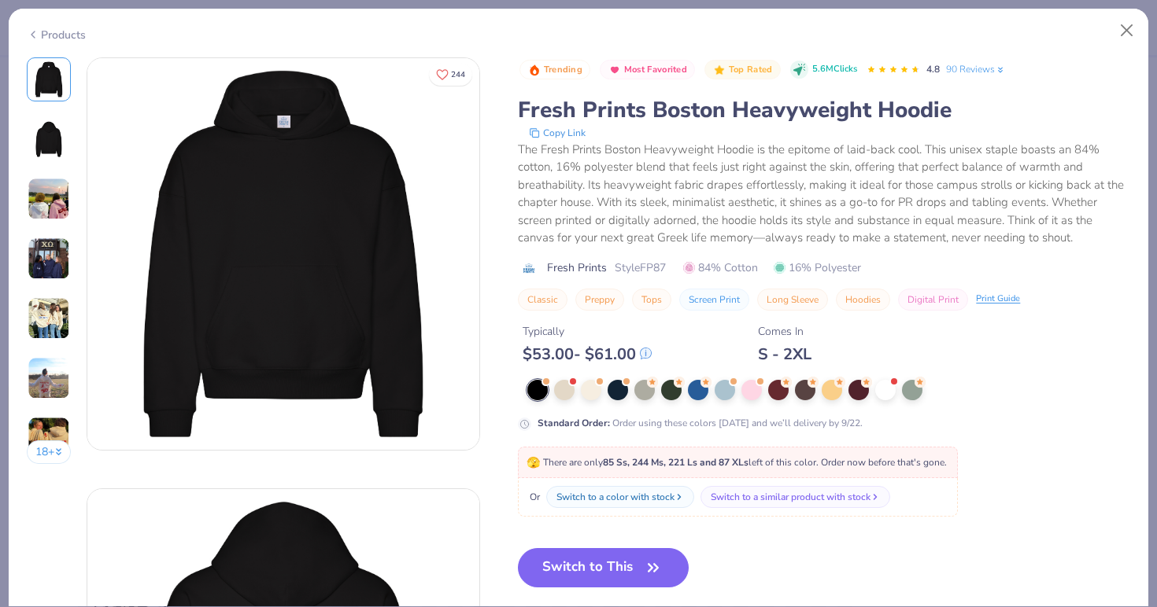
click at [49, 330] on img at bounding box center [49, 318] width 42 height 42
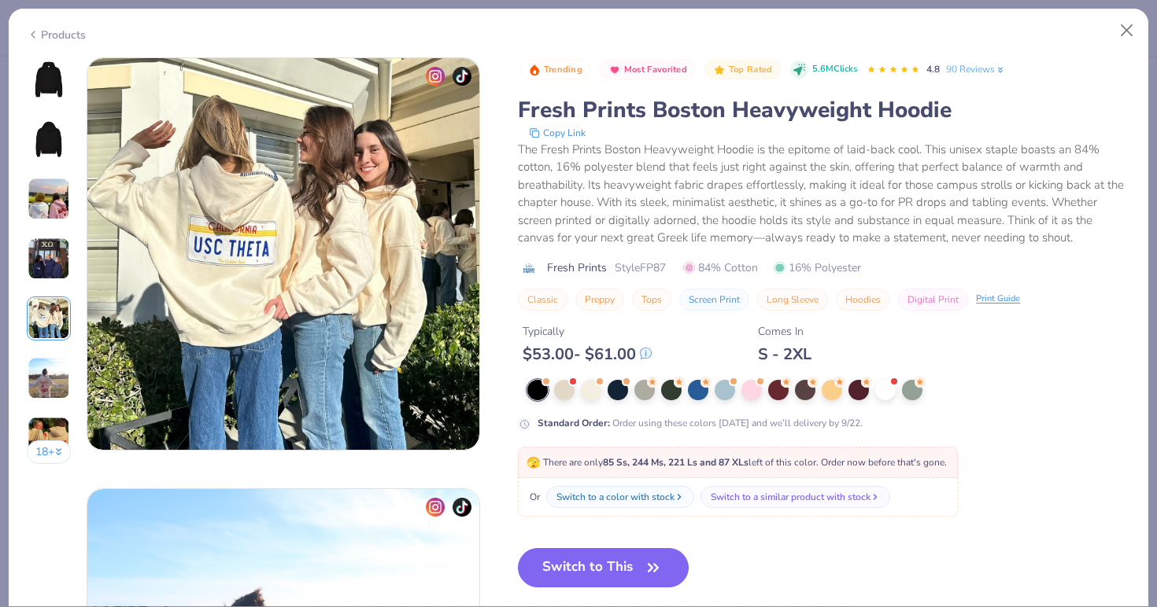
click at [39, 383] on img at bounding box center [49, 378] width 42 height 42
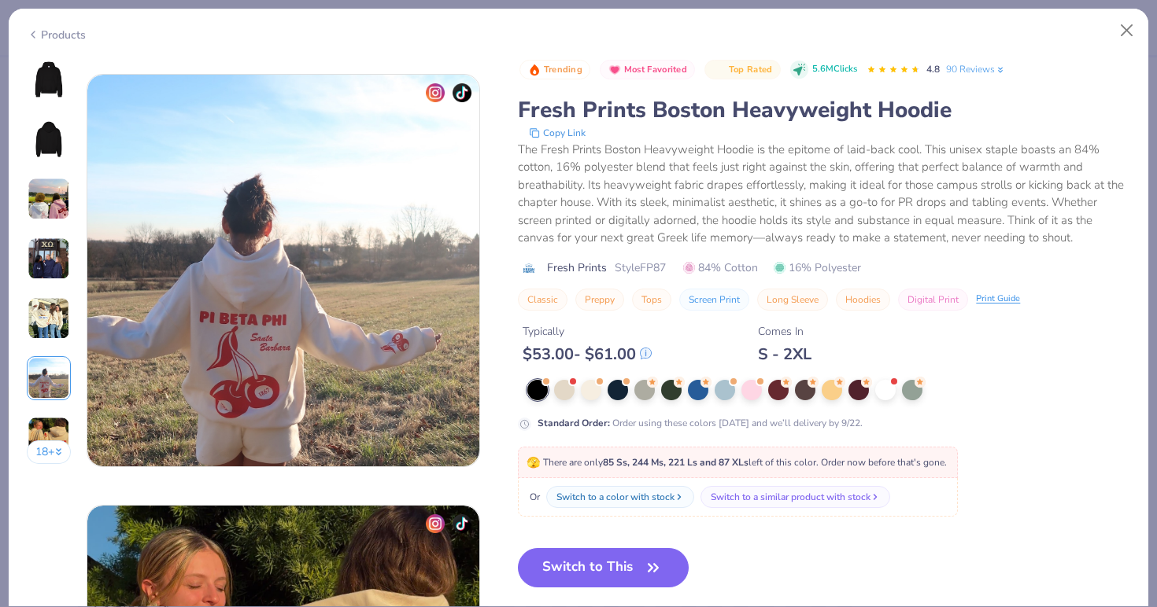
scroll to position [2156, 0]
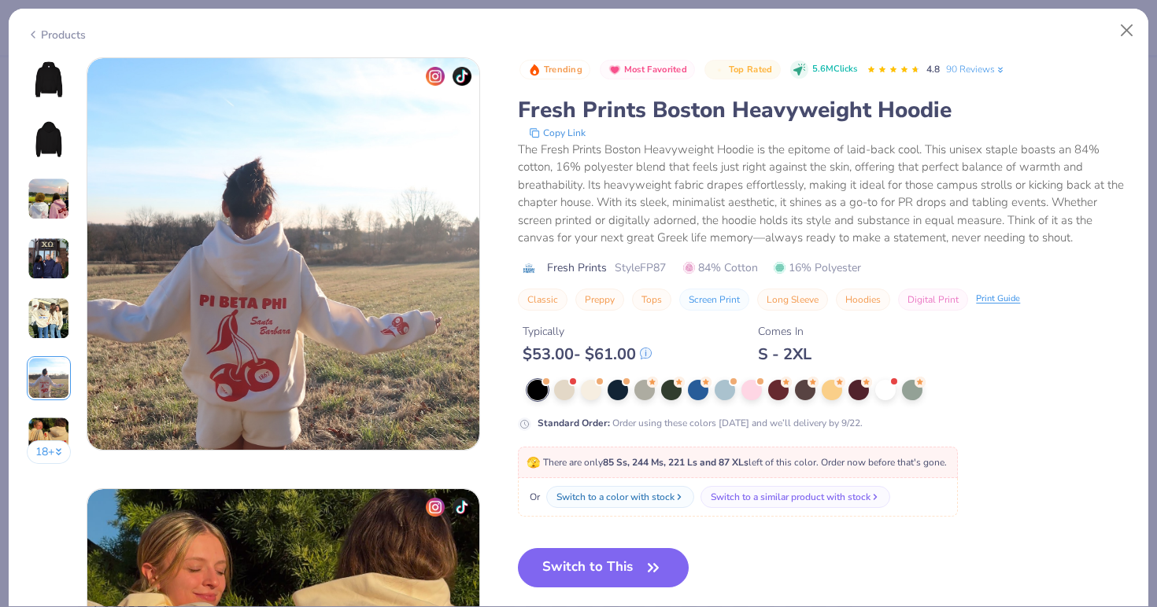
click at [43, 423] on img at bounding box center [49, 438] width 42 height 42
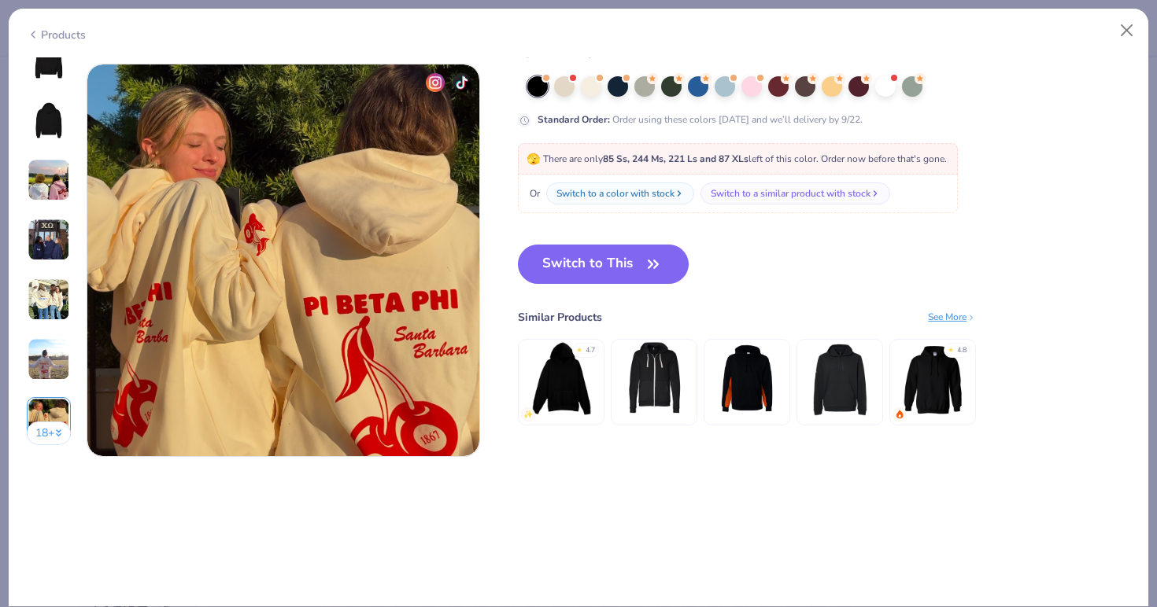
scroll to position [2587, 0]
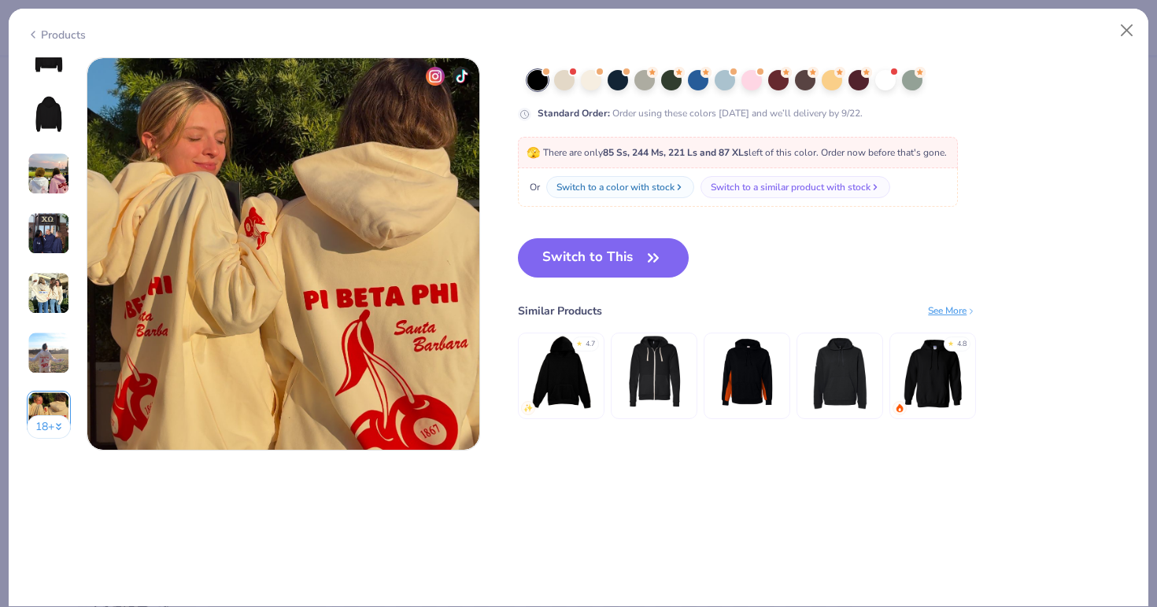
click at [53, 215] on img at bounding box center [49, 233] width 42 height 42
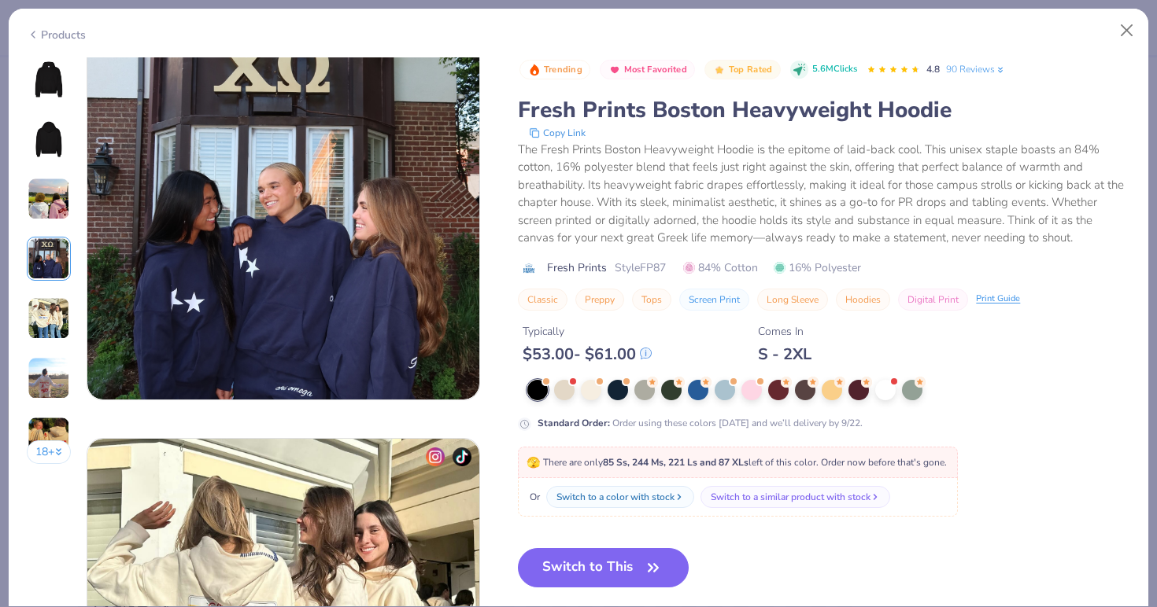
scroll to position [1294, 0]
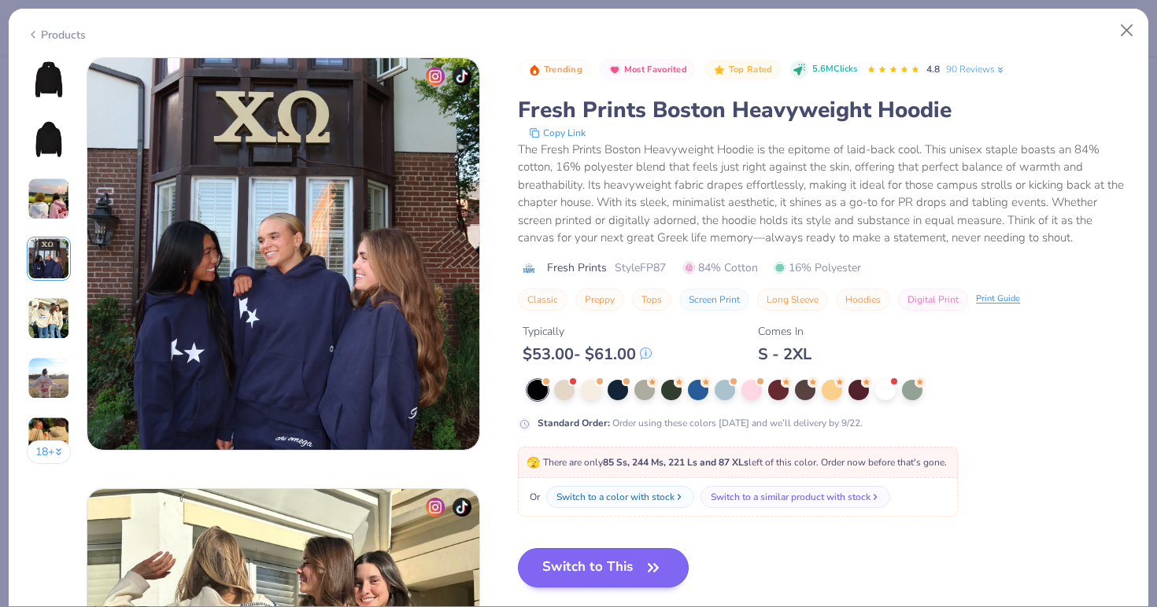
click at [576, 574] on button "Switch to This" at bounding box center [603, 567] width 171 height 39
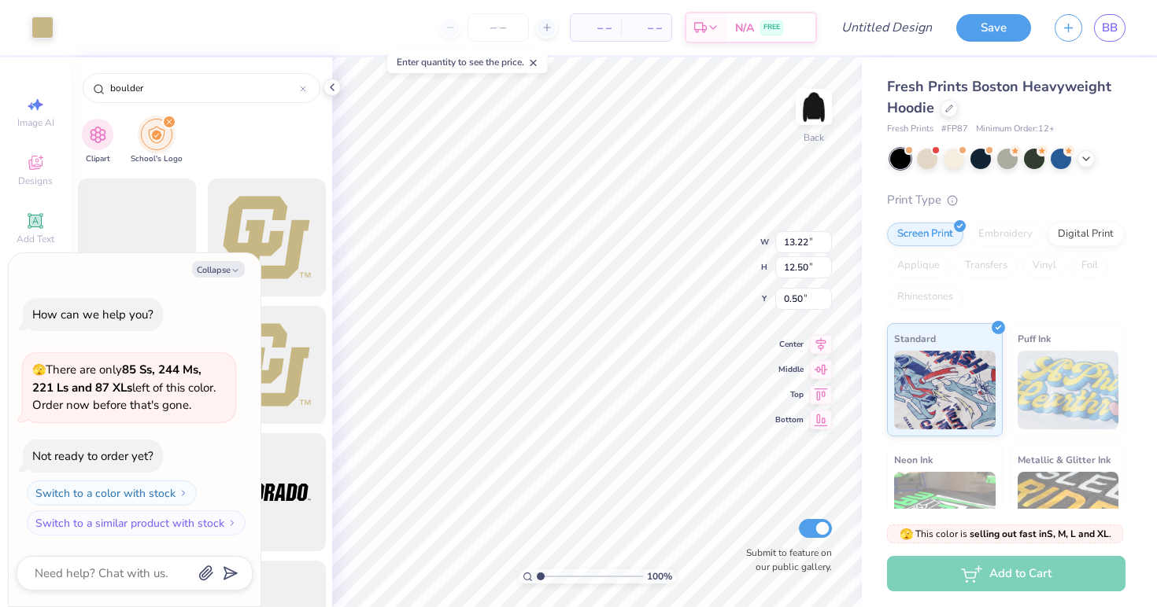
type textarea "x"
type input "5.83"
type input "5.51"
type input "7.49"
type textarea "x"
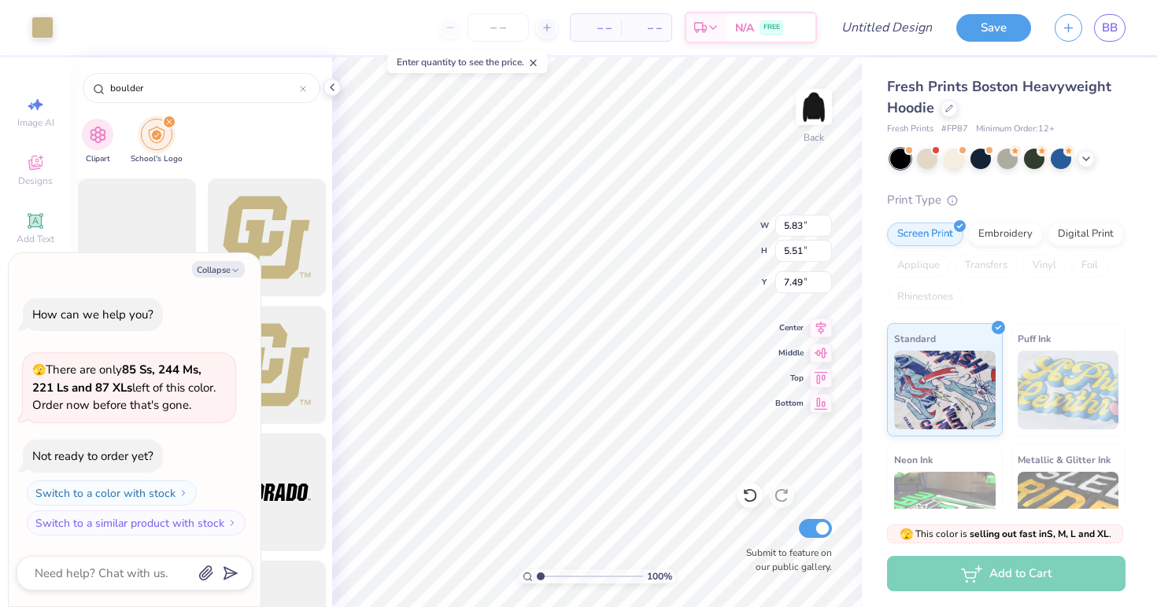
type input "3.00"
click at [220, 268] on button "Collapse" at bounding box center [218, 269] width 53 height 17
type textarea "x"
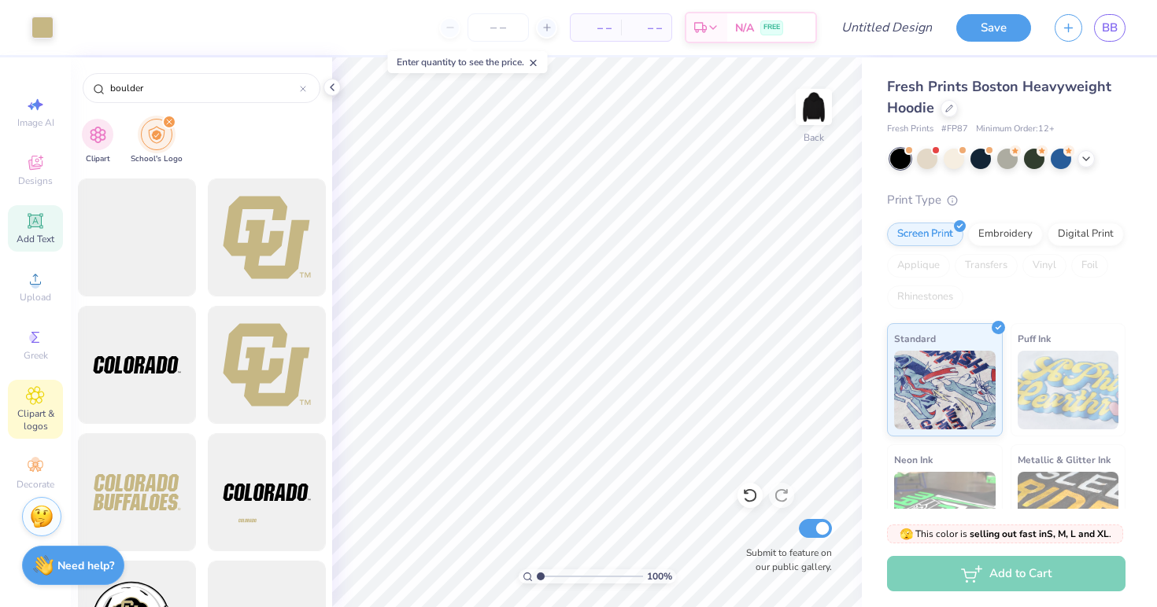
click at [35, 223] on icon at bounding box center [35, 221] width 12 height 12
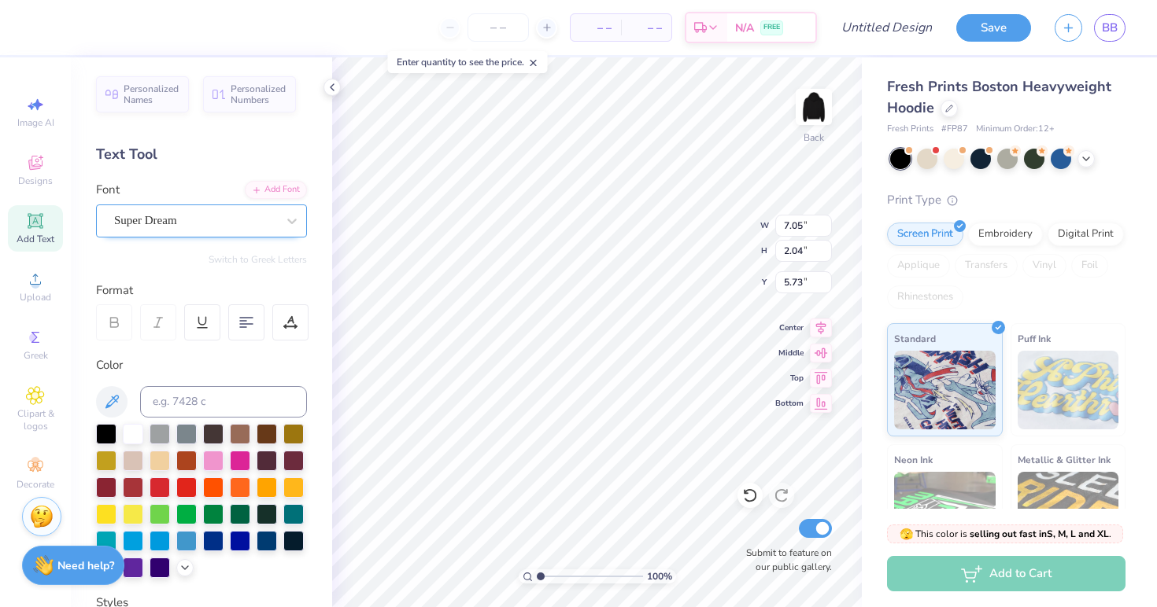
click at [228, 221] on div "Super Dream" at bounding box center [195, 221] width 165 height 24
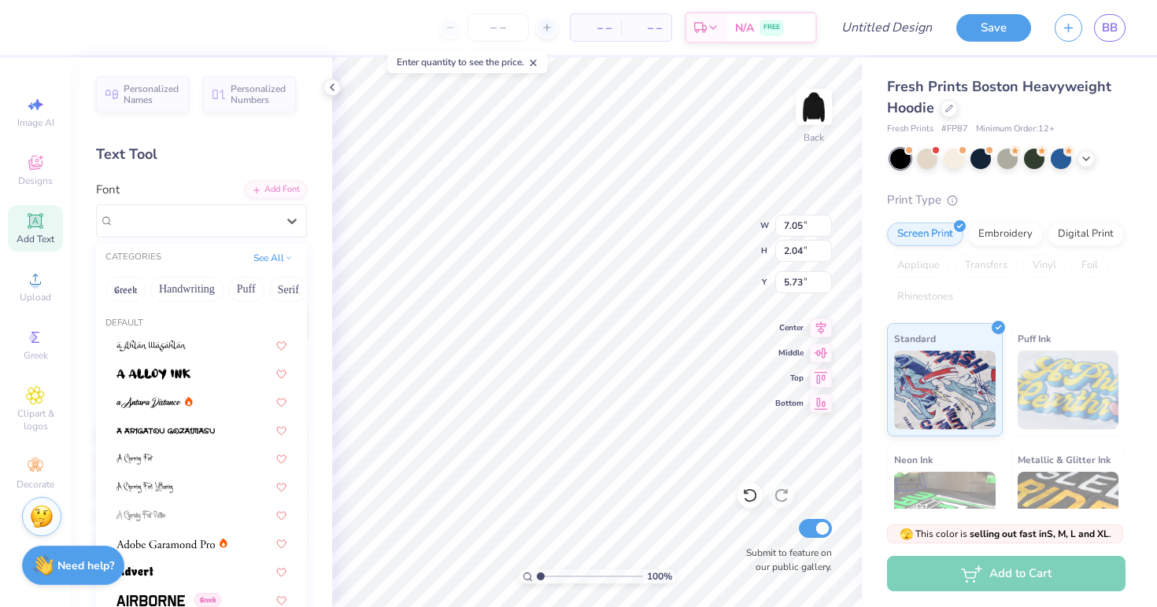
scroll to position [0, 51]
click at [284, 257] on button "See All" at bounding box center [273, 257] width 49 height 16
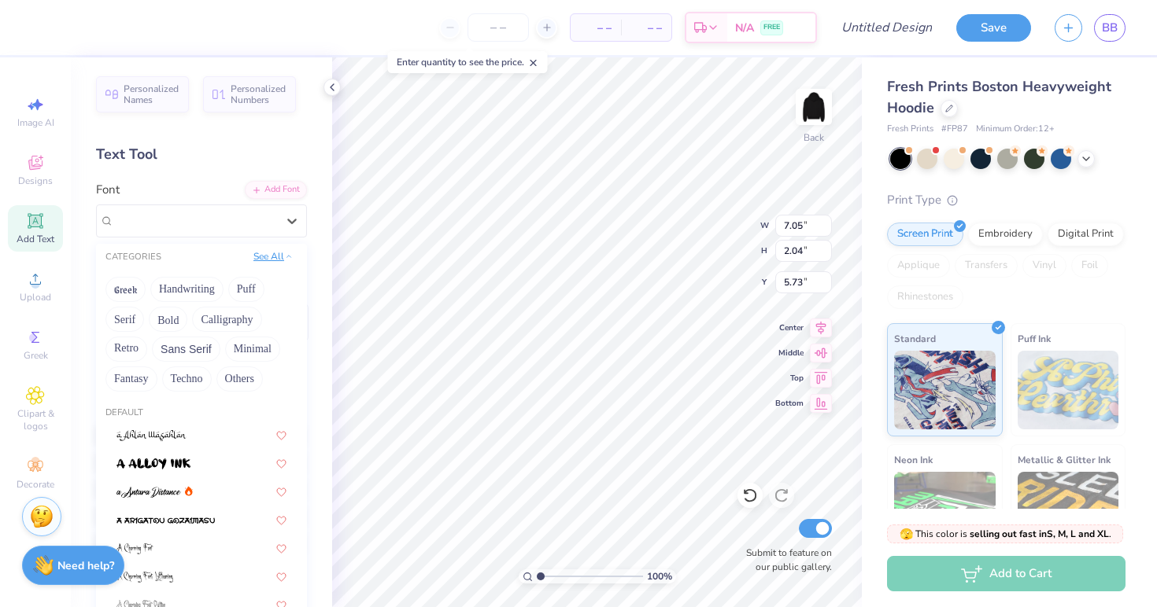
scroll to position [0, 0]
click at [224, 323] on button "Calligraphy" at bounding box center [226, 319] width 69 height 25
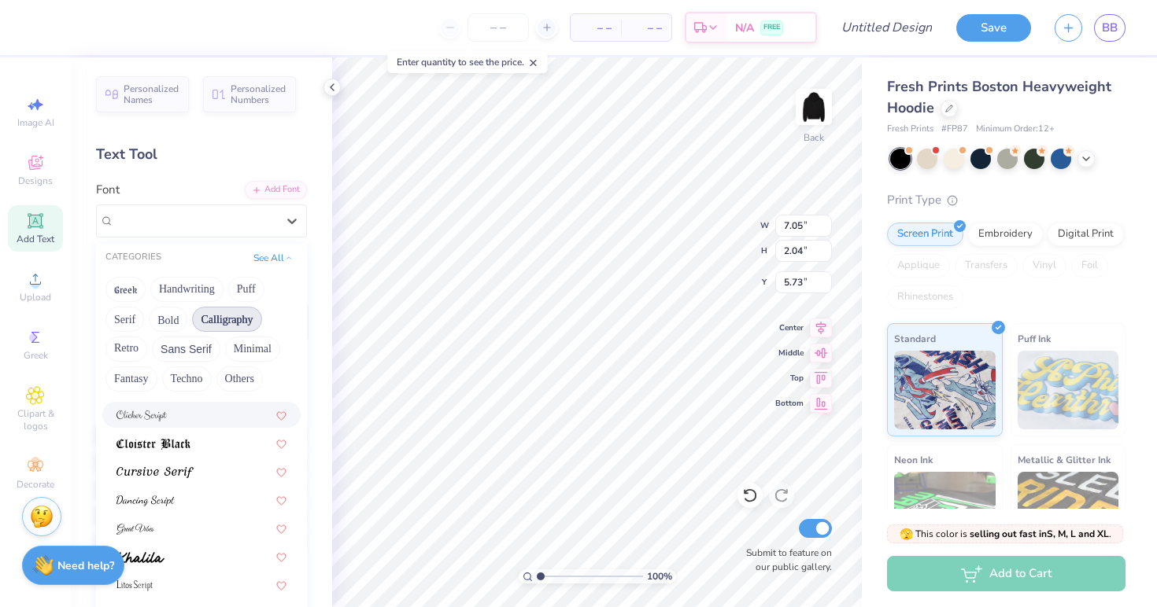
scroll to position [305, 0]
click at [216, 474] on div at bounding box center [201, 470] width 170 height 17
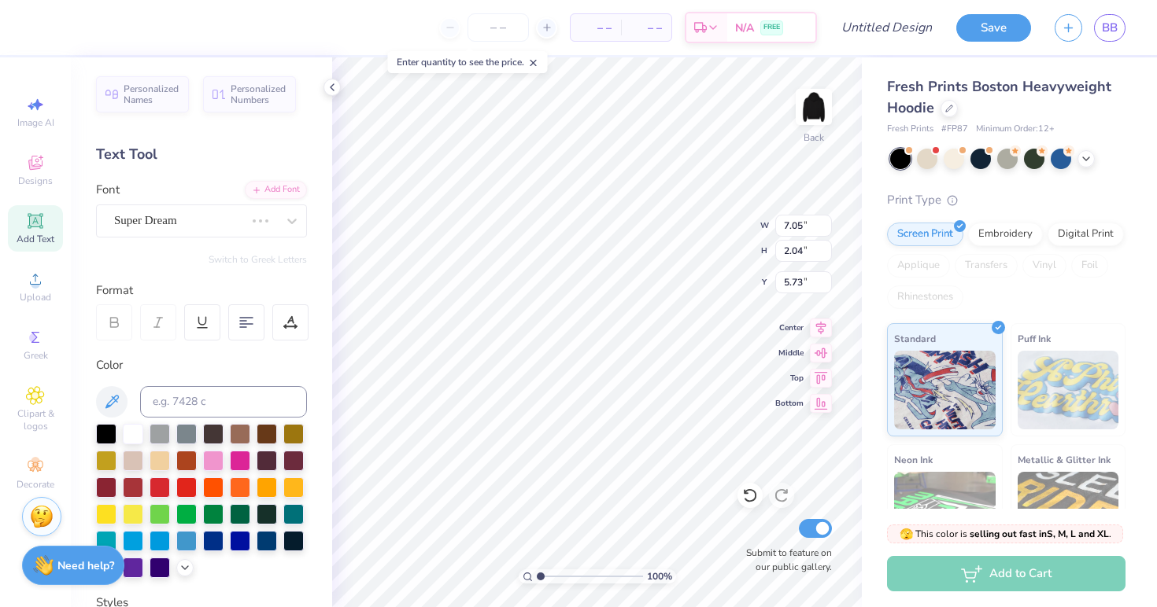
type input "6.95"
type input "2.21"
type input "5.65"
type textarea "T"
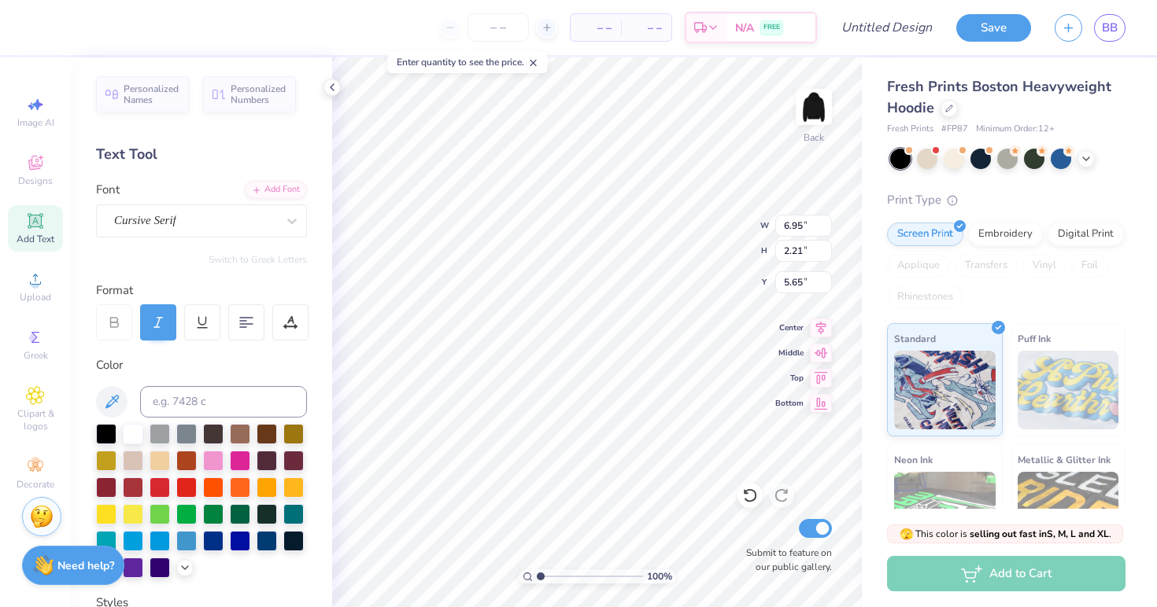
type textarea "Club Soccer"
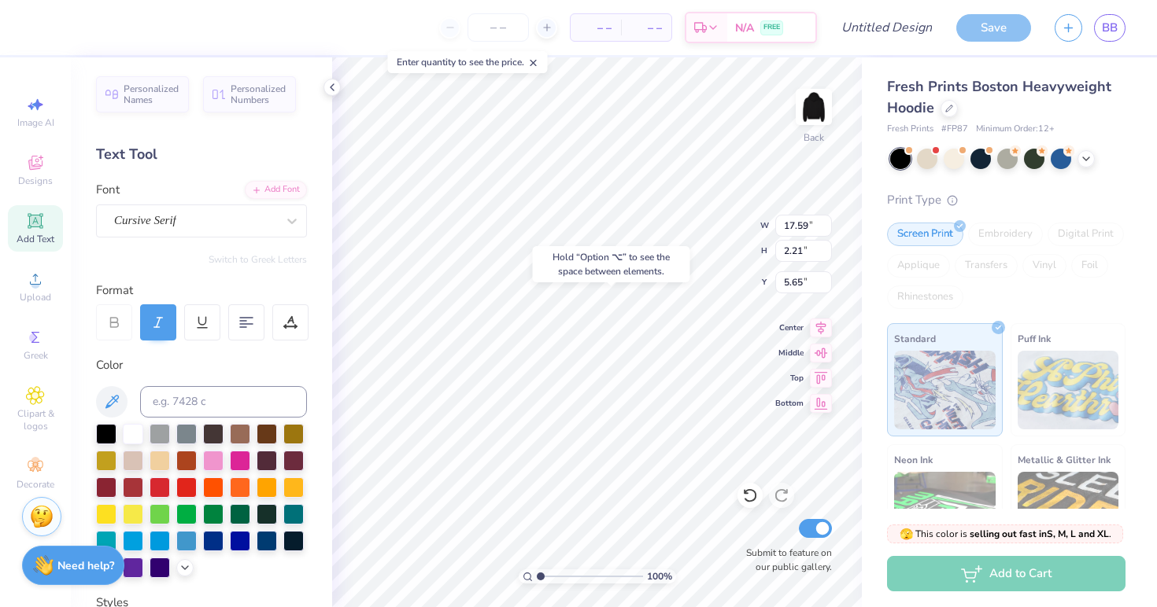
type input "9.05"
type input "10.69"
type input "1.34"
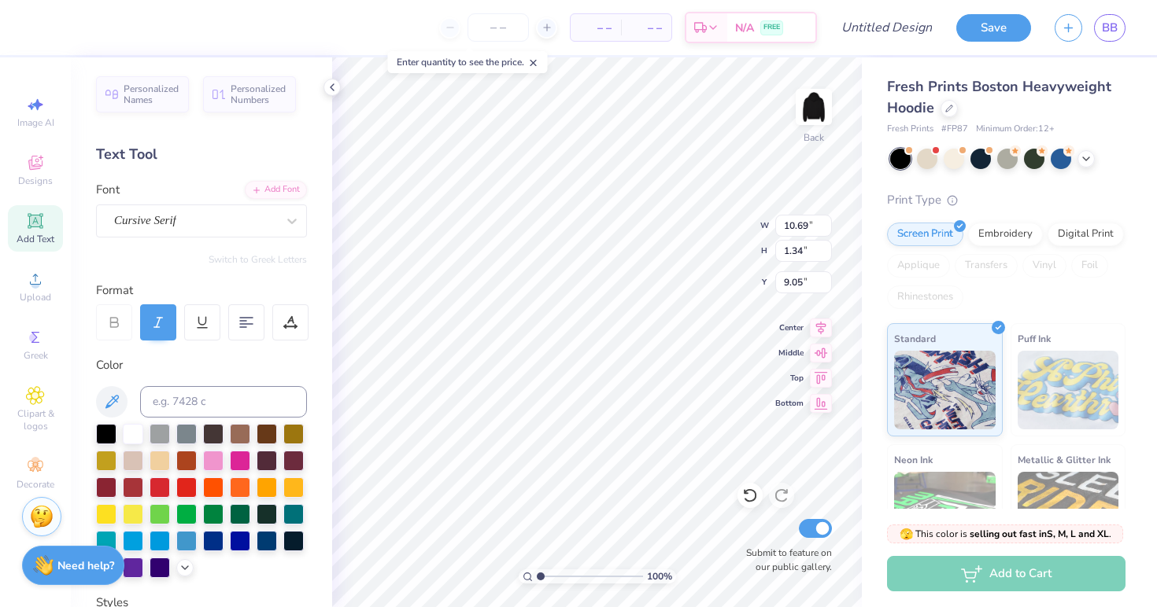
type input "8.88"
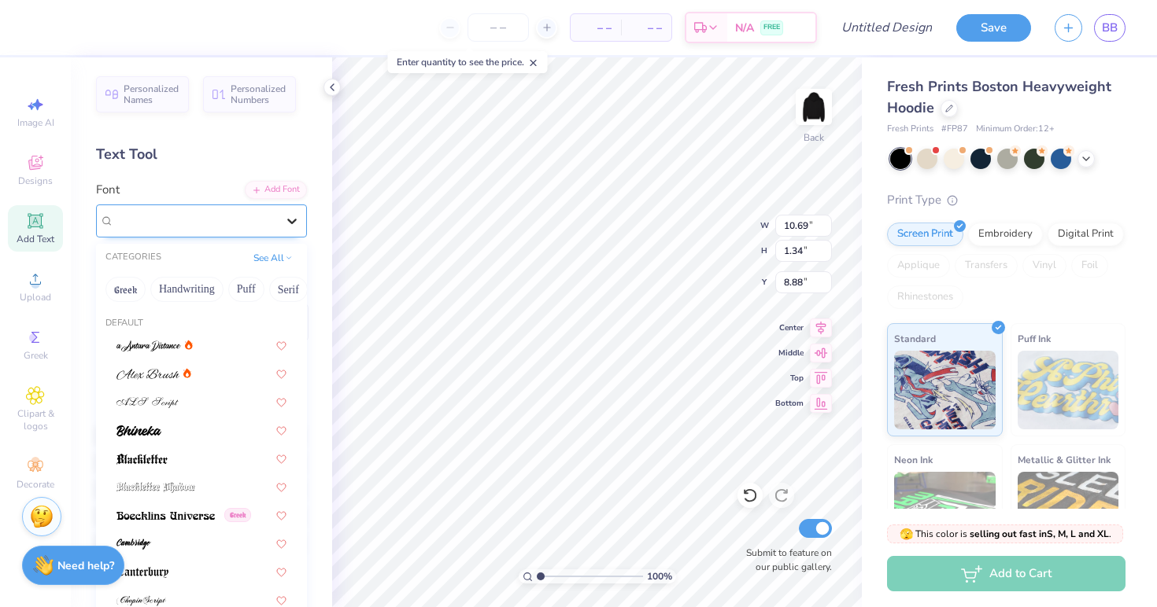
click at [291, 226] on icon at bounding box center [292, 221] width 16 height 16
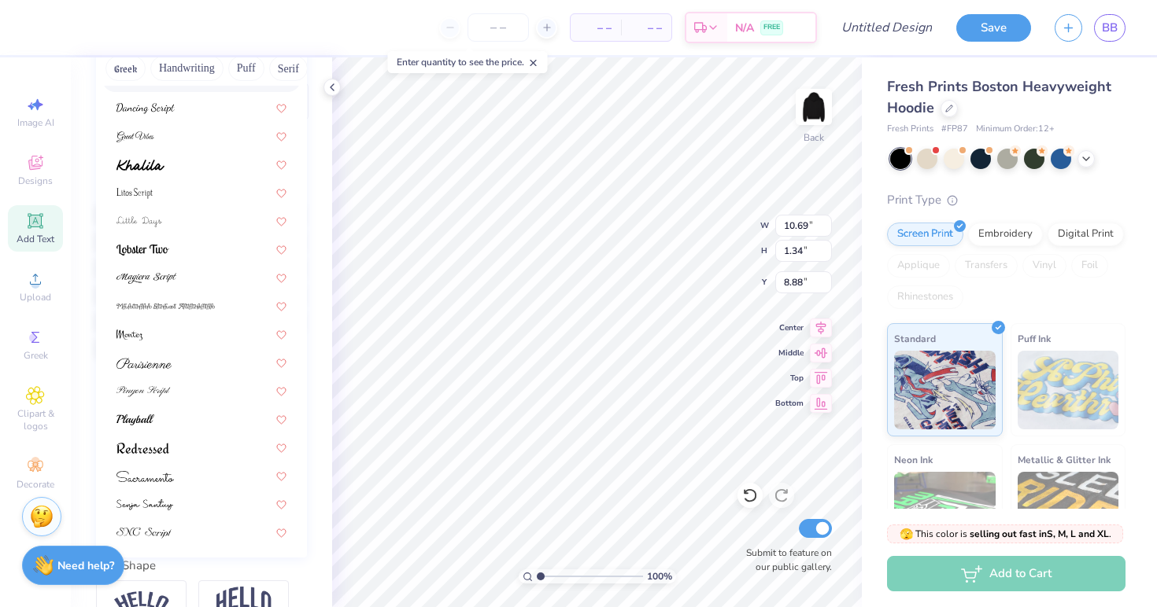
scroll to position [222, 0]
click at [175, 458] on div at bounding box center [201, 447] width 198 height 26
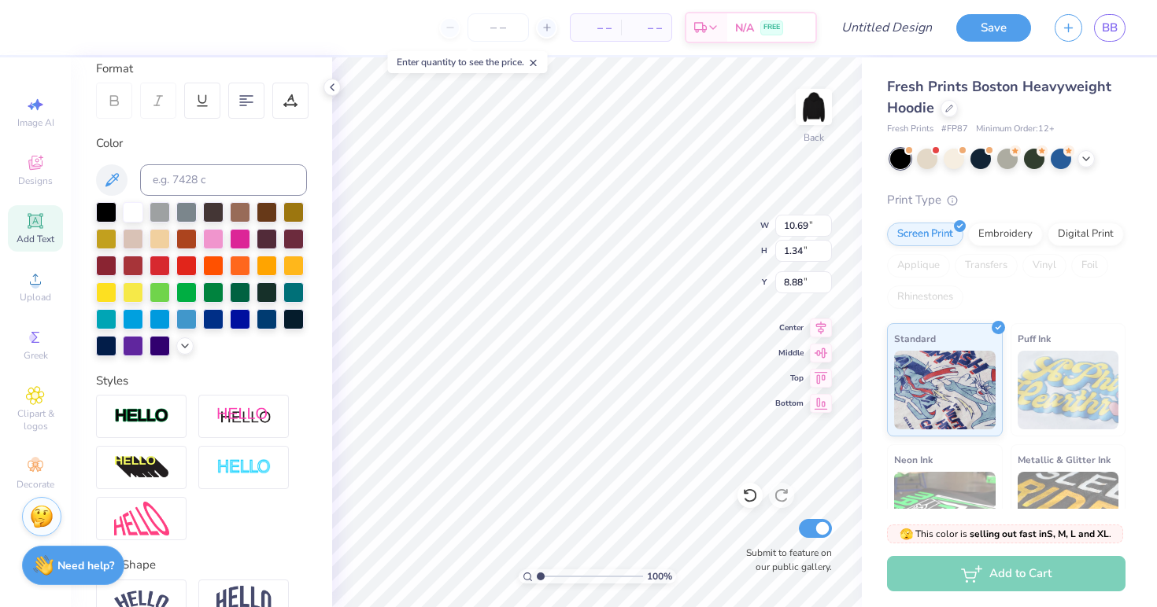
type input "7.62"
type input "1.29"
type input "8.91"
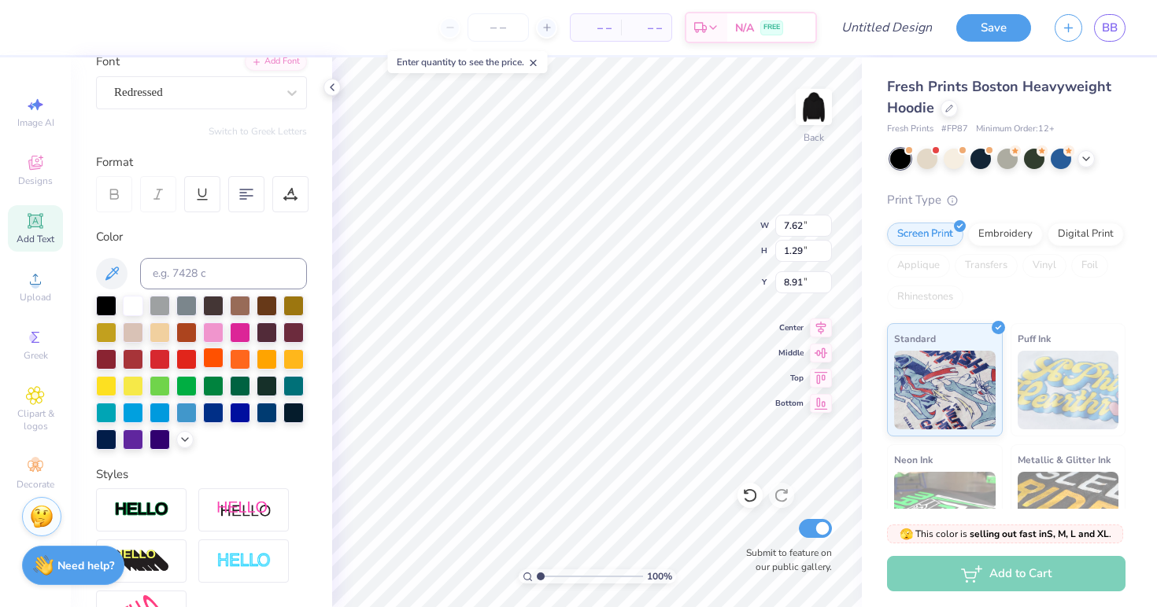
scroll to position [50, 0]
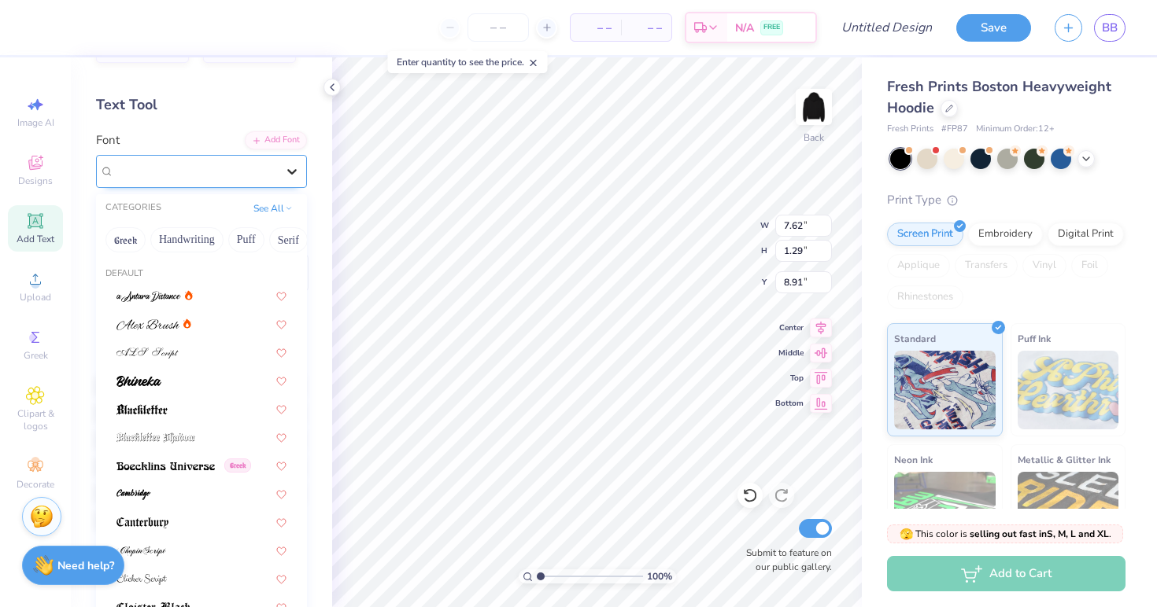
click at [296, 174] on icon at bounding box center [292, 172] width 16 height 16
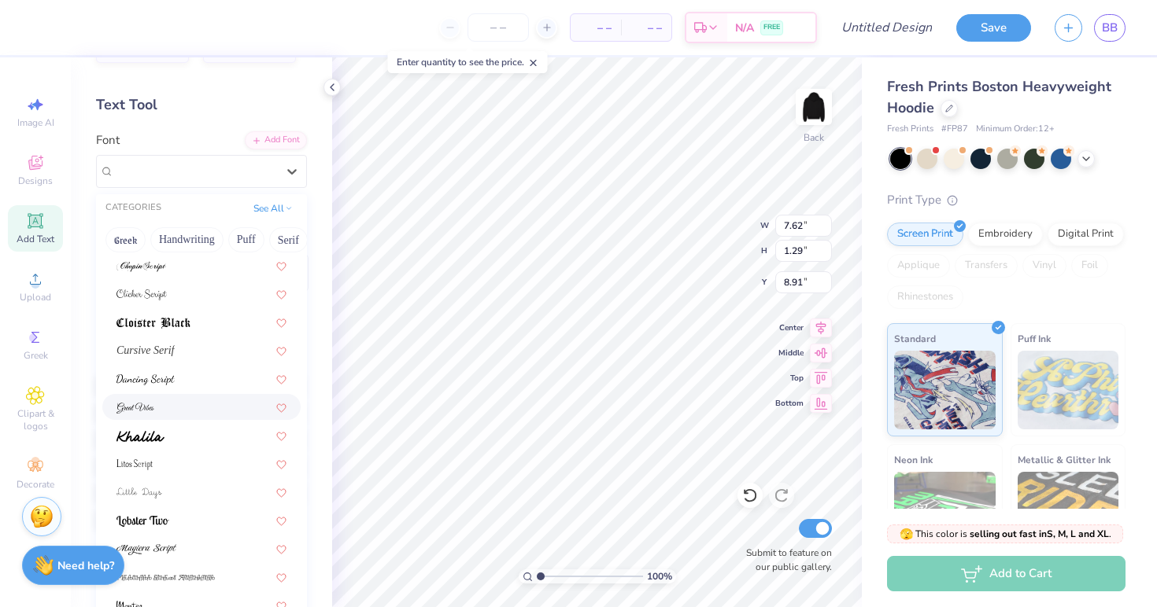
scroll to position [287, 0]
click at [207, 434] on div at bounding box center [201, 433] width 170 height 17
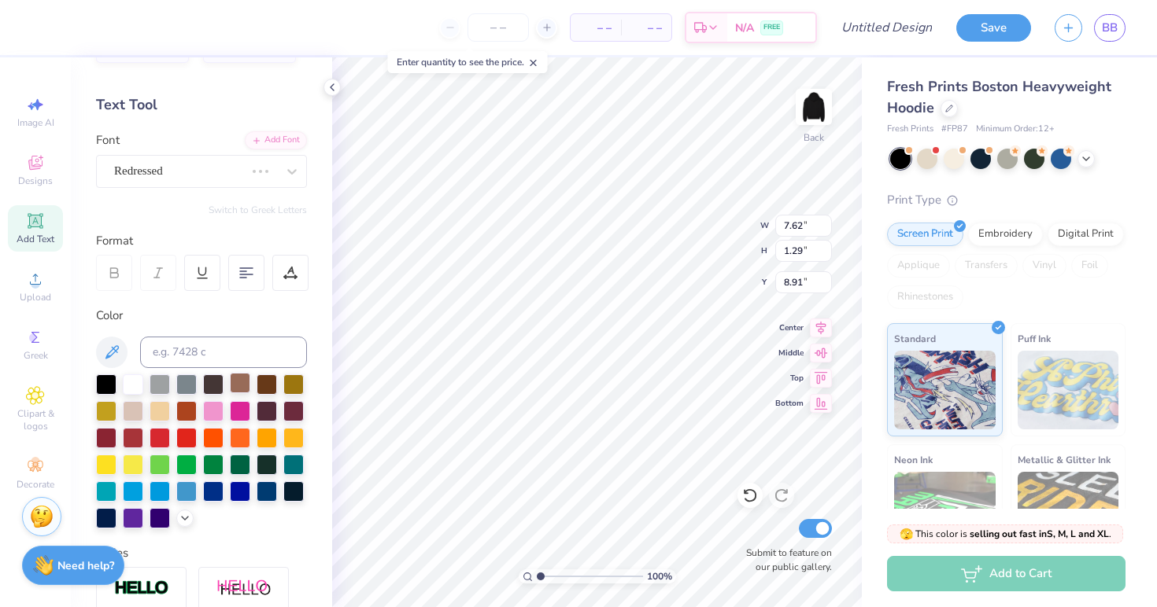
type input "9.24"
type input "1.28"
type input "8.92"
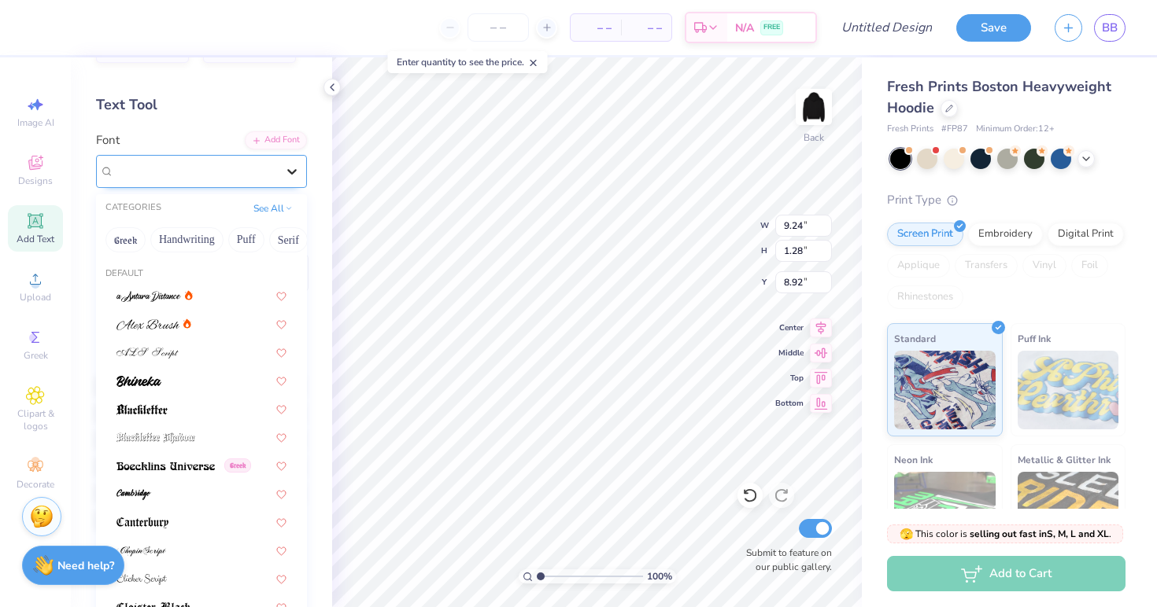
click at [297, 169] on icon at bounding box center [292, 172] width 16 height 16
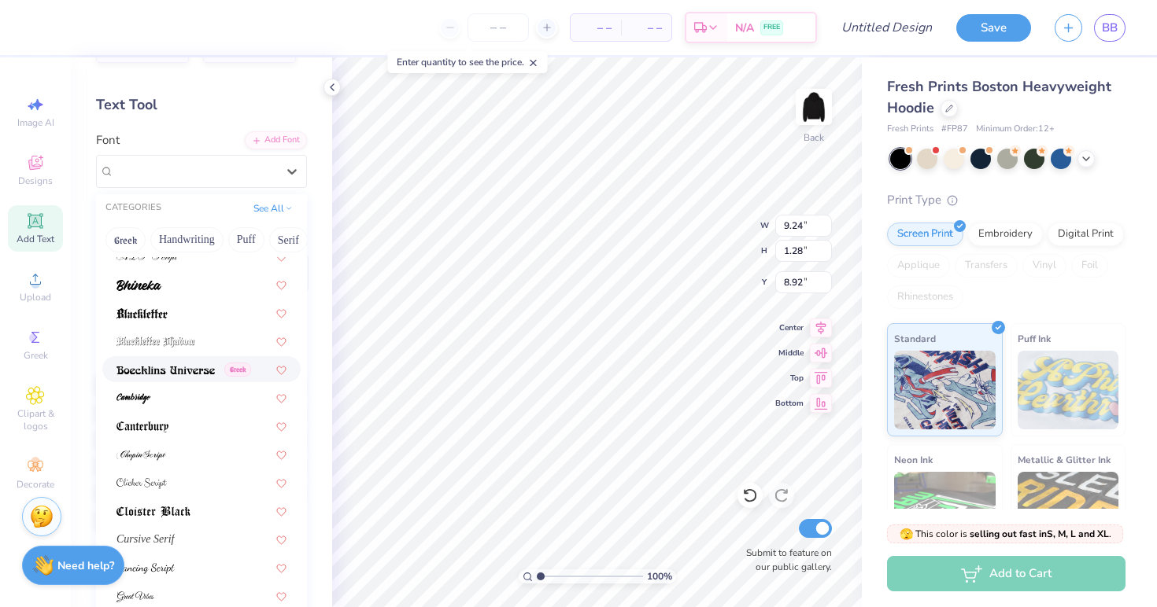
scroll to position [97, 0]
click at [188, 400] on div at bounding box center [201, 397] width 170 height 17
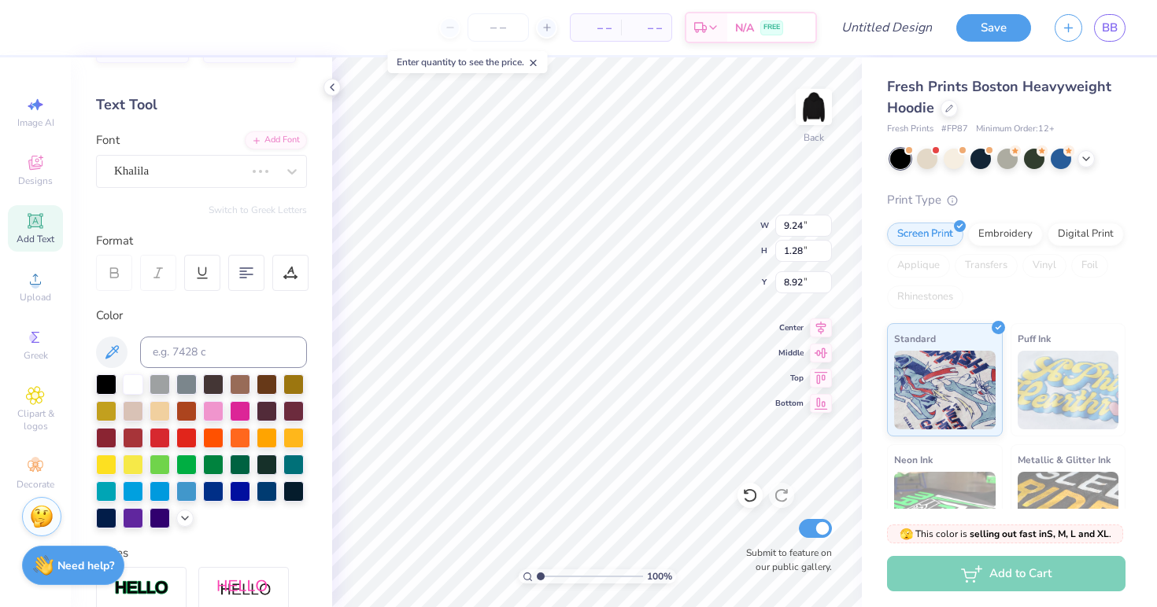
type input "7.43"
type input "1.46"
type input "8.82"
click at [296, 175] on icon at bounding box center [292, 172] width 16 height 16
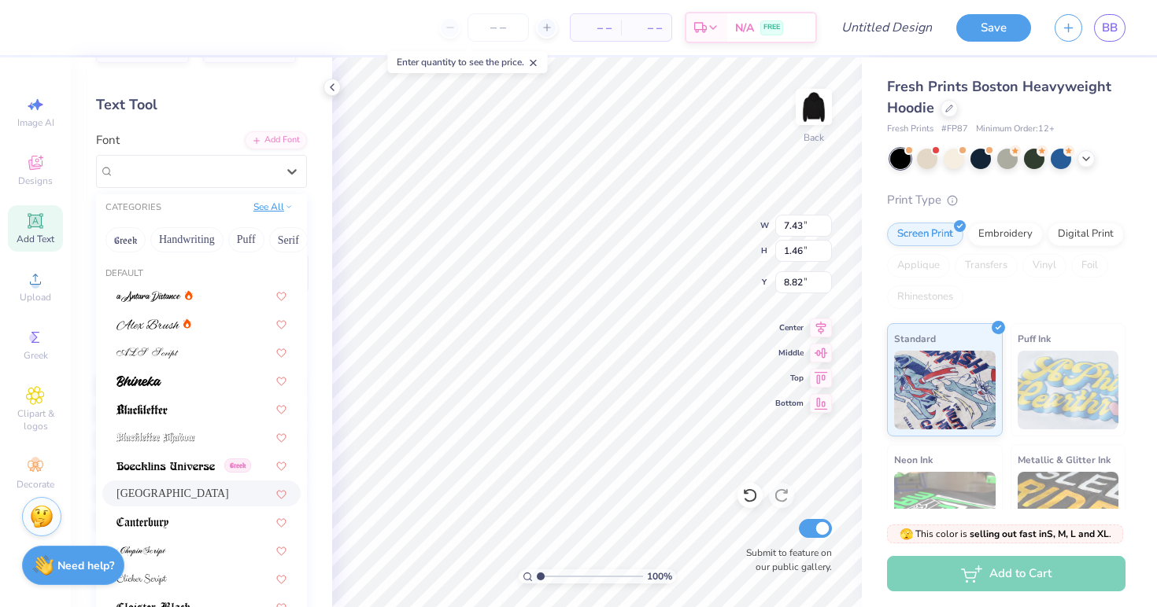
click at [283, 205] on button "See All" at bounding box center [273, 207] width 49 height 16
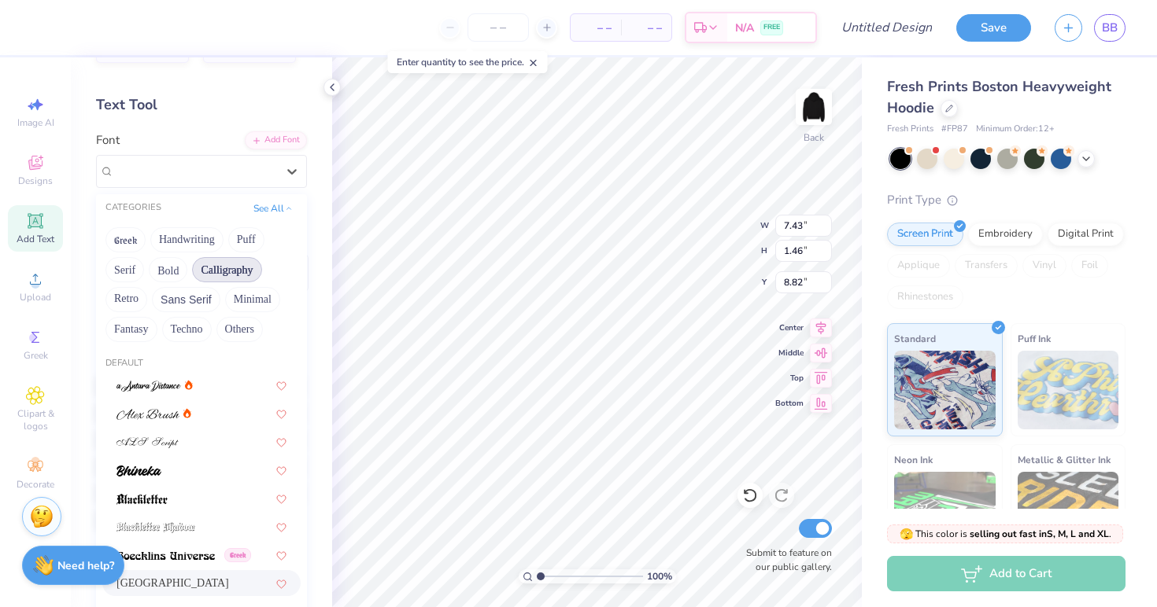
click at [286, 198] on div "CATEGORIES See All" at bounding box center [201, 208] width 211 height 28
click at [284, 200] on button "See All" at bounding box center [273, 207] width 49 height 16
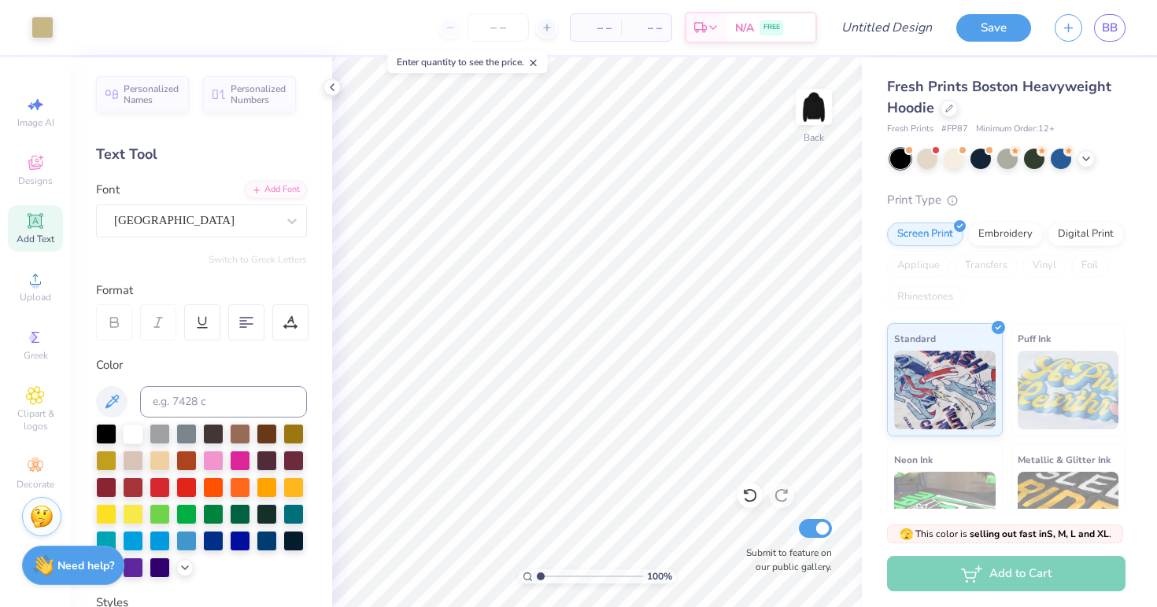
scroll to position [0, 0]
click at [205, 284] on div "Format" at bounding box center [202, 291] width 212 height 18
click at [266, 217] on div "[GEOGRAPHIC_DATA]" at bounding box center [195, 221] width 165 height 24
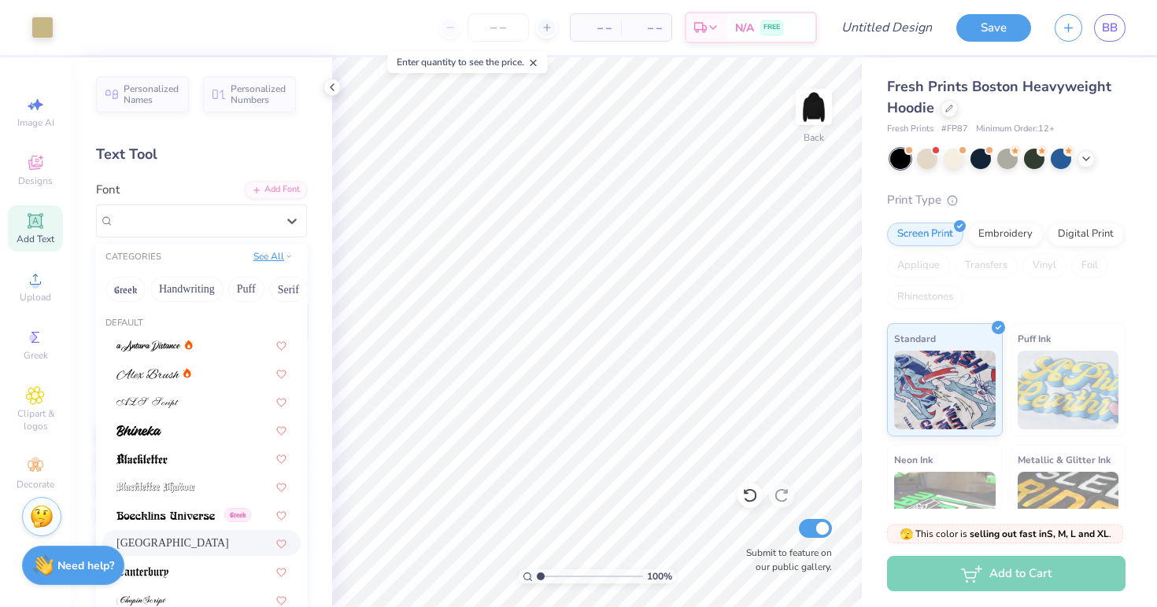
click at [268, 254] on button "See All" at bounding box center [273, 257] width 49 height 16
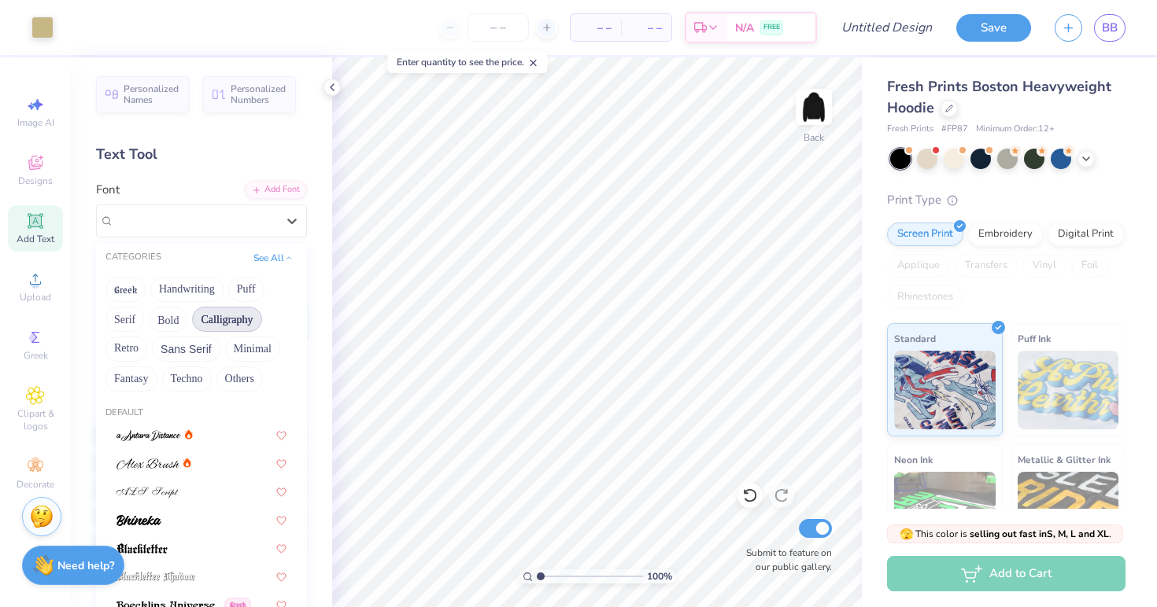
click at [237, 323] on button "Calligraphy" at bounding box center [226, 319] width 69 height 25
click at [234, 324] on button "Calligraphy" at bounding box center [226, 319] width 69 height 25
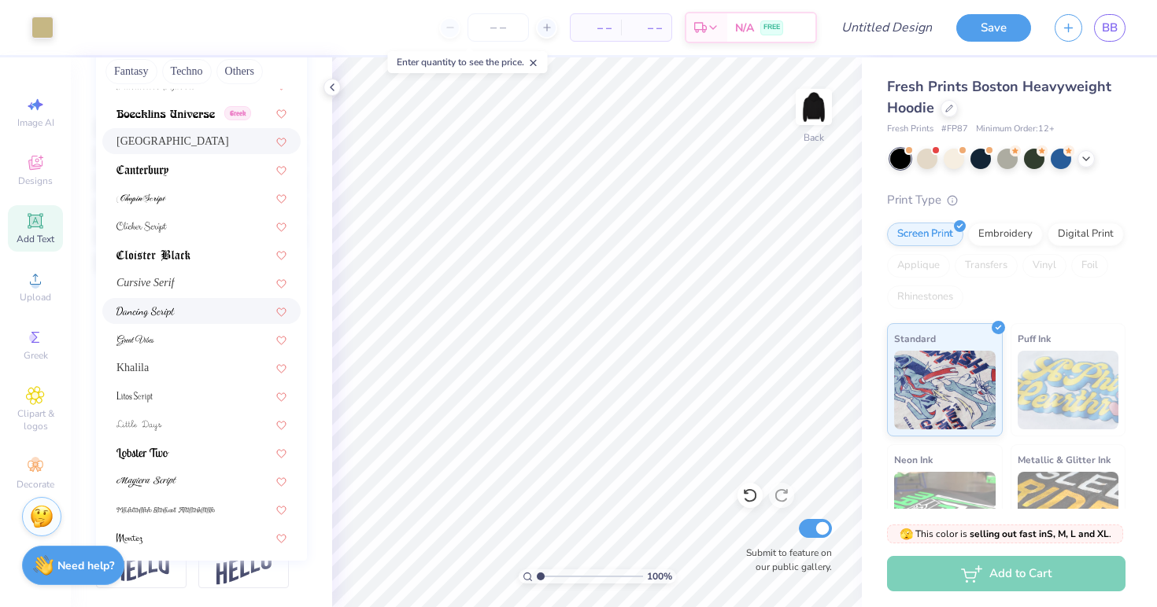
scroll to position [200, 0]
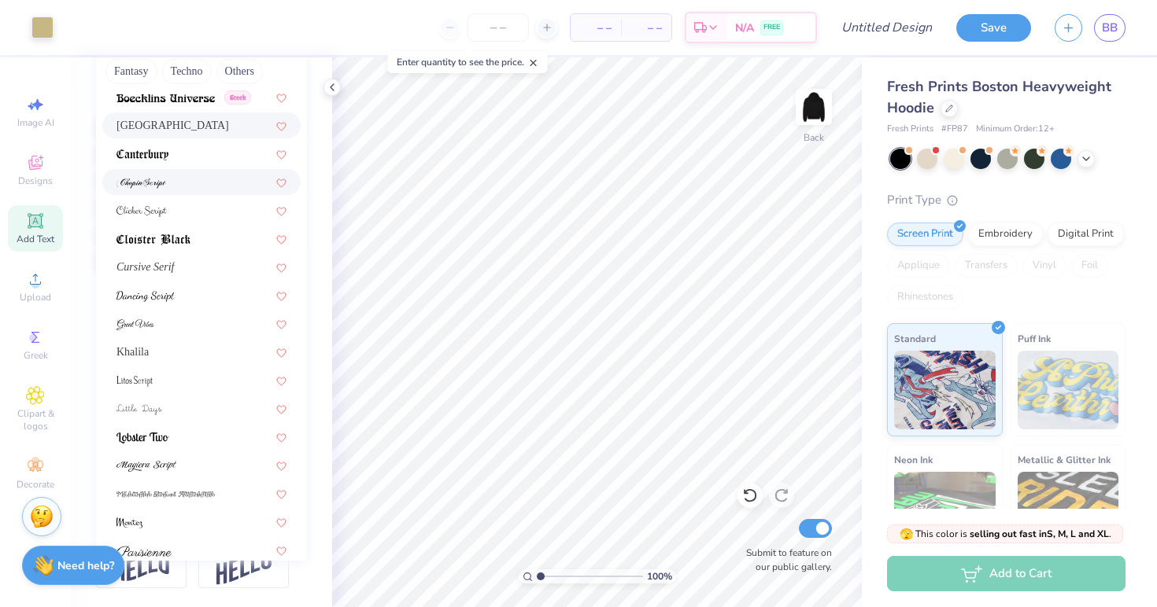
click at [195, 173] on div at bounding box center [201, 182] width 198 height 26
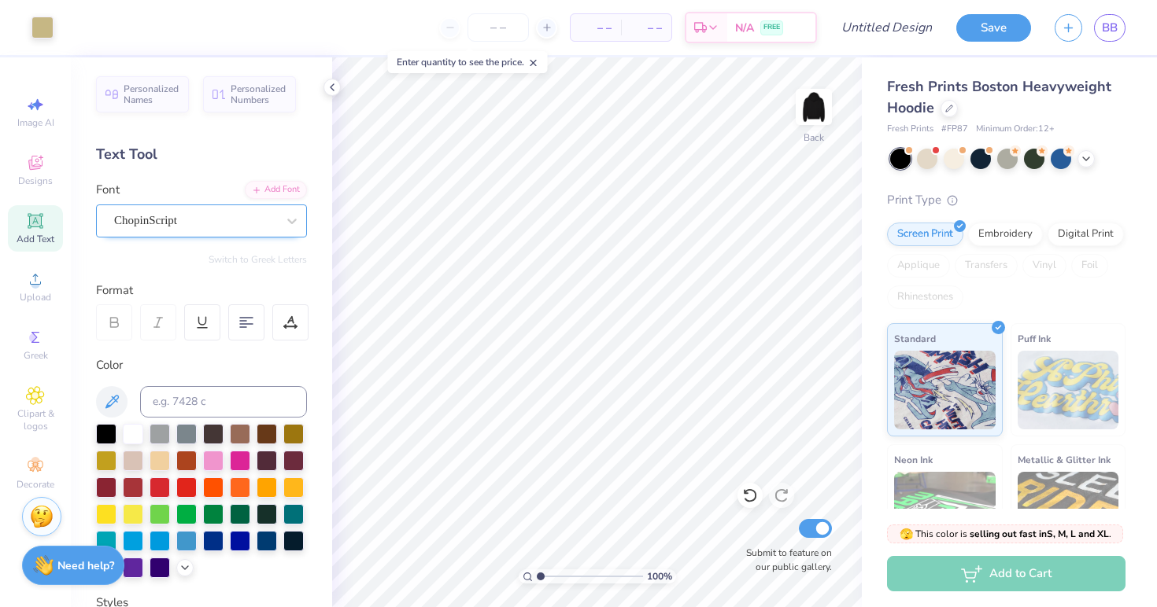
scroll to position [0, 0]
click at [291, 217] on icon at bounding box center [292, 221] width 16 height 16
click at [26, 114] on div "Image AI" at bounding box center [35, 112] width 55 height 46
select select "4"
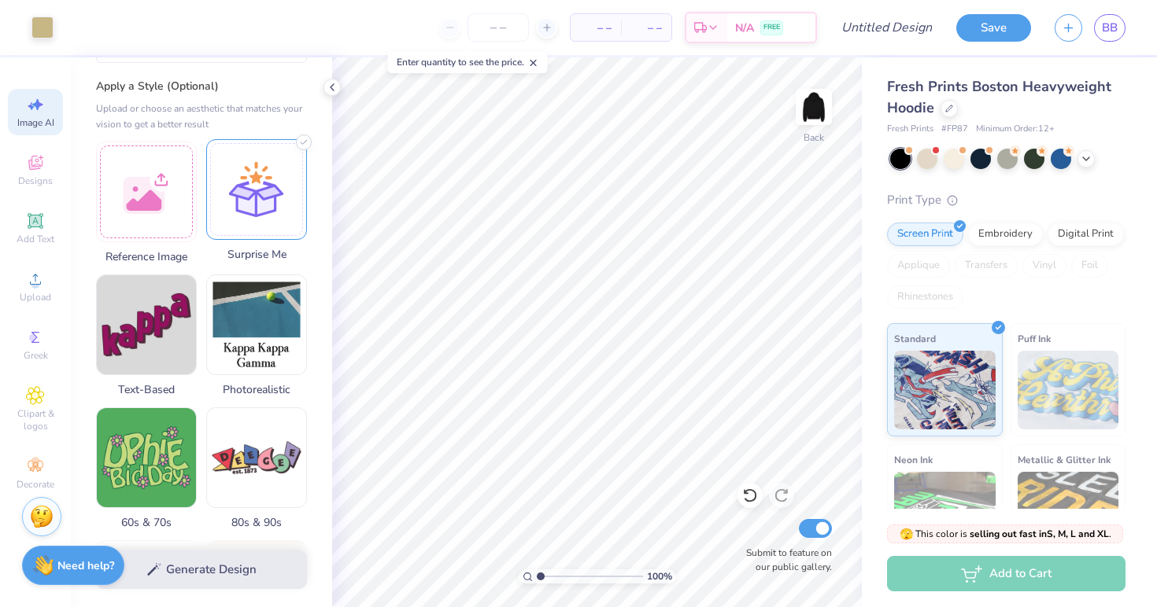
scroll to position [191, 0]
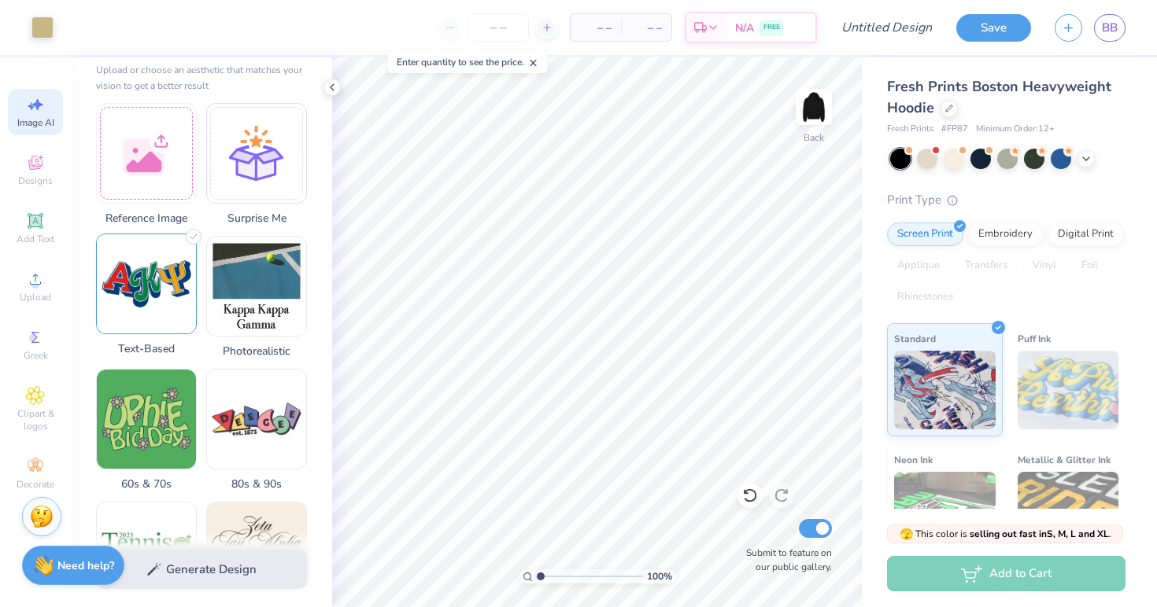
click at [157, 297] on img at bounding box center [146, 283] width 99 height 99
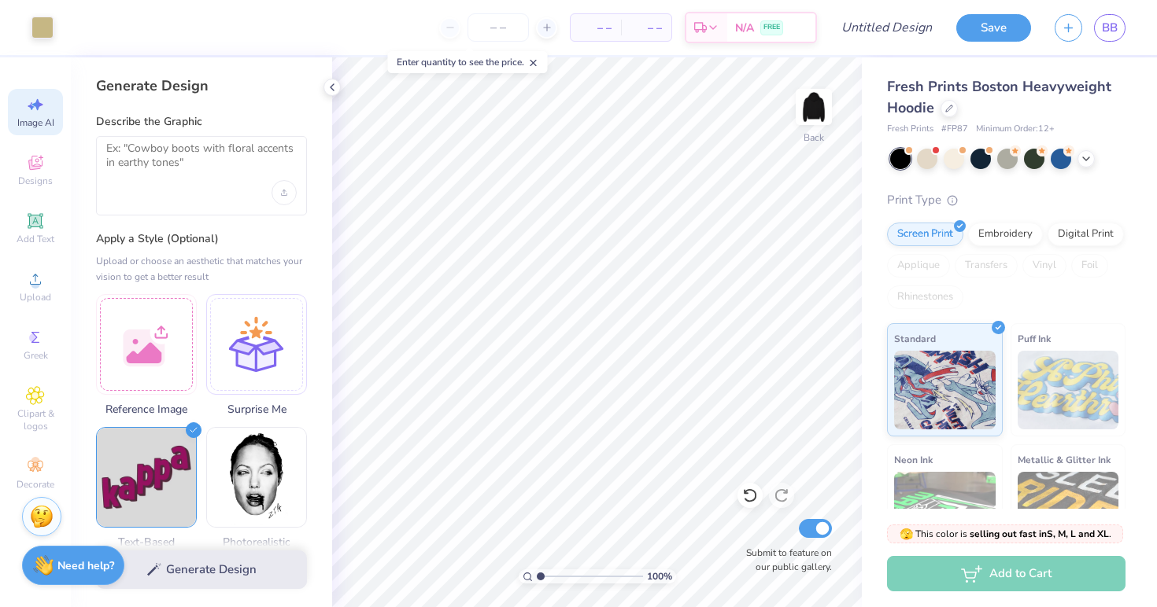
scroll to position [0, 0]
click at [179, 194] on div at bounding box center [201, 175] width 211 height 79
click at [165, 149] on textarea at bounding box center [201, 161] width 190 height 39
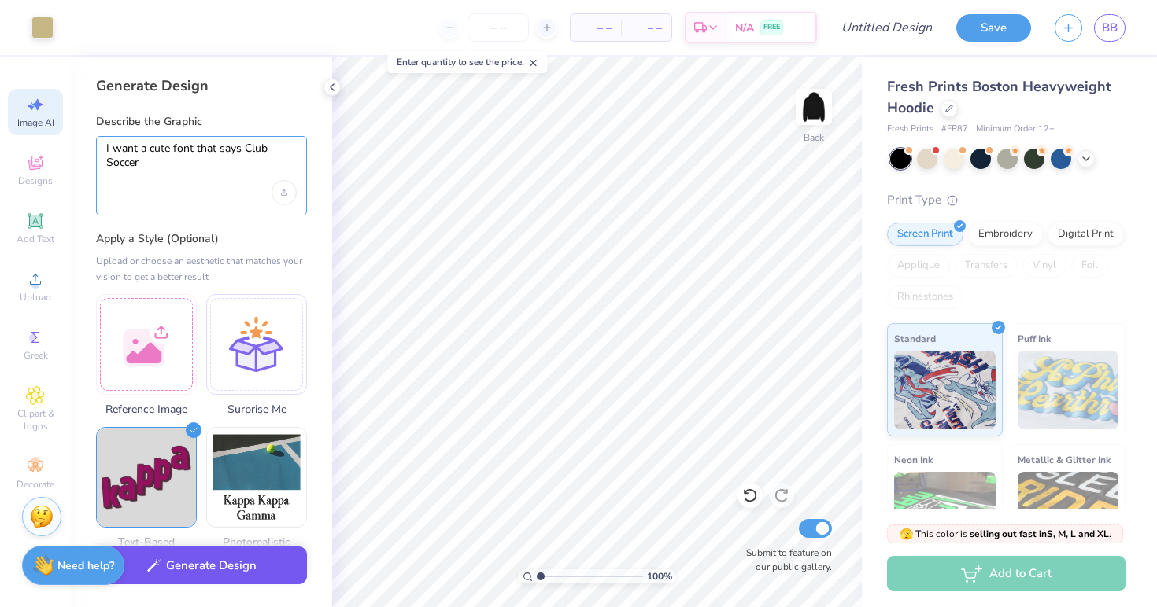
type textarea "I want a cute font that says Club Soccer"
click at [193, 563] on button "Generate Design" at bounding box center [201, 566] width 211 height 39
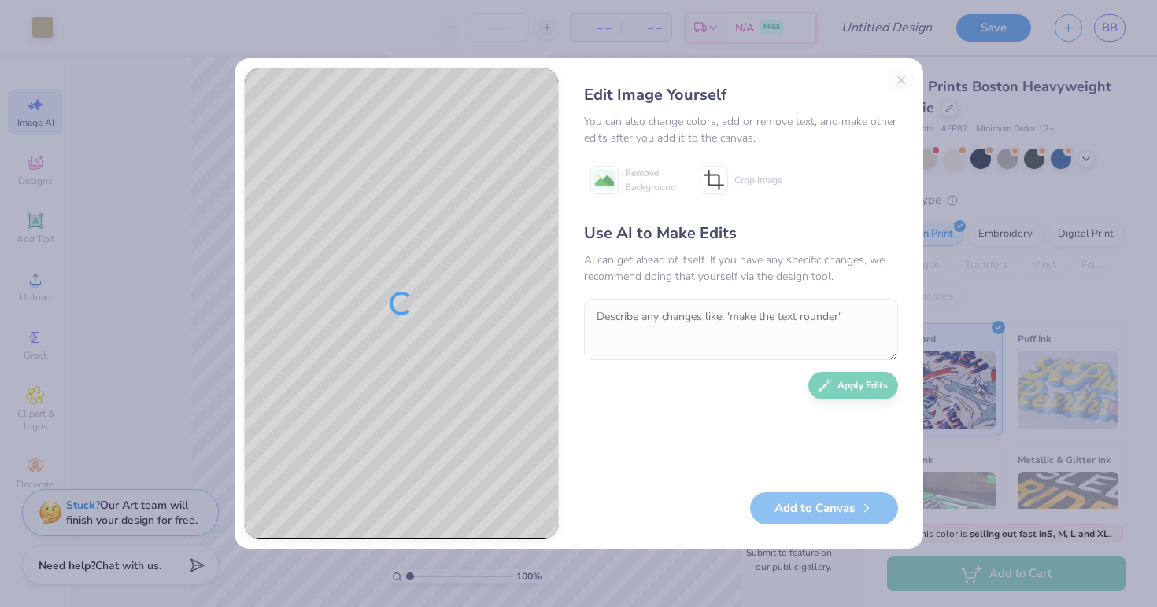
click at [899, 79] on div "Edit Image Yourself You can also change colors, add or remove text, and make ot…" at bounding box center [740, 304] width 345 height 472
click at [897, 76] on div "Edit Image Yourself You can also change colors, add or remove text, and make ot…" at bounding box center [740, 304] width 345 height 472
click at [186, 259] on div "Edit Image Yourself You can also change colors, add or remove text, and make ot…" at bounding box center [578, 303] width 1157 height 607
click at [905, 76] on div "Edit Image Yourself You can also change colors, add or remove text, and make ot…" at bounding box center [740, 304] width 345 height 472
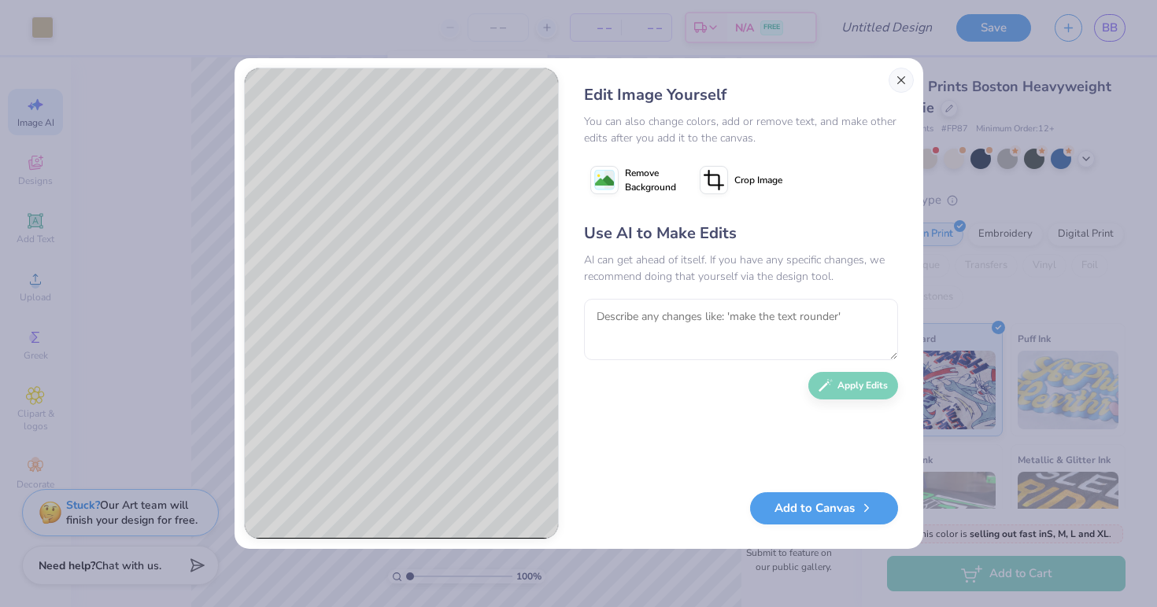
click at [910, 77] on button "Close" at bounding box center [900, 80] width 25 height 25
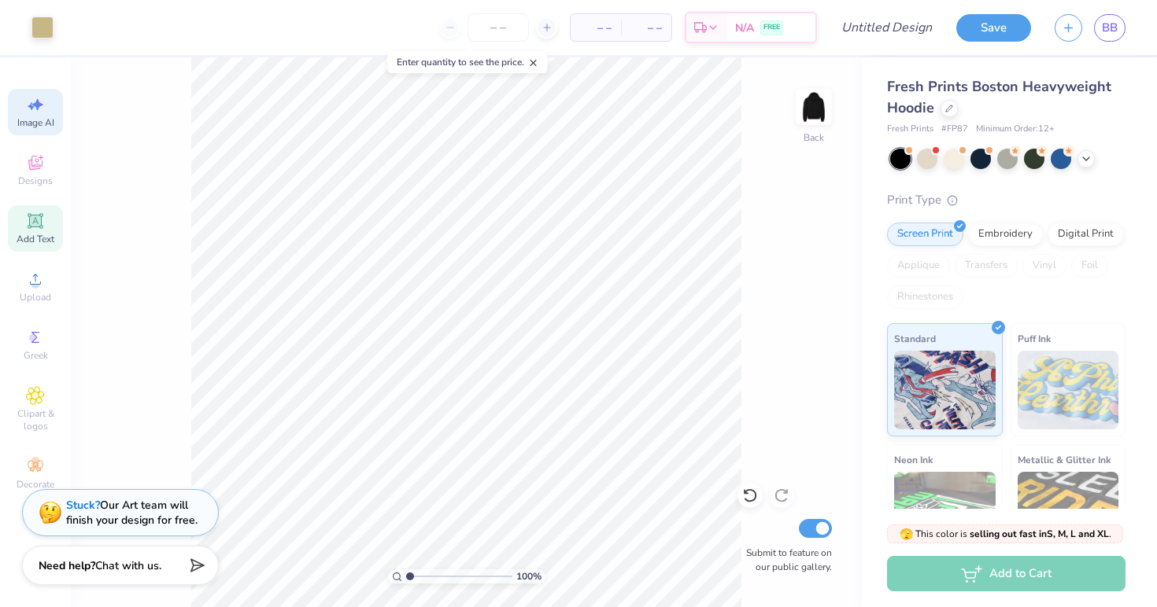
click at [35, 226] on icon at bounding box center [35, 221] width 12 height 12
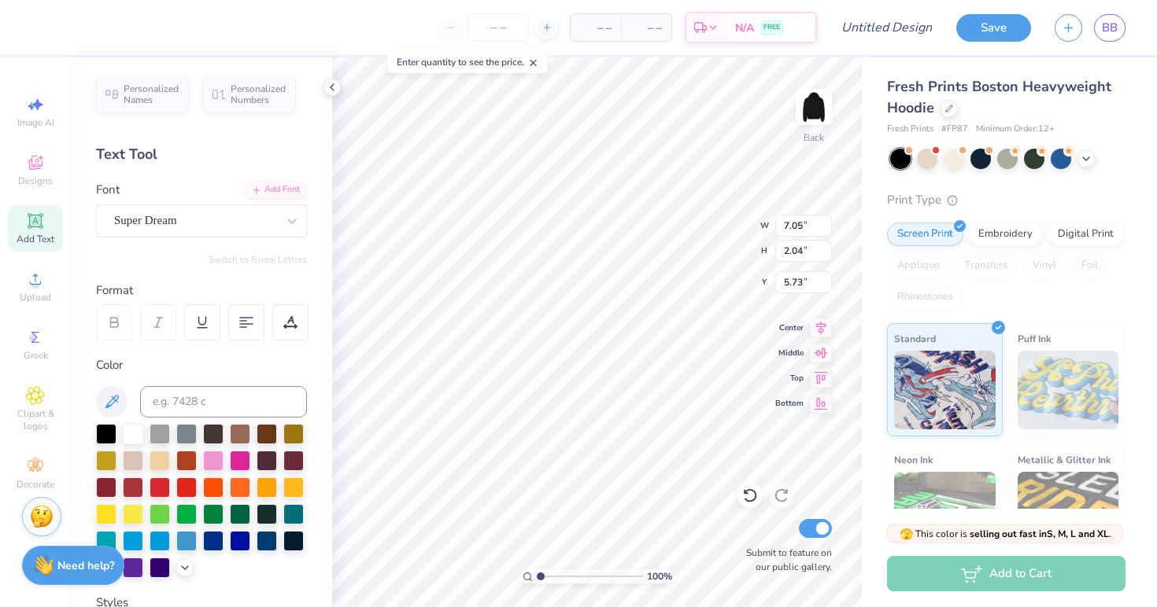
type textarea "T"
type textarea "Club Soccer"
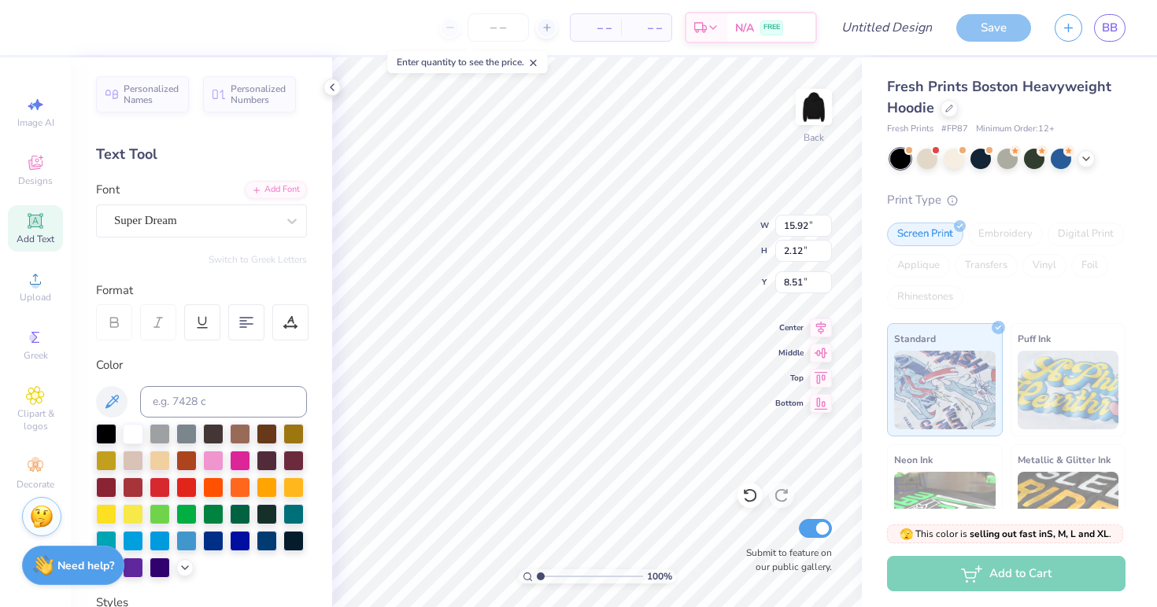
type input "8.95"
type input "10.31"
type input "1.37"
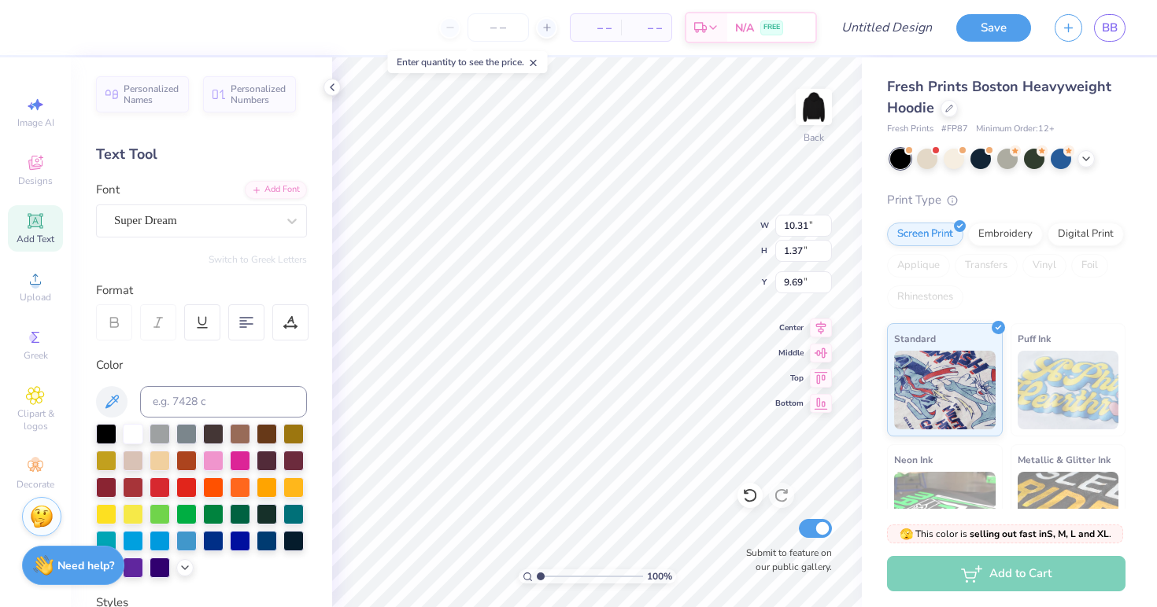
type input "8.87"
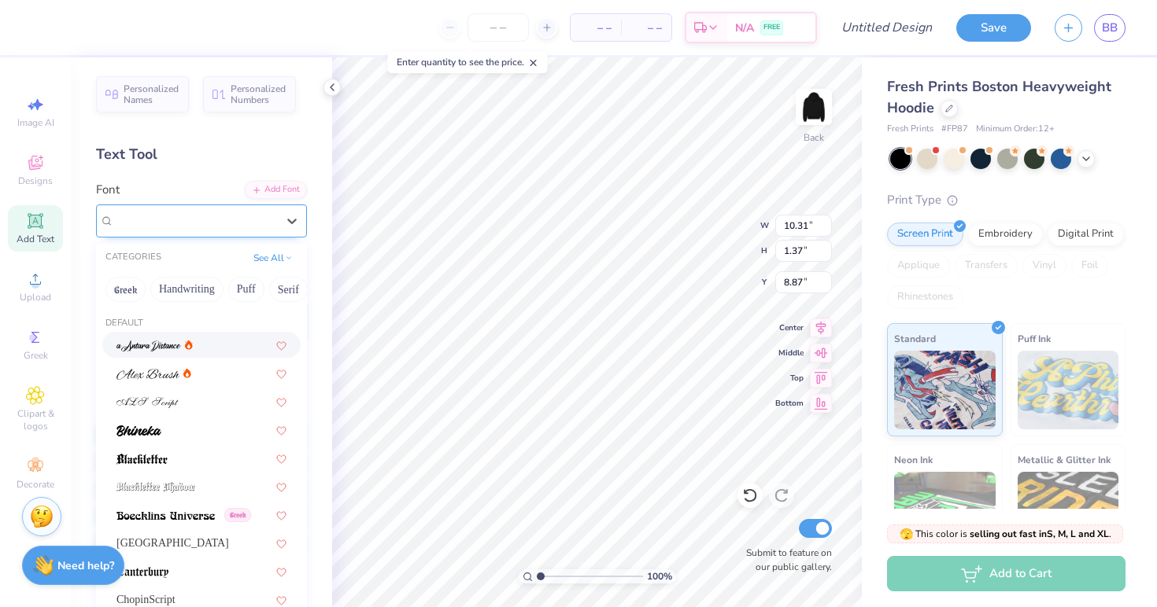
click at [272, 215] on div "Super Dream" at bounding box center [195, 221] width 165 height 24
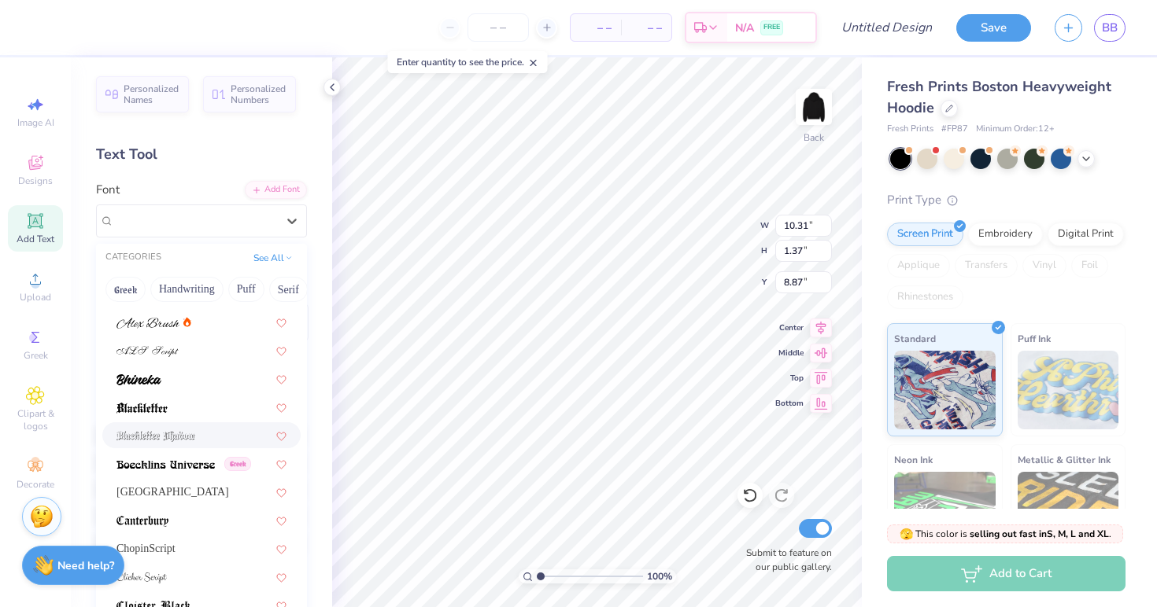
scroll to position [51, 0]
click at [208, 410] on div at bounding box center [201, 407] width 170 height 17
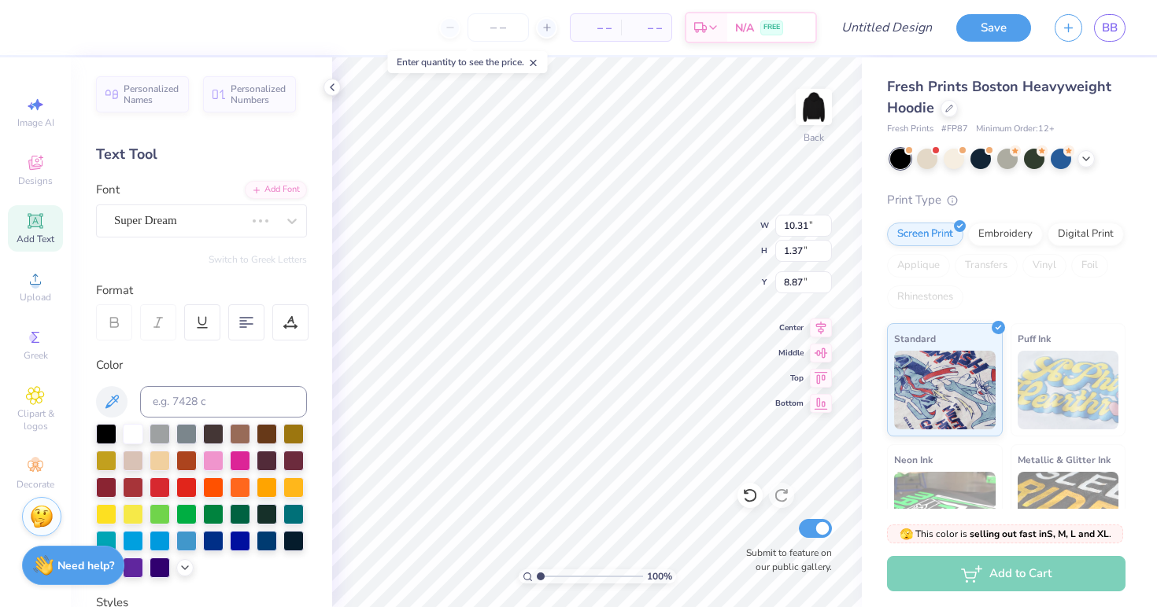
scroll to position [0, 2]
click at [274, 225] on div "Blackletter" at bounding box center [195, 221] width 165 height 24
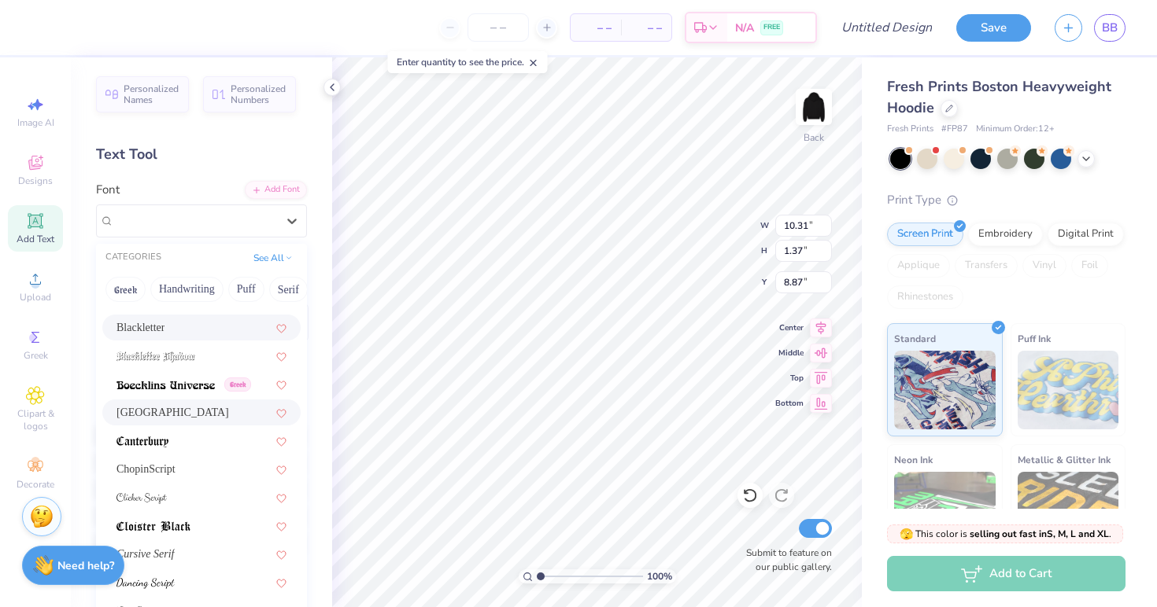
scroll to position [131, 0]
click at [191, 414] on div "[GEOGRAPHIC_DATA]" at bounding box center [201, 412] width 170 height 17
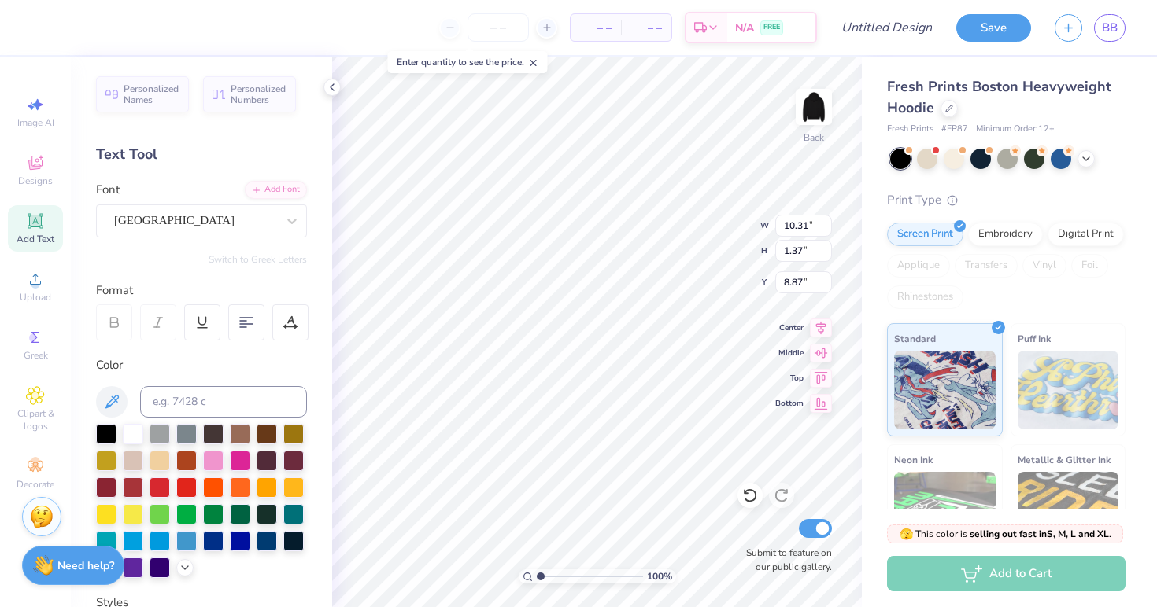
scroll to position [0, 2]
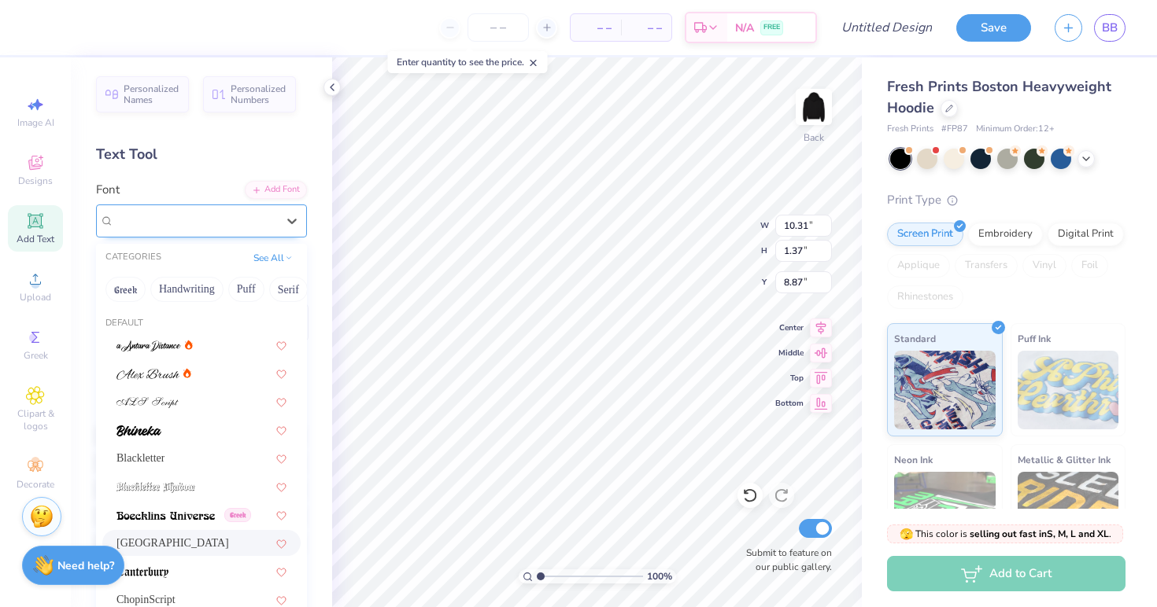
click at [264, 220] on div "[GEOGRAPHIC_DATA]" at bounding box center [195, 221] width 165 height 24
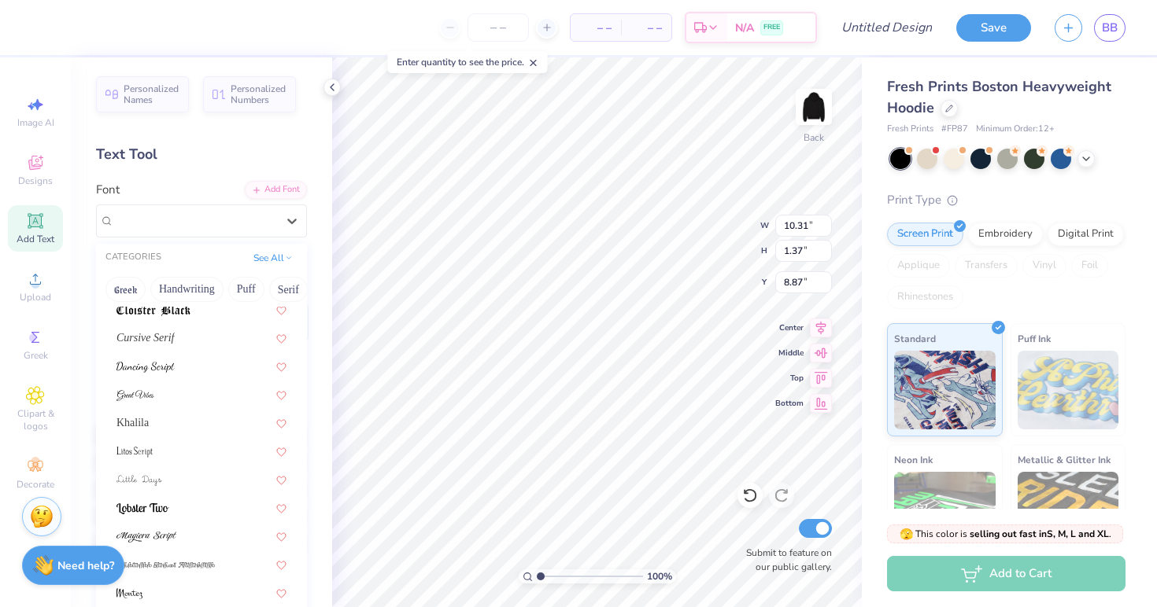
scroll to position [361, 0]
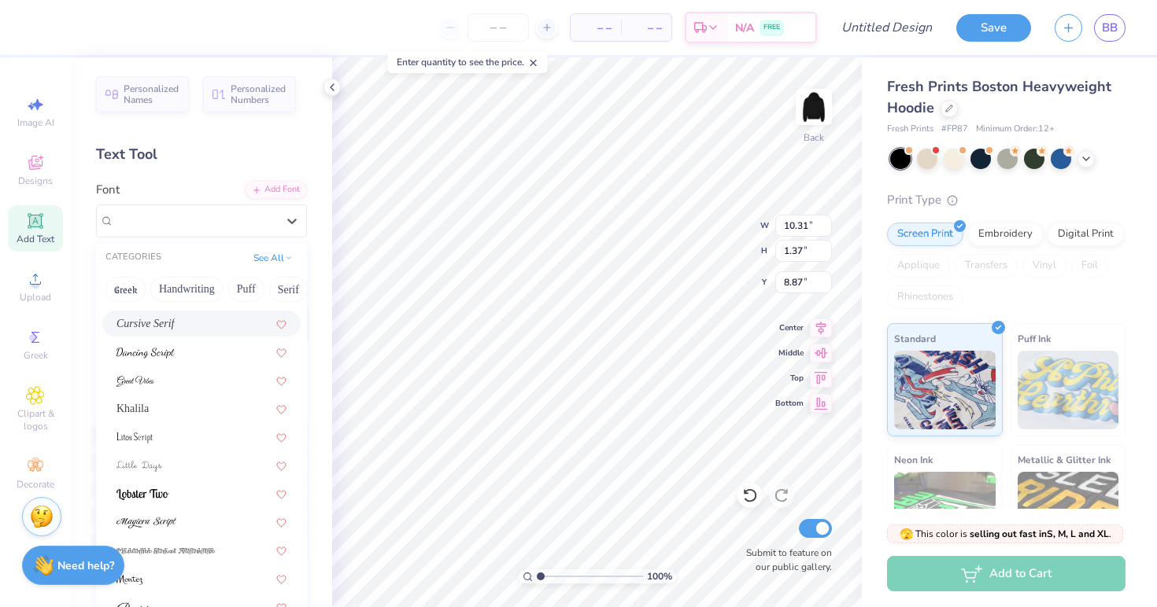
click at [220, 323] on div "Cursive Serif" at bounding box center [201, 324] width 170 height 17
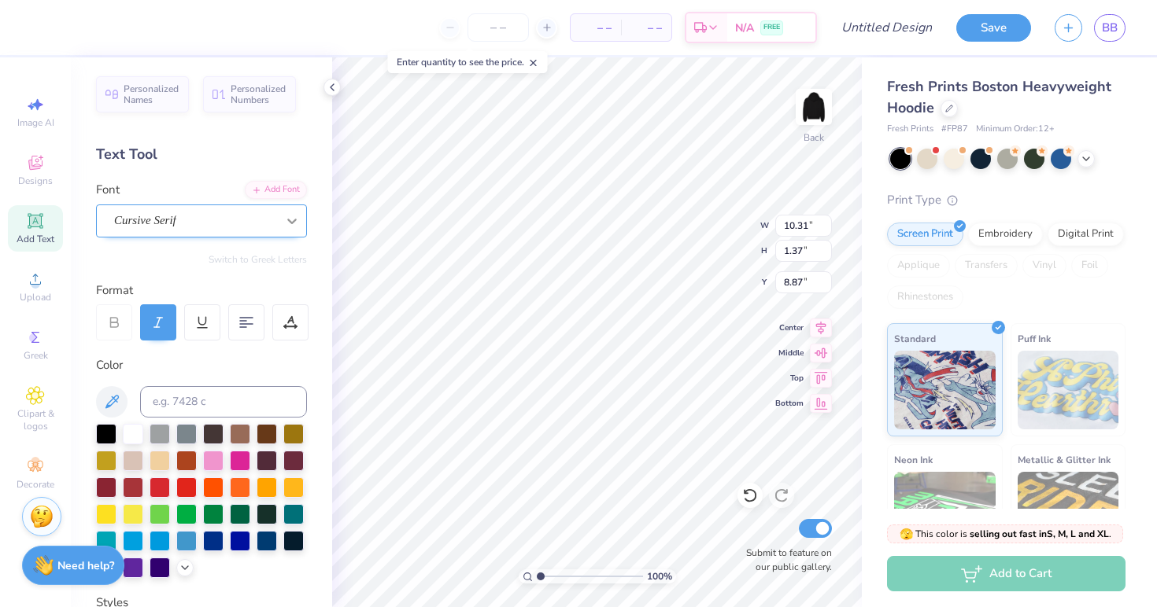
click at [284, 210] on div at bounding box center [292, 221] width 28 height 28
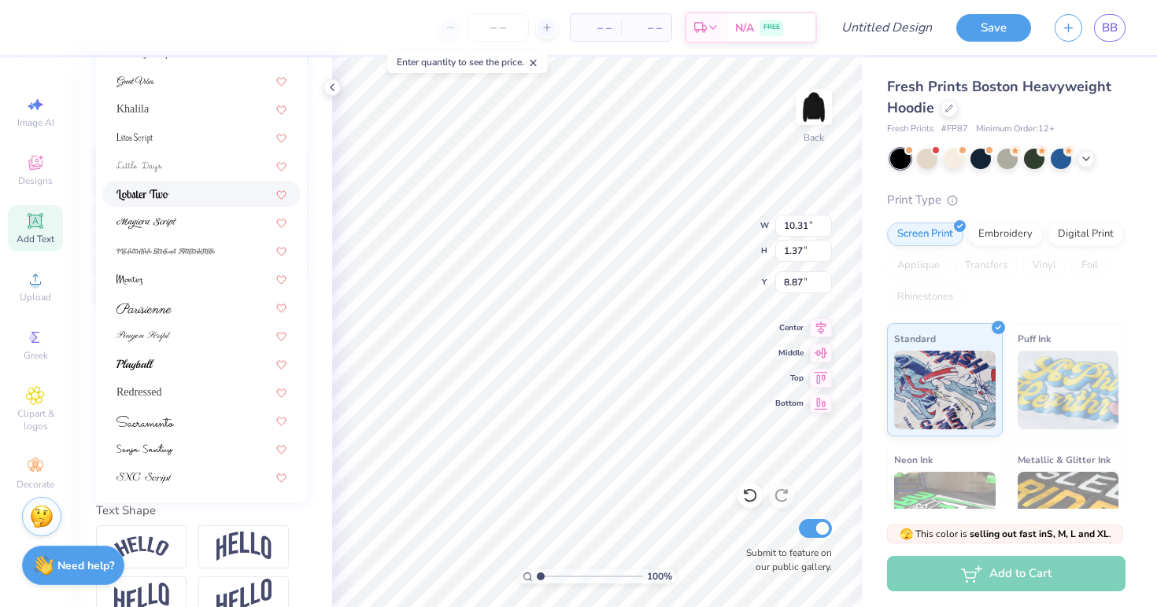
scroll to position [280, 0]
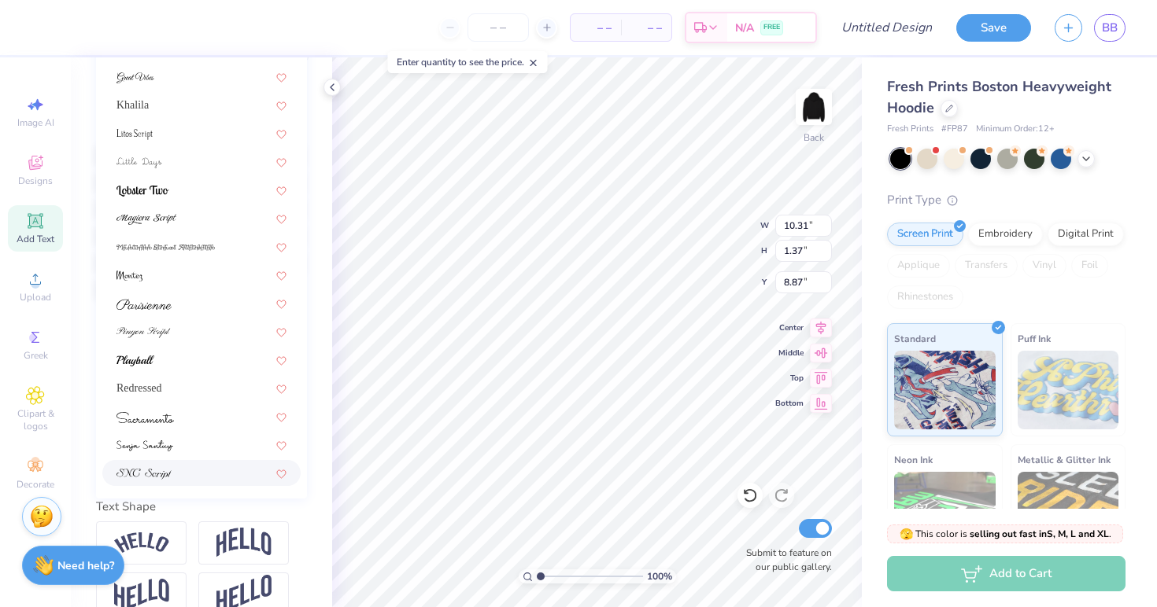
click at [178, 467] on div at bounding box center [201, 473] width 170 height 17
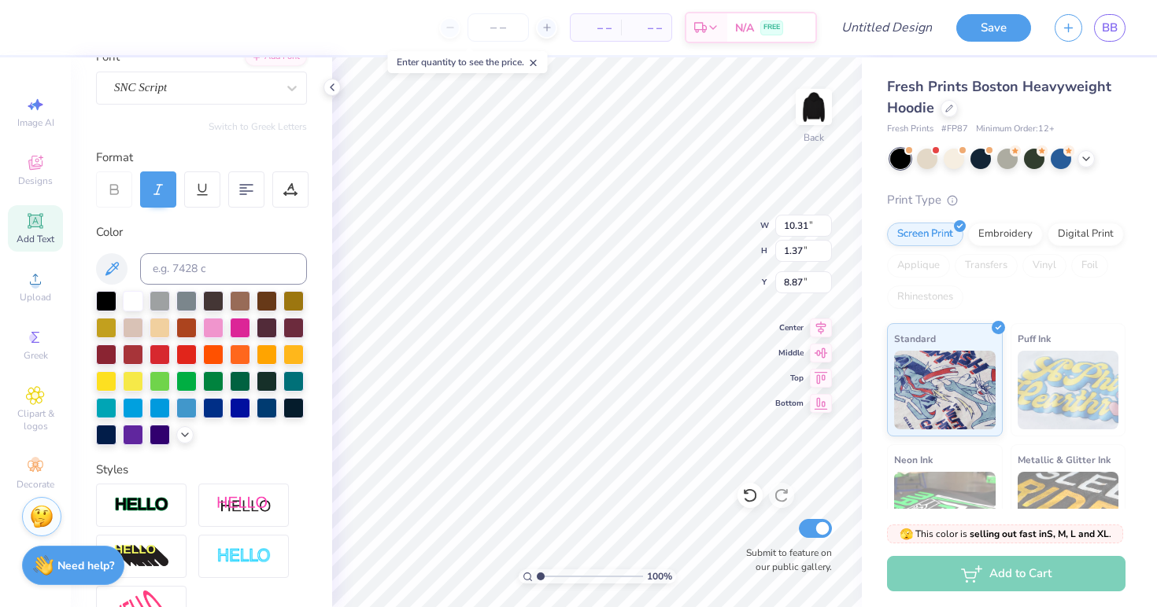
scroll to position [111, 0]
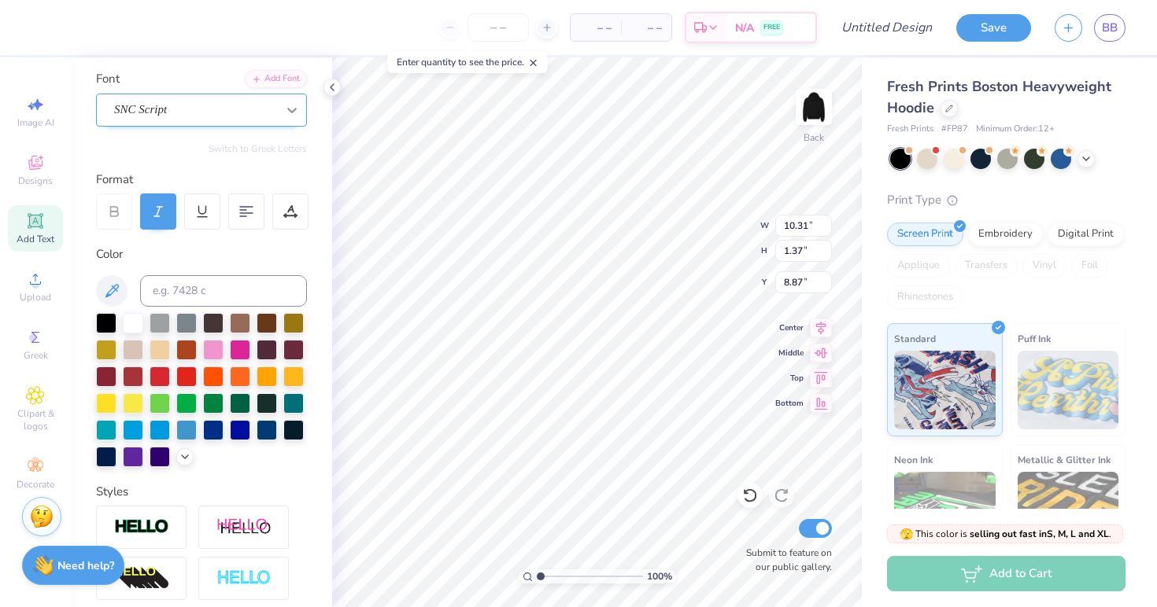
click at [287, 113] on icon at bounding box center [292, 110] width 16 height 16
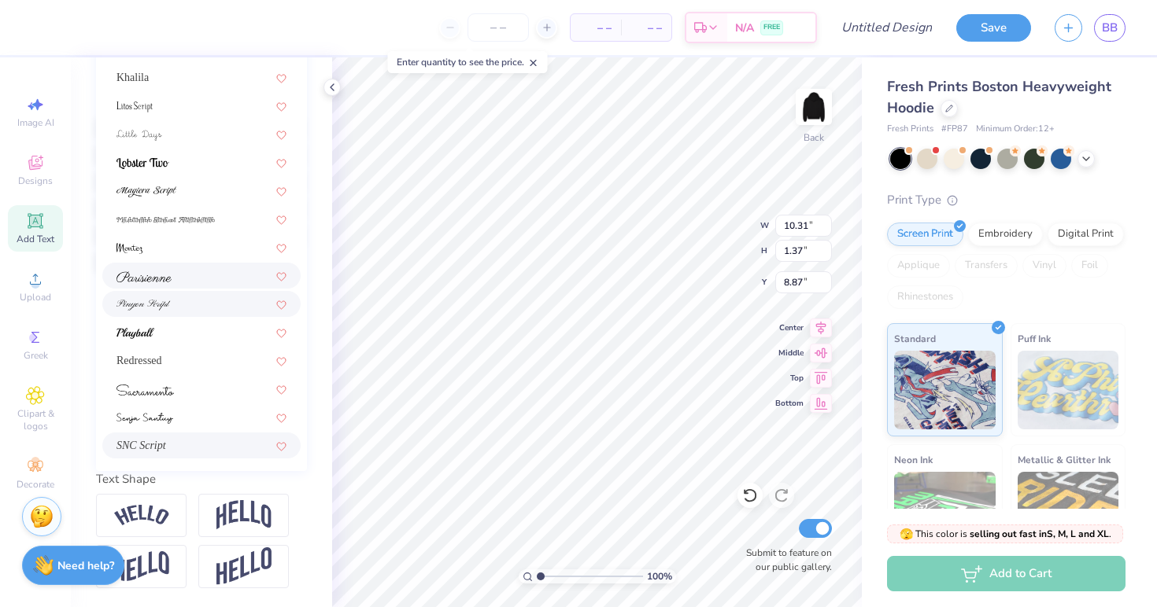
scroll to position [308, 0]
click at [182, 288] on div at bounding box center [201, 276] width 198 height 26
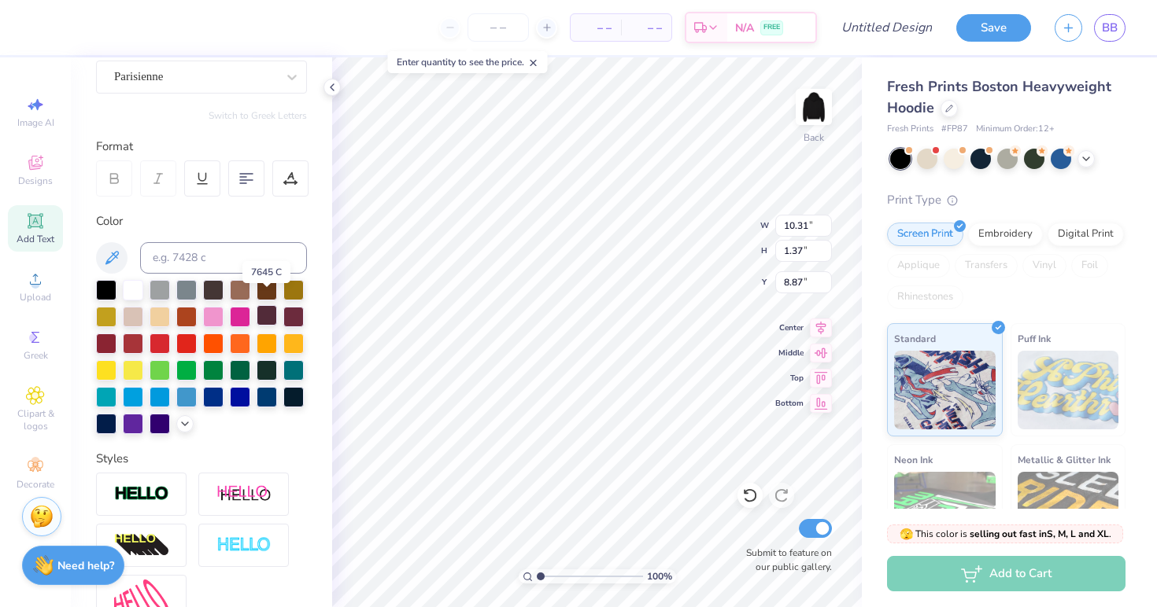
scroll to position [143, 0]
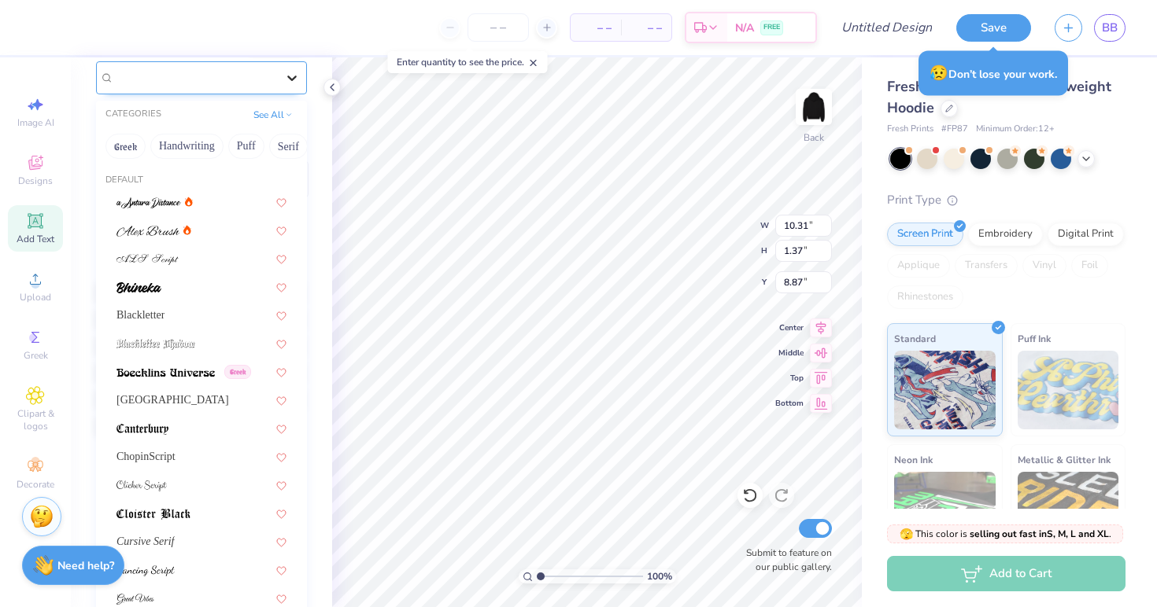
click at [290, 85] on div at bounding box center [292, 78] width 28 height 28
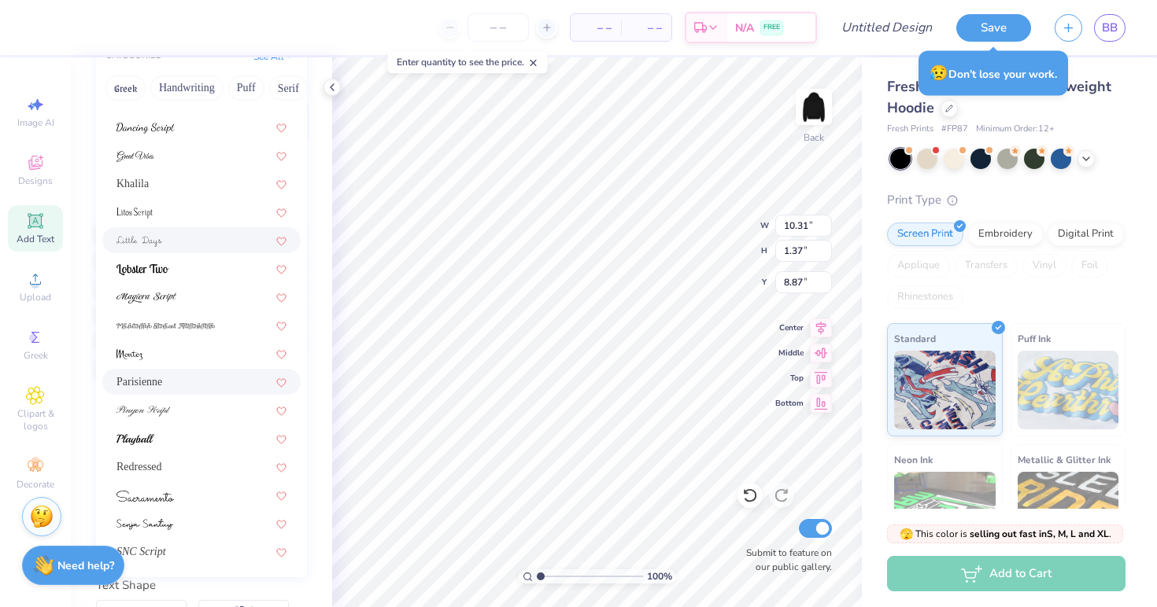
scroll to position [203, 0]
click at [198, 472] on div "Redressed" at bounding box center [201, 465] width 170 height 17
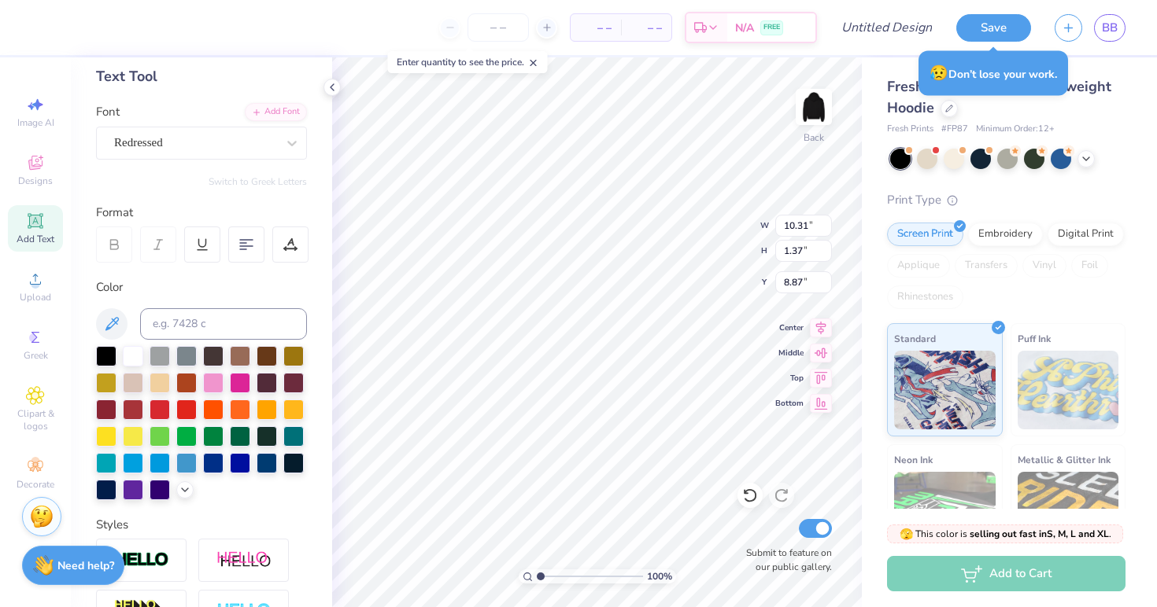
scroll to position [61, 0]
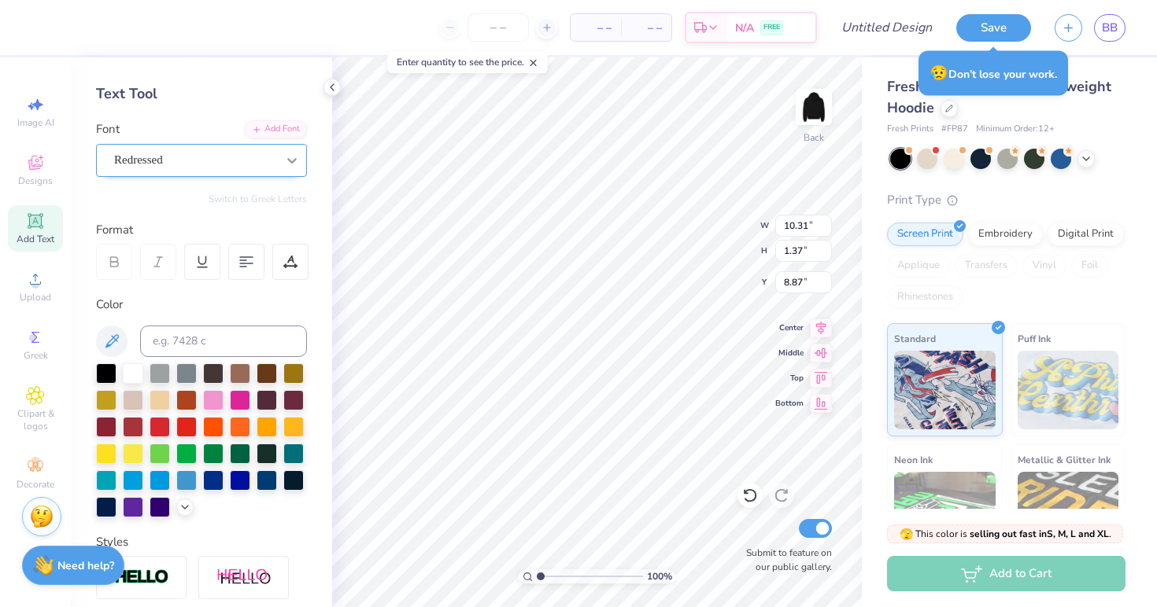
click at [296, 161] on icon at bounding box center [292, 161] width 16 height 16
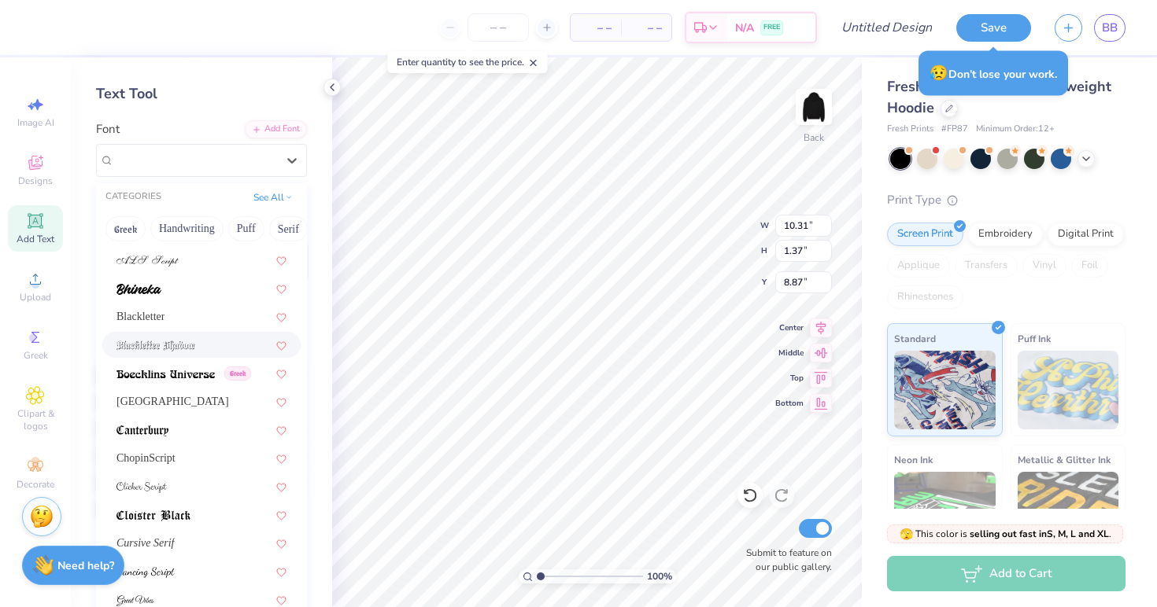
scroll to position [81, 0]
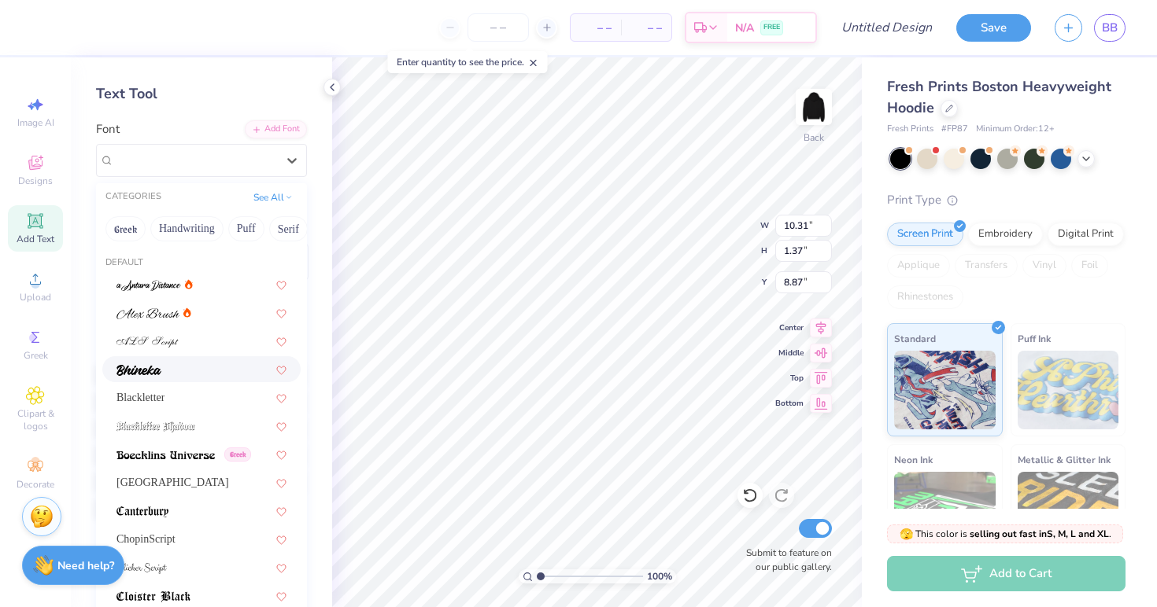
click at [183, 380] on div at bounding box center [201, 369] width 198 height 26
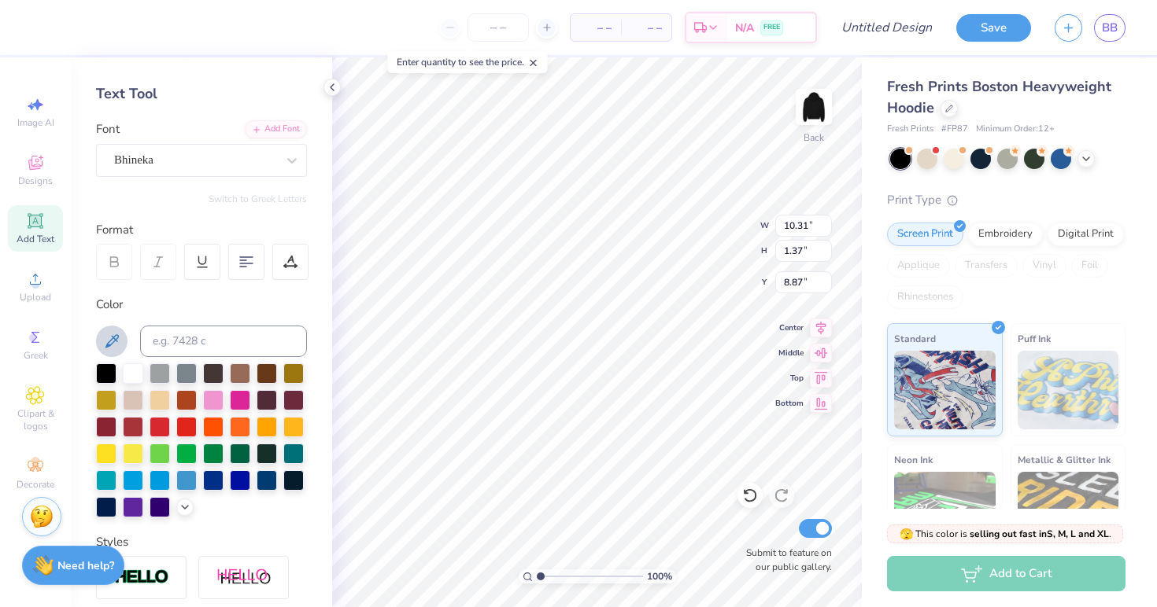
click at [109, 342] on icon at bounding box center [111, 341] width 19 height 19
type input "7.70"
type input "1.36"
type input "8.88"
type input "5.83"
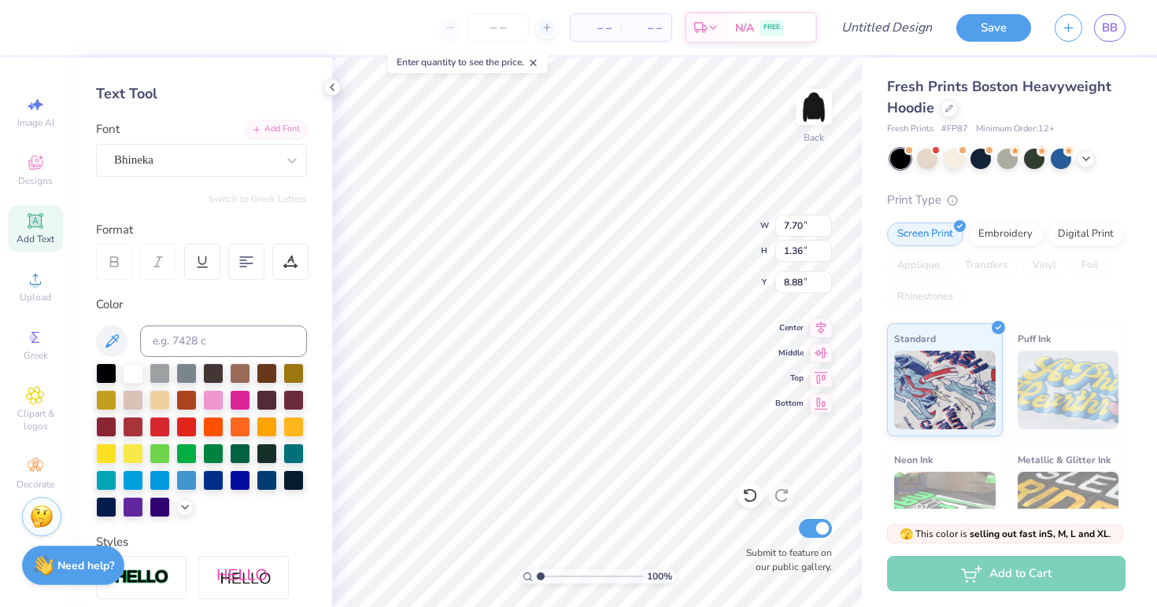
type input "5.51"
type input "3.00"
